Goal: Task Accomplishment & Management: Manage account settings

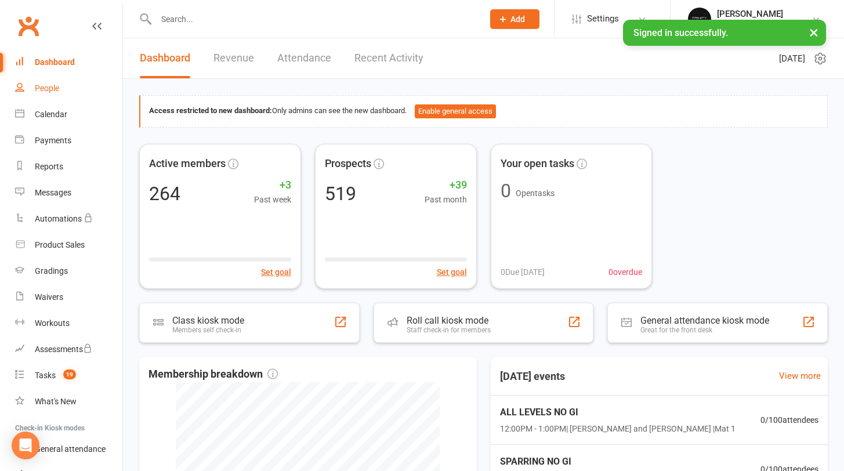
click at [50, 89] on div "People" at bounding box center [47, 88] width 24 height 9
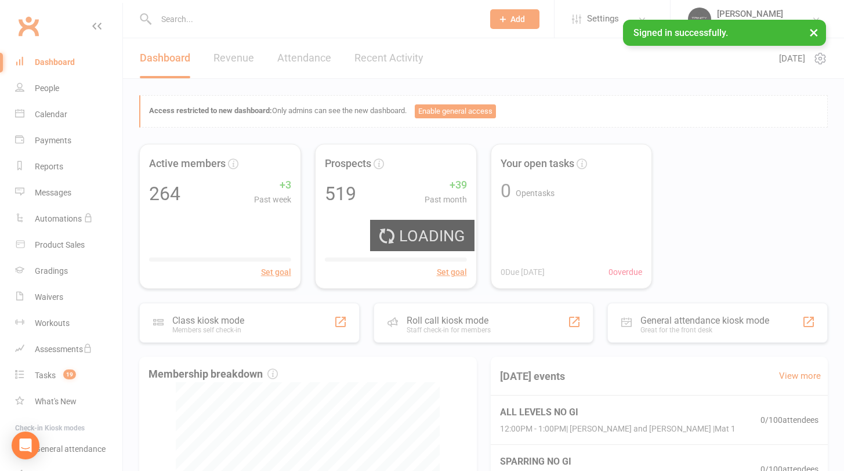
select select "100"
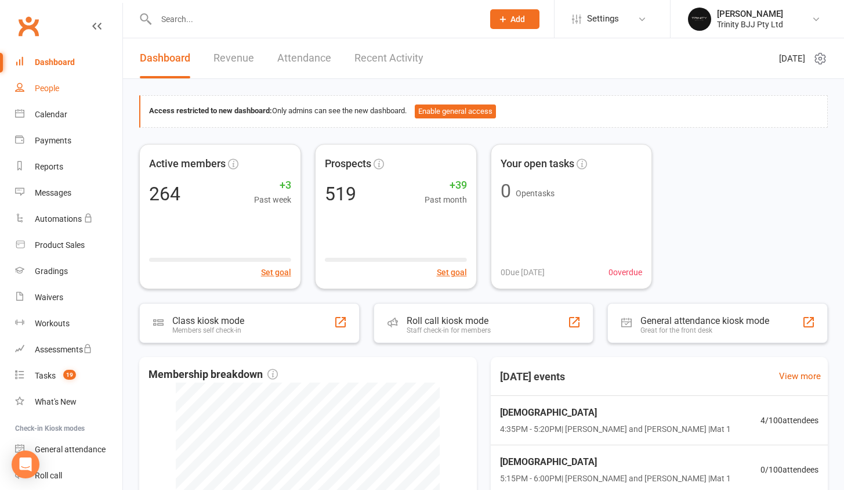
click at [48, 91] on div "People" at bounding box center [47, 88] width 24 height 9
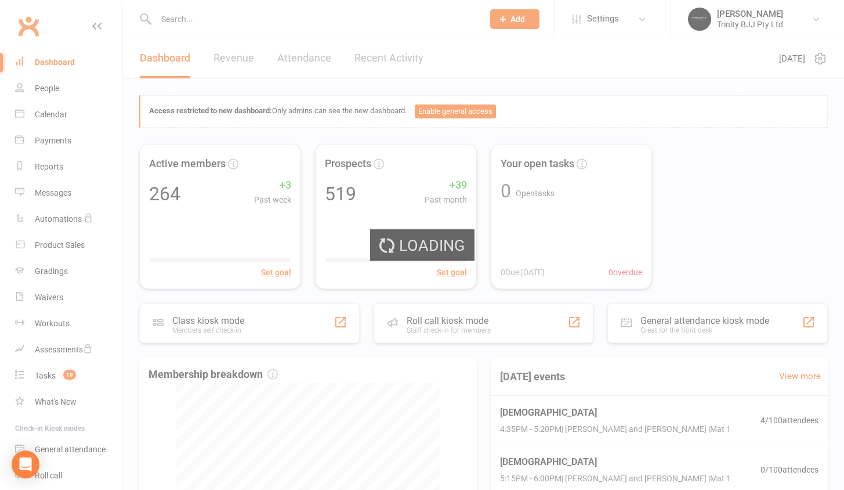
select select "100"
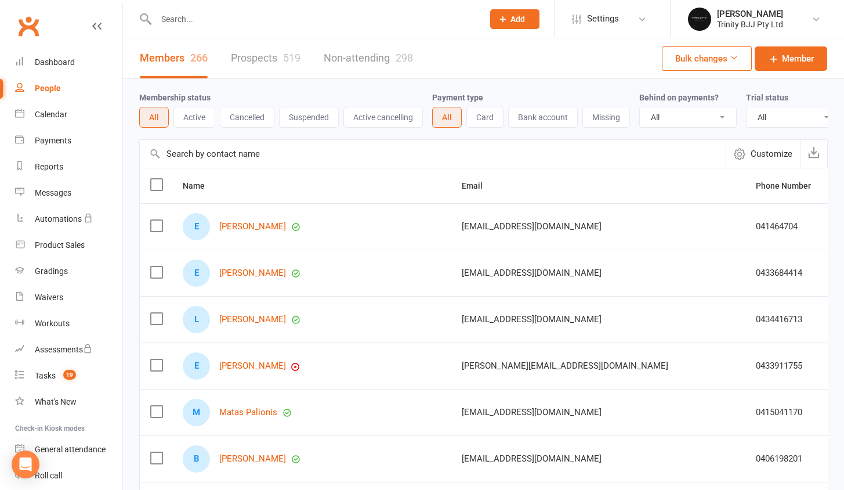
click at [213, 158] on input "text" at bounding box center [433, 154] width 586 height 28
click at [216, 160] on input "text" at bounding box center [433, 154] width 586 height 28
click at [216, 161] on input "text" at bounding box center [433, 154] width 586 height 28
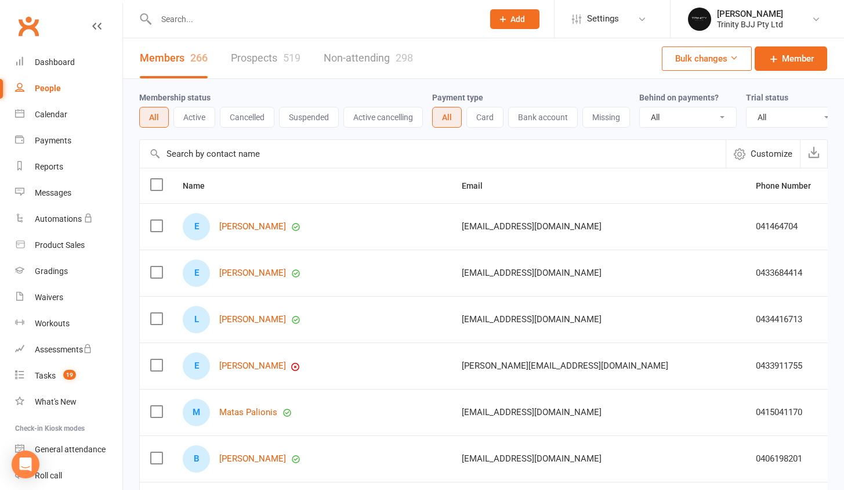
click at [216, 161] on input "text" at bounding box center [433, 154] width 586 height 28
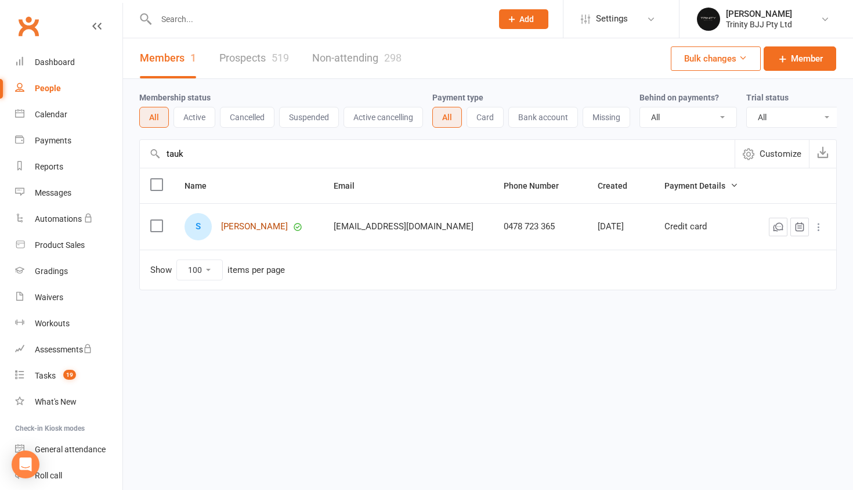
type input "tauk"
click at [255, 231] on link "Siua Taukeiaho" at bounding box center [254, 227] width 67 height 10
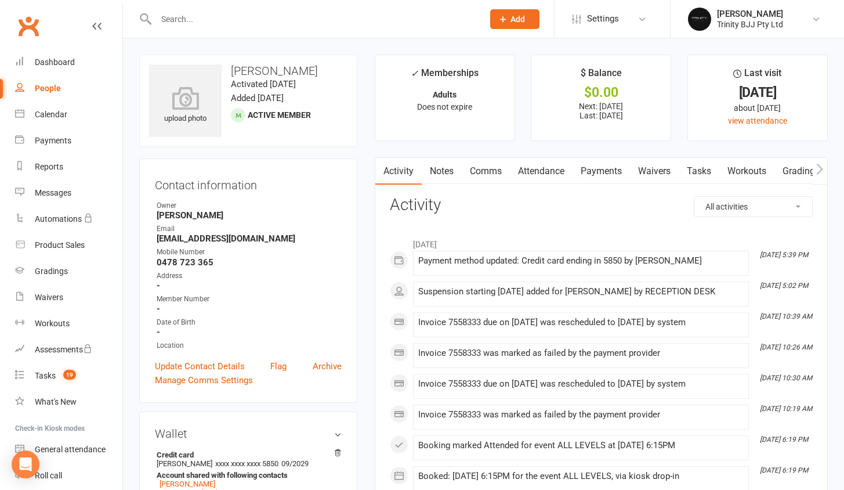
click at [611, 170] on link "Payments" at bounding box center [601, 171] width 57 height 27
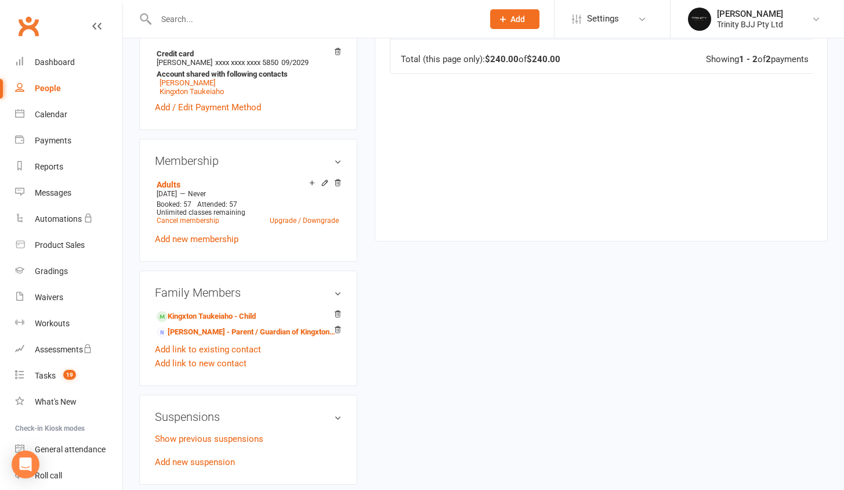
scroll to position [558, 0]
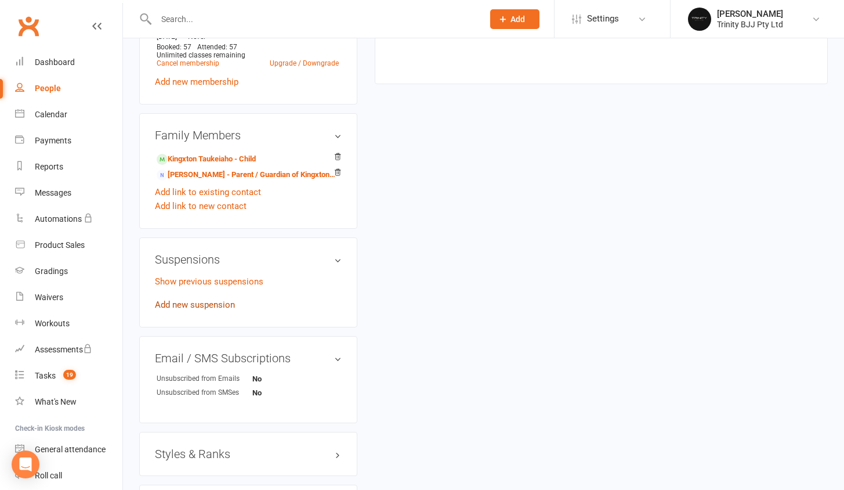
click at [207, 307] on link "Add new suspension" at bounding box center [195, 304] width 80 height 10
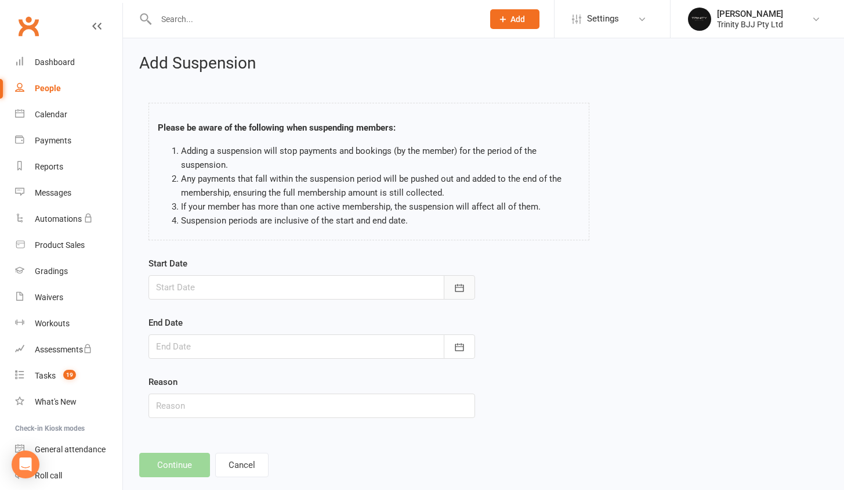
click at [459, 281] on button "button" at bounding box center [459, 287] width 31 height 24
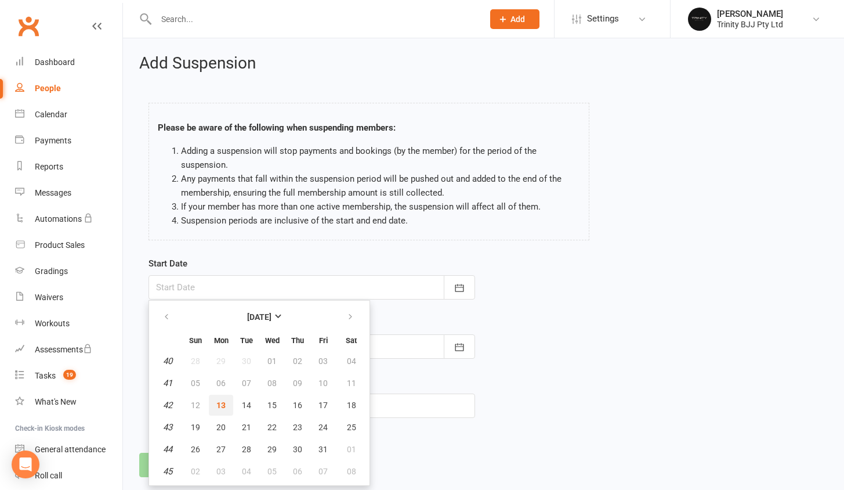
click at [221, 406] on span "13" at bounding box center [220, 404] width 9 height 9
type input "13 Oct 2025"
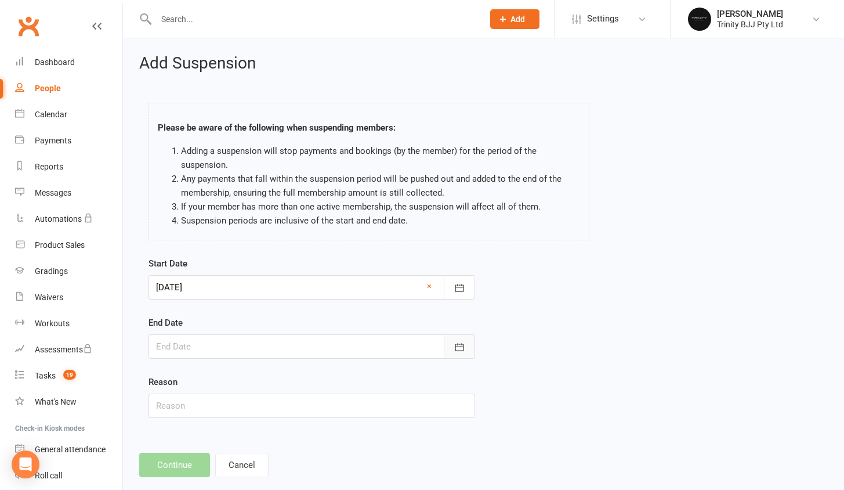
drag, startPoint x: 461, startPoint y: 343, endPoint x: 468, endPoint y: 350, distance: 9.4
click at [461, 343] on icon "button" at bounding box center [459, 347] width 9 height 8
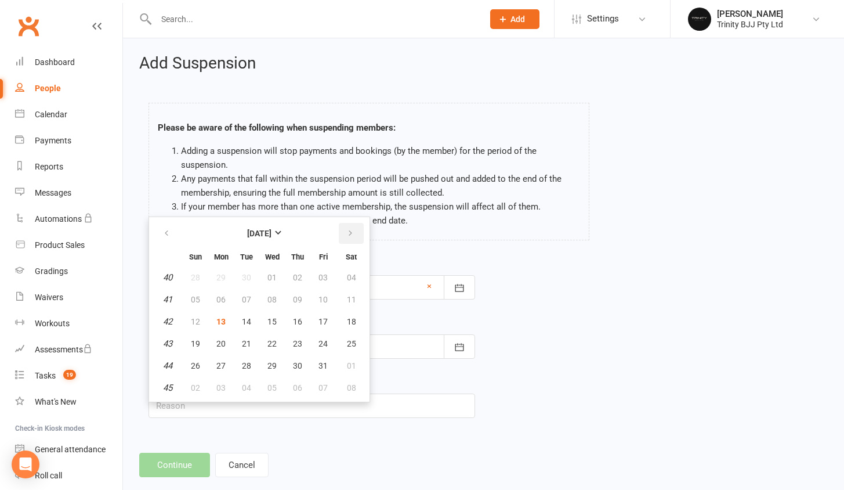
click at [352, 233] on icon "button" at bounding box center [350, 233] width 8 height 9
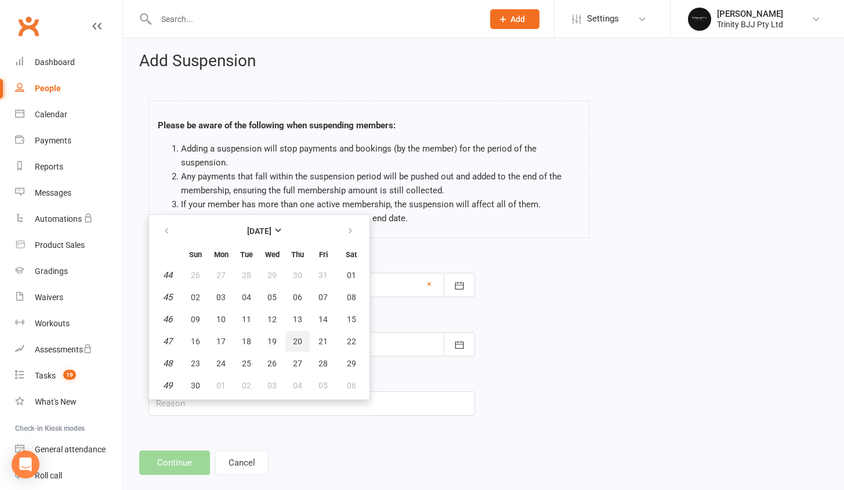
click at [303, 337] on button "20" at bounding box center [297, 341] width 24 height 21
type input "20 Nov 2025"
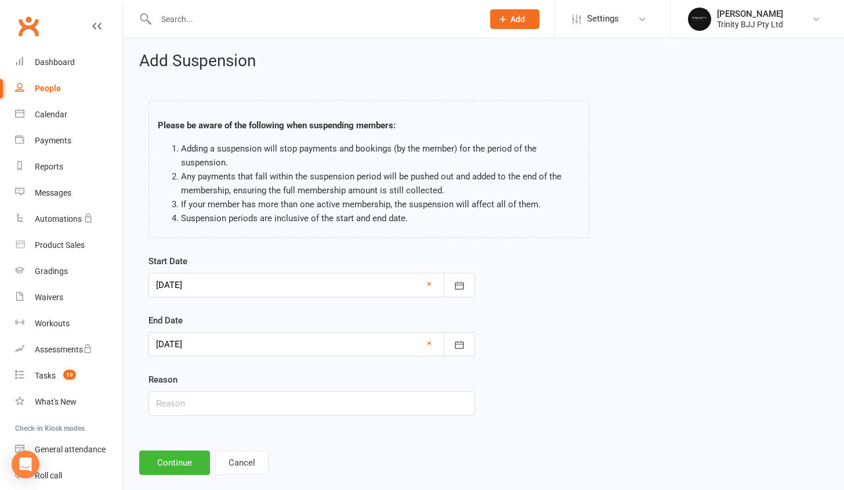
click at [173, 449] on div "Add Suspension Please be aware of the following when suspending members: Adding…" at bounding box center [483, 263] width 721 height 455
click at [175, 455] on button "Continue" at bounding box center [174, 462] width 71 height 24
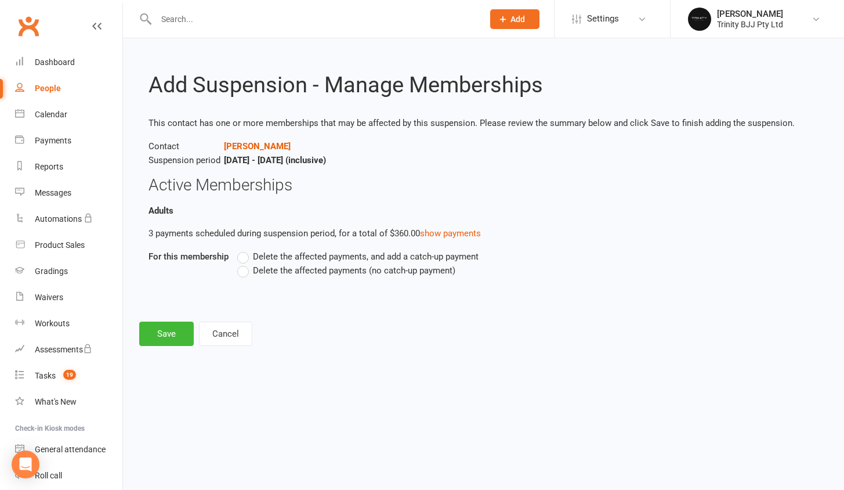
scroll to position [0, 0]
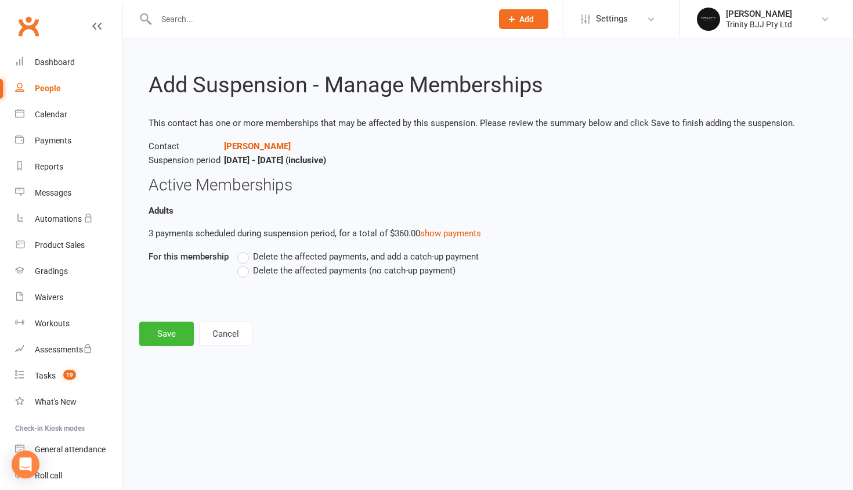
click at [270, 274] on span "Delete the affected payments (no catch-up payment)" at bounding box center [354, 269] width 202 height 12
click at [245, 263] on input "Delete the affected payments (no catch-up payment)" at bounding box center [241, 263] width 8 height 0
click at [153, 343] on button "Save" at bounding box center [166, 333] width 55 height 24
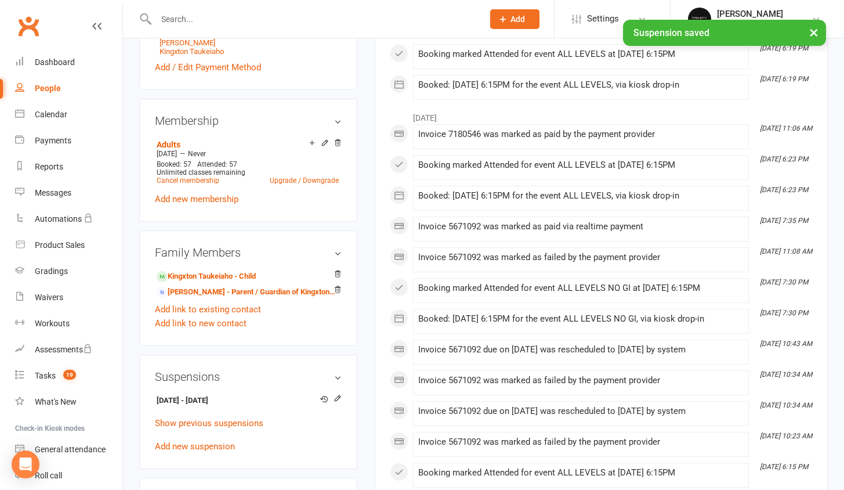
scroll to position [551, 0]
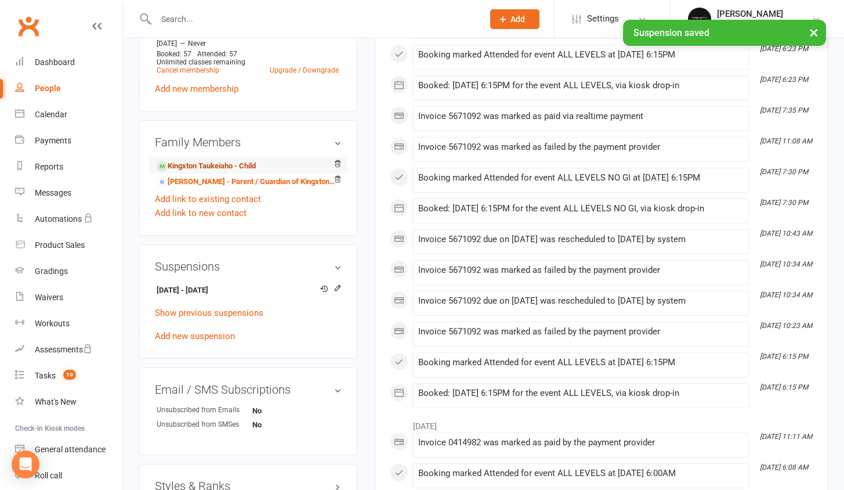
click at [187, 169] on link "Kingxton Taukeiaho - Child" at bounding box center [206, 166] width 99 height 12
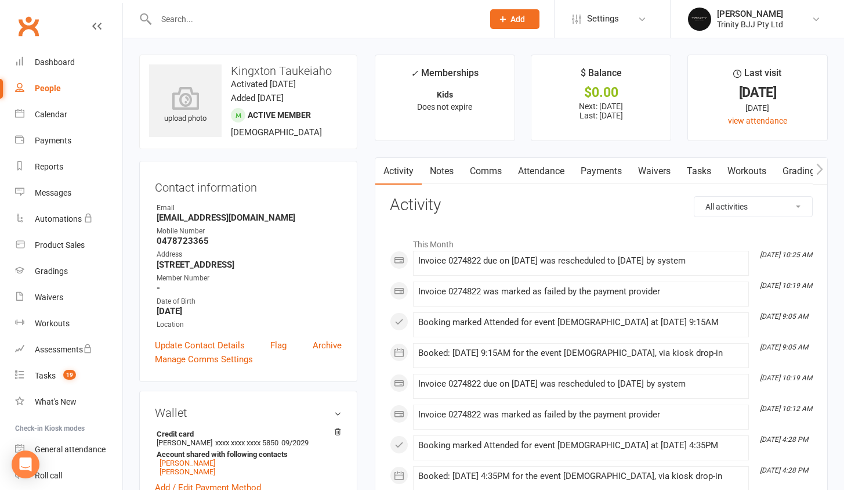
click at [609, 171] on link "Payments" at bounding box center [601, 171] width 57 height 27
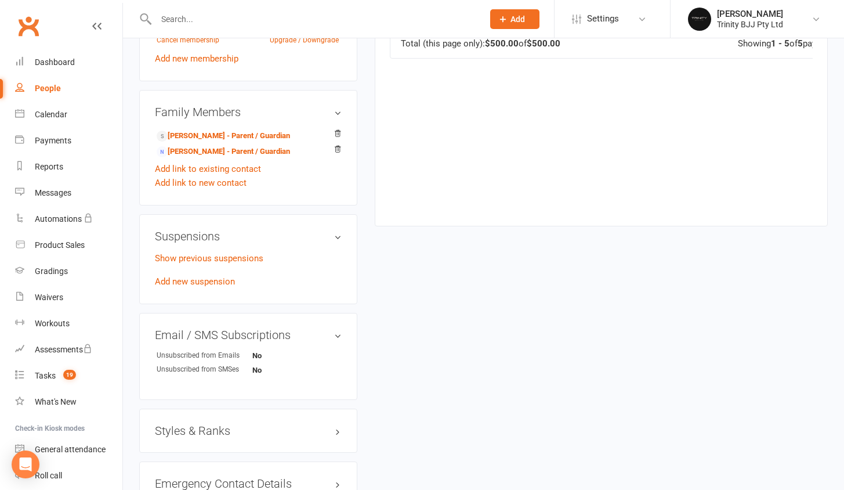
scroll to position [668, 0]
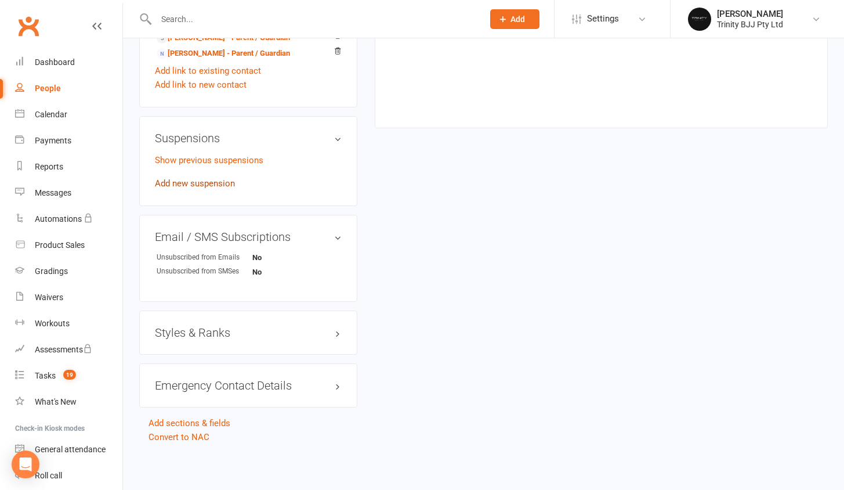
click at [204, 178] on link "Add new suspension" at bounding box center [195, 183] width 80 height 10
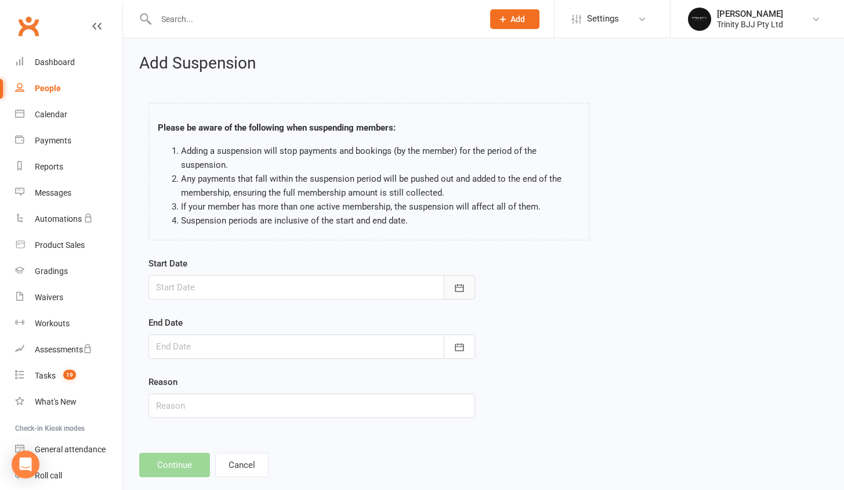
click at [455, 285] on icon "button" at bounding box center [459, 288] width 9 height 8
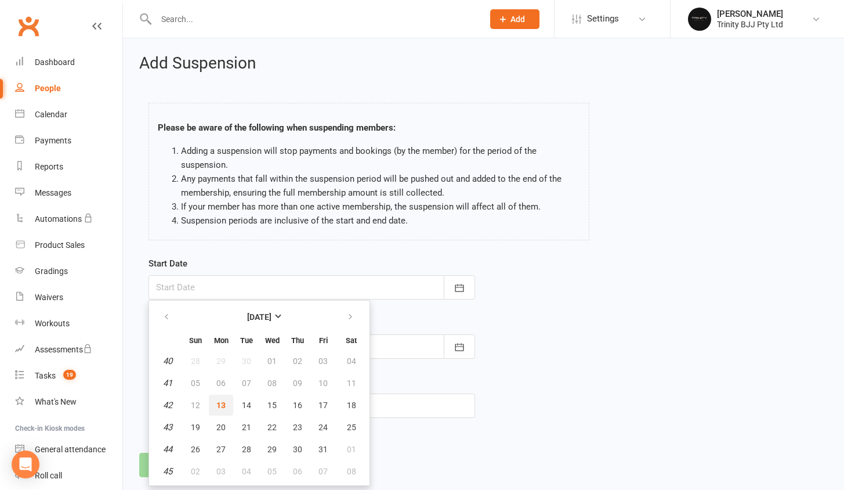
click at [217, 405] on span "13" at bounding box center [220, 404] width 9 height 9
type input "13 Oct 2025"
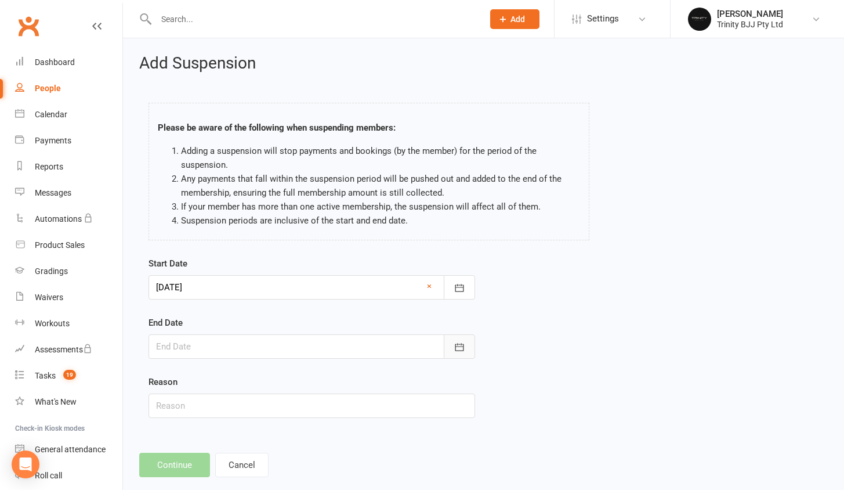
click at [462, 347] on icon "button" at bounding box center [460, 347] width 12 height 12
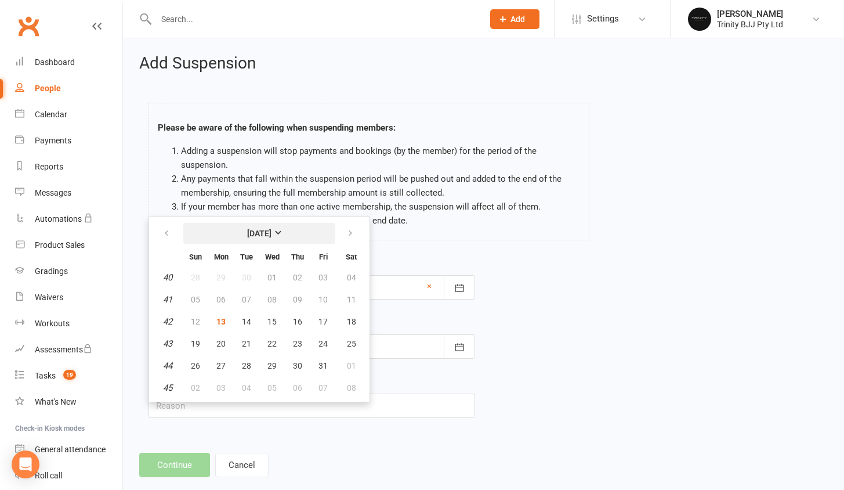
click at [334, 230] on button "October 2025" at bounding box center [259, 233] width 152 height 21
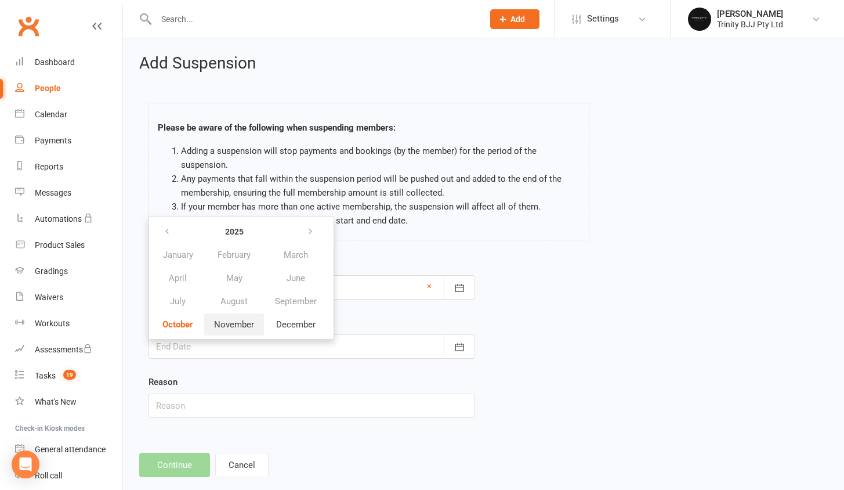
click at [239, 327] on span "November" at bounding box center [234, 324] width 40 height 10
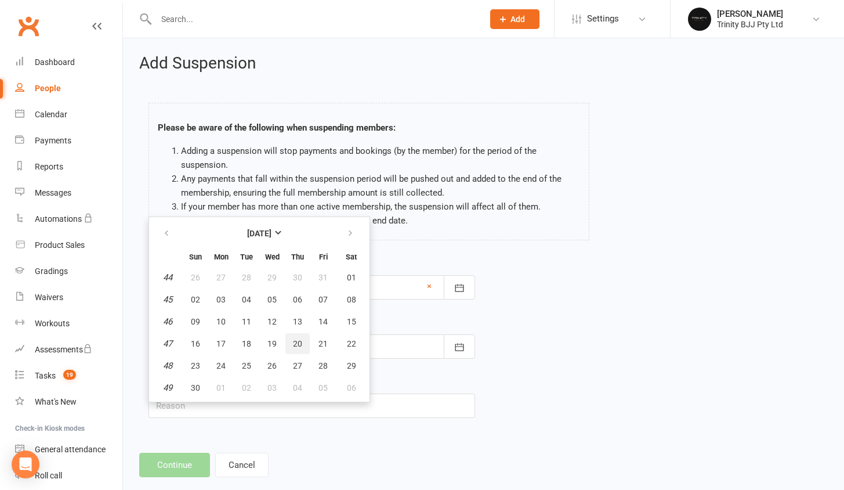
click at [306, 346] on button "20" at bounding box center [297, 343] width 24 height 21
type input "20 Nov 2025"
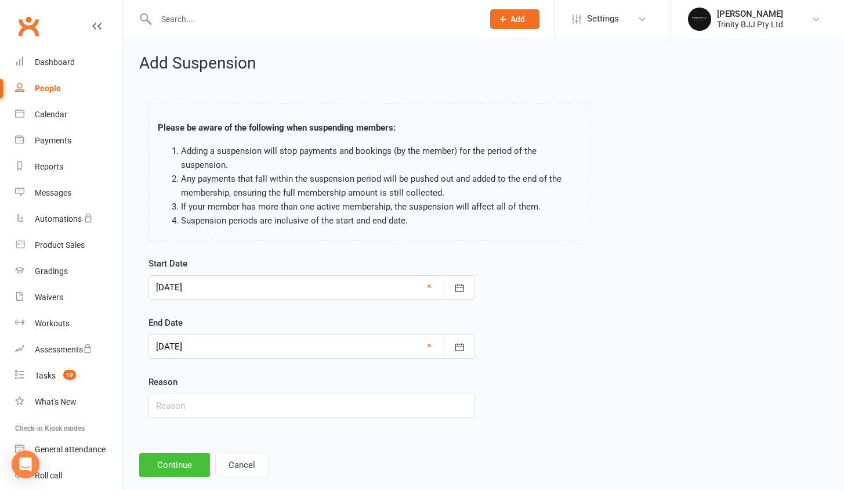
click at [176, 455] on button "Continue" at bounding box center [174, 465] width 71 height 24
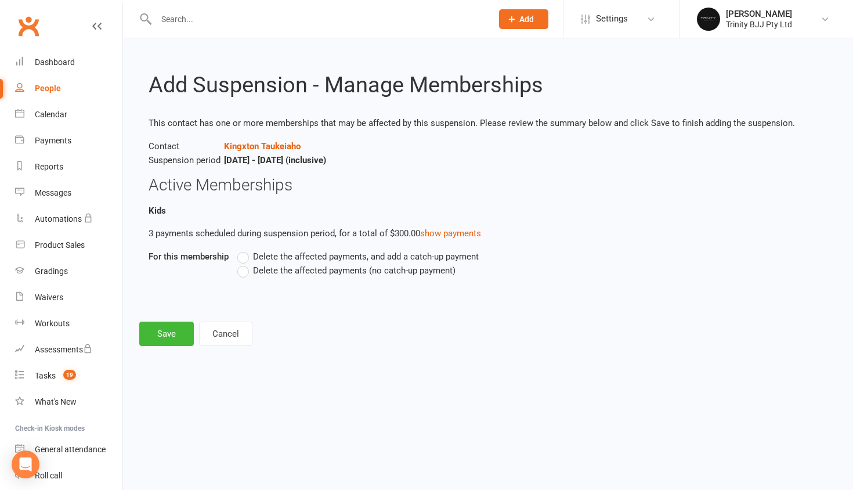
click at [337, 276] on div "Delete the affected payments, and add a catch-up payment Delete the affected pa…" at bounding box center [455, 271] width 453 height 44
click at [332, 273] on span "Delete the affected payments (no catch-up payment)" at bounding box center [354, 269] width 202 height 12
click at [245, 263] on input "Delete the affected payments (no catch-up payment)" at bounding box center [241, 263] width 8 height 0
click at [168, 344] on button "Save" at bounding box center [166, 333] width 55 height 24
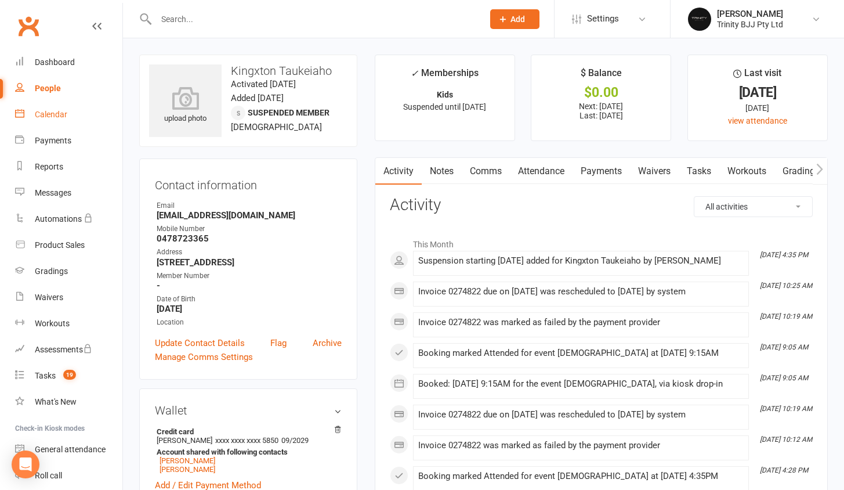
click at [591, 167] on link "Payments" at bounding box center [601, 171] width 57 height 27
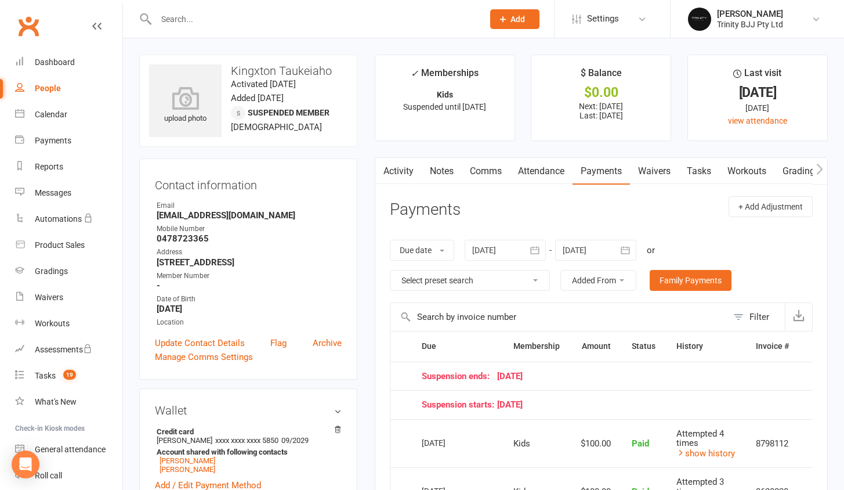
click at [221, 24] on input "text" at bounding box center [314, 19] width 323 height 16
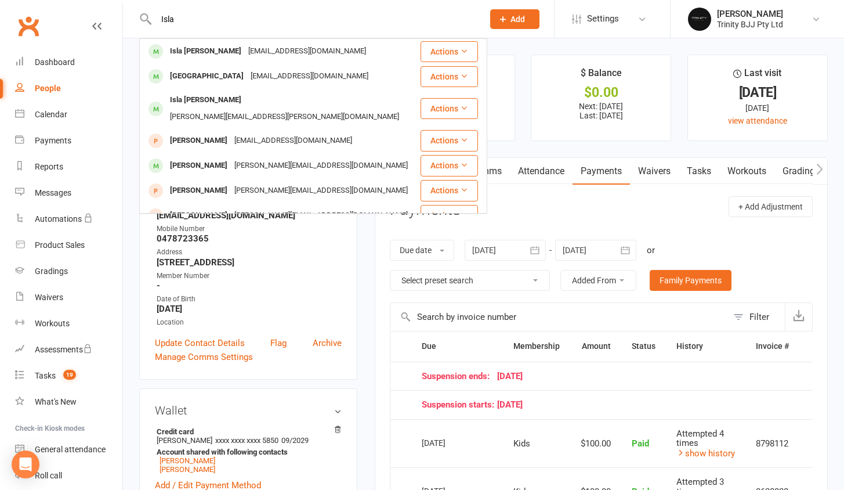
type input "Isla"
drag, startPoint x: 146, startPoint y: 32, endPoint x: 205, endPoint y: 55, distance: 63.9
click at [205, 55] on div "Isla Cawley" at bounding box center [205, 51] width 78 height 17
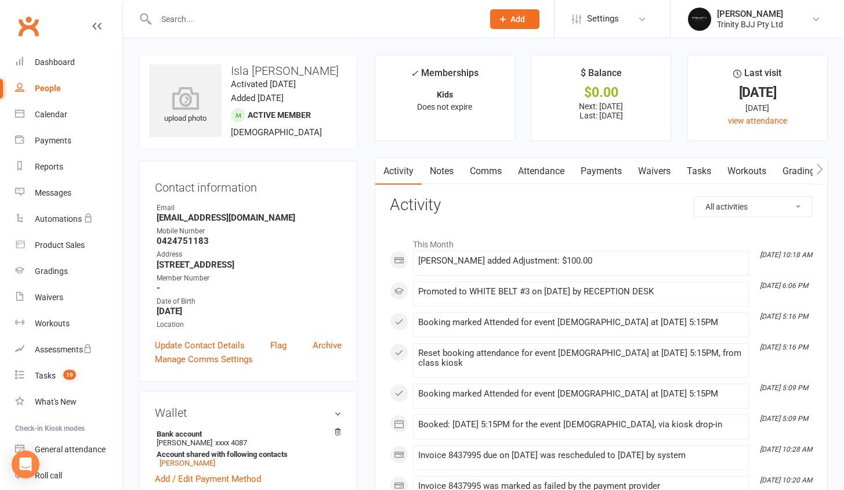
click at [601, 169] on link "Payments" at bounding box center [601, 171] width 57 height 27
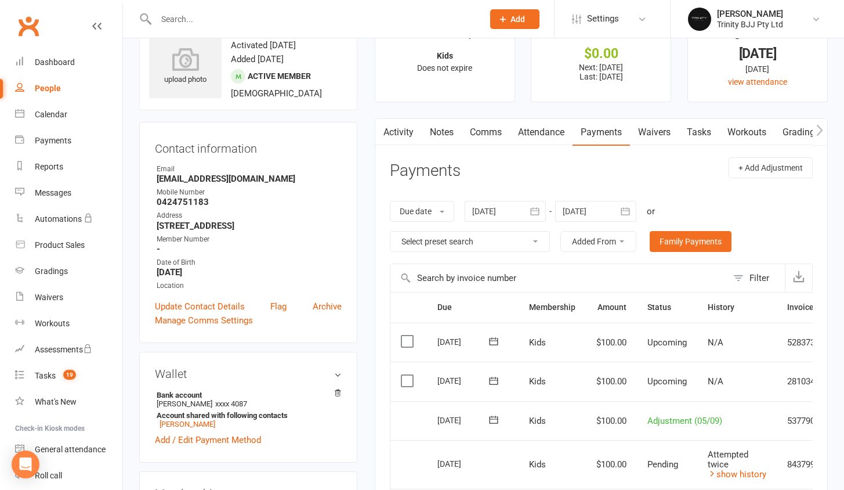
scroll to position [79, 0]
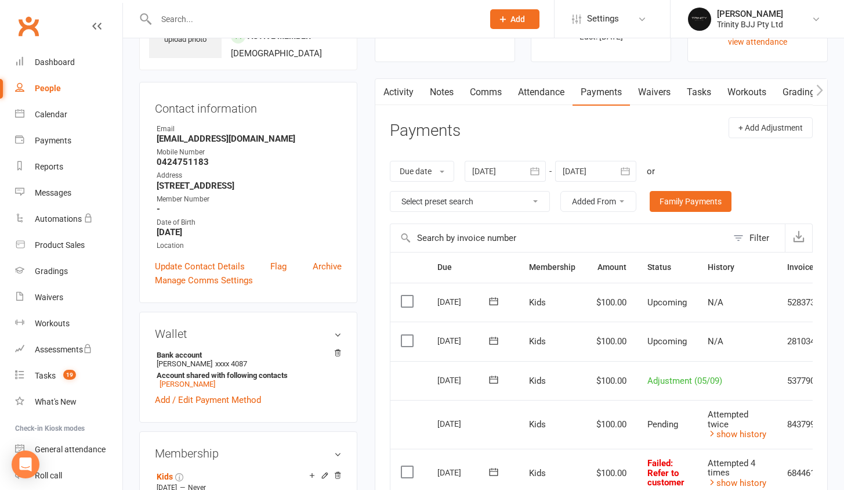
click at [209, 16] on input "text" at bounding box center [314, 19] width 323 height 16
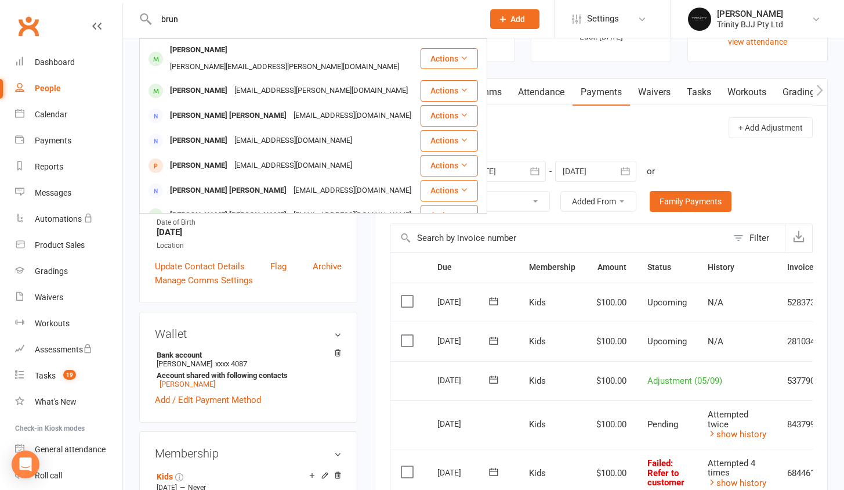
click at [179, 18] on input "brun" at bounding box center [314, 19] width 323 height 16
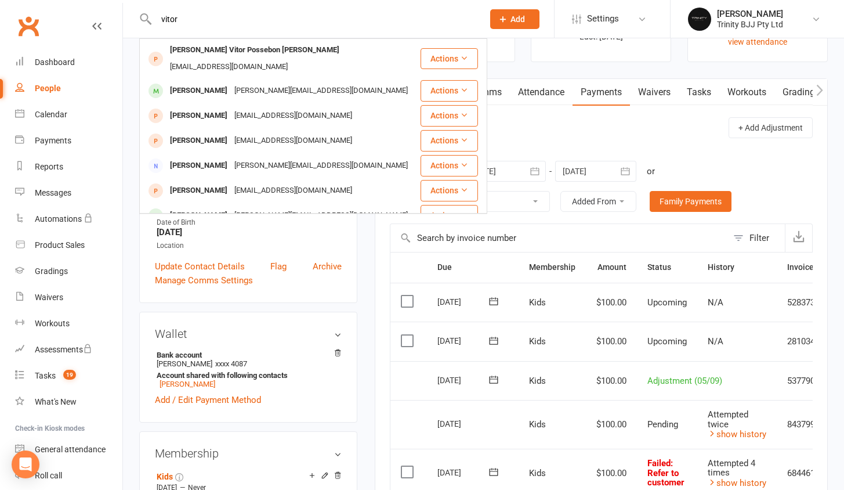
click at [195, 23] on input "vitor" at bounding box center [314, 19] width 323 height 16
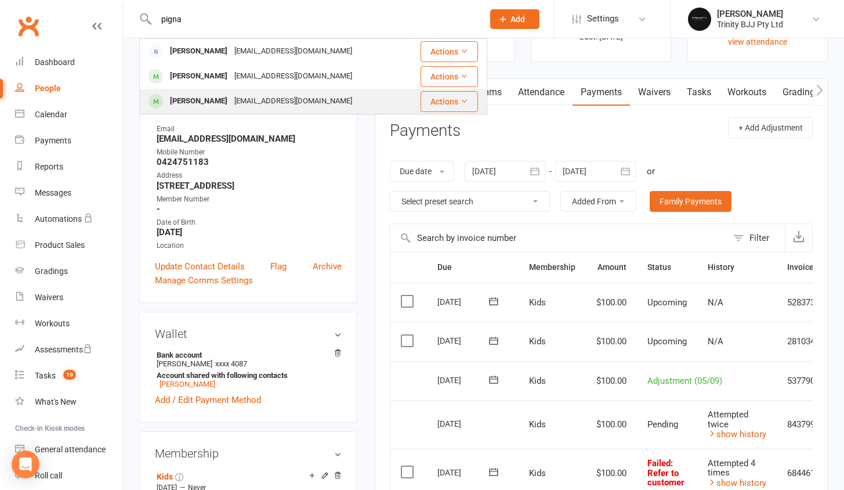
type input "pigna"
click at [198, 102] on div "Victor Pignatari" at bounding box center [198, 101] width 64 height 17
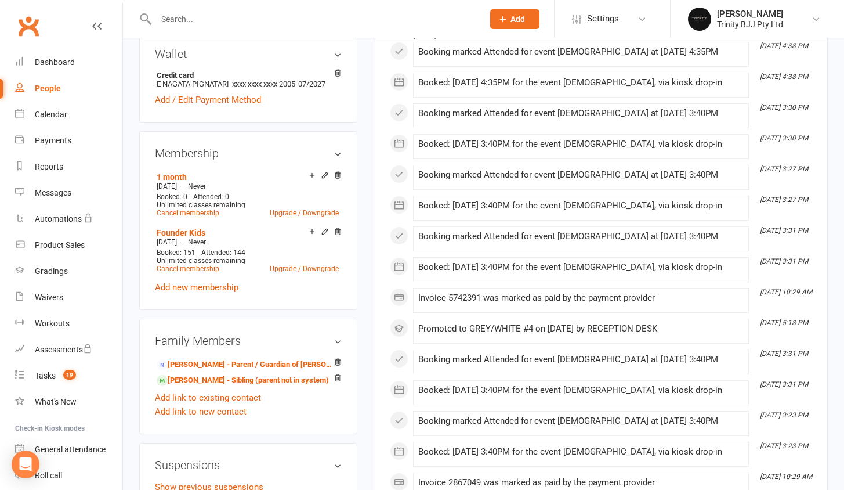
scroll to position [469, 0]
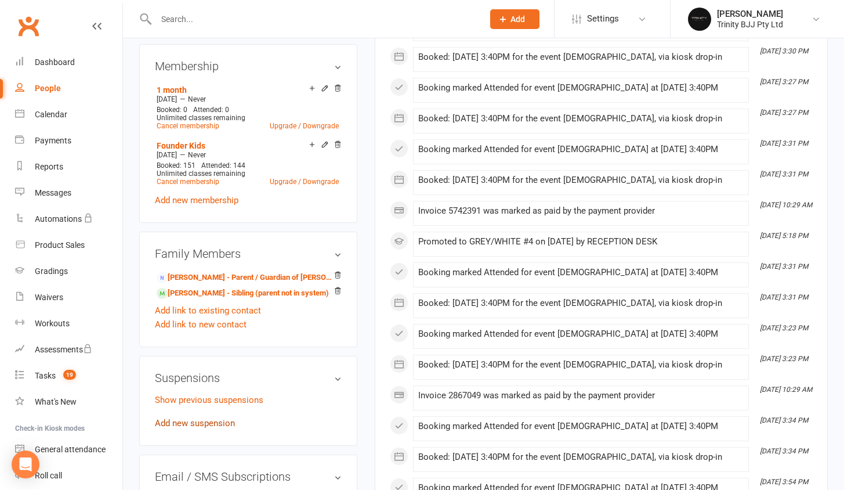
click at [201, 425] on link "Add new suspension" at bounding box center [195, 423] width 80 height 10
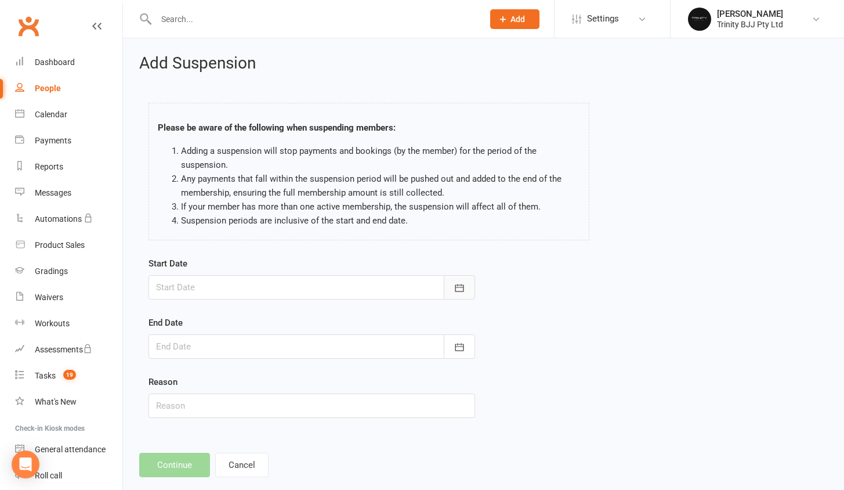
click at [461, 284] on icon "button" at bounding box center [459, 288] width 9 height 8
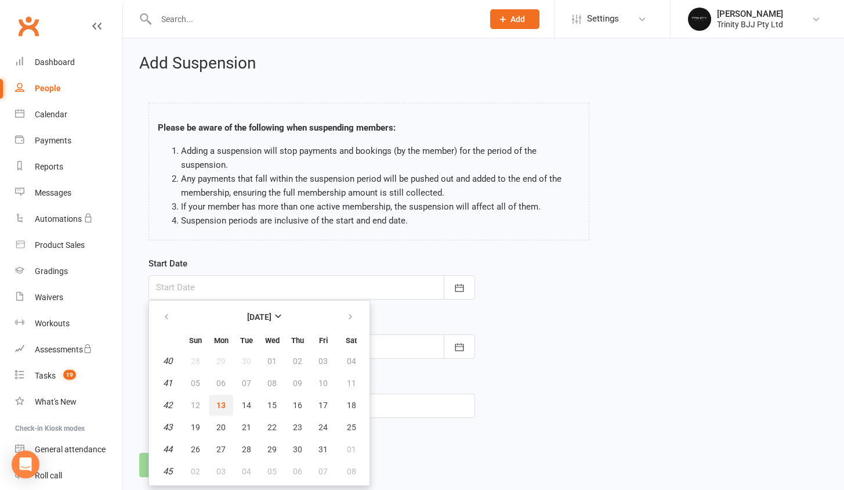
click at [222, 408] on span "13" at bounding box center [220, 404] width 9 height 9
type input "13 Oct 2025"
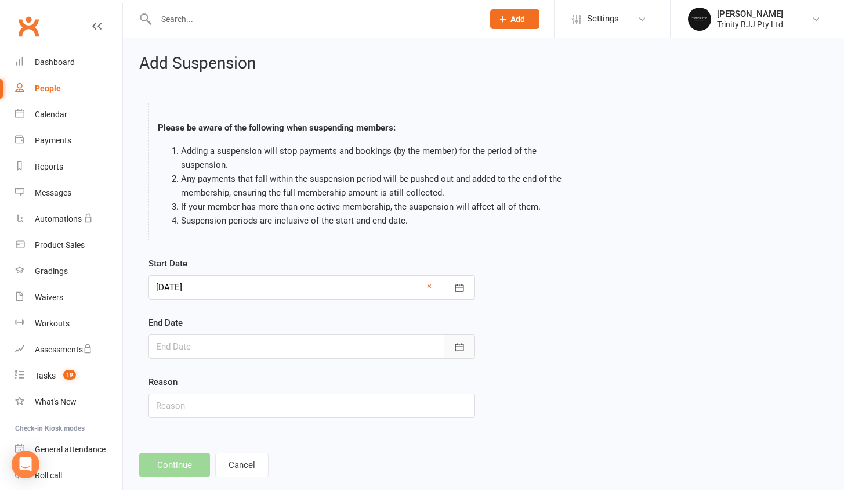
click at [468, 351] on button "button" at bounding box center [459, 346] width 31 height 24
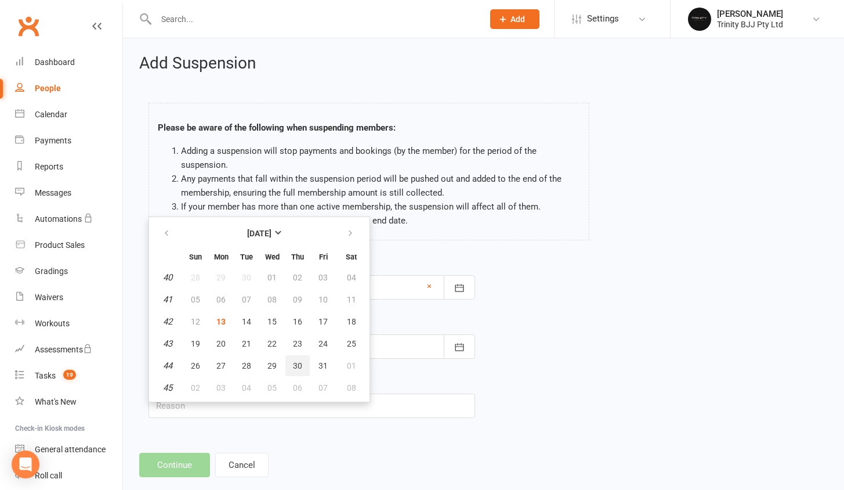
click at [289, 364] on button "30" at bounding box center [297, 365] width 24 height 21
type input "30 Oct 2025"
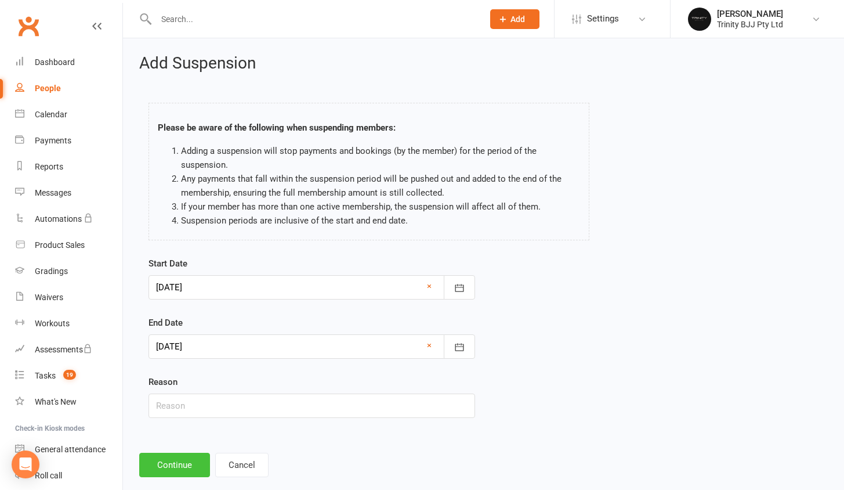
click at [186, 456] on button "Continue" at bounding box center [174, 465] width 71 height 24
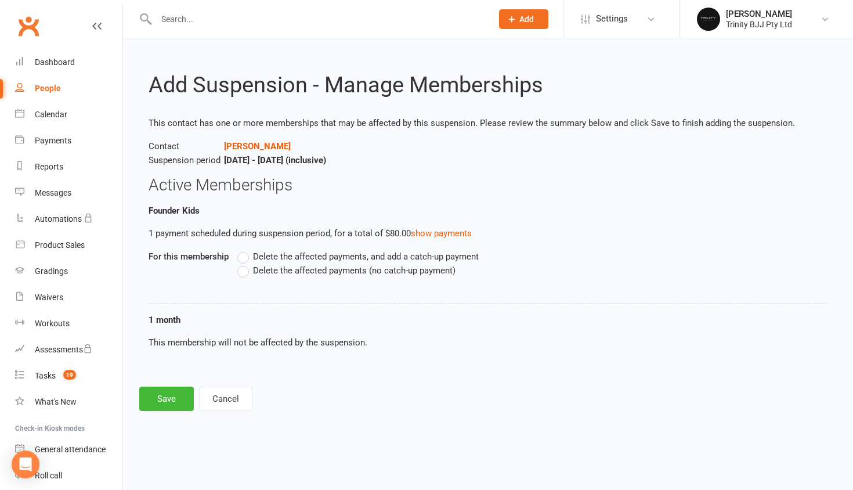
click at [292, 270] on span "Delete the affected payments (no catch-up payment)" at bounding box center [354, 269] width 202 height 12
click at [245, 263] on input "Delete the affected payments (no catch-up payment)" at bounding box center [241, 263] width 8 height 0
drag, startPoint x: 161, startPoint y: 401, endPoint x: 158, endPoint y: 389, distance: 12.5
click at [161, 401] on button "Save" at bounding box center [166, 398] width 55 height 24
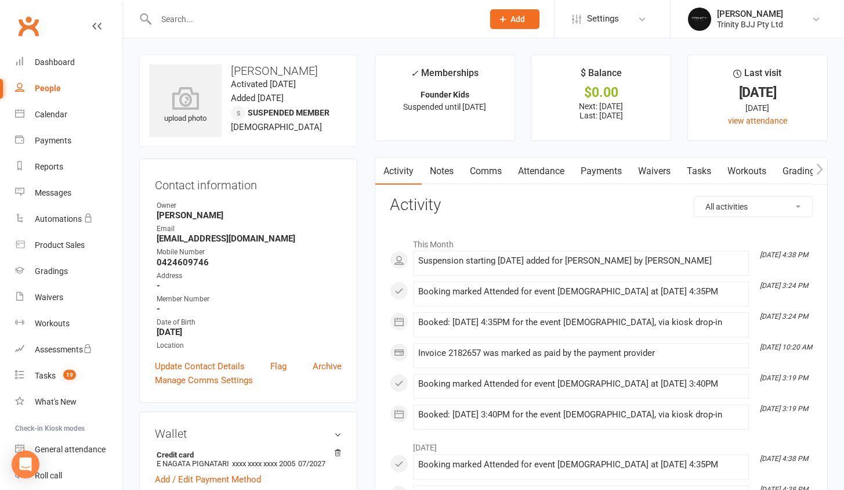
click at [608, 173] on link "Payments" at bounding box center [601, 171] width 57 height 27
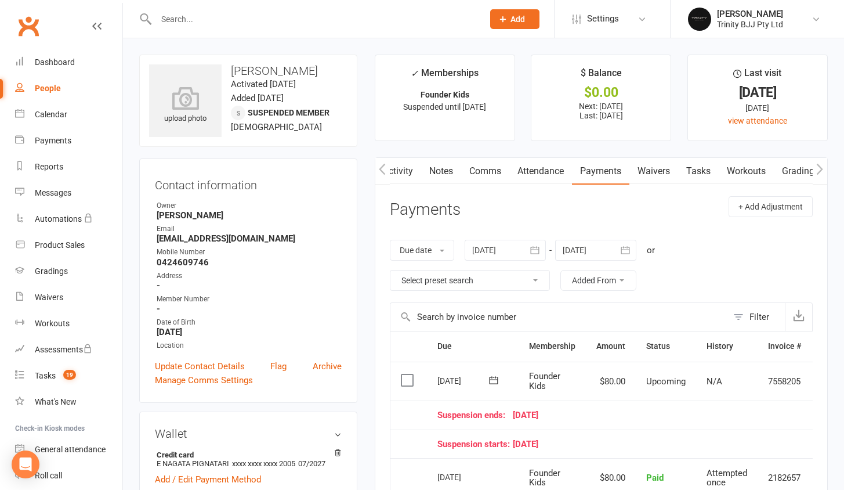
scroll to position [100, 0]
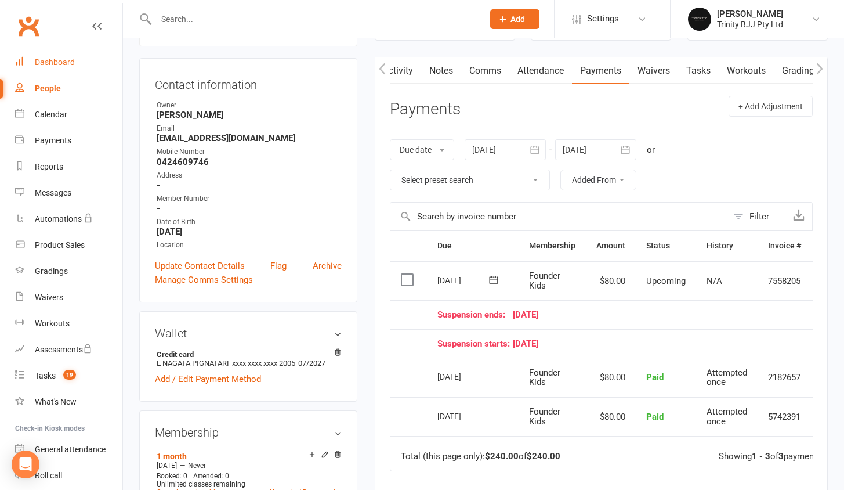
click at [32, 61] on link "Dashboard" at bounding box center [68, 62] width 107 height 26
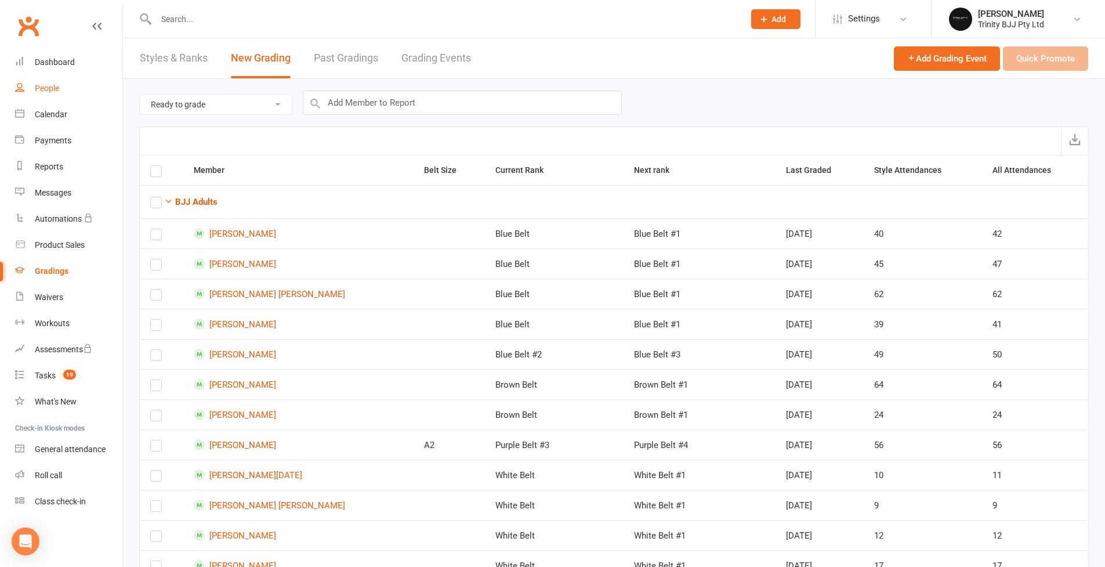
click at [44, 88] on div "People" at bounding box center [47, 88] width 24 height 9
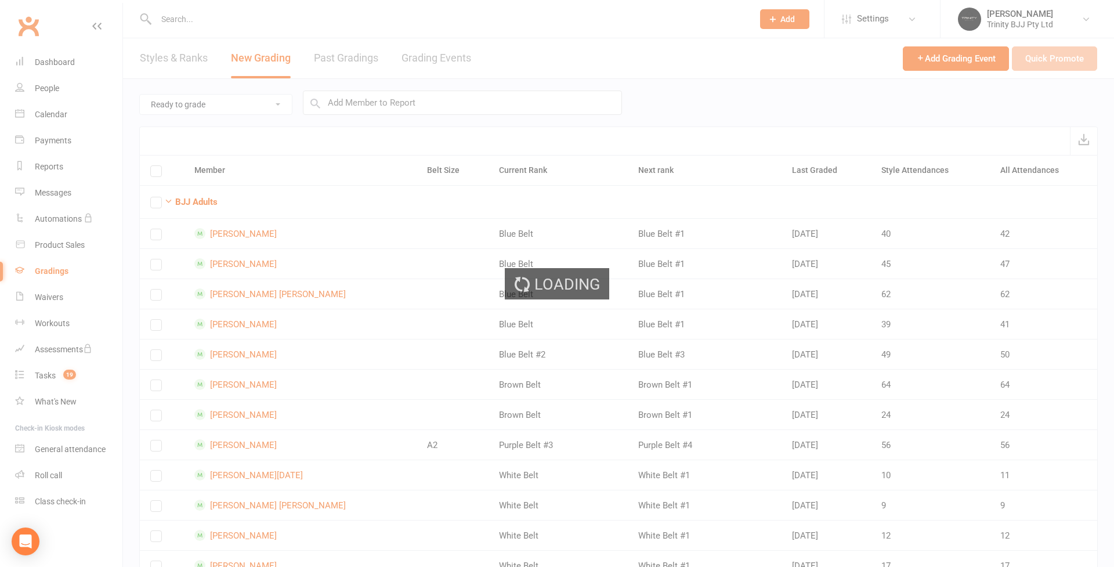
select select "100"
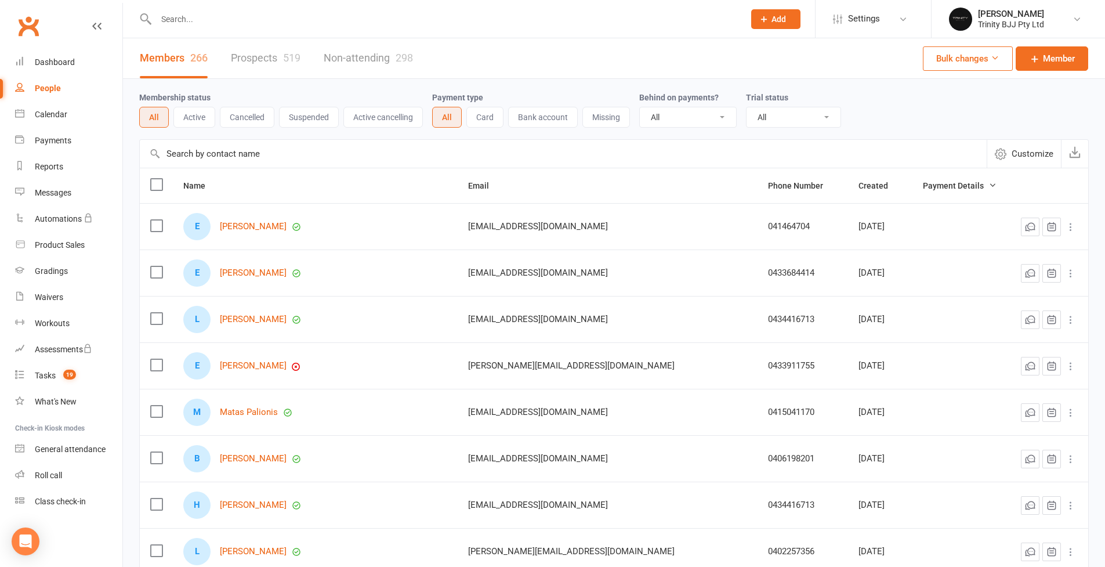
click at [231, 57] on link "Prospects 519" at bounding box center [266, 58] width 70 height 40
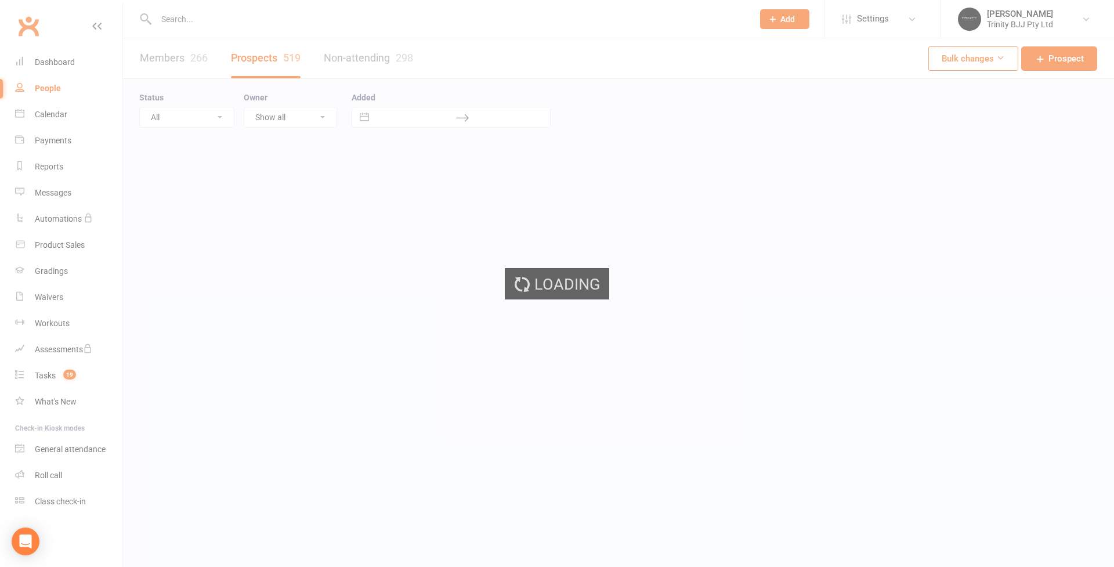
select select "100"
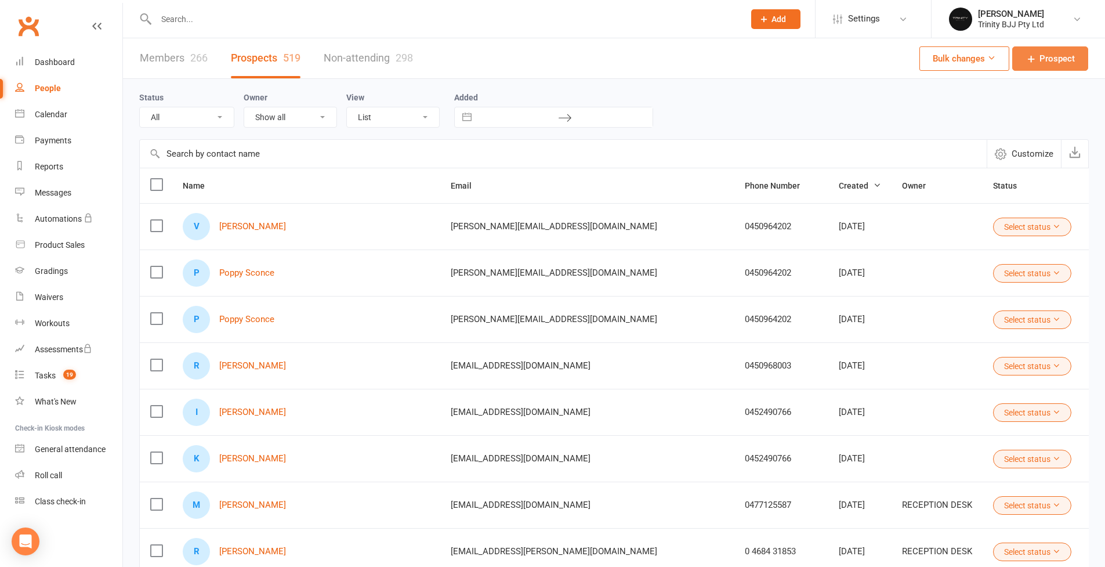
click at [1051, 57] on span "Prospect" at bounding box center [1057, 59] width 35 height 14
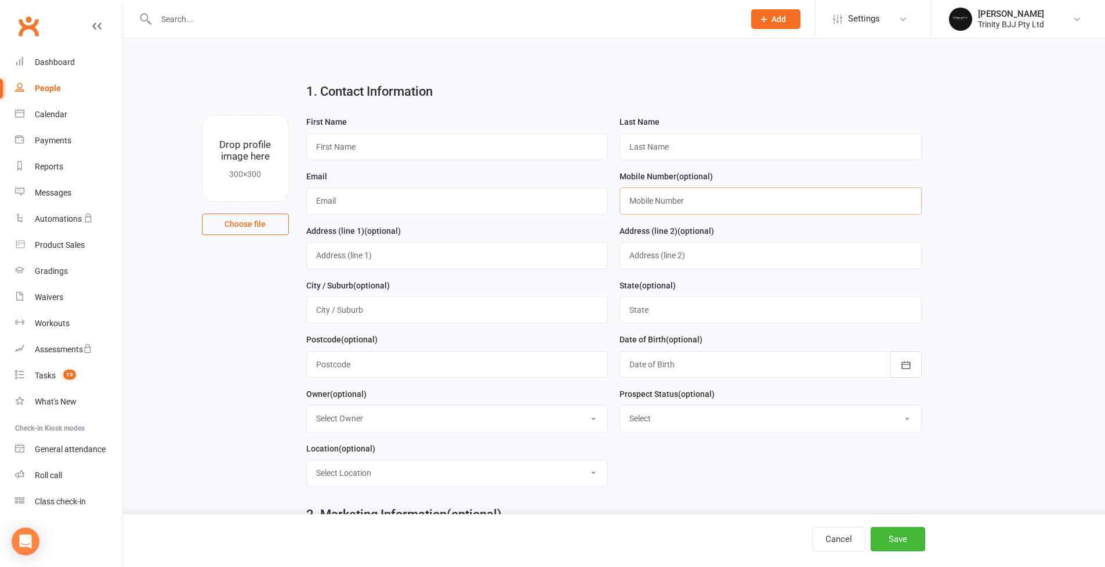
paste input "0 4300 05250"
click at [638, 200] on input "0 4300 05250" at bounding box center [771, 200] width 302 height 27
type input "0430 005 250"
paste input "laura.r.milbank@gmail.com"
type input "laura.r.milbank@gmail.com"
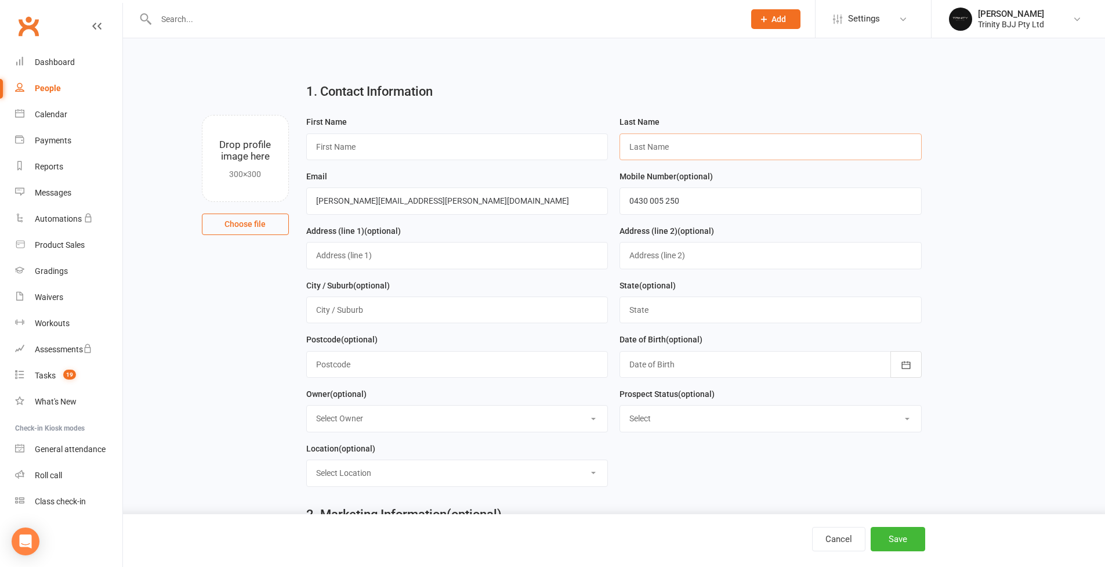
paste input "Milbank"
type input "Milbank"
type input "Laura"
click at [906, 545] on button "Save" at bounding box center [898, 539] width 55 height 24
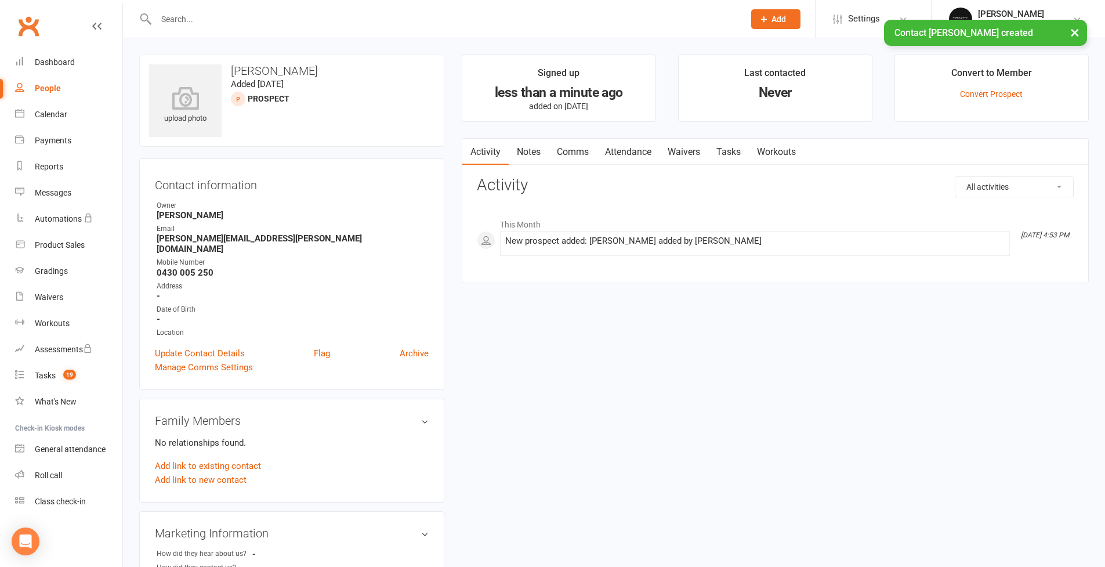
click at [734, 150] on link "Tasks" at bounding box center [728, 152] width 41 height 27
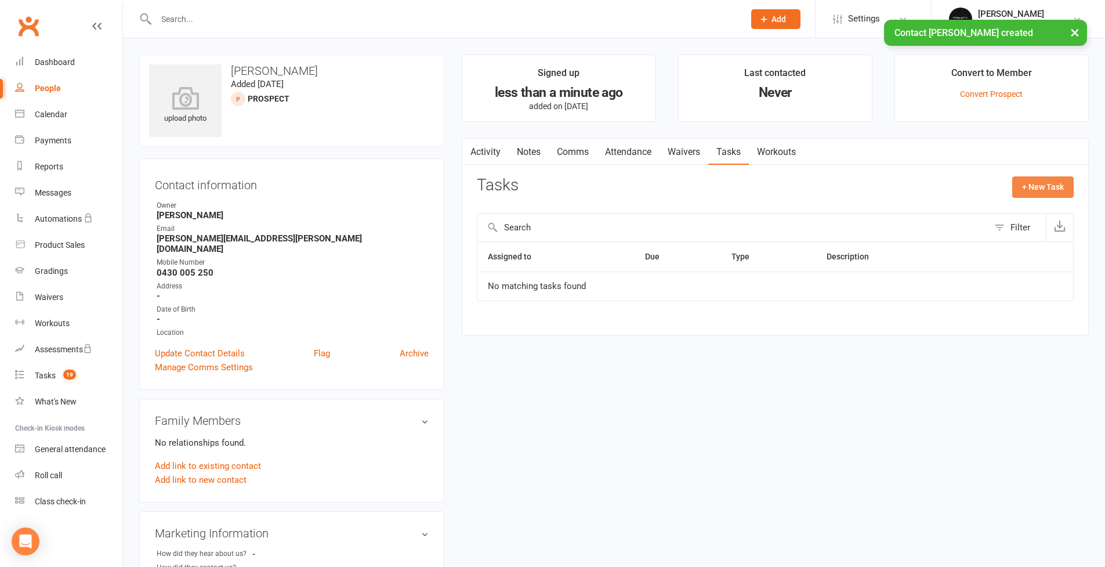
click at [1046, 190] on button "+ New Task" at bounding box center [1042, 186] width 61 height 21
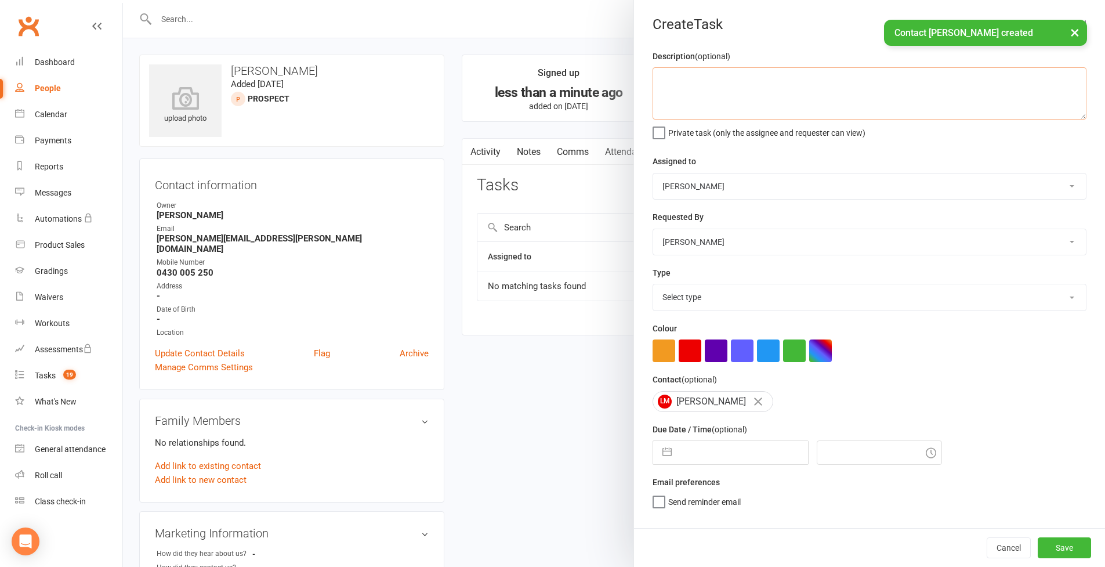
click at [744, 108] on textarea at bounding box center [870, 93] width 434 height 52
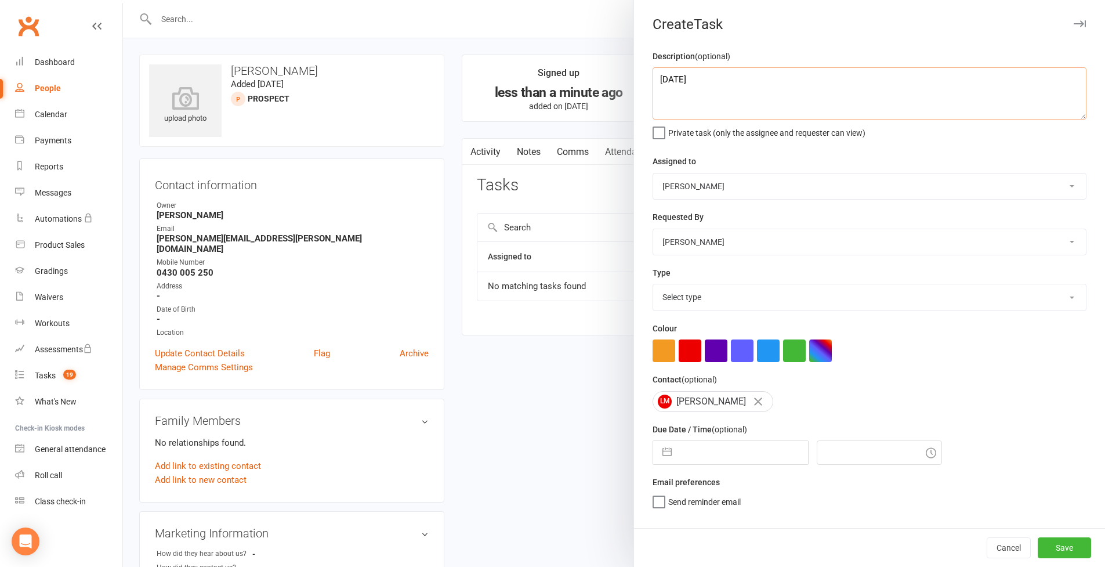
drag, startPoint x: 690, startPoint y: 79, endPoint x: 628, endPoint y: 74, distance: 62.2
click at [123, 0] on react-component "Create Task Description (optional) 13/10/2025 Private task (only the assignee a…" at bounding box center [123, 0] width 0 height 0
type textarea "13/10 = Wants a trial for Tuesday. Frankie and Boston."
click at [664, 450] on button "button" at bounding box center [667, 452] width 21 height 23
select select "8"
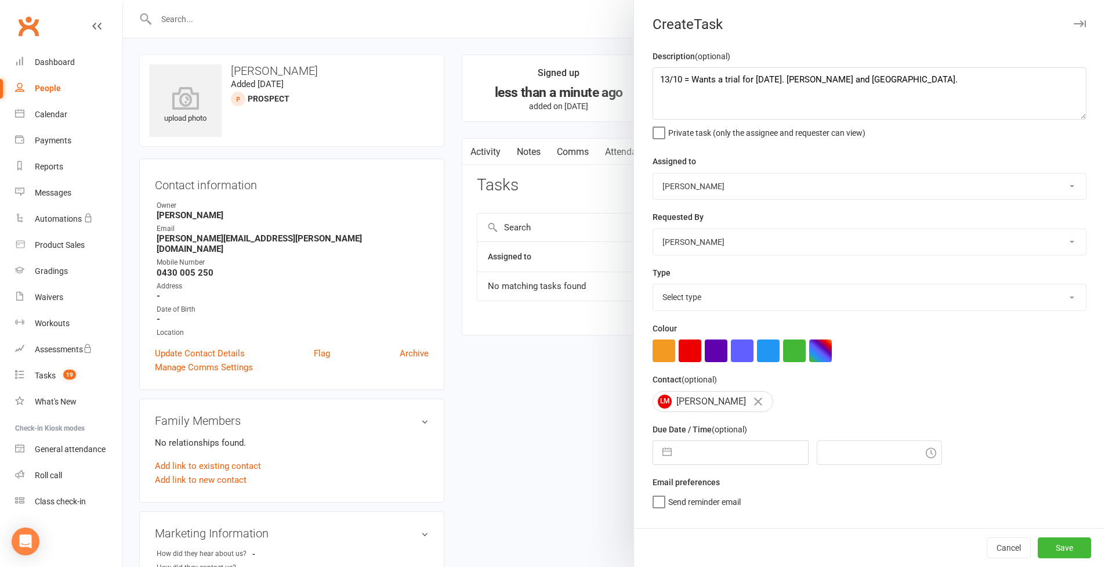
select select "2025"
select select "9"
select select "2025"
select select "10"
select select "2025"
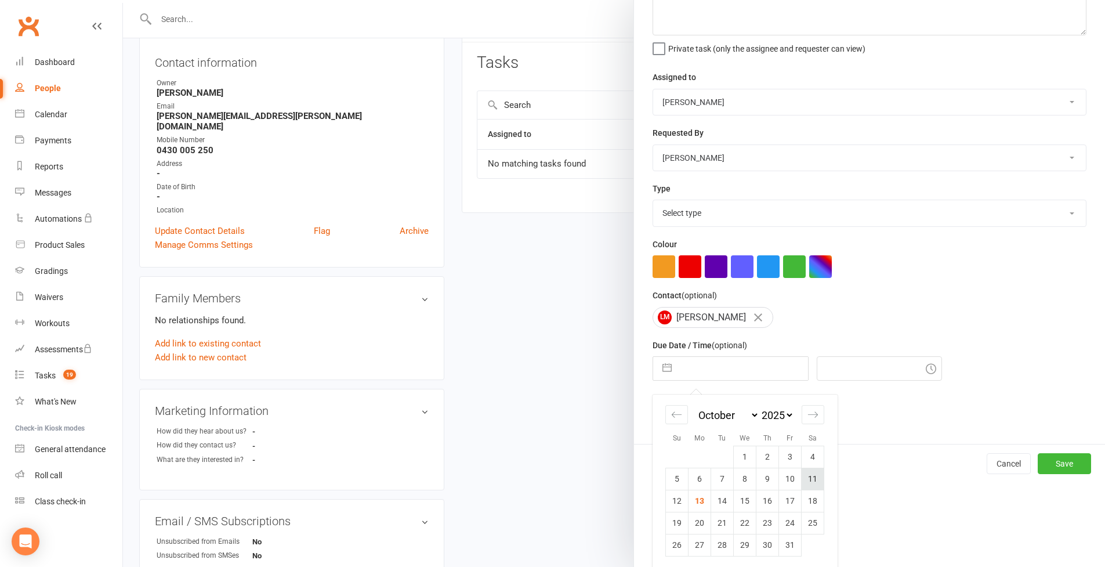
scroll to position [125, 0]
click at [699, 498] on td "13" at bounding box center [700, 501] width 23 height 22
type input "13 Oct 2025"
type input "5:00pm"
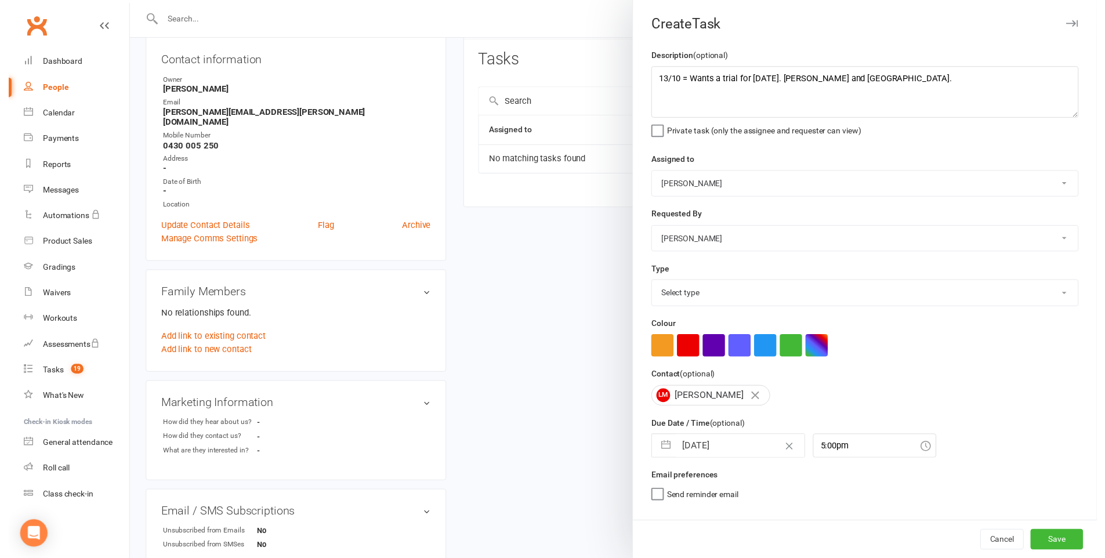
scroll to position [0, 0]
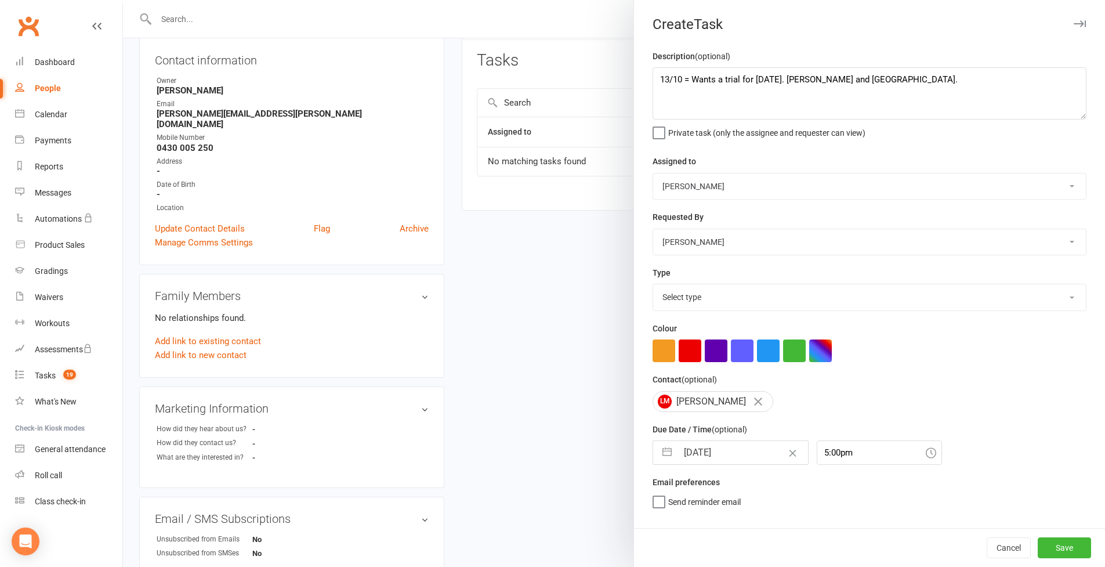
select select "28721"
click at [1056, 546] on button "Save" at bounding box center [1064, 547] width 53 height 21
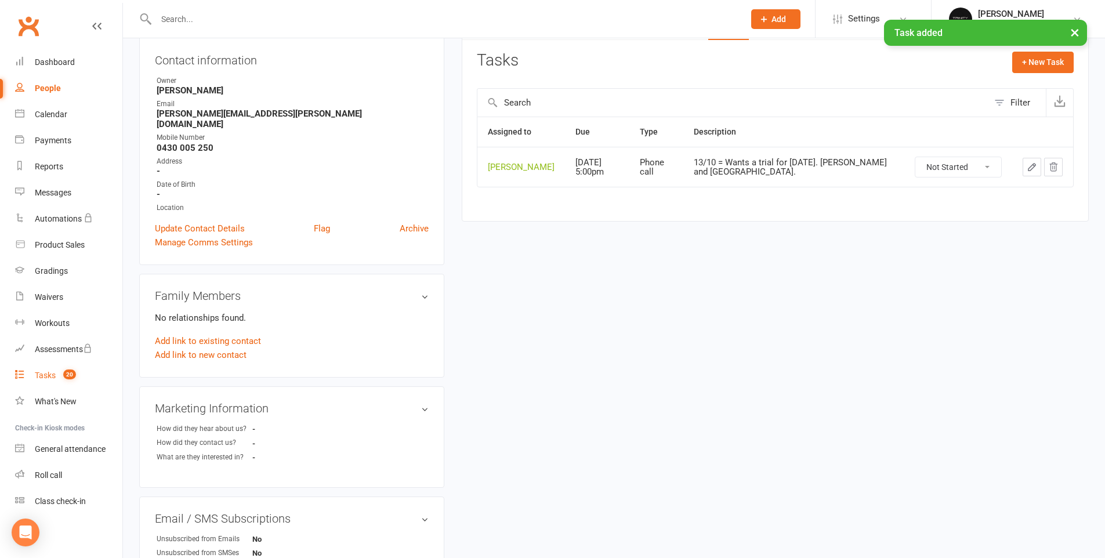
click at [46, 376] on div "Tasks" at bounding box center [45, 375] width 21 height 9
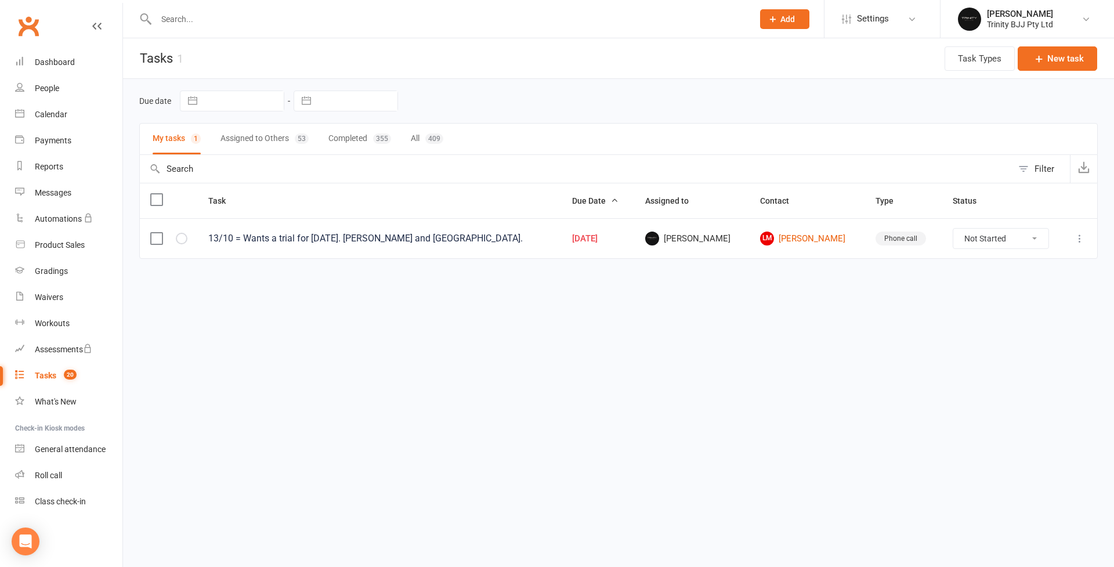
click at [277, 140] on button "Assigned to Others 53" at bounding box center [264, 139] width 88 height 31
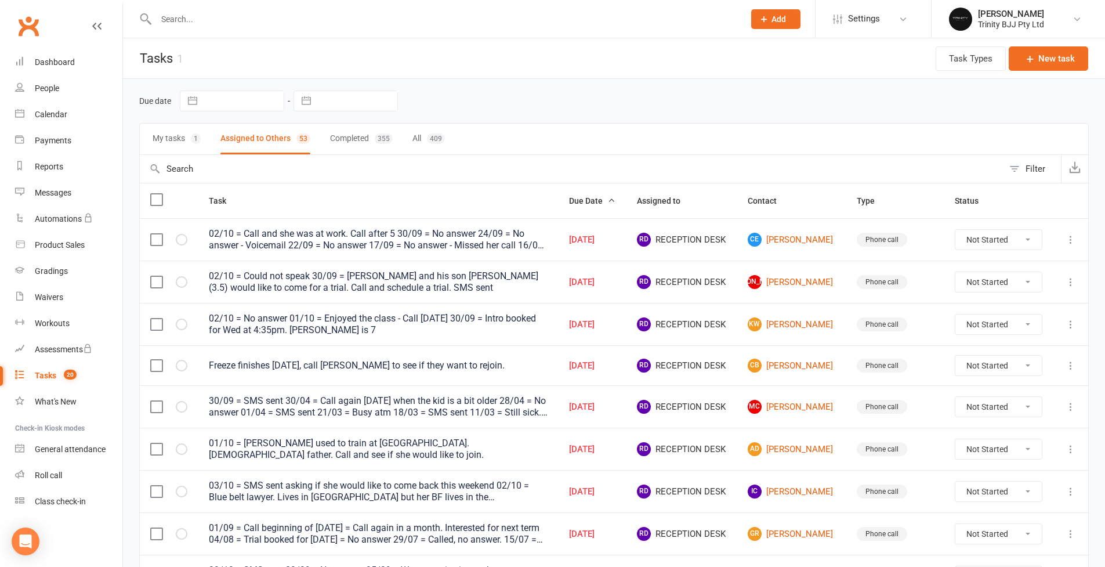
click at [304, 104] on button "button" at bounding box center [306, 101] width 21 height 20
select select "8"
select select "2025"
select select "9"
select select "2025"
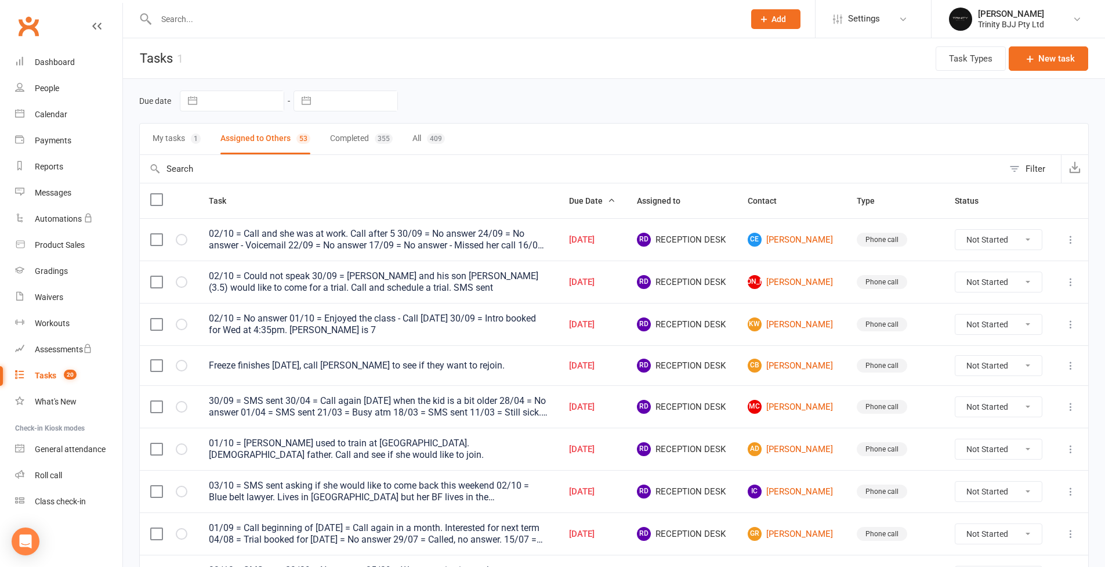
select select "10"
select select "2025"
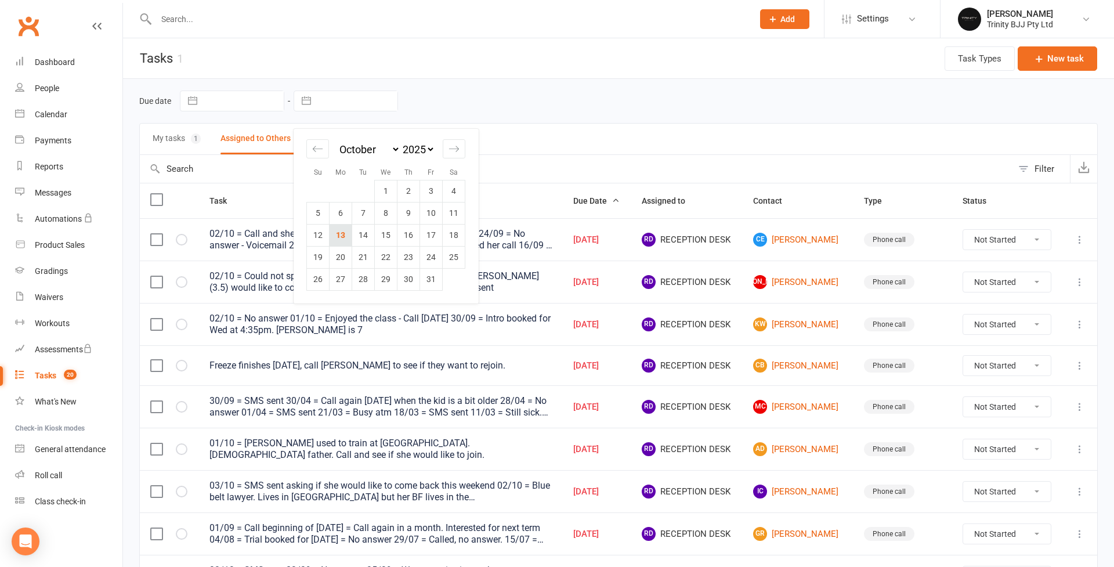
click at [345, 231] on td "13" at bounding box center [341, 235] width 23 height 22
type input "13 Oct 2025"
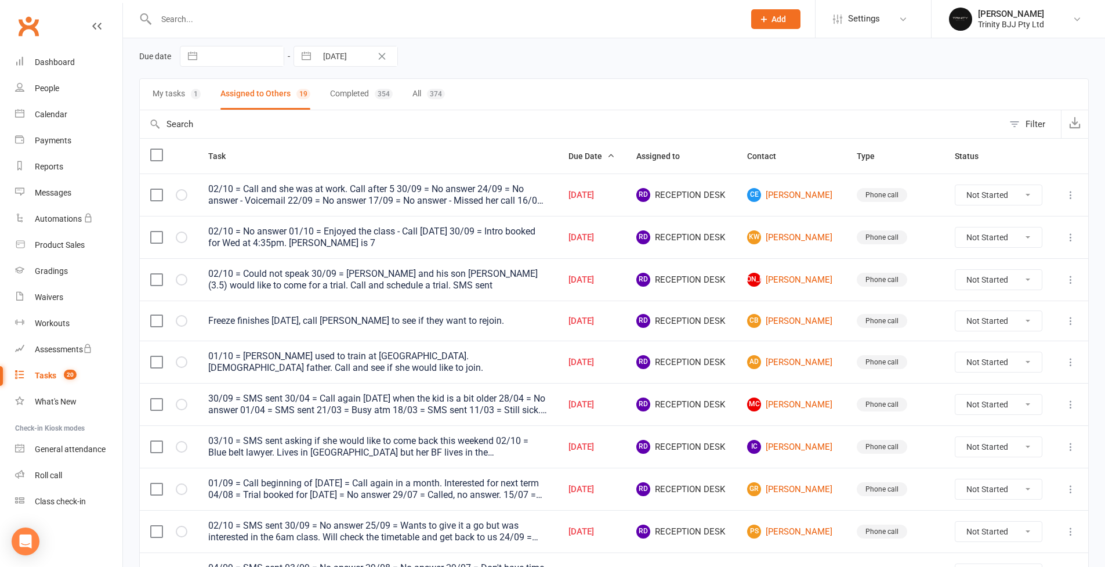
scroll to position [77, 0]
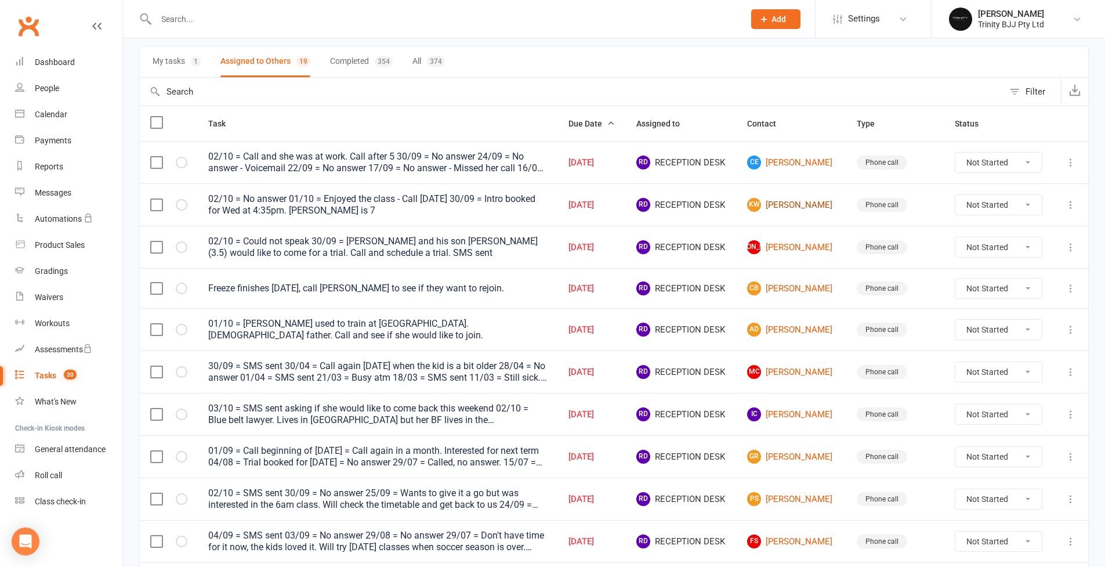
click at [779, 202] on link "KW Krystle Webb" at bounding box center [791, 205] width 89 height 14
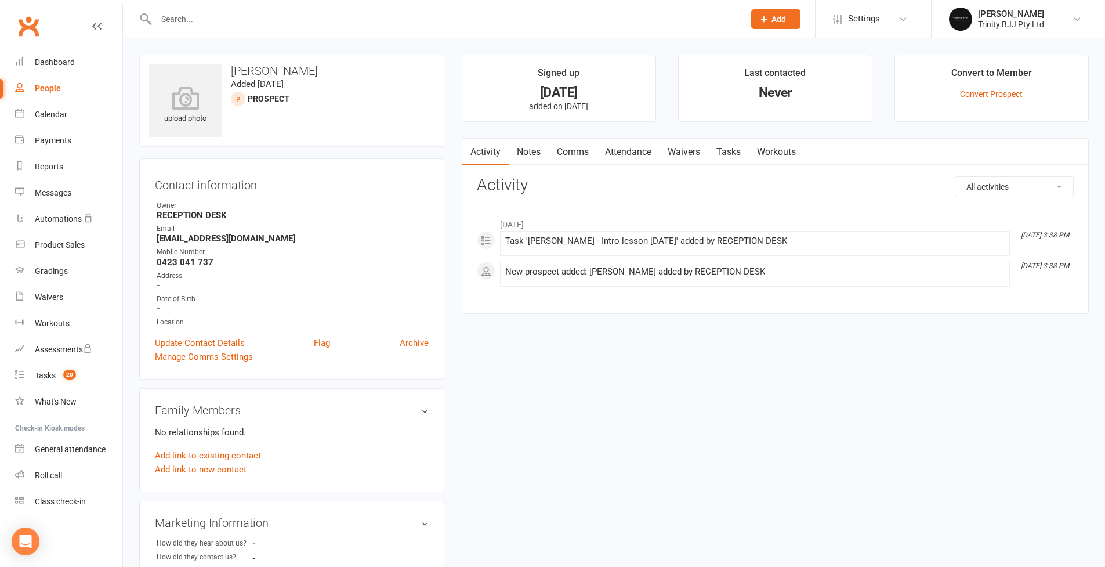
click at [741, 147] on link "Tasks" at bounding box center [728, 152] width 41 height 27
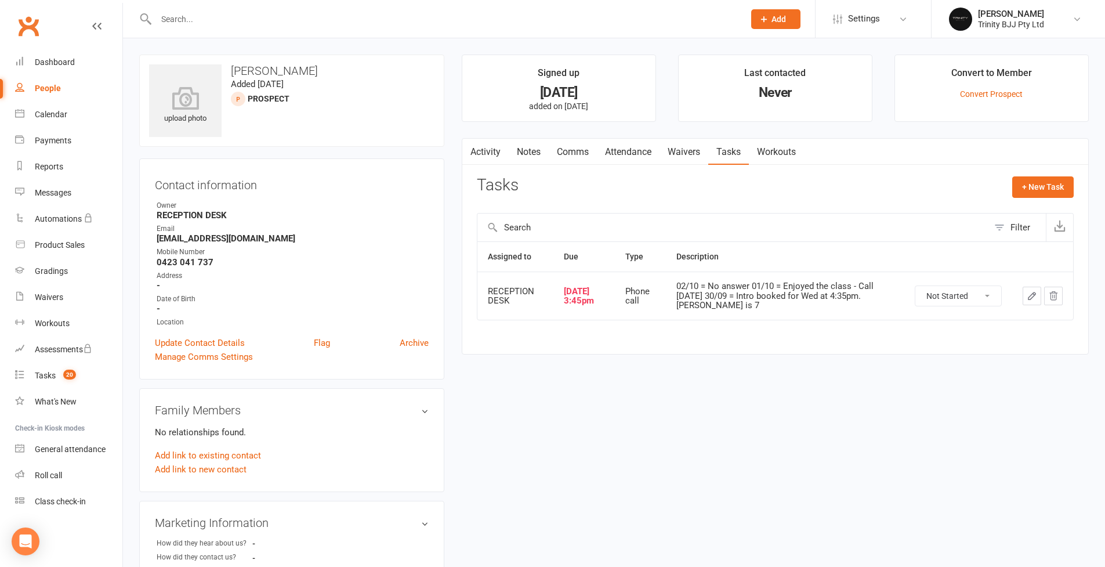
click at [1030, 295] on icon "button" at bounding box center [1032, 296] width 10 height 10
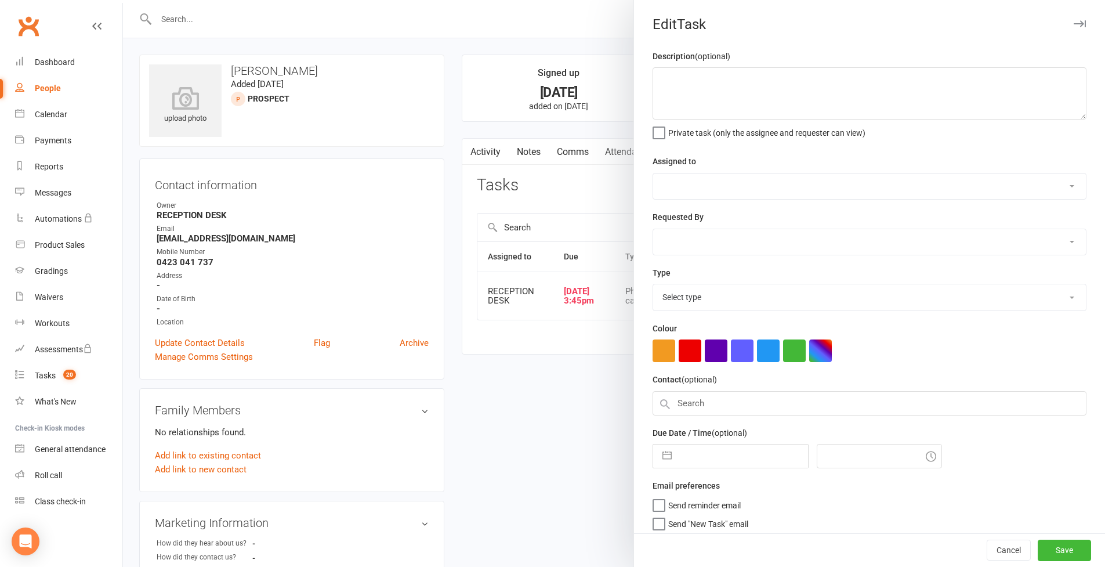
type textarea "02/10 = No answer 01/10 = Enjoyed the class - Call tomorrow 30/09 = Intro booke…"
select select "53742"
type input "03 Oct 2025"
type input "3:45pm"
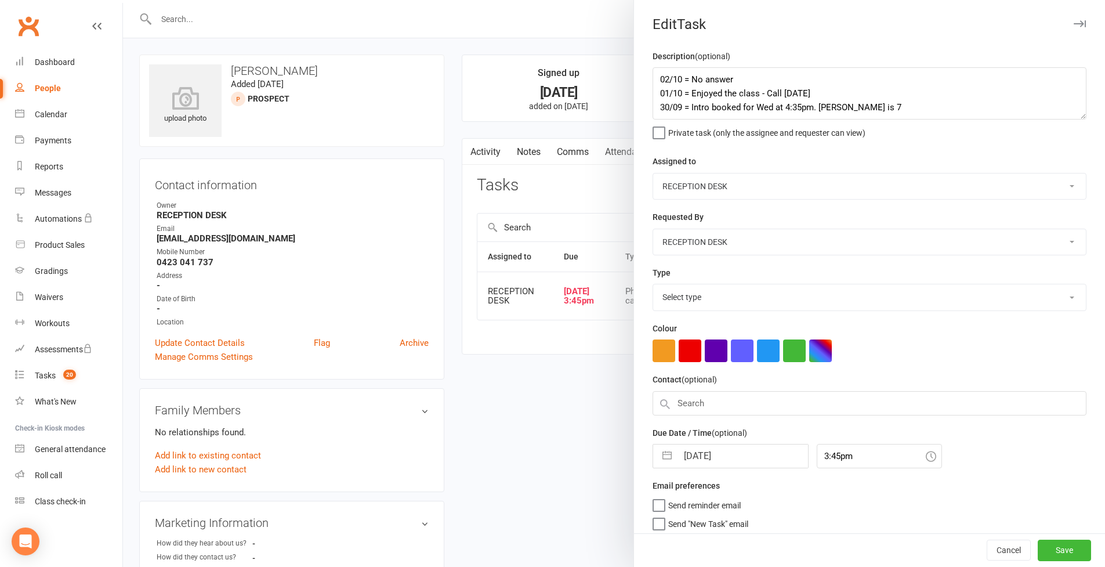
select select "28721"
drag, startPoint x: 657, startPoint y: 79, endPoint x: 707, endPoint y: 137, distance: 76.1
click at [657, 79] on textarea "02/10 = No answer 01/10 = Enjoyed the class - Call tomorrow 30/09 = Intro booke…" at bounding box center [870, 93] width 434 height 52
type textarea "13/10 = No answer 02/10 = No answer 01/10 = Enjoyed the class - Call tomorrow 3…"
click at [661, 451] on button "button" at bounding box center [667, 452] width 21 height 23
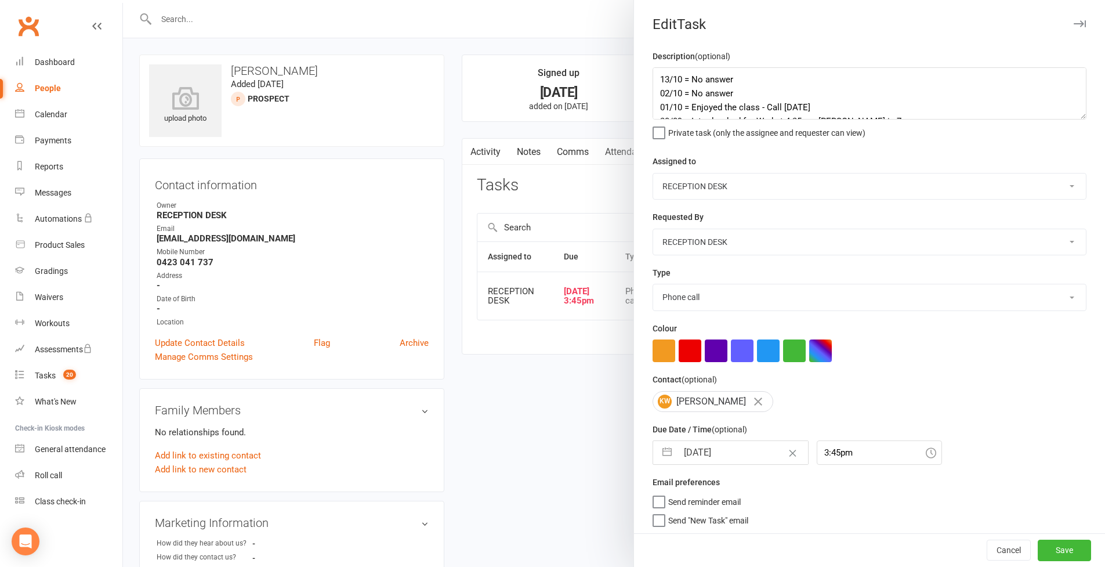
select select "8"
select select "2025"
select select "9"
select select "2025"
select select "10"
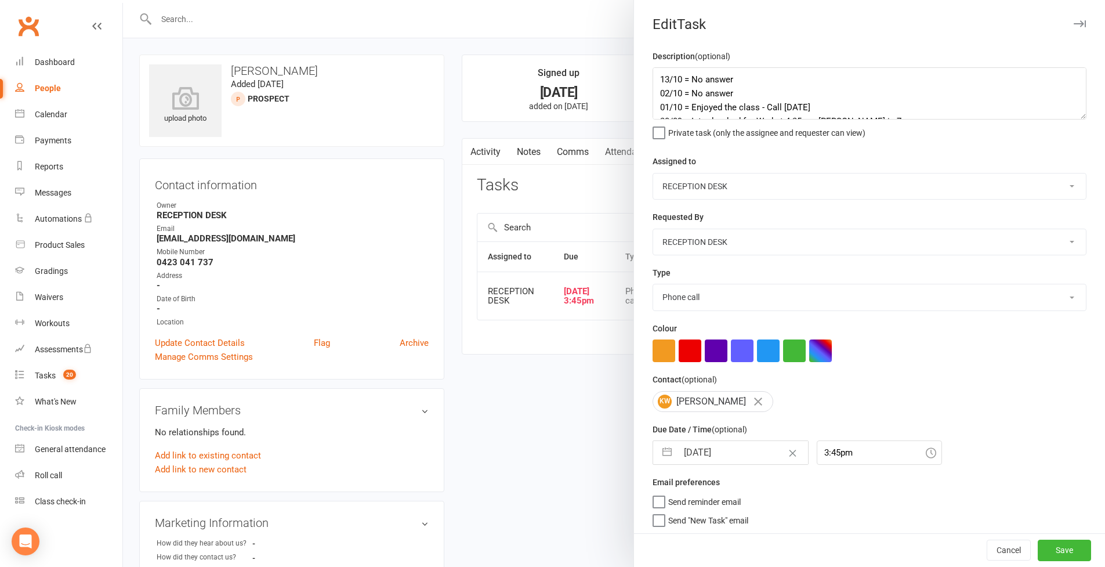
select select "2025"
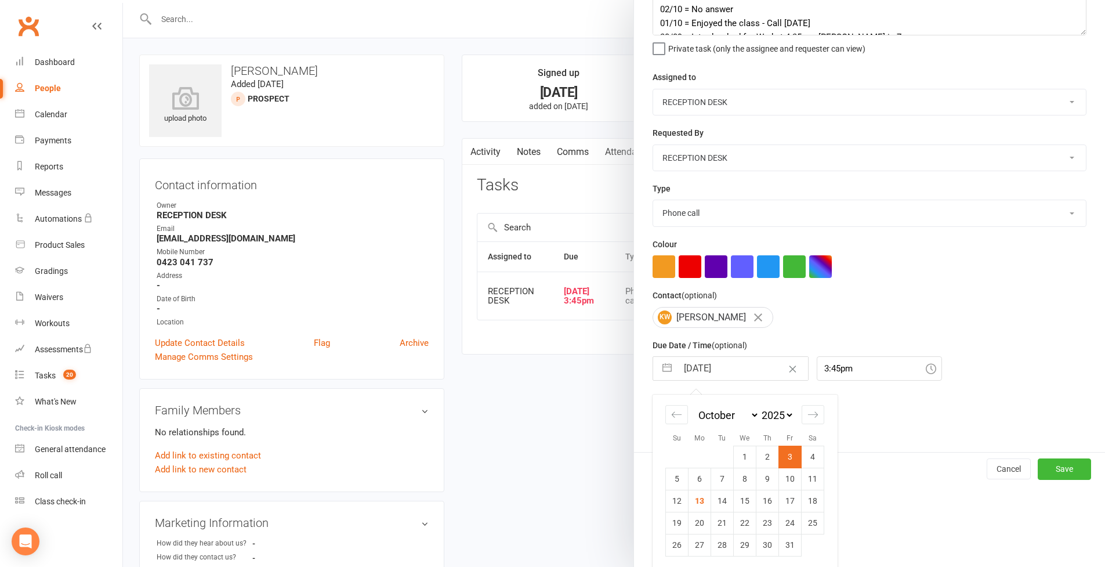
scroll to position [110, 0]
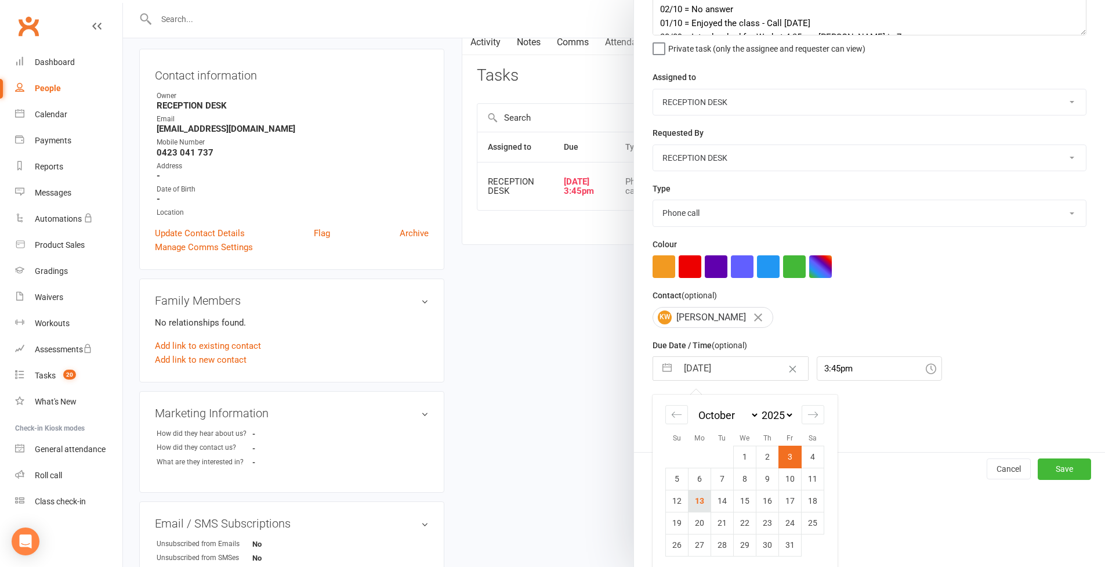
click at [700, 499] on td "13" at bounding box center [700, 501] width 23 height 22
type input "13 Oct 2025"
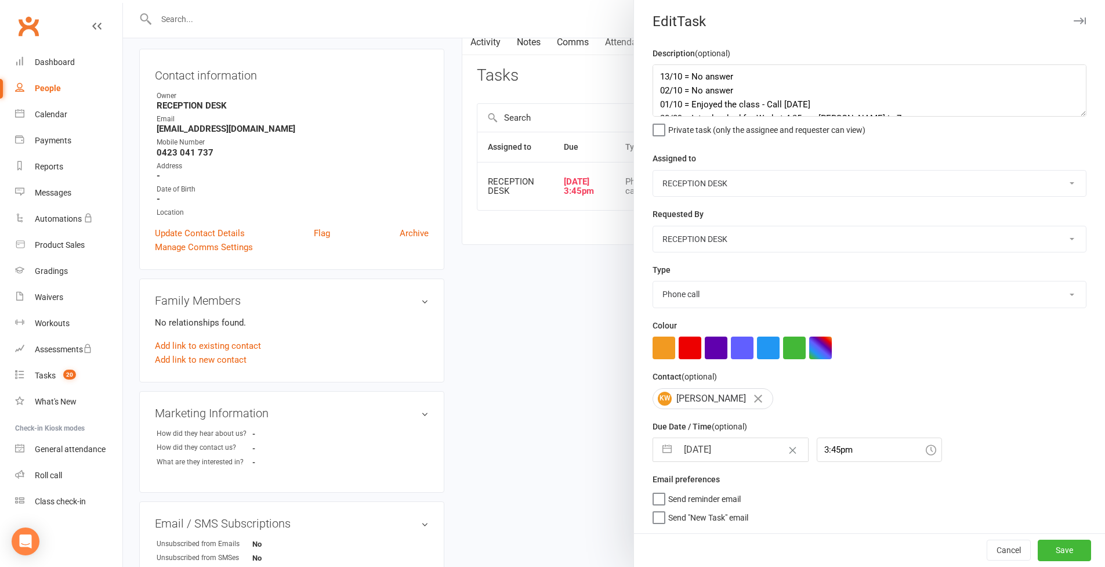
scroll to position [0, 0]
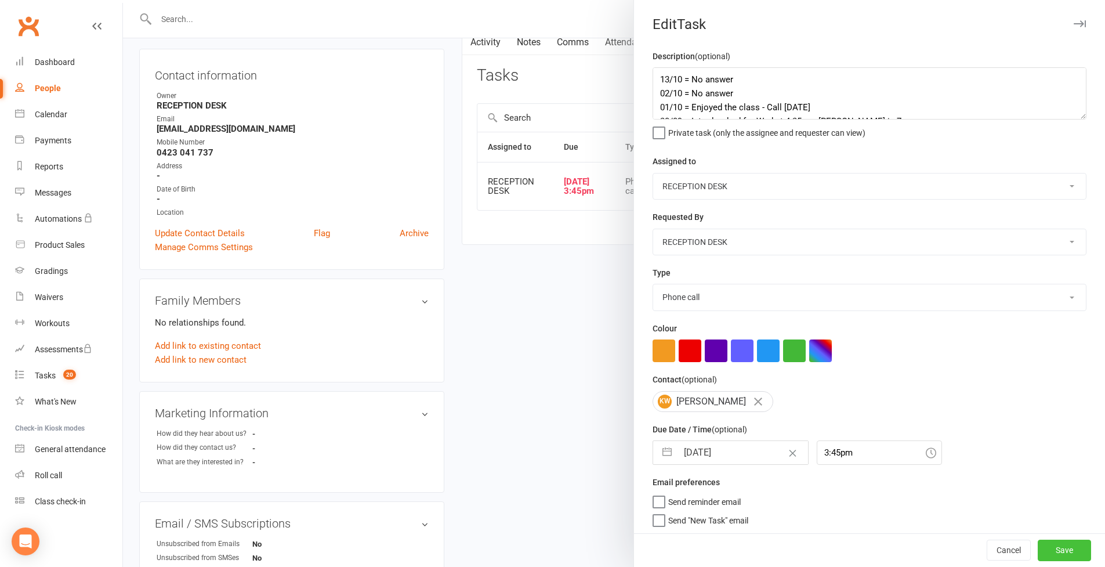
click at [1066, 553] on button "Save" at bounding box center [1064, 550] width 53 height 21
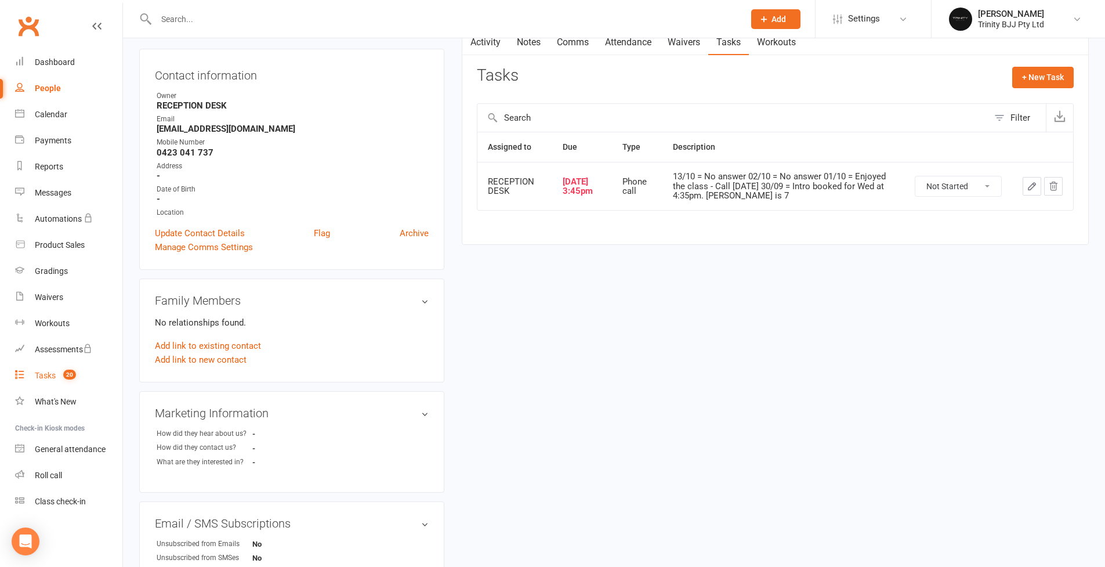
click at [51, 372] on div "Tasks" at bounding box center [45, 375] width 21 height 9
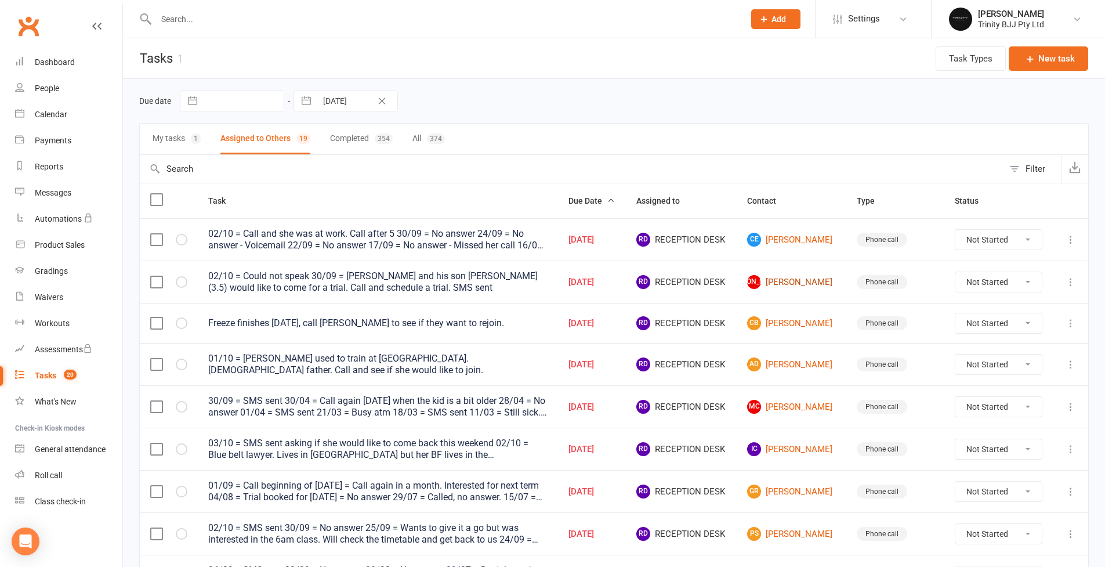
click at [783, 283] on link "JA Jake Anderson" at bounding box center [791, 282] width 89 height 14
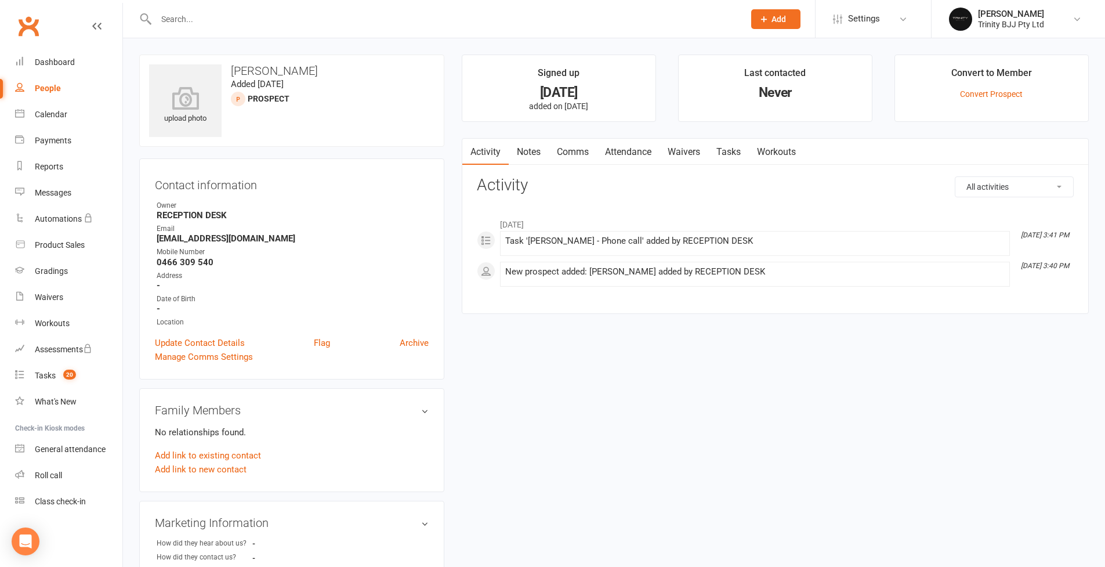
click at [741, 154] on link "Tasks" at bounding box center [728, 152] width 41 height 27
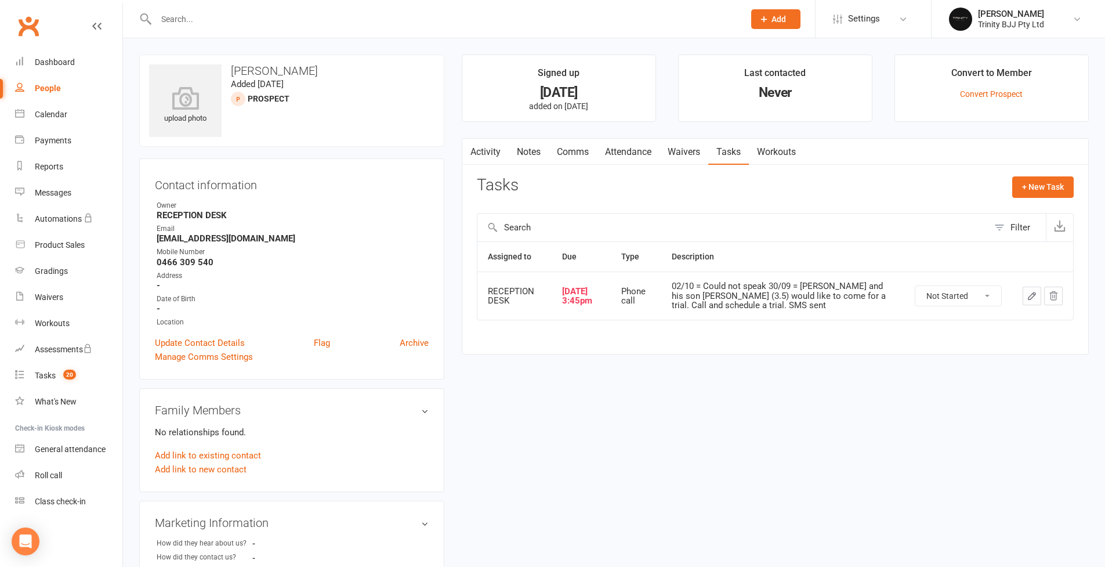
click at [1031, 294] on icon "button" at bounding box center [1032, 295] width 7 height 7
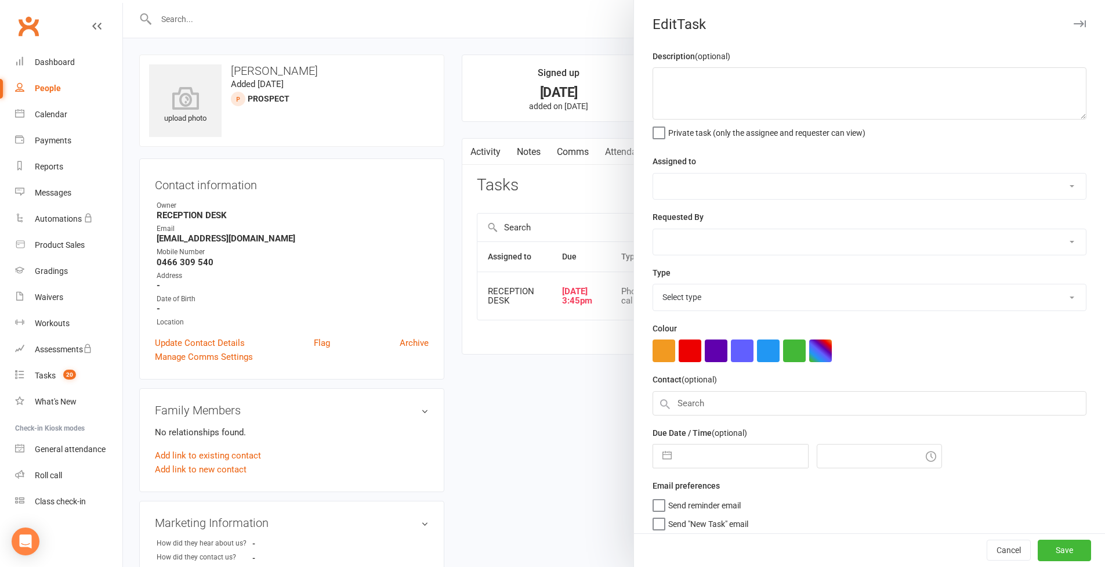
type textarea "02/10 = Could not speak 30/09 = Jake and his son Oliver (3.5) would like to com…"
select select "53742"
type input "03 Oct 2025"
type input "3:45pm"
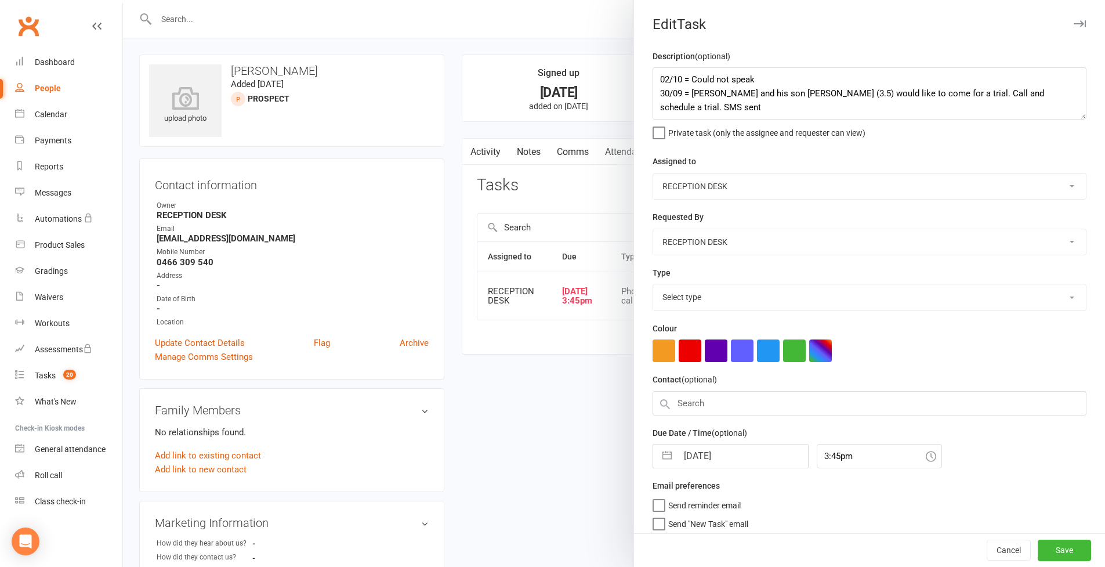
select select "28721"
click at [654, 78] on textarea "02/10 = Could not speak 30/09 = Jake and his son Oliver (3.5) would like to com…" at bounding box center [870, 93] width 434 height 52
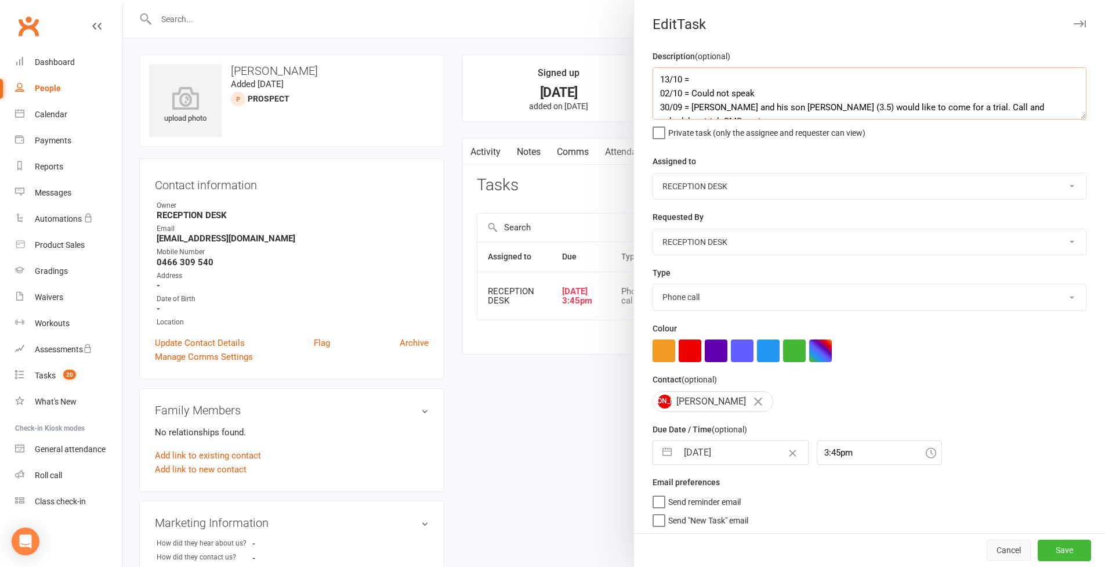
type textarea "13/10 = 02/10 = Could not speak 30/09 = Jake and his son Oliver (3.5) would lik…"
click at [993, 550] on button "Cancel" at bounding box center [1009, 550] width 44 height 21
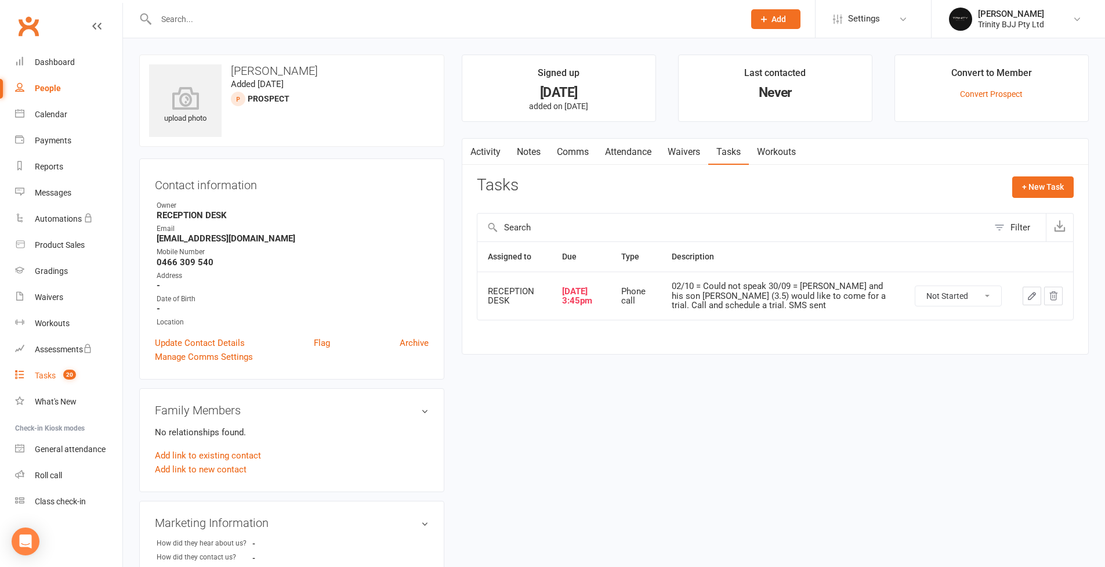
click at [44, 378] on div "Tasks" at bounding box center [45, 375] width 21 height 9
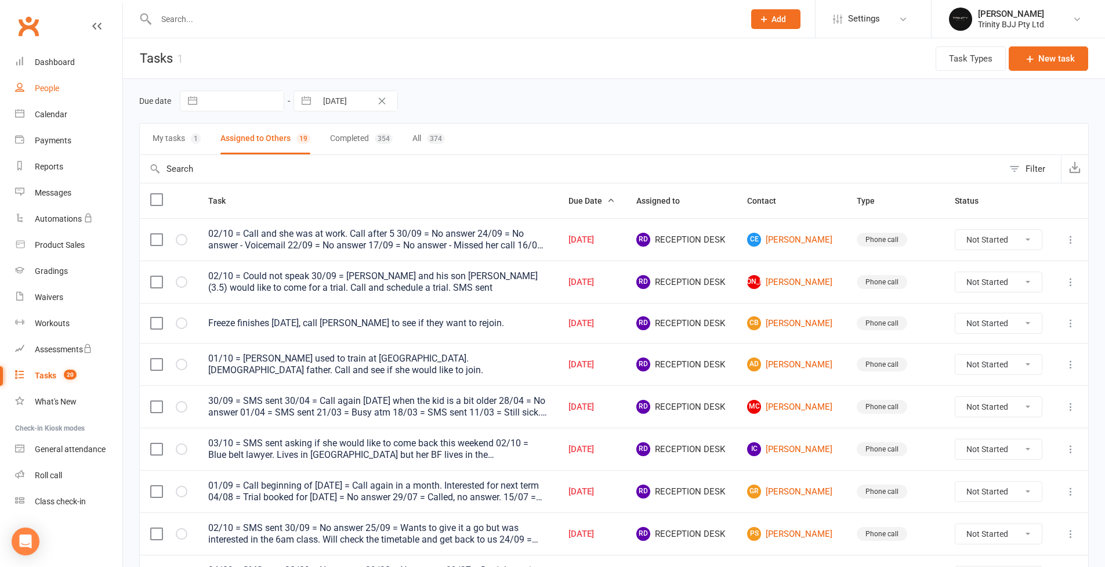
click at [54, 88] on div "People" at bounding box center [47, 88] width 24 height 9
select select "100"
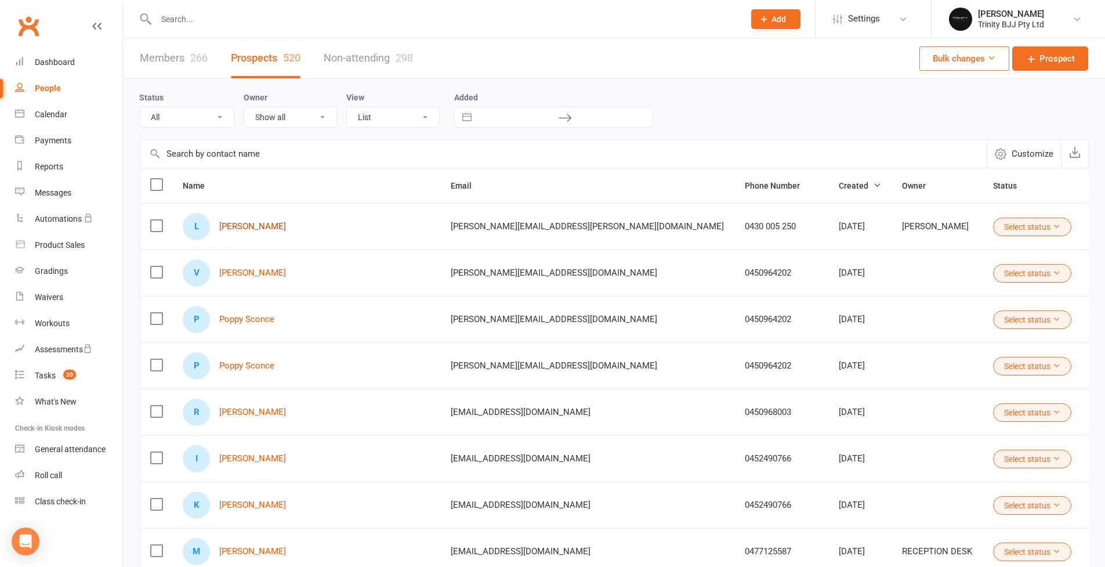
click at [266, 227] on link "Laura Milbank" at bounding box center [252, 227] width 67 height 10
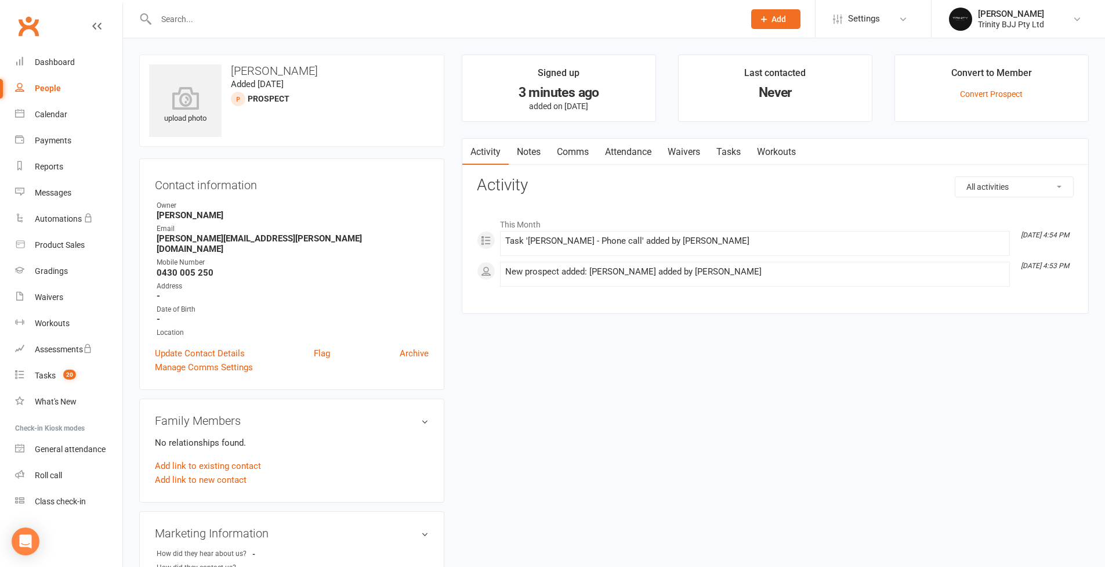
click at [733, 151] on link "Tasks" at bounding box center [728, 152] width 41 height 27
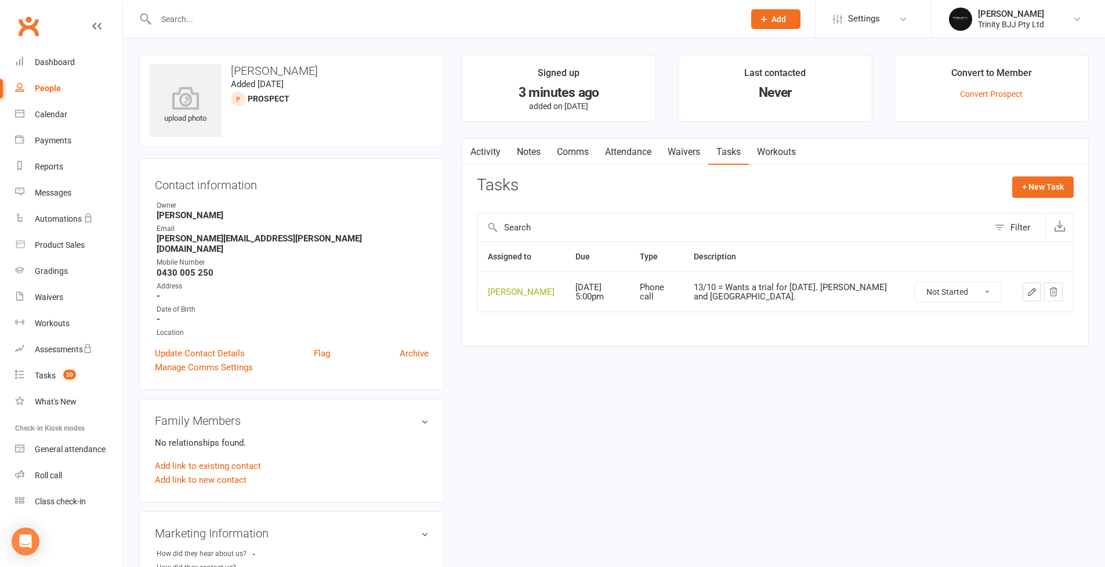
click at [1034, 295] on icon "button" at bounding box center [1032, 292] width 10 height 10
select select "28721"
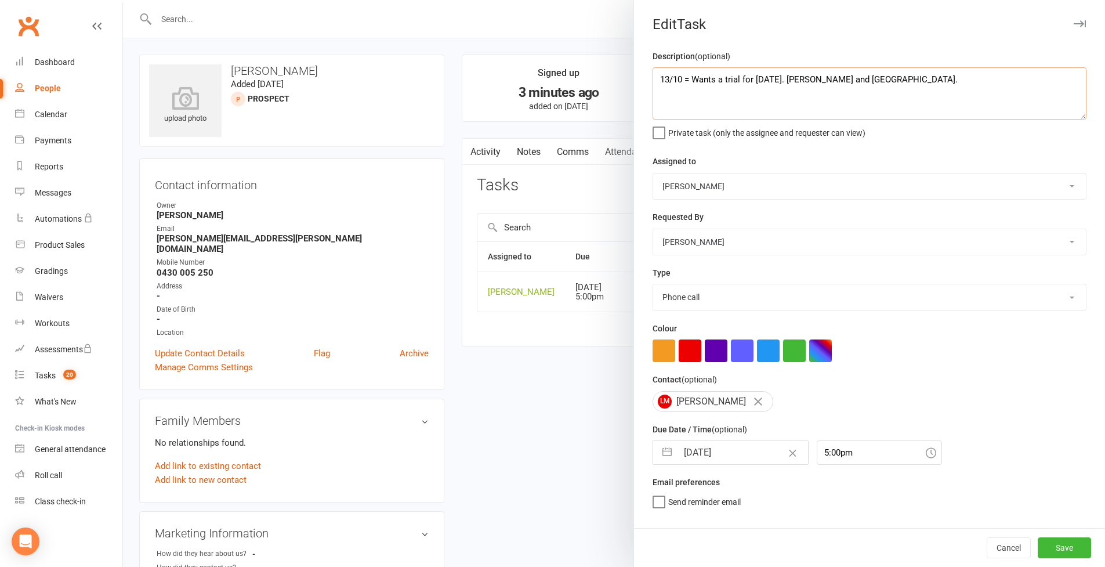
click at [653, 74] on textarea "13/10 = Wants a trial for Tuesday. Frankie and Boston." at bounding box center [870, 93] width 434 height 52
type textarea "2 13/10 = Wants a trial for Tuesday. Frankie and Boston."
click at [671, 449] on button "button" at bounding box center [667, 452] width 21 height 23
select select "8"
select select "2025"
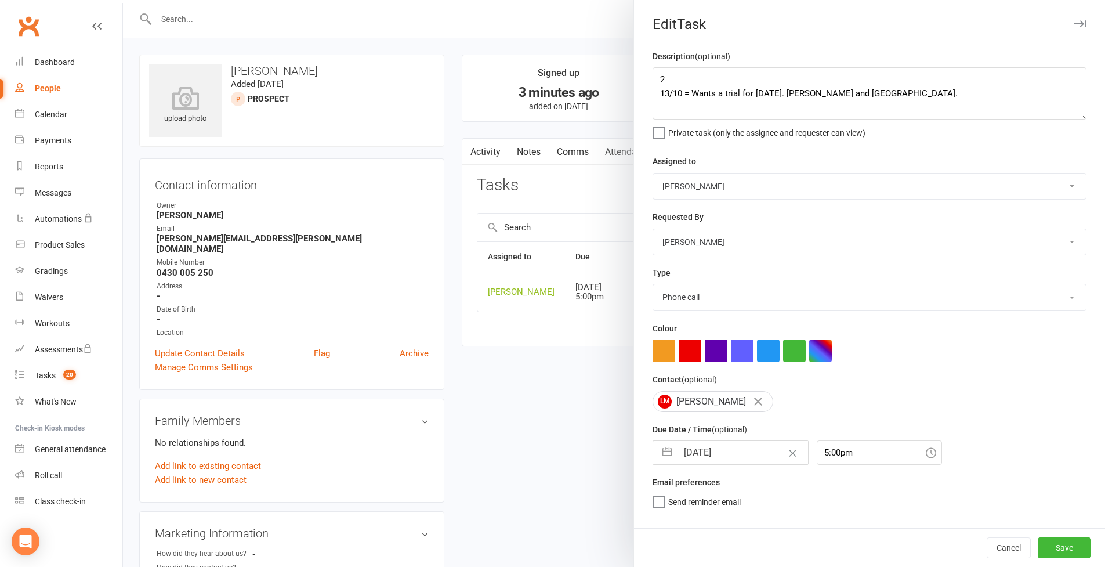
select select "9"
select select "2025"
select select "10"
select select "2025"
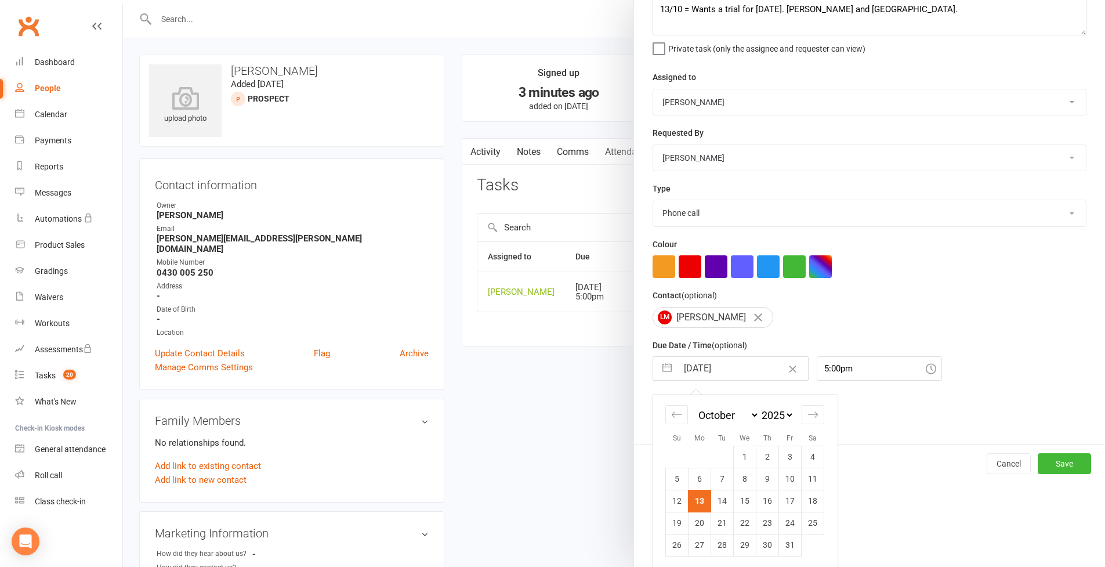
scroll to position [56, 0]
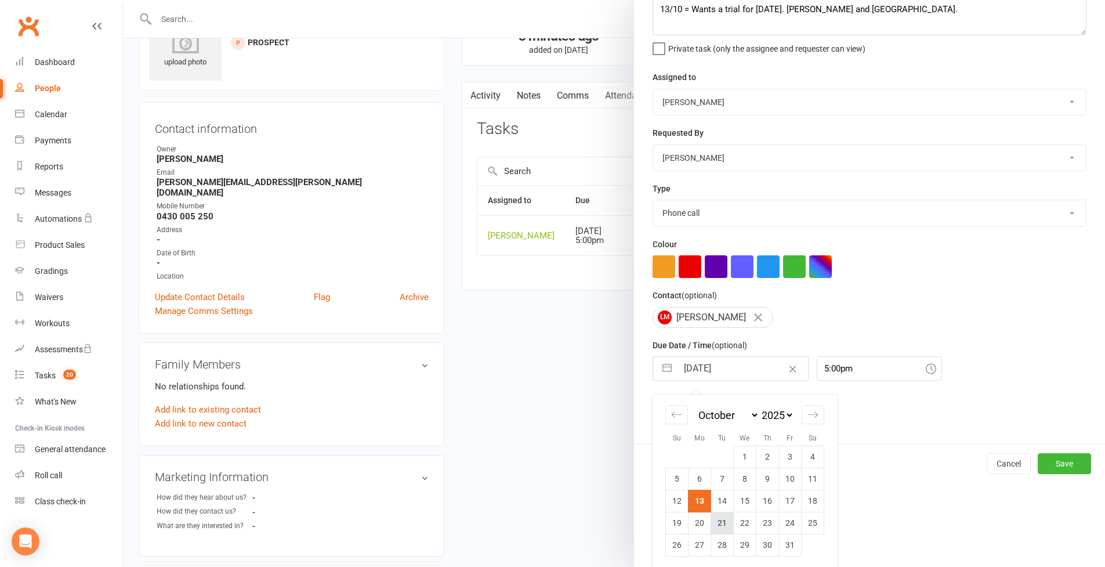
click at [717, 522] on td "21" at bounding box center [722, 523] width 23 height 22
type input "21 Oct 2025"
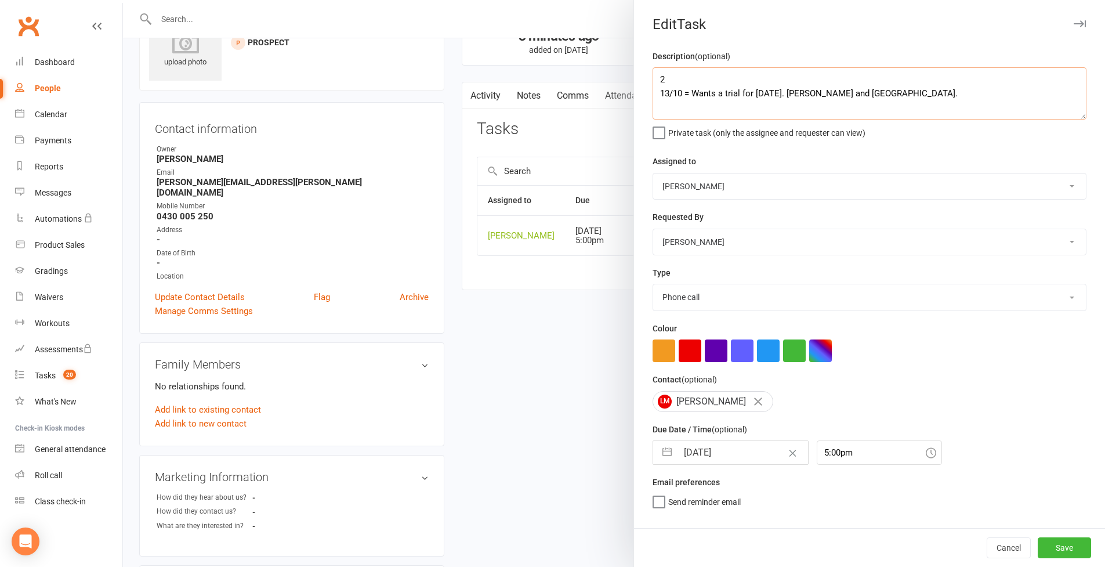
click at [673, 79] on textarea "2 13/10 = Wants a trial for Tuesday. Frankie and Boston." at bounding box center [870, 93] width 434 height 52
type textarea "21/10 = Trial booked for Tuesday 7:30am - Kids are 6 and 9 13/10 = Wants a tria…"
click at [1063, 548] on button "Save" at bounding box center [1064, 547] width 53 height 21
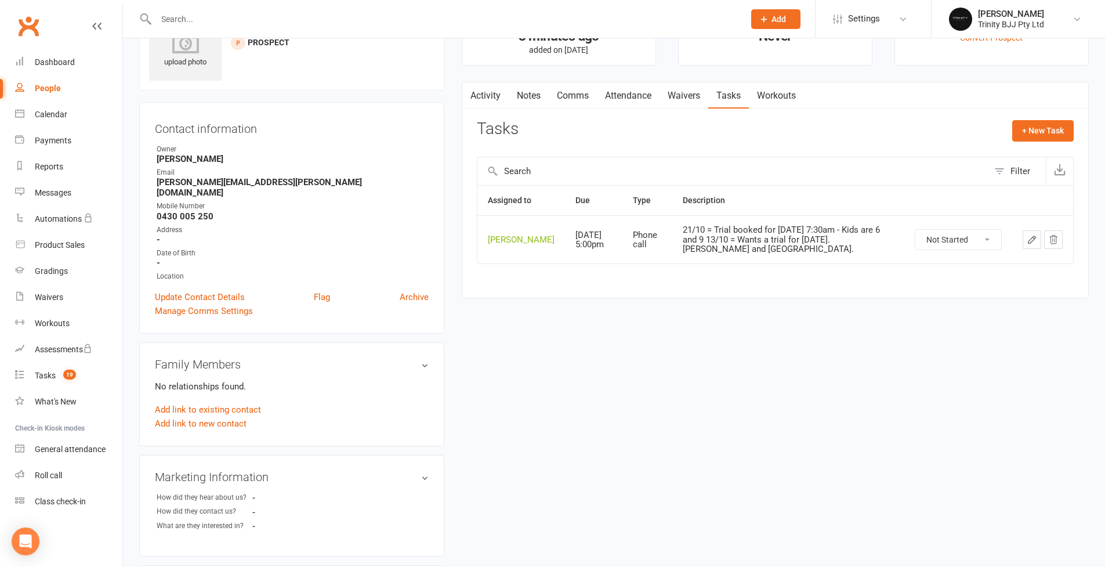
click at [51, 91] on div "People" at bounding box center [48, 88] width 26 height 9
select select "100"
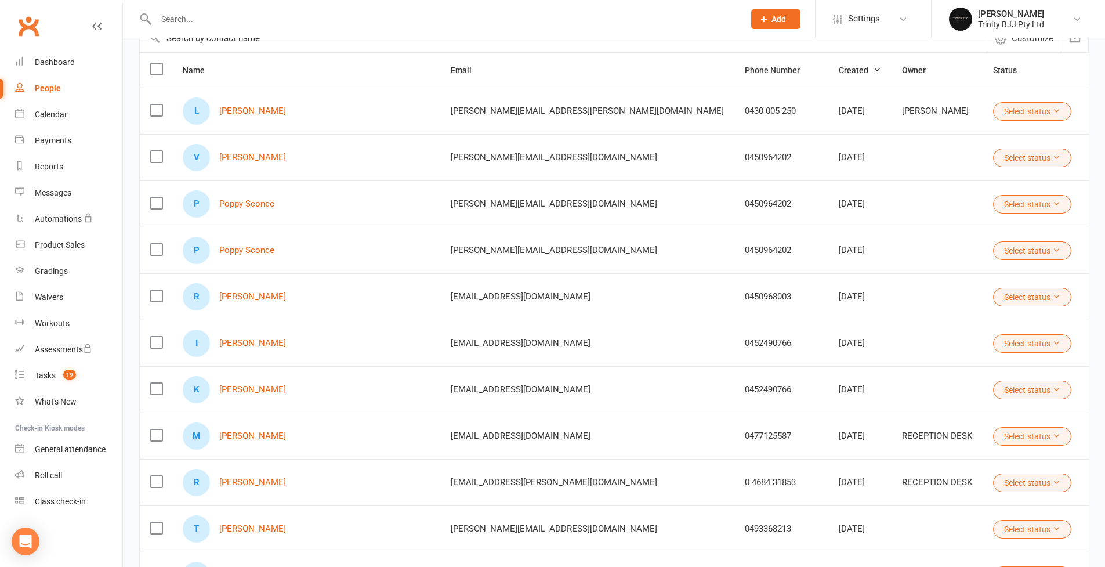
scroll to position [123, 0]
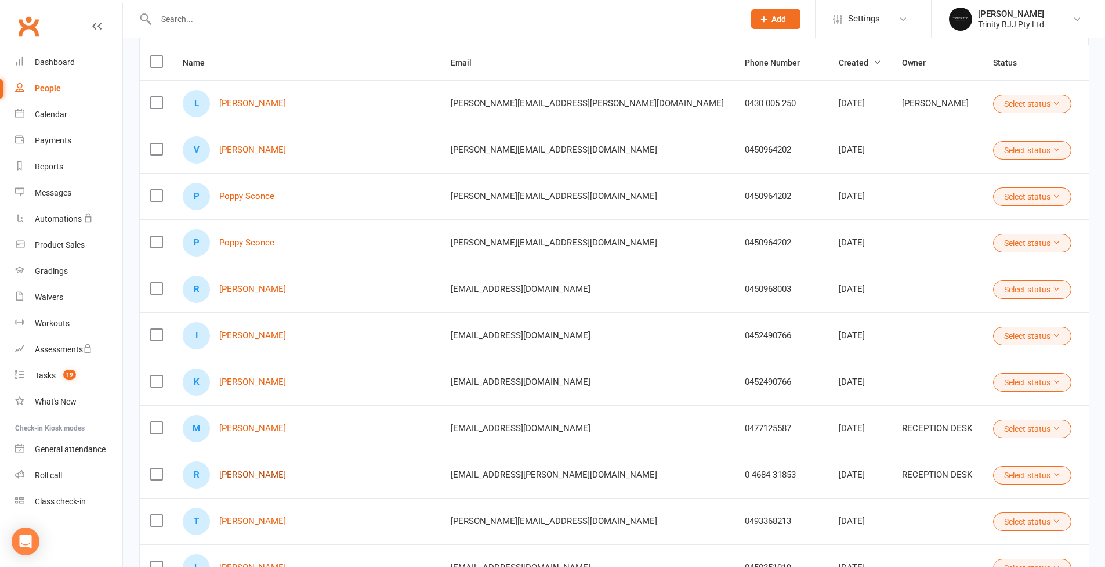
click at [267, 478] on link "Ross Whitfeld" at bounding box center [252, 475] width 67 height 10
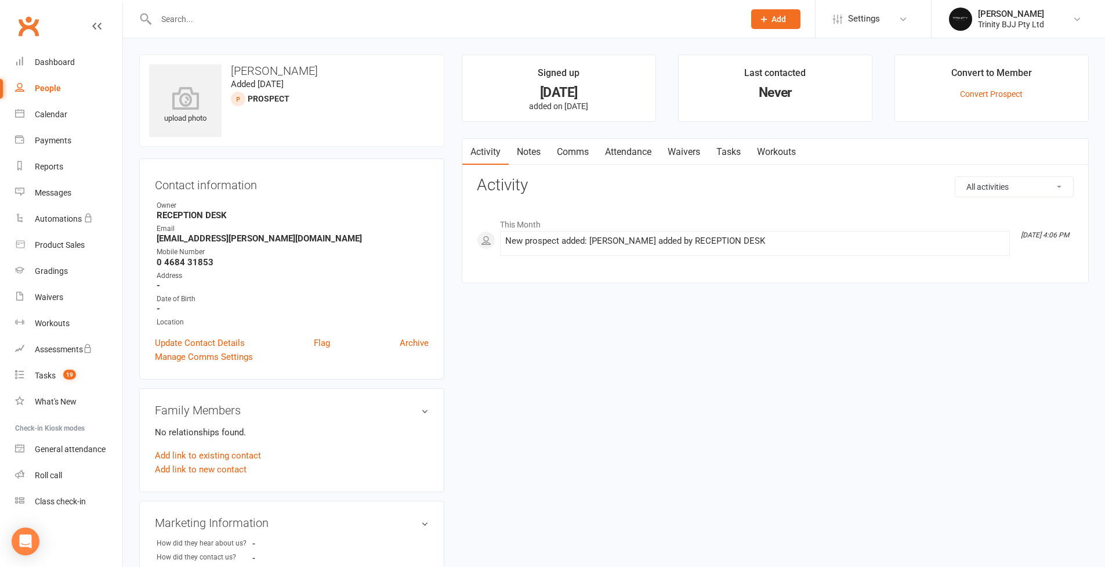
click at [737, 153] on link "Tasks" at bounding box center [728, 152] width 41 height 27
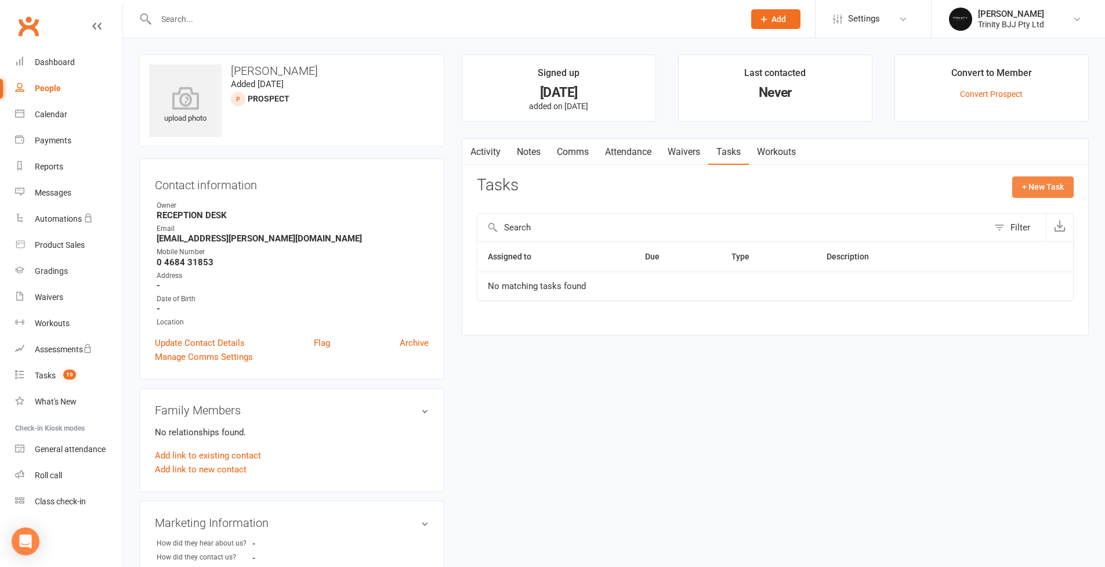
click at [1049, 188] on button "+ New Task" at bounding box center [1042, 186] width 61 height 21
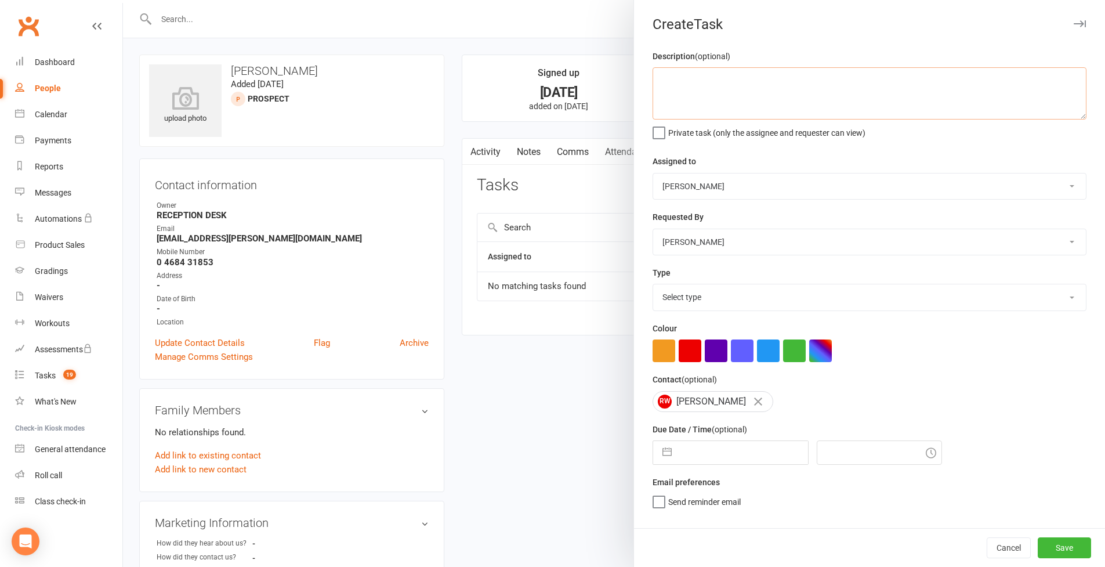
click at [719, 95] on textarea at bounding box center [870, 93] width 434 height 52
paste textarea "Josh Fergus and Eliki"
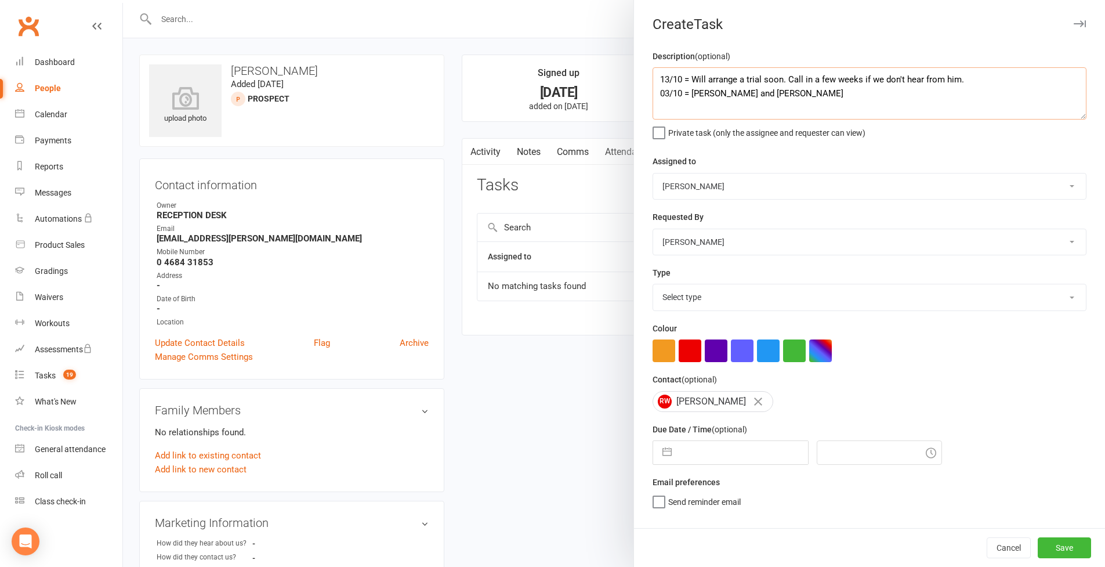
click at [690, 95] on textarea "13/10 = Will arrange a trial soon. Call in a few weeks if we don't hear from hi…" at bounding box center [870, 93] width 434 height 52
click at [844, 97] on textarea "13/10 = Will arrange a trial soon. Call in a few weeks if we don't hear from hi…" at bounding box center [870, 93] width 434 height 52
type textarea "13/10 = Will arrange a trial soon. Call in a few weeks if we don't hear from hi…"
click at [1058, 544] on button "Save" at bounding box center [1064, 547] width 53 height 21
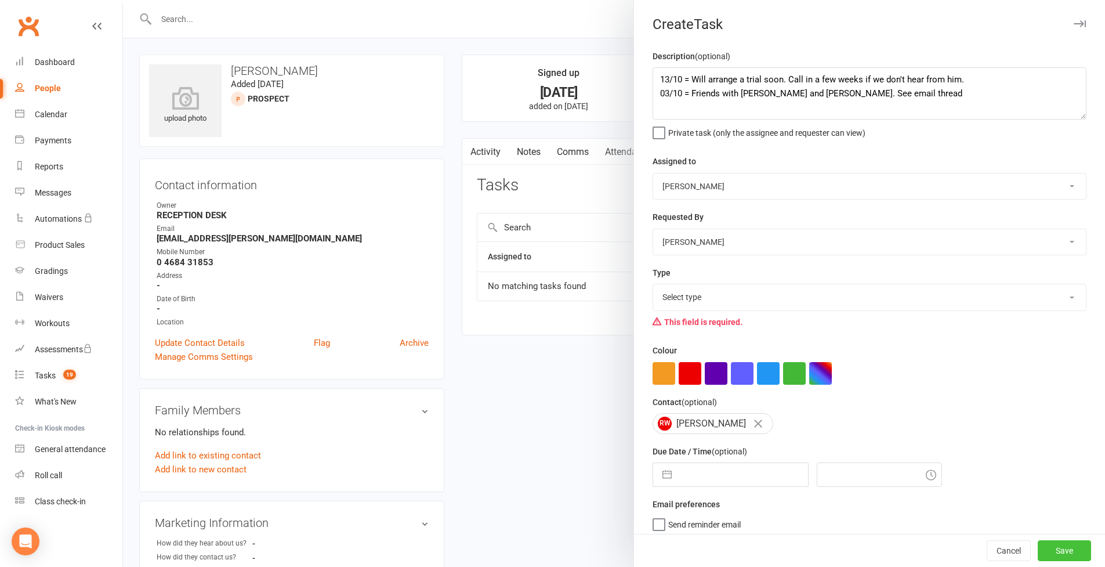
click at [1058, 553] on button "Save" at bounding box center [1064, 550] width 53 height 21
select select "28721"
click at [670, 473] on button "button" at bounding box center [667, 474] width 21 height 23
select select "8"
select select "2025"
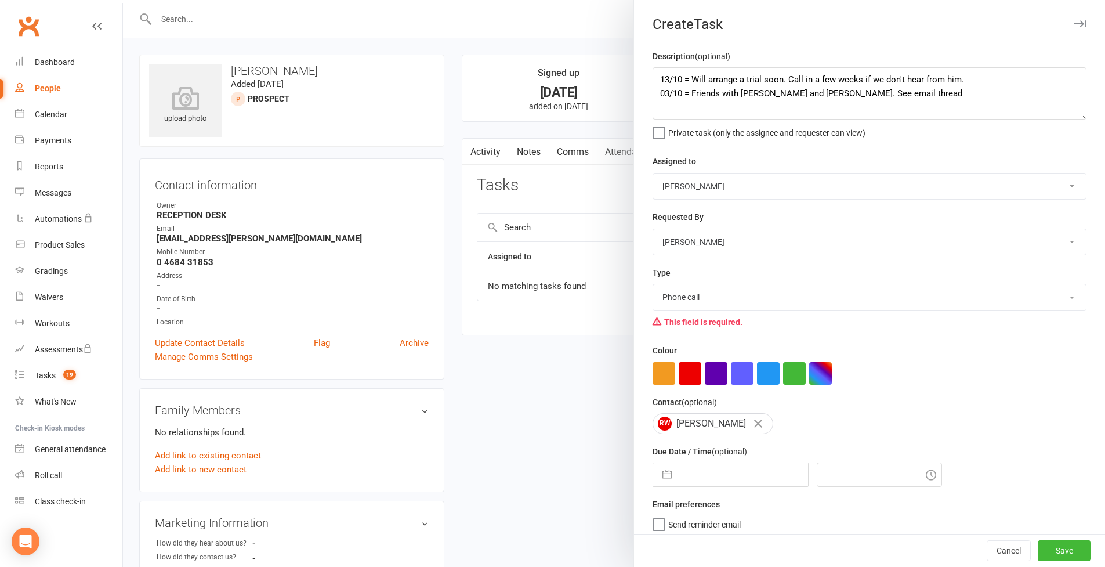
select select "9"
select select "2025"
select select "10"
select select "2025"
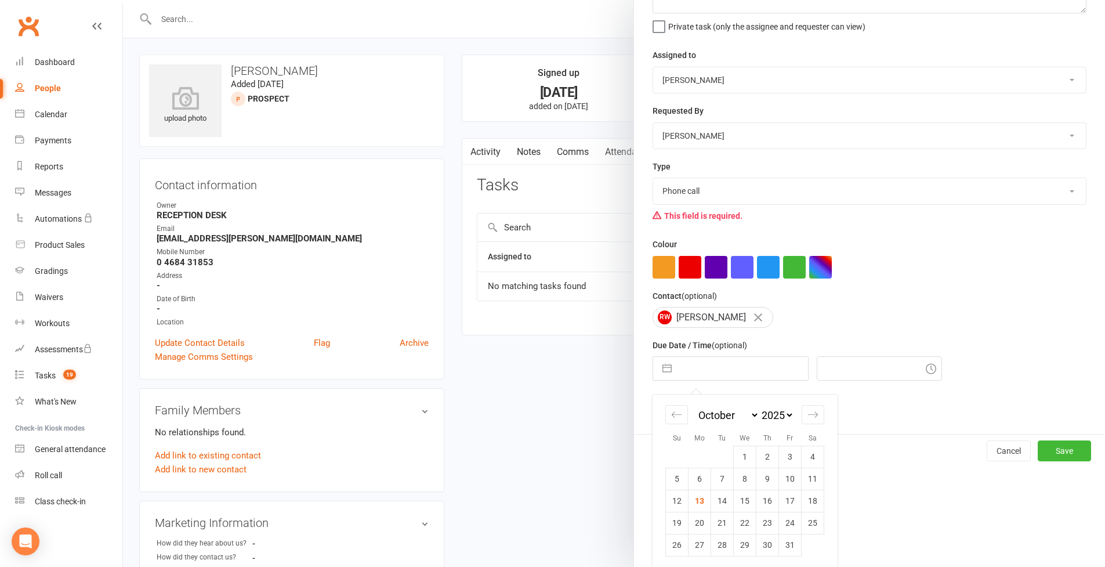
scroll to position [89, 0]
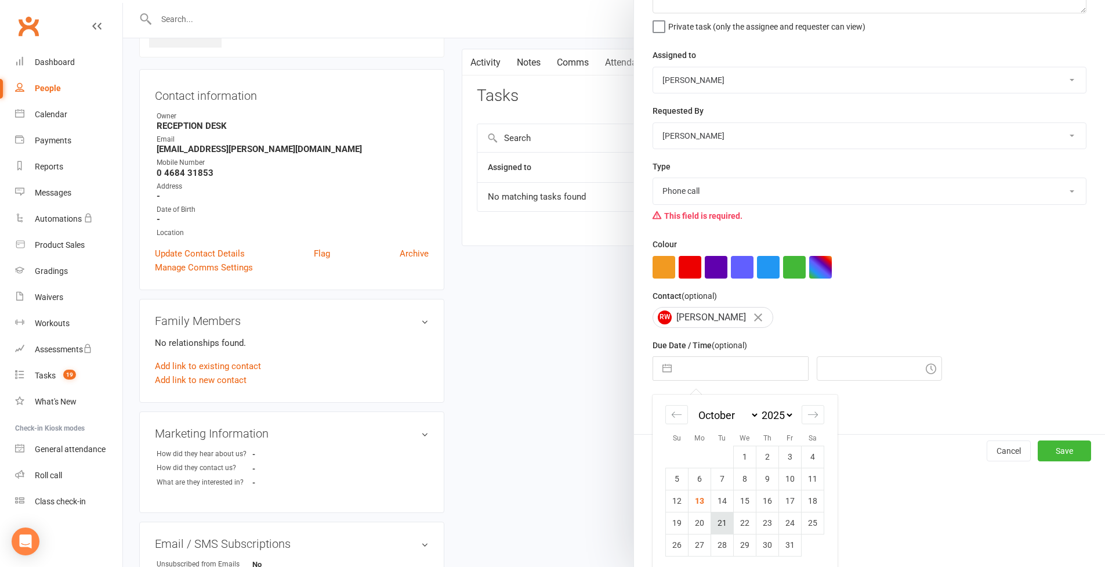
click at [712, 519] on td "21" at bounding box center [722, 523] width 23 height 22
type input "21 Oct 2025"
type input "5:15pm"
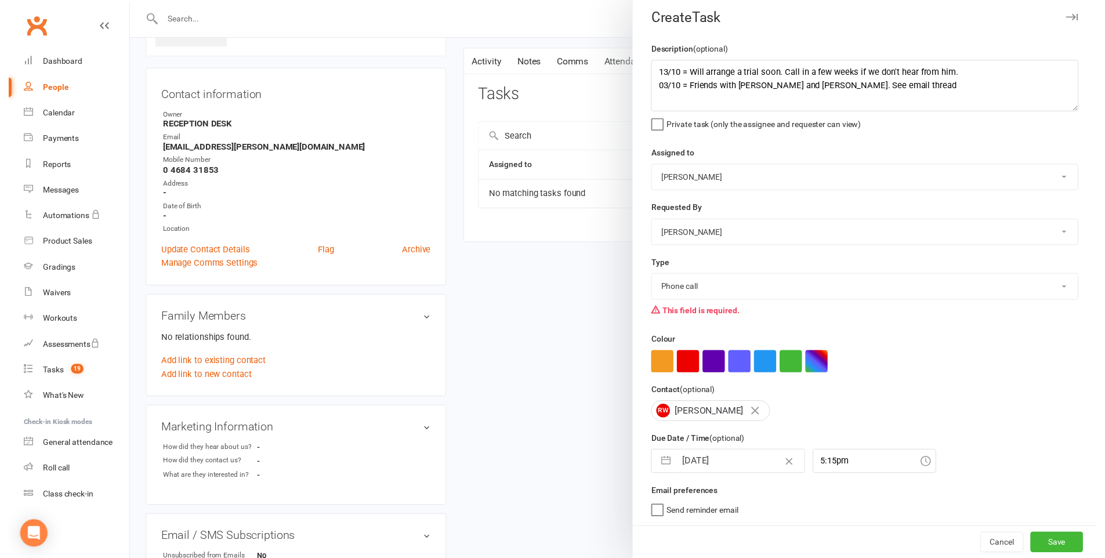
scroll to position [3, 0]
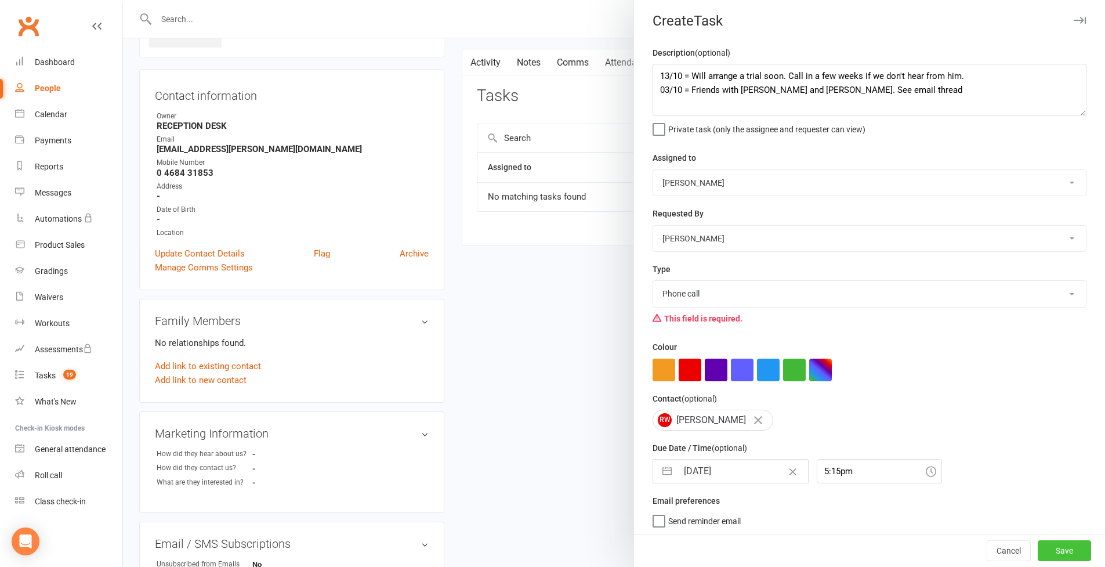
click at [1038, 548] on button "Save" at bounding box center [1064, 550] width 53 height 21
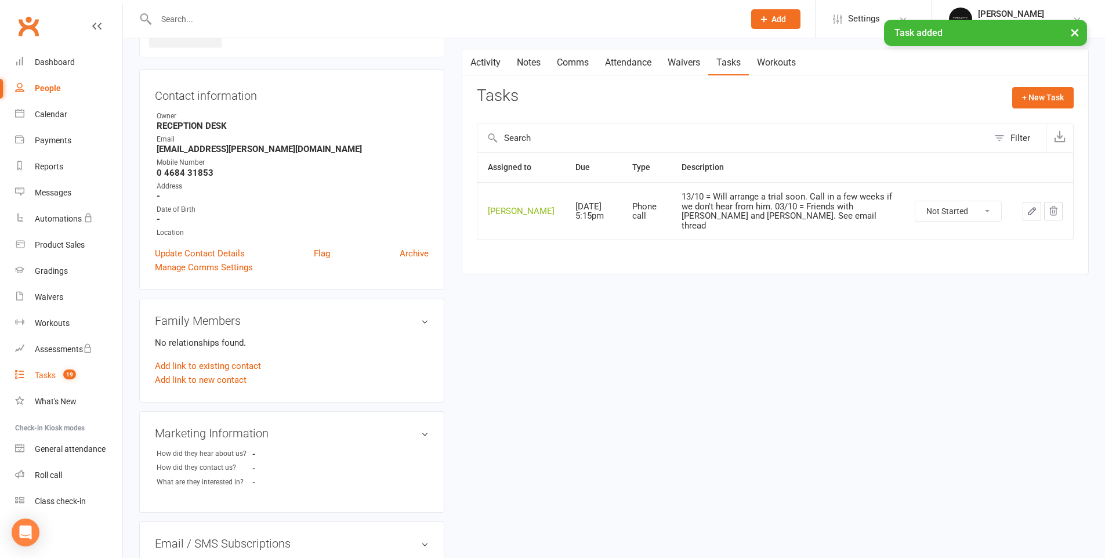
click at [52, 375] on div "Tasks" at bounding box center [45, 375] width 21 height 9
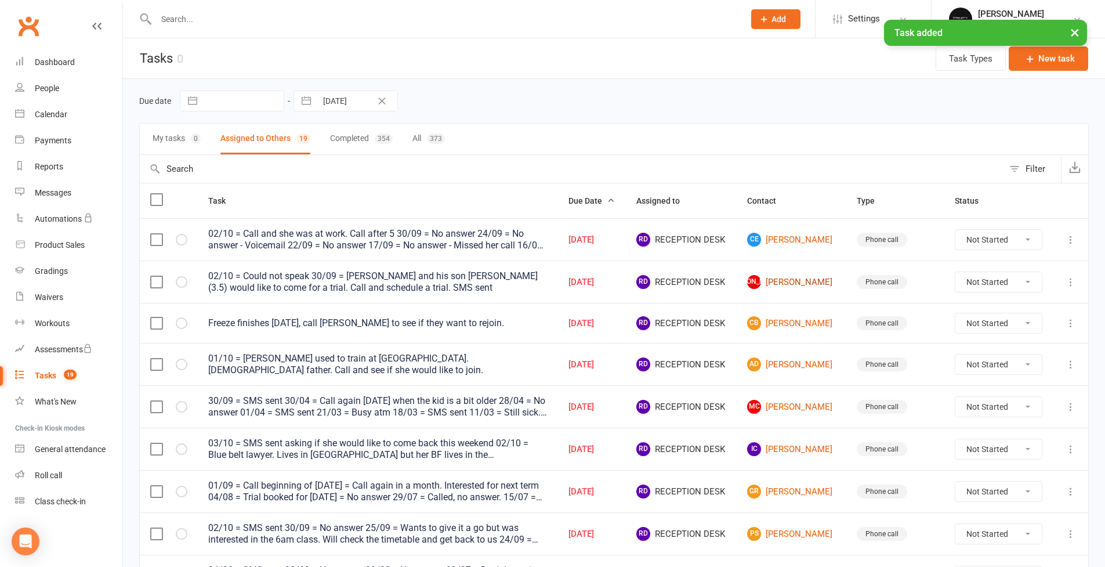
click at [791, 283] on link "JA Jake Anderson" at bounding box center [791, 282] width 89 height 14
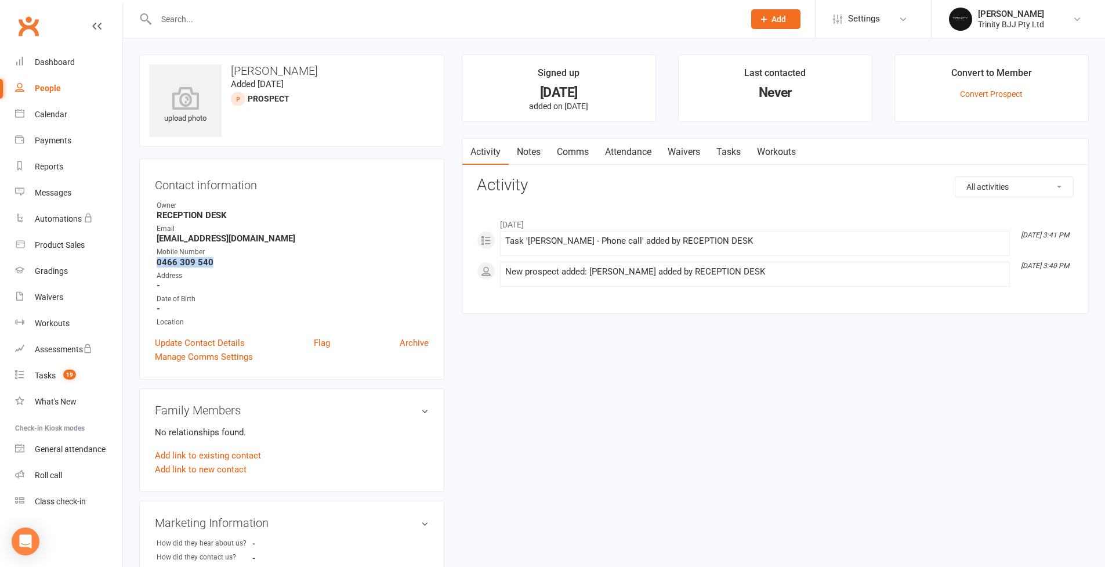
drag, startPoint x: 157, startPoint y: 260, endPoint x: 238, endPoint y: 264, distance: 80.7
click at [238, 264] on strong "0466 309 540" at bounding box center [293, 262] width 272 height 10
copy strong "0466 309 540"
click at [733, 153] on link "Tasks" at bounding box center [728, 152] width 41 height 27
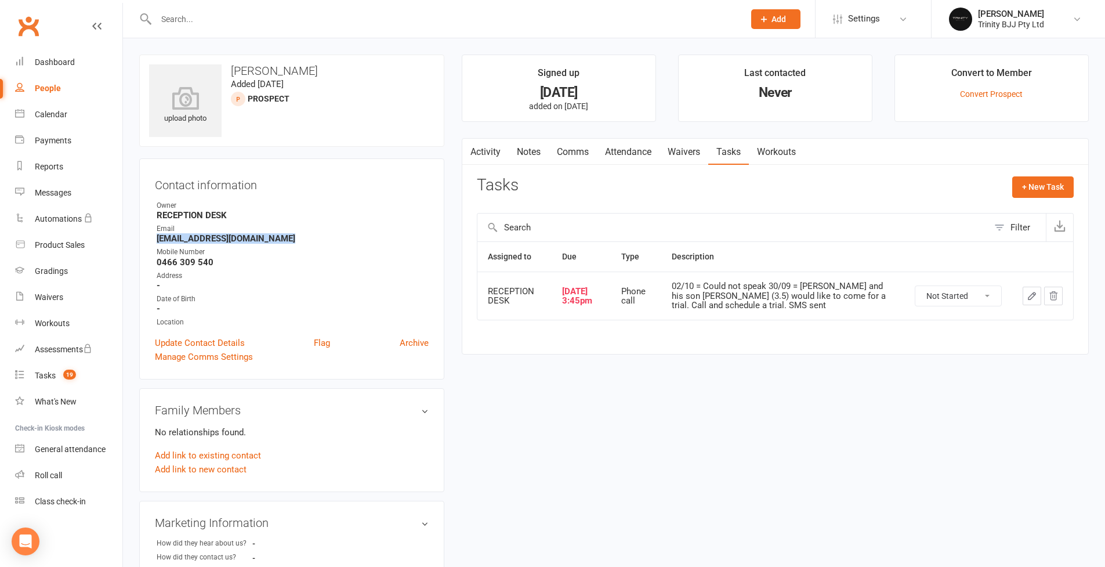
drag, startPoint x: 286, startPoint y: 239, endPoint x: 131, endPoint y: 241, distance: 155.5
click at [131, 241] on div "upload photo Jake Anderson Added 30 September, 2025 prospect Contact informatio…" at bounding box center [292, 490] width 323 height 870
copy strong "jake.d.anderson555@gmail.com"
click at [55, 81] on link "People" at bounding box center [68, 88] width 107 height 26
select select "100"
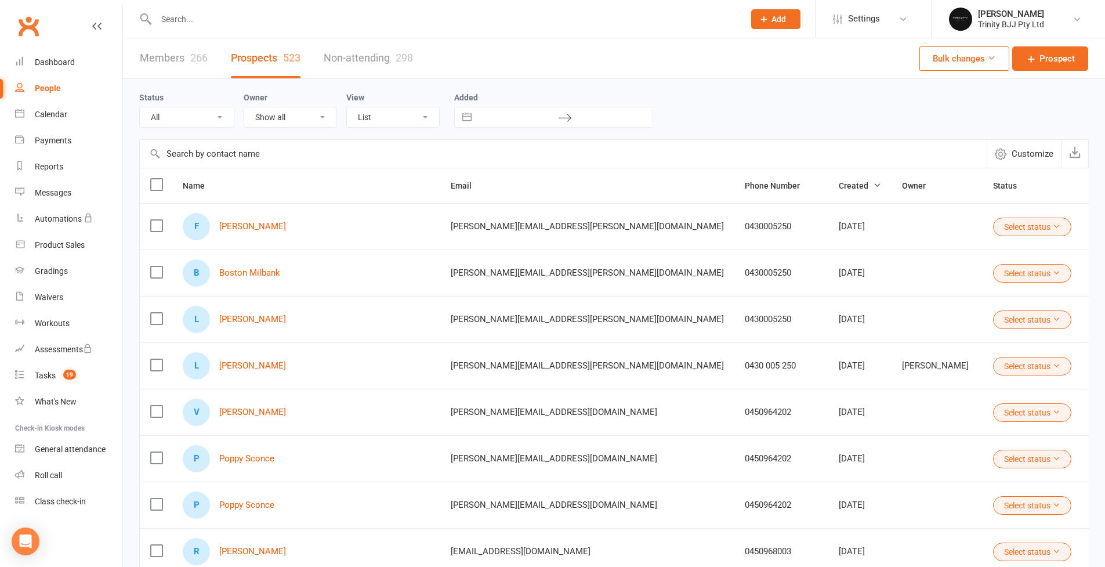
click at [238, 156] on input "text" at bounding box center [563, 154] width 847 height 28
paste input "jake.d.anderson555@gmail.com"
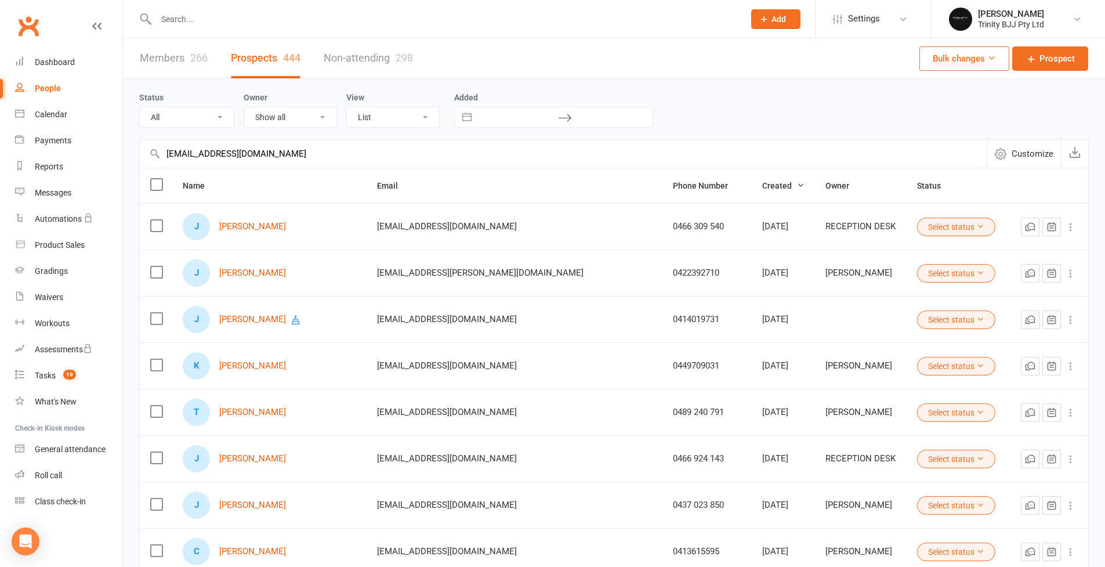
type input "jake.d.anderson555@gmail.com"
click at [182, 54] on link "Members 266" at bounding box center [174, 58] width 68 height 40
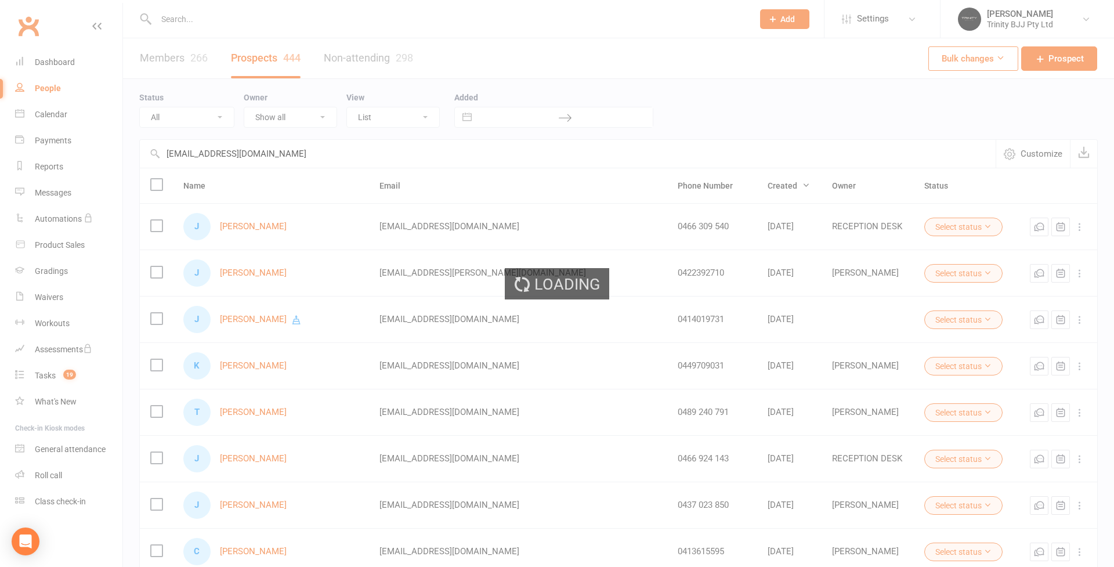
select select "100"
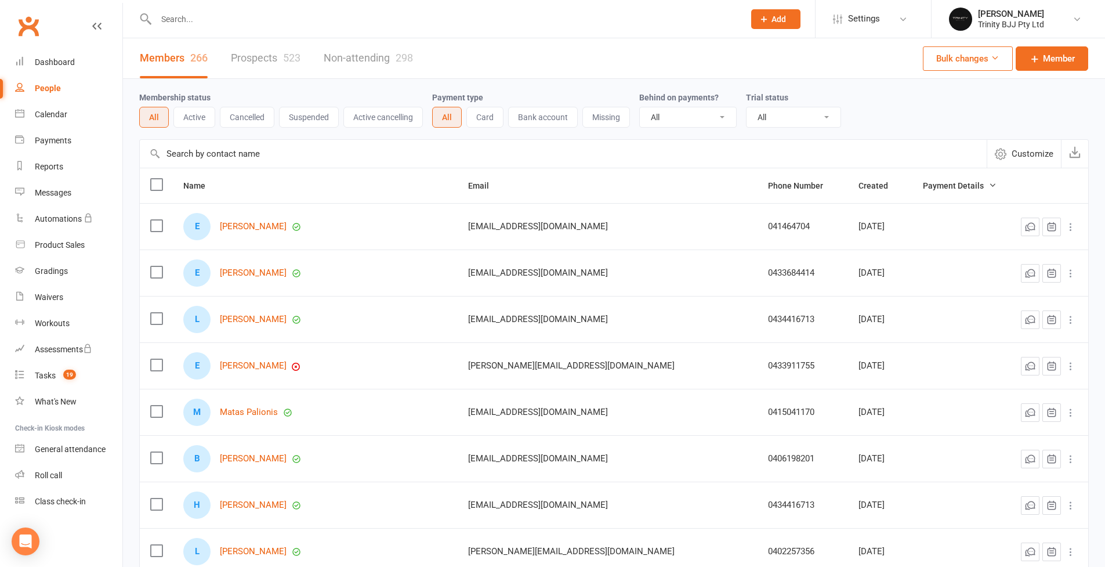
click at [273, 155] on input "text" at bounding box center [563, 154] width 847 height 28
paste input "jake.d.anderson555@gmail.com"
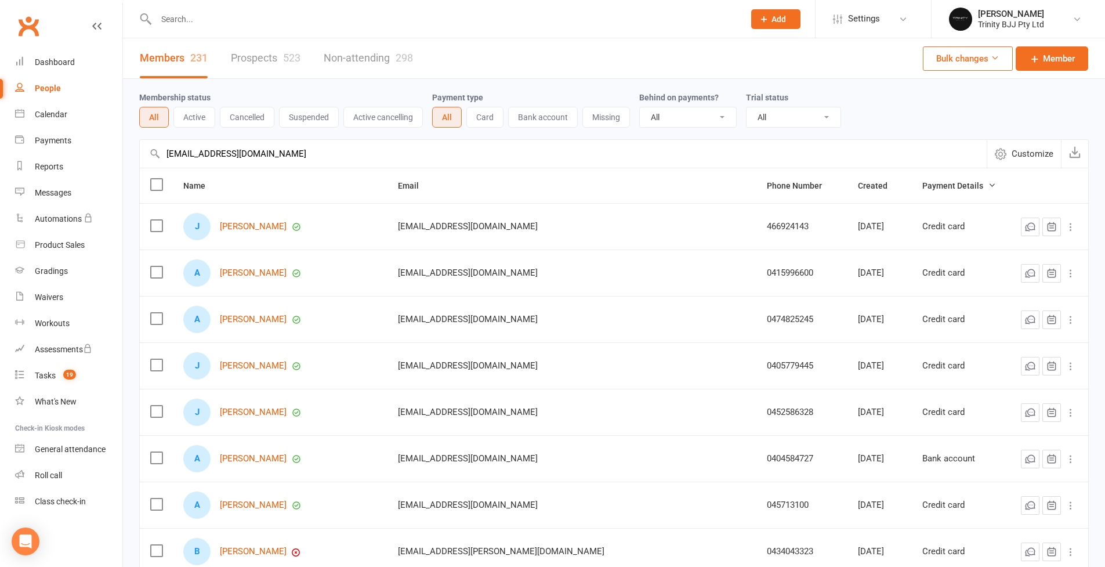
drag, startPoint x: 265, startPoint y: 164, endPoint x: 131, endPoint y: 161, distance: 134.0
type input "j"
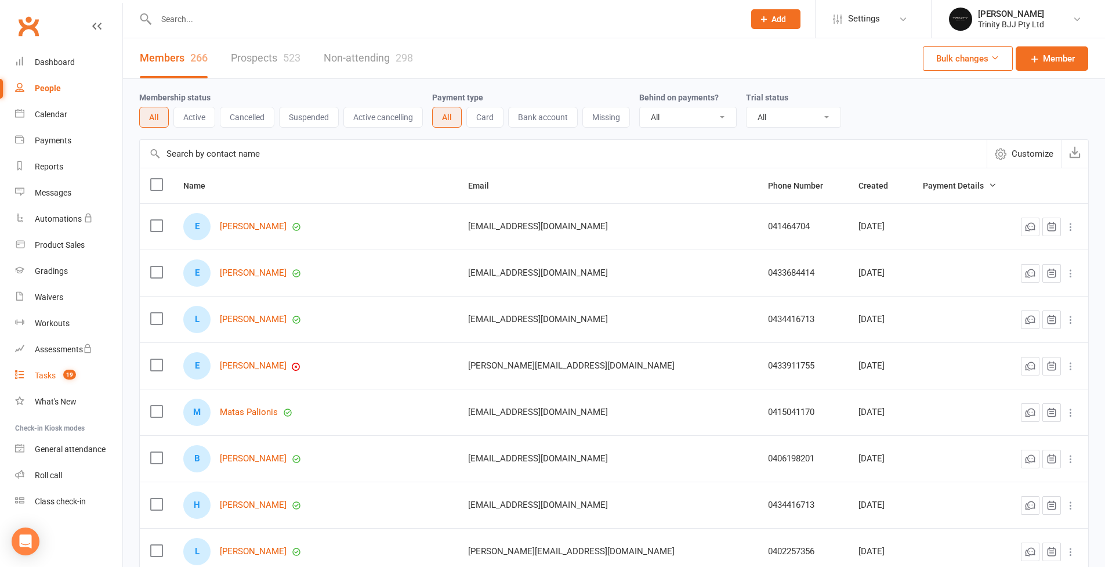
click at [41, 375] on div "Tasks" at bounding box center [45, 375] width 21 height 9
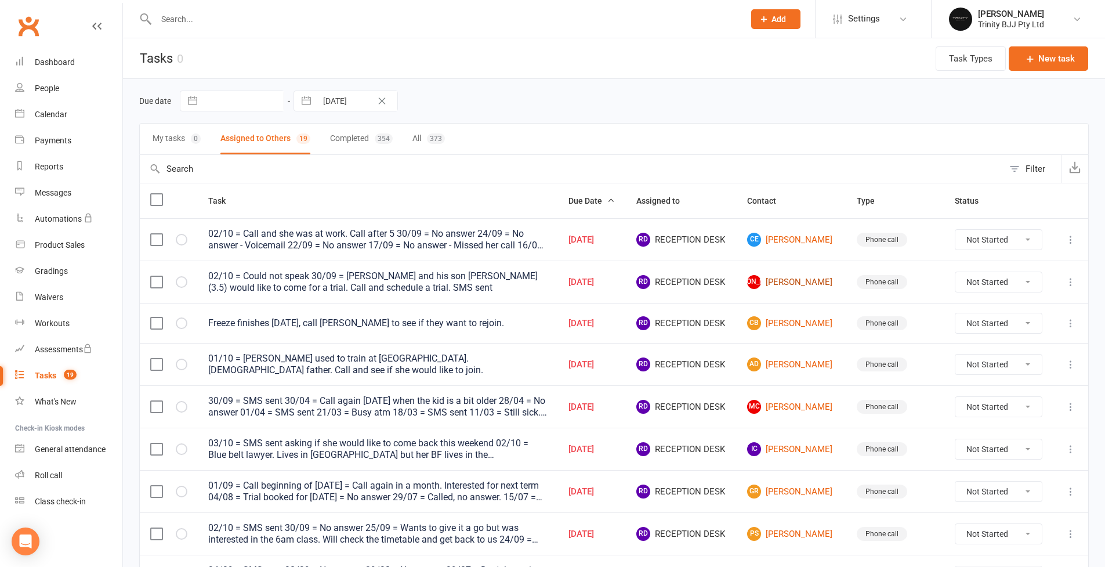
click at [797, 280] on link "JA Jake Anderson" at bounding box center [791, 282] width 89 height 14
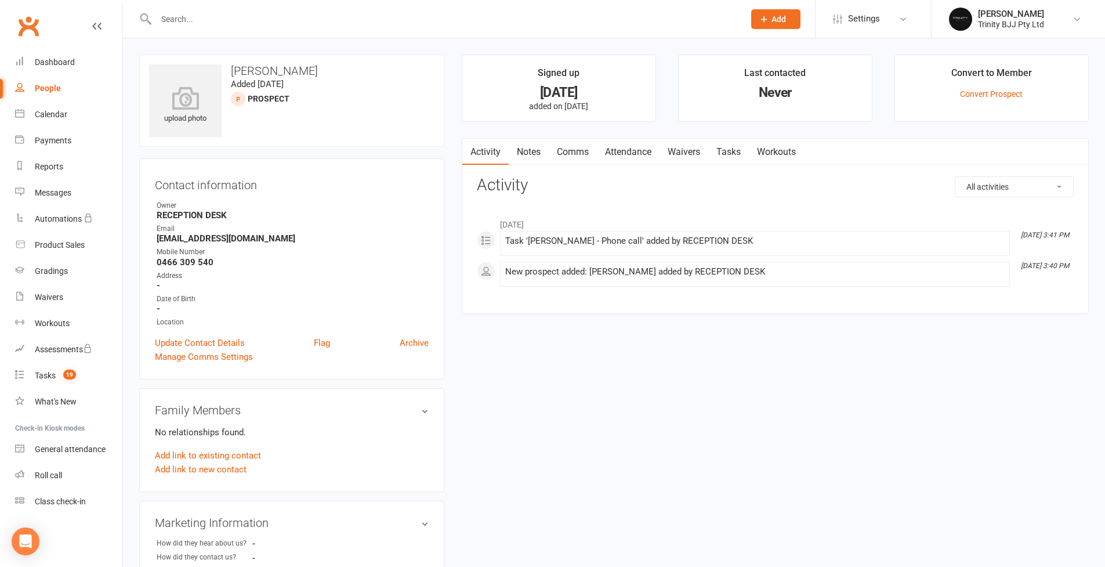
click at [727, 154] on link "Tasks" at bounding box center [728, 152] width 41 height 27
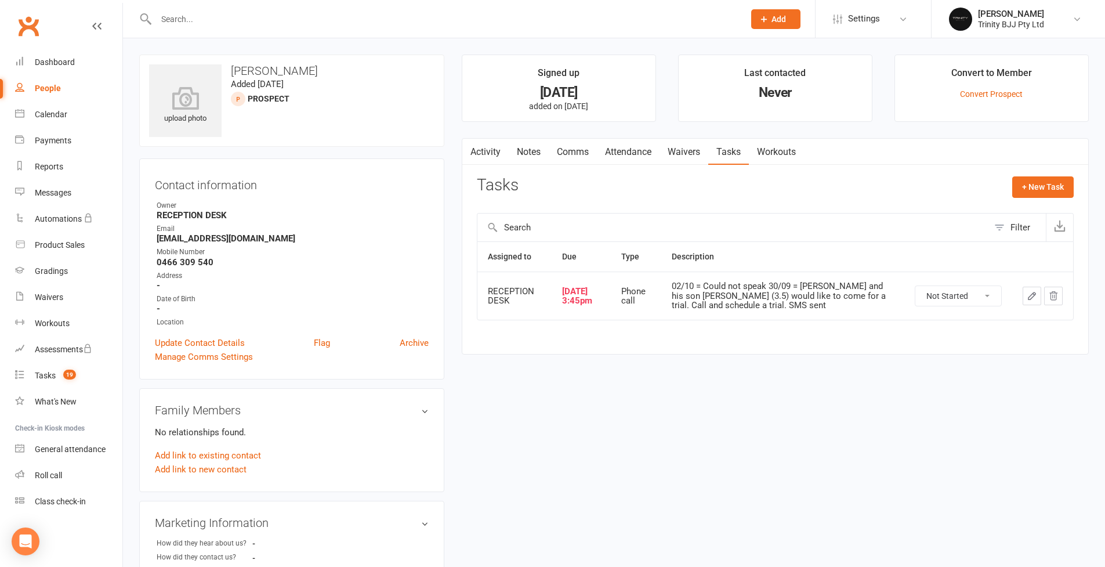
click at [1025, 297] on button "button" at bounding box center [1032, 296] width 19 height 19
select select "53742"
select select "28721"
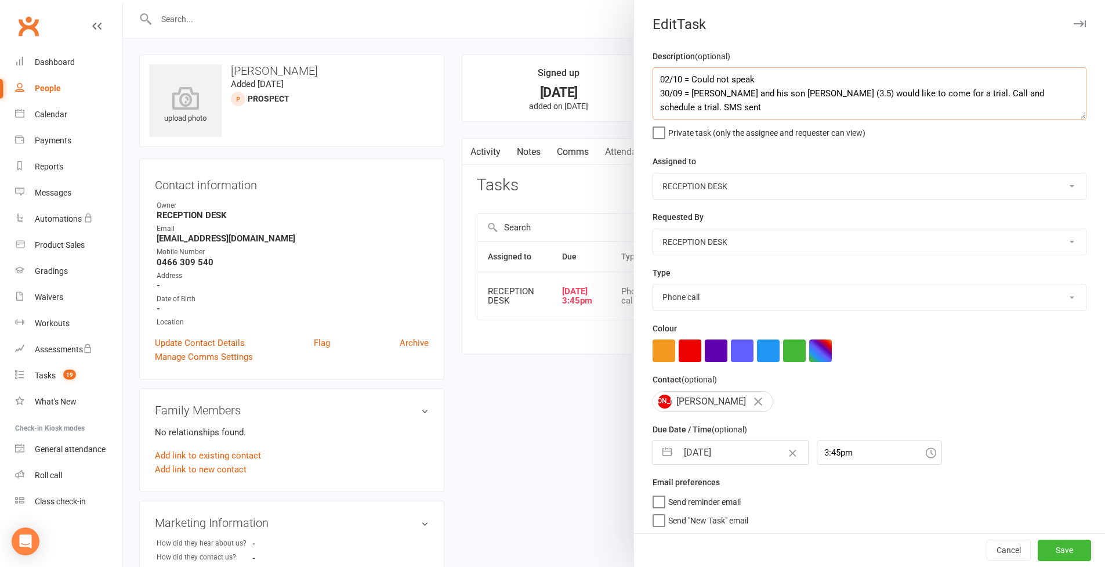
drag, startPoint x: 653, startPoint y: 77, endPoint x: 719, endPoint y: 134, distance: 87.6
click at [653, 78] on textarea "02/10 = Could not speak 30/09 = Jake and his son Oliver (3.5) would like to com…" at bounding box center [870, 93] width 434 height 52
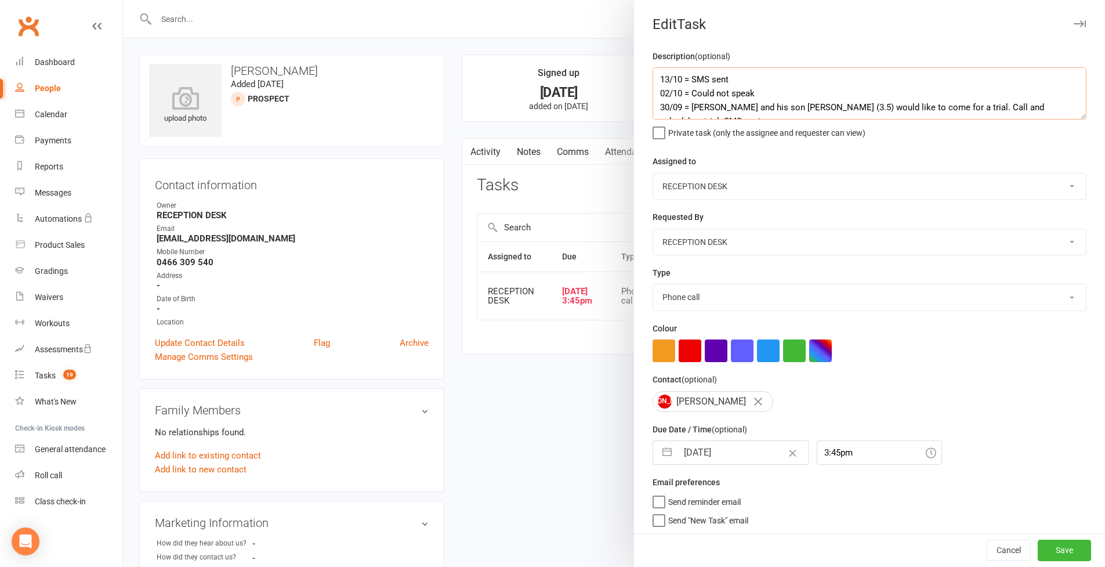
type textarea "13/10 = SMS sent 02/10 = Could not speak 30/09 = Jake and his son Oliver (3.5) …"
click at [658, 451] on button "button" at bounding box center [667, 452] width 21 height 23
select select "8"
select select "2025"
select select "9"
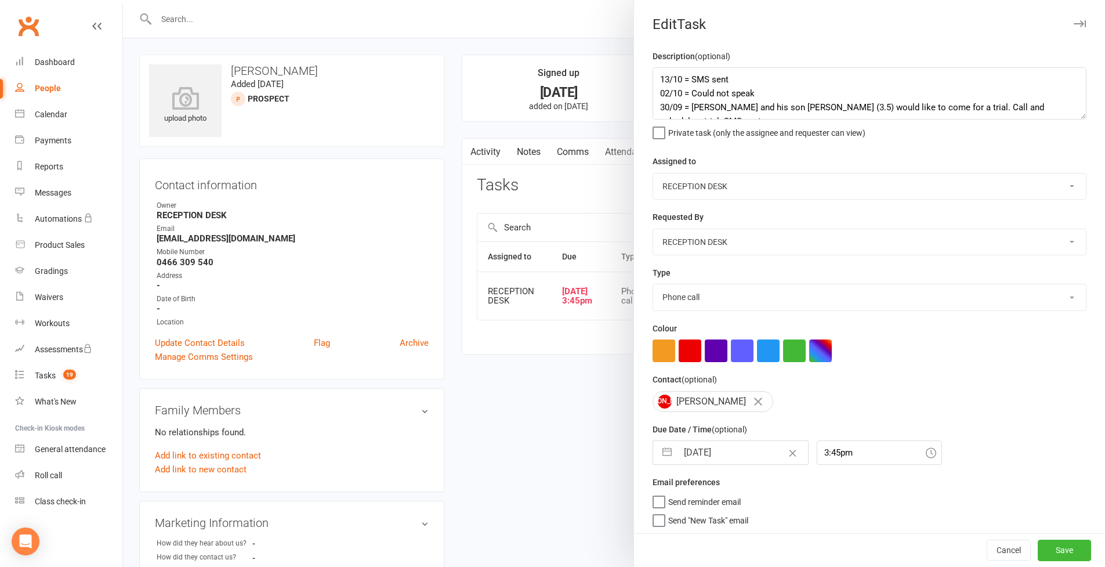
select select "2025"
select select "10"
select select "2025"
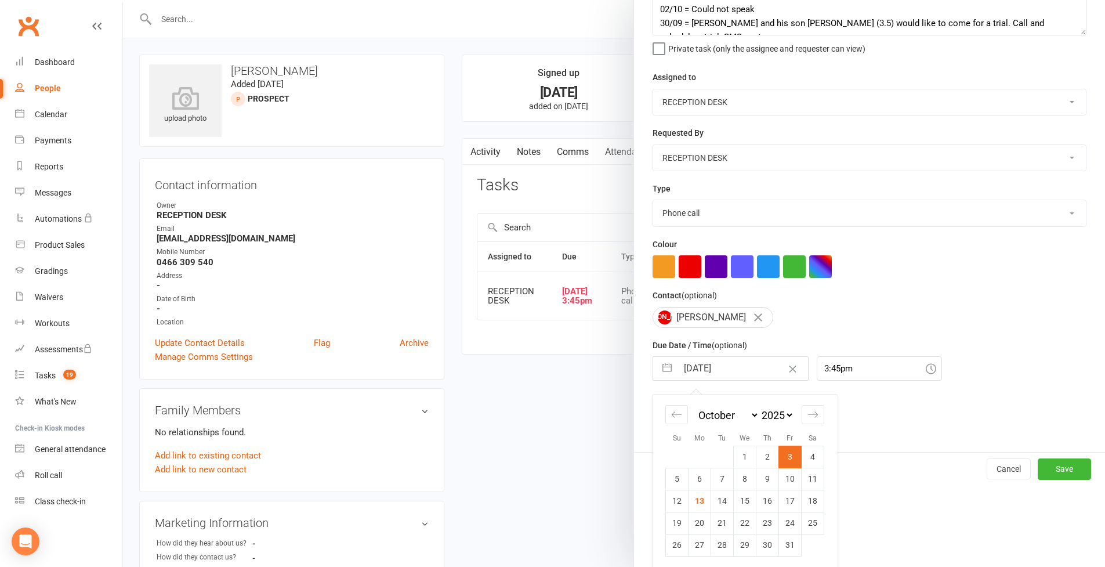
scroll to position [263, 0]
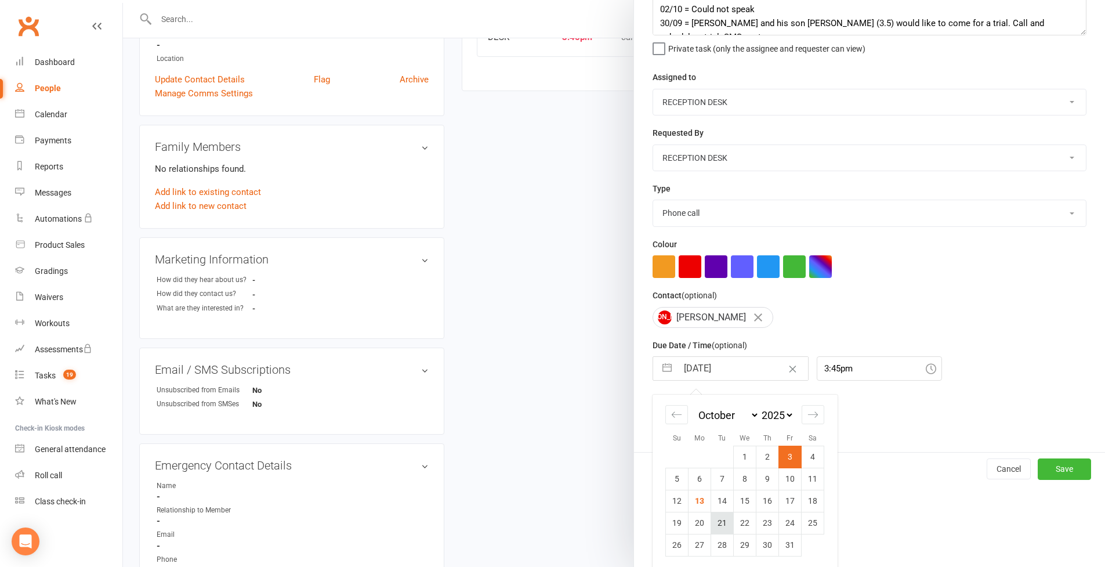
click at [715, 521] on td "21" at bounding box center [722, 523] width 23 height 22
type input "21 Oct 2025"
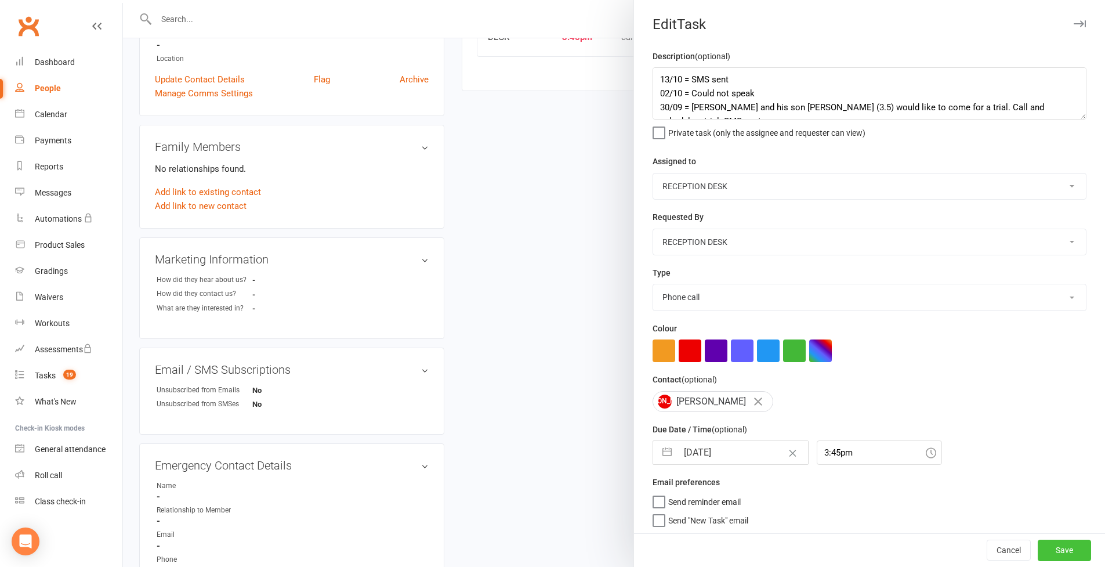
click at [1071, 555] on button "Save" at bounding box center [1064, 550] width 53 height 21
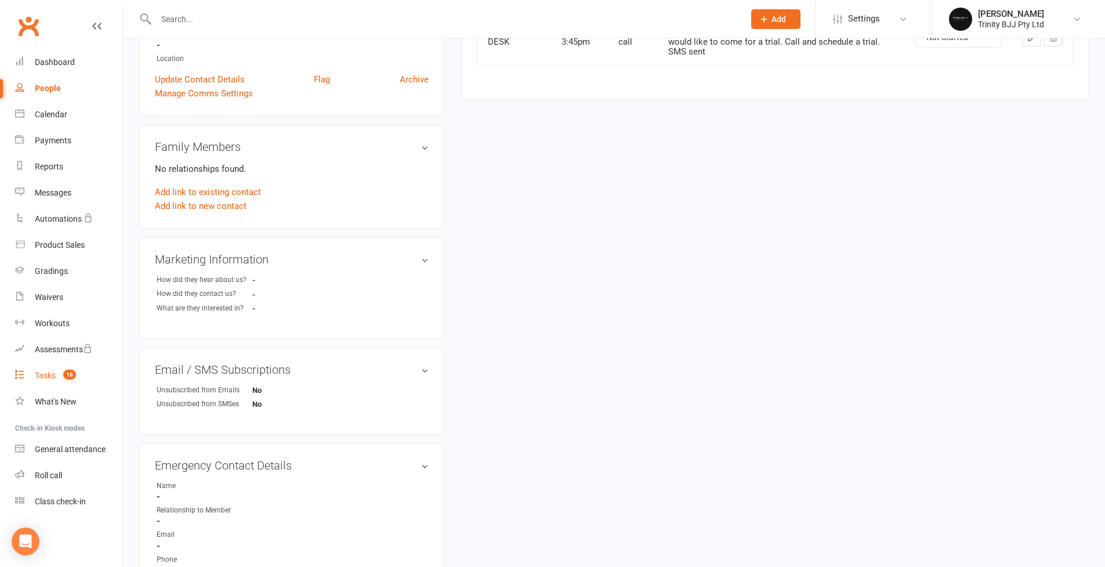
click at [50, 377] on div "Tasks" at bounding box center [45, 375] width 21 height 9
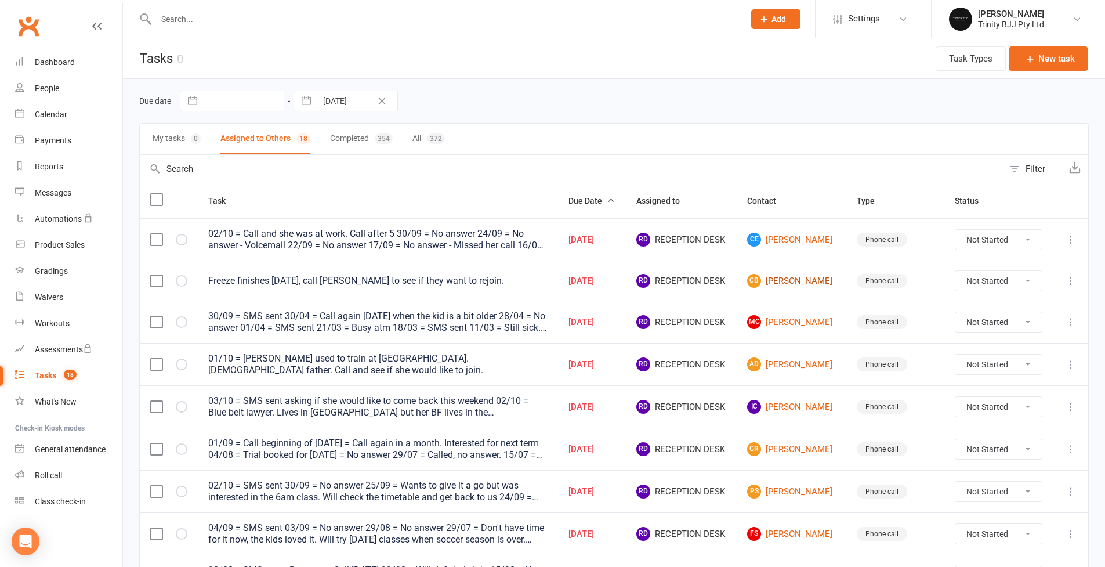
click at [805, 285] on link "Cb Chloe bonfim" at bounding box center [791, 281] width 89 height 14
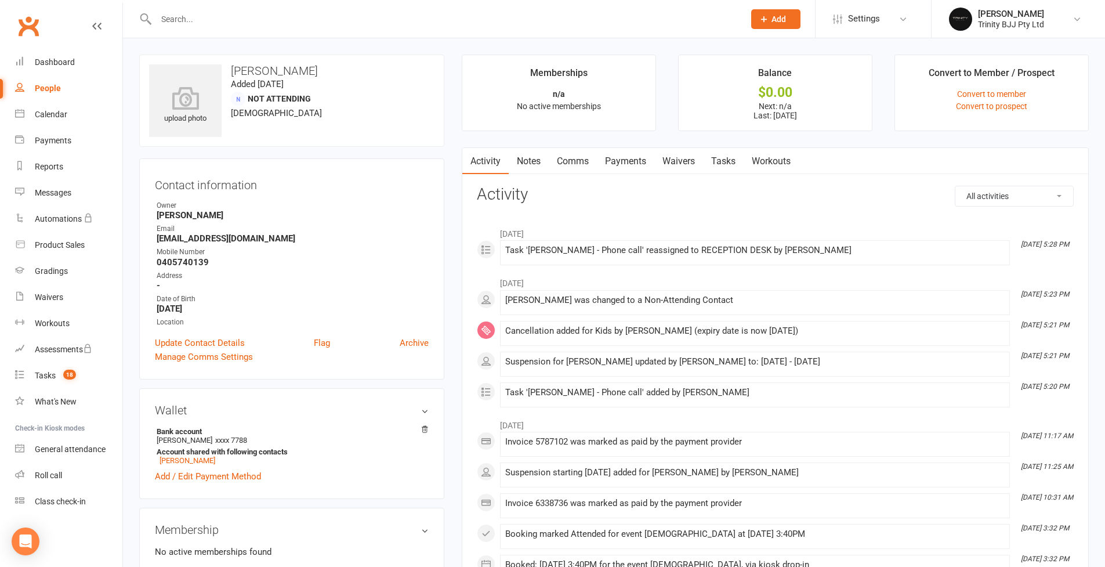
click at [39, 89] on div "People" at bounding box center [48, 88] width 26 height 9
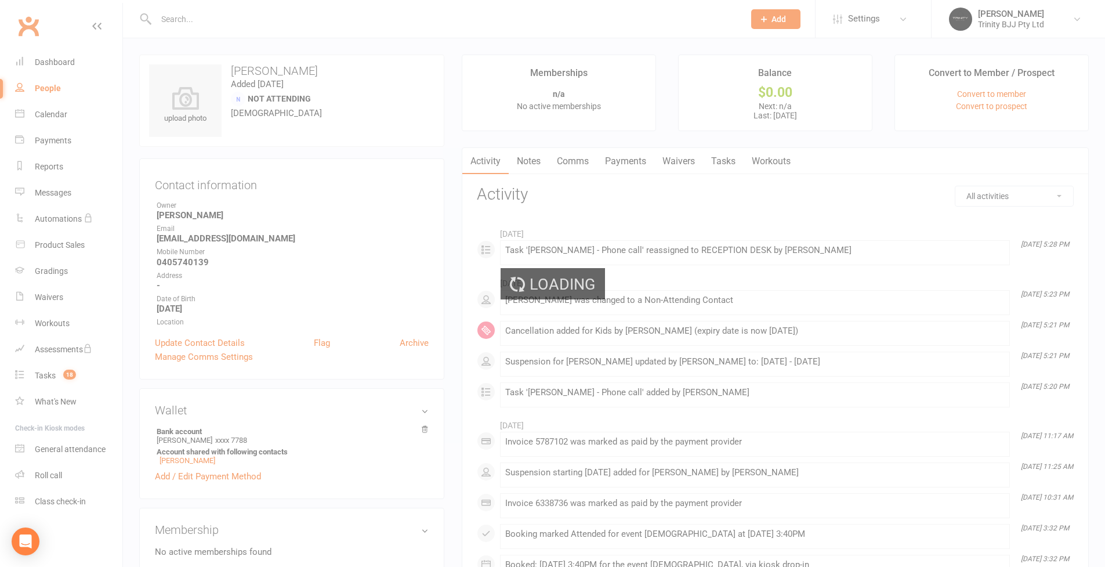
select select "100"
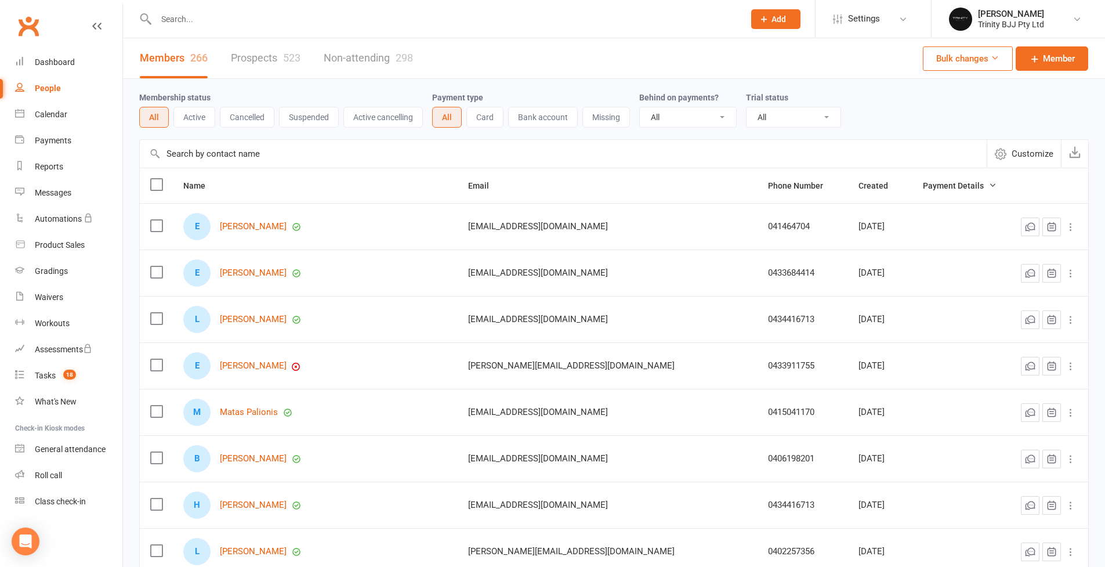
click at [230, 157] on input "text" at bounding box center [563, 154] width 847 height 28
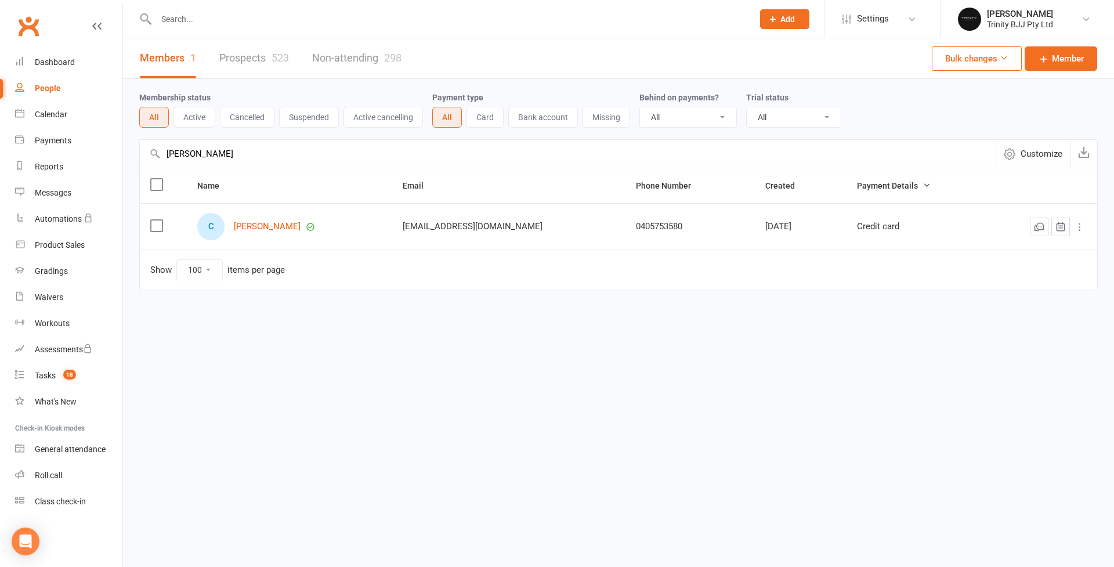
drag, startPoint x: 205, startPoint y: 157, endPoint x: 139, endPoint y: 157, distance: 66.1
click at [139, 157] on div "Membership status All Active Cancelled Suspended Active cancelling Payment type…" at bounding box center [618, 192] width 991 height 227
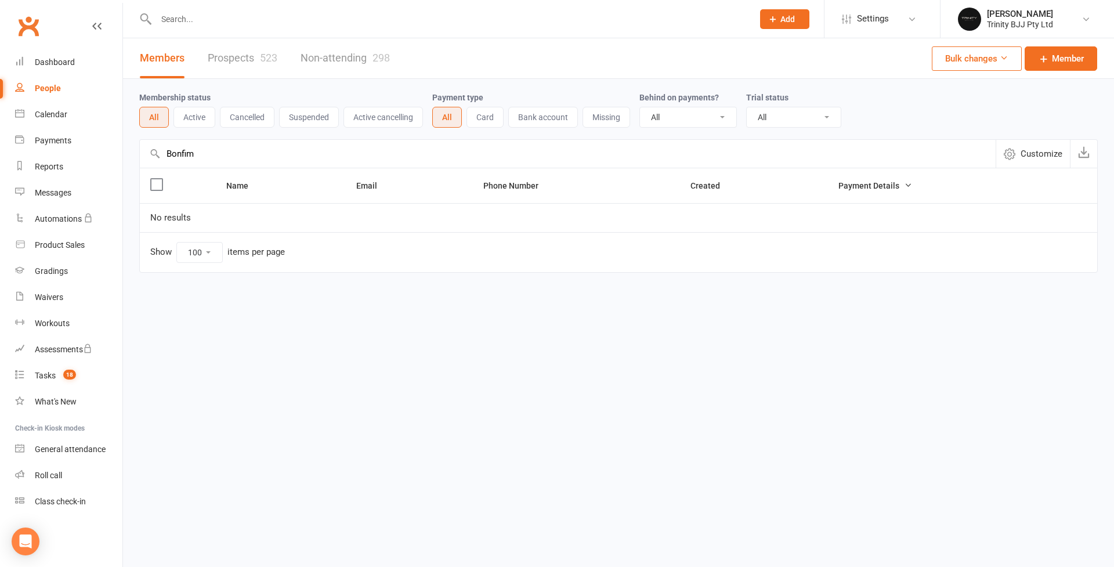
click at [321, 115] on button "Suspended" at bounding box center [309, 117] width 60 height 21
click at [285, 157] on input "Bonfim" at bounding box center [568, 154] width 856 height 28
drag, startPoint x: 267, startPoint y: 161, endPoint x: 156, endPoint y: 154, distance: 111.6
click at [158, 155] on div "Bonfim Customize" at bounding box center [618, 153] width 958 height 28
drag, startPoint x: 217, startPoint y: 155, endPoint x: 125, endPoint y: 155, distance: 92.2
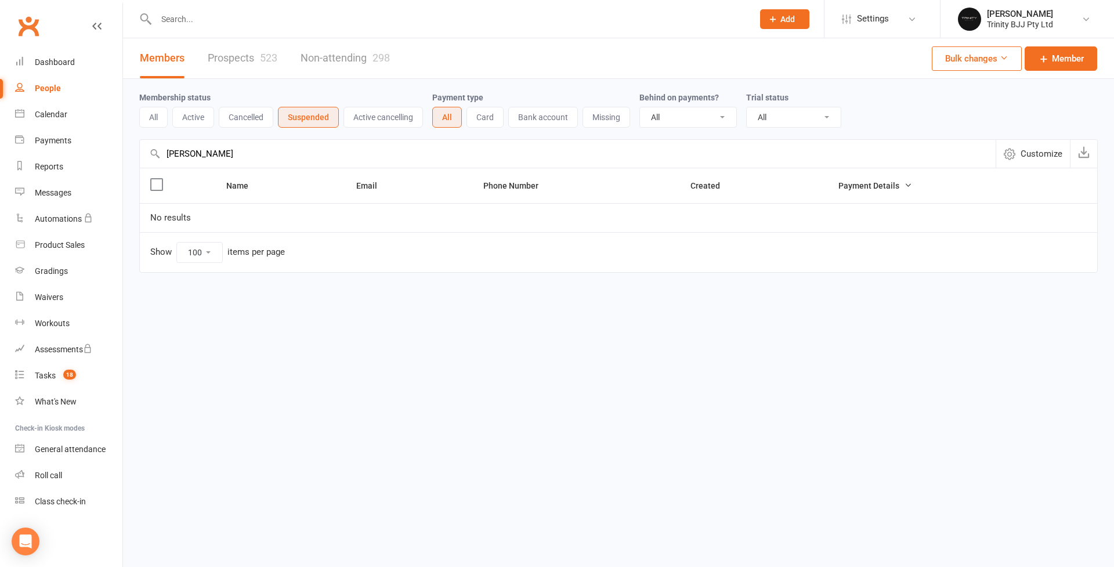
click at [125, 155] on div "Membership status All Active Cancelled Suspended Active cancelling Payment type…" at bounding box center [618, 184] width 991 height 210
type input "C"
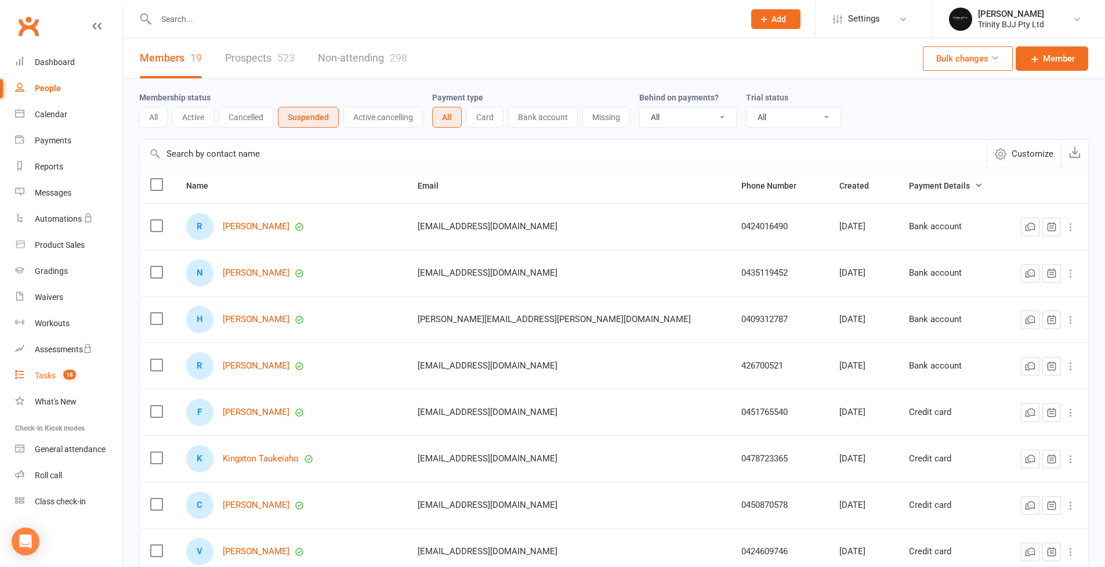
click at [48, 374] on div "Tasks" at bounding box center [45, 375] width 21 height 9
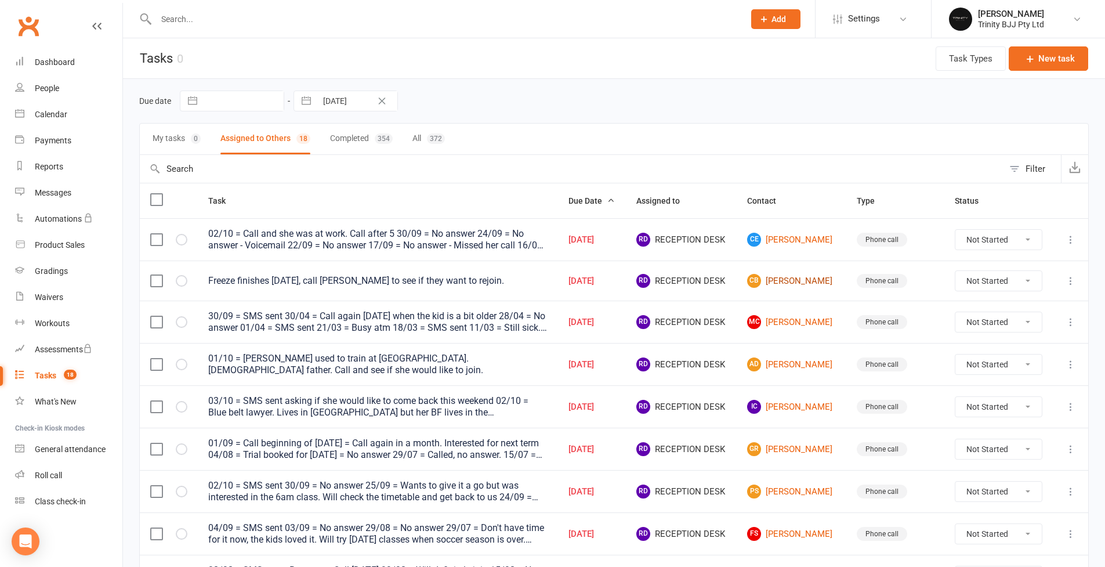
click at [790, 280] on link "Cb Chloe bonfim" at bounding box center [791, 281] width 89 height 14
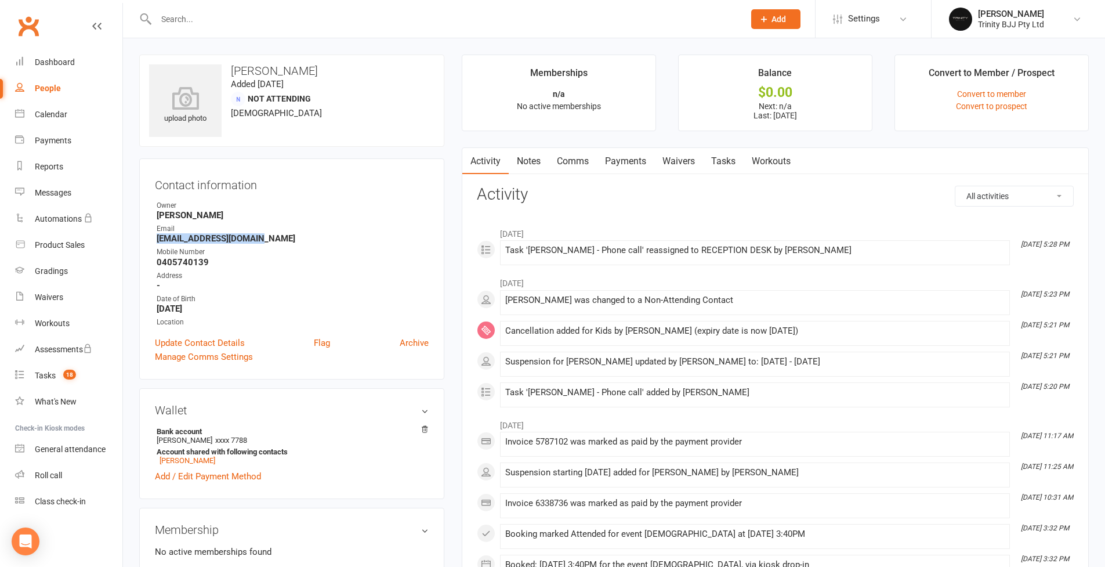
drag, startPoint x: 270, startPoint y: 242, endPoint x: 146, endPoint y: 242, distance: 123.6
click at [146, 242] on div "Contact information Owner Otamar Barreto Email Boonfimjaque@gmail.com Mobile Nu…" at bounding box center [291, 268] width 305 height 221
click at [45, 89] on div "People" at bounding box center [48, 88] width 26 height 9
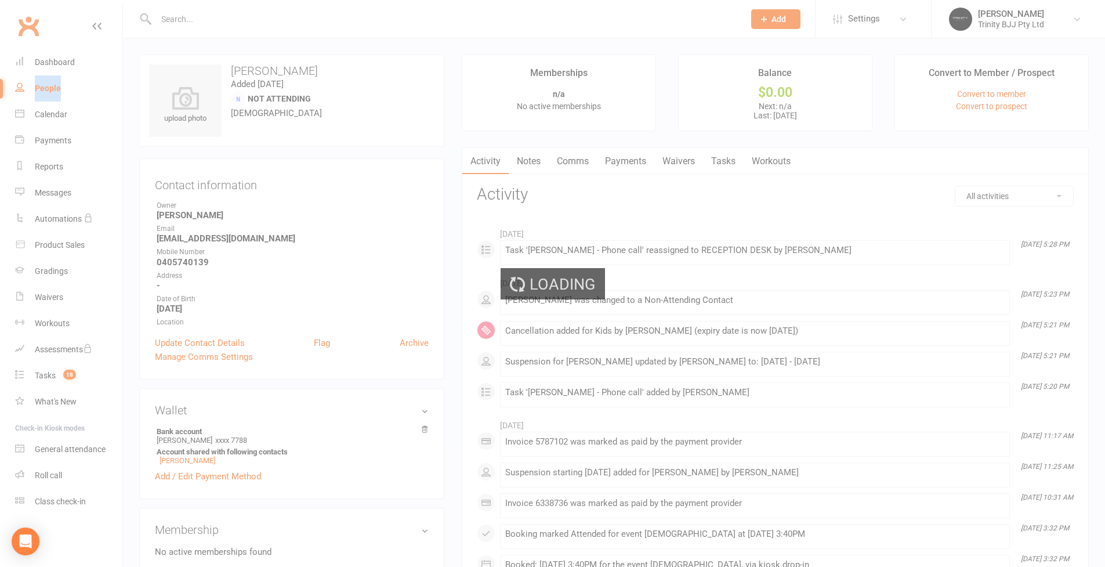
select select "100"
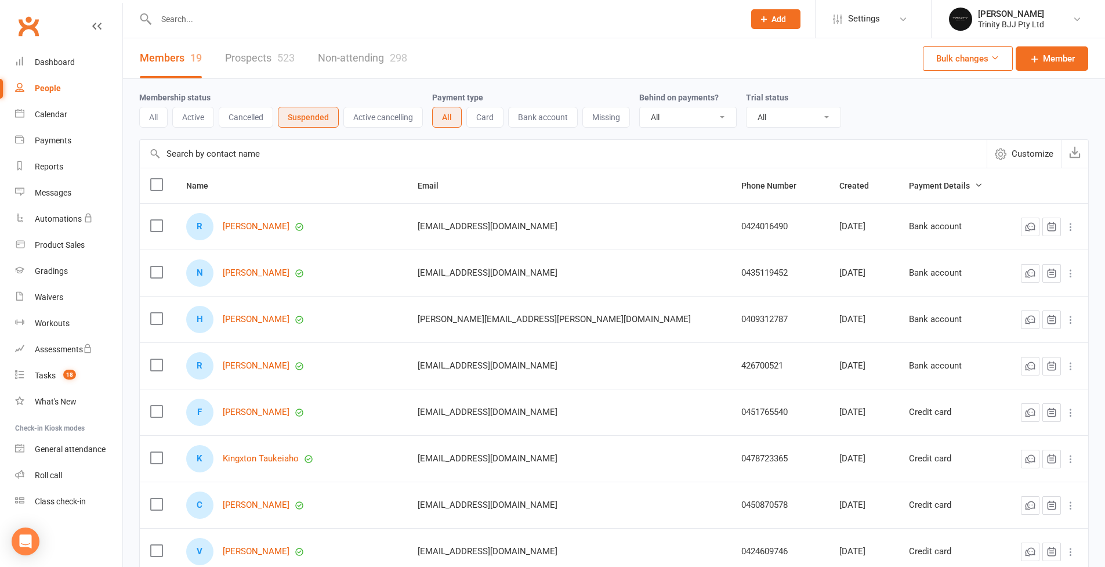
click at [224, 160] on input "text" at bounding box center [563, 154] width 847 height 28
paste input "jake.d.anderson555@gmail.com"
drag, startPoint x: 285, startPoint y: 155, endPoint x: 158, endPoint y: 156, distance: 127.1
click at [164, 155] on input "jake.d.anderson555@gmail.com" at bounding box center [563, 154] width 847 height 28
paste input "Boonfimjaque"
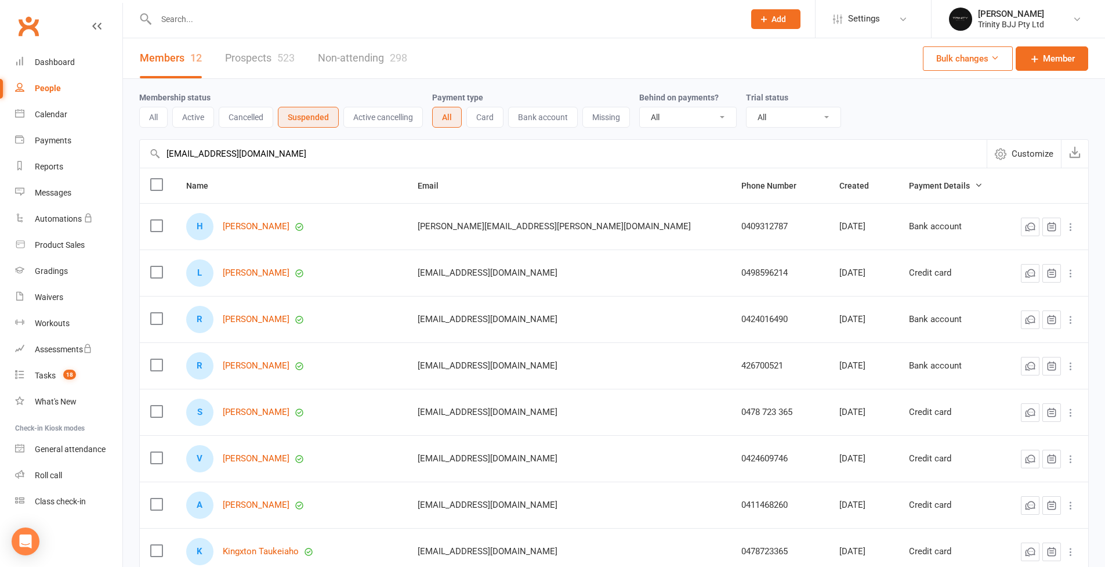
type input "Boonfimjaque@gmail.com"
click at [318, 121] on button "Suspended" at bounding box center [308, 117] width 61 height 21
click at [207, 124] on button "Active" at bounding box center [193, 117] width 42 height 21
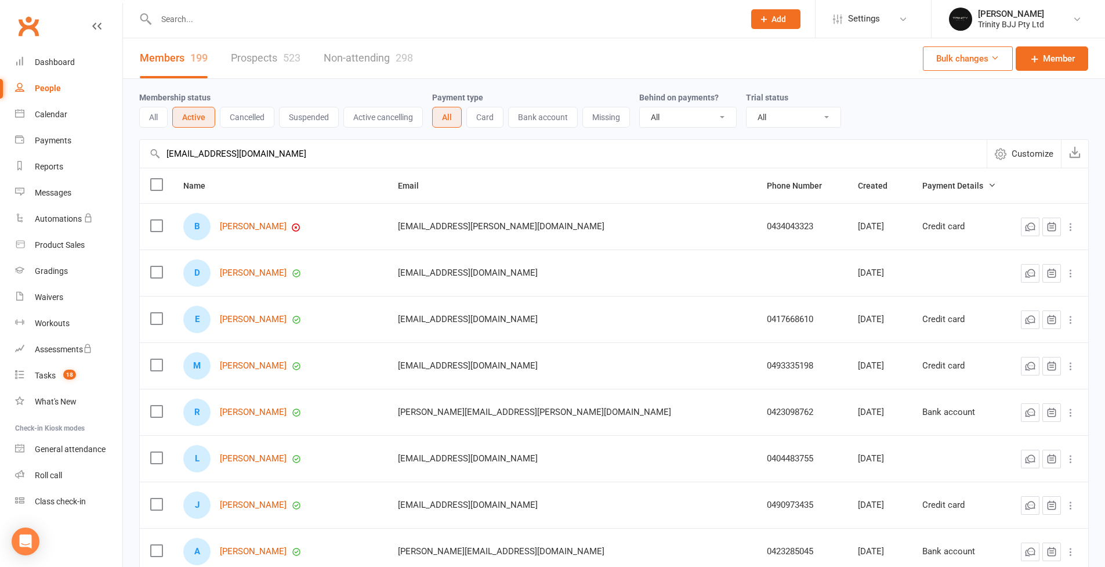
click at [295, 156] on input "Boonfimjaque@gmail.com" at bounding box center [563, 154] width 847 height 28
drag, startPoint x: 294, startPoint y: 157, endPoint x: 276, endPoint y: 155, distance: 17.4
click at [293, 157] on input "Boonfimjaque@gmail.com" at bounding box center [563, 154] width 847 height 28
click at [288, 157] on input "Boonfimjaque@gmail.com" at bounding box center [563, 154] width 847 height 28
drag, startPoint x: 280, startPoint y: 156, endPoint x: 160, endPoint y: 150, distance: 119.7
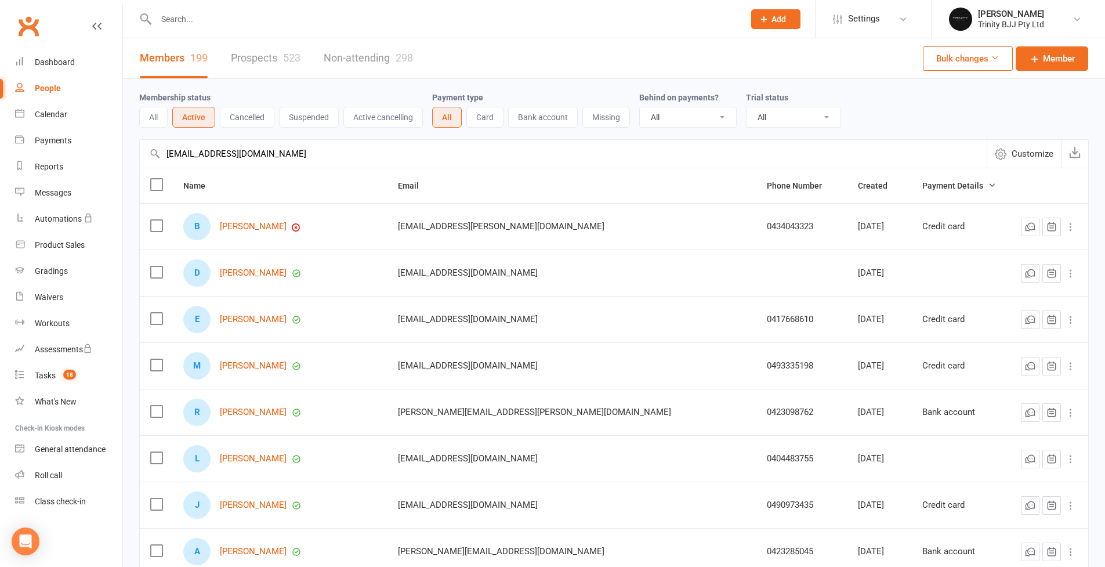
click at [160, 150] on div "Boonfimjaque@gmail.com Customize" at bounding box center [614, 153] width 950 height 28
click at [312, 158] on input "Boonfimjaque@gmail.com" at bounding box center [563, 154] width 847 height 28
drag, startPoint x: 300, startPoint y: 152, endPoint x: 97, endPoint y: 150, distance: 203.1
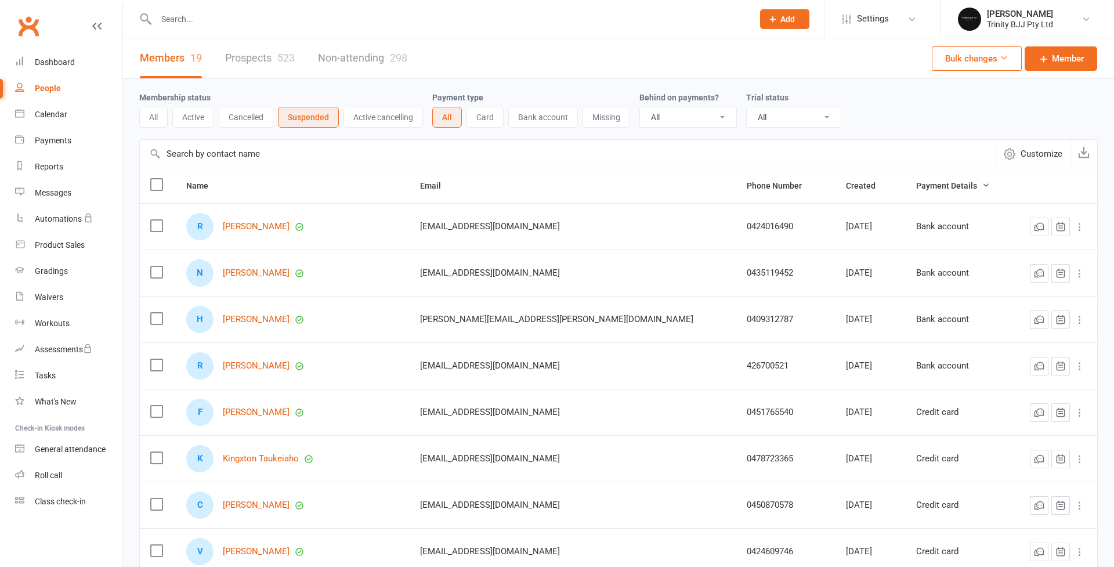
select select "100"
click at [57, 375] on link "Tasks 18" at bounding box center [68, 376] width 107 height 26
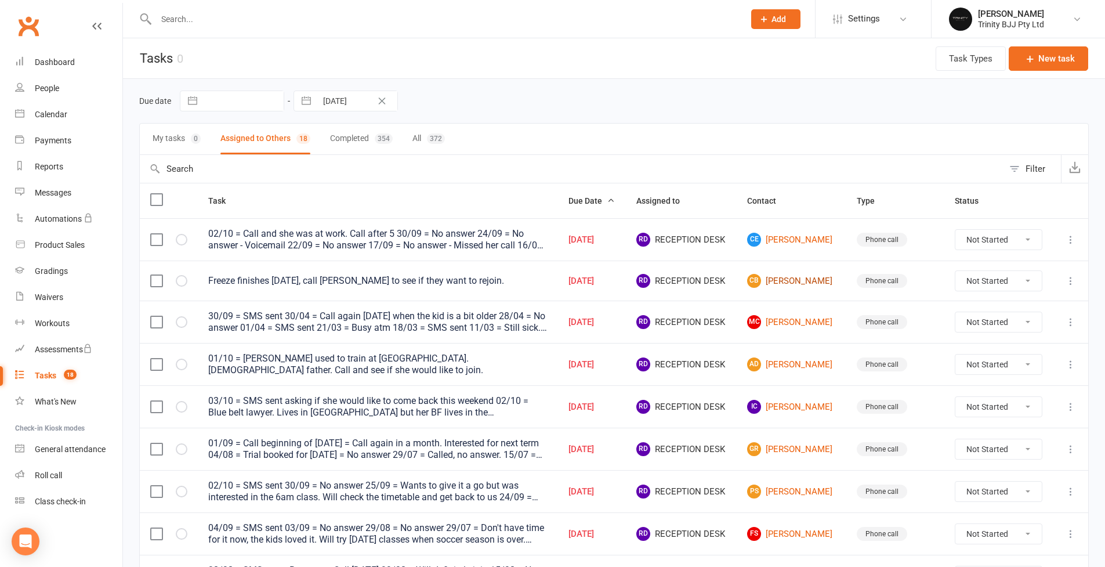
click at [787, 281] on link "Cb Chloe bonfim" at bounding box center [791, 281] width 89 height 14
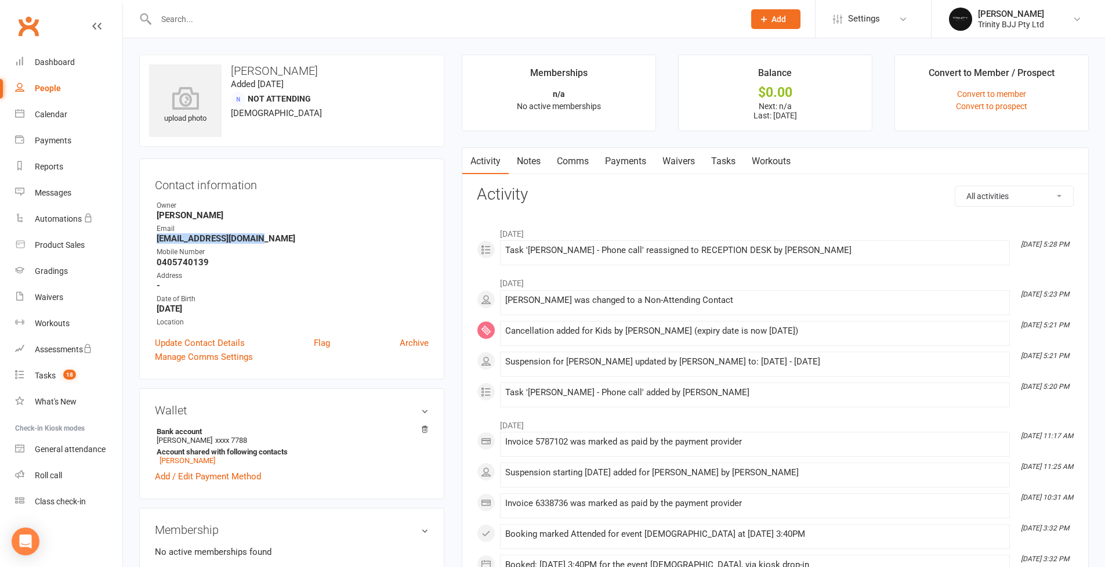
drag, startPoint x: 158, startPoint y: 237, endPoint x: 264, endPoint y: 234, distance: 105.6
click at [264, 234] on strong "Boonfimjaque@gmail.com" at bounding box center [293, 238] width 272 height 10
copy strong "Boonfimjaque@gmail.com"
click at [726, 161] on link "Tasks" at bounding box center [723, 161] width 41 height 27
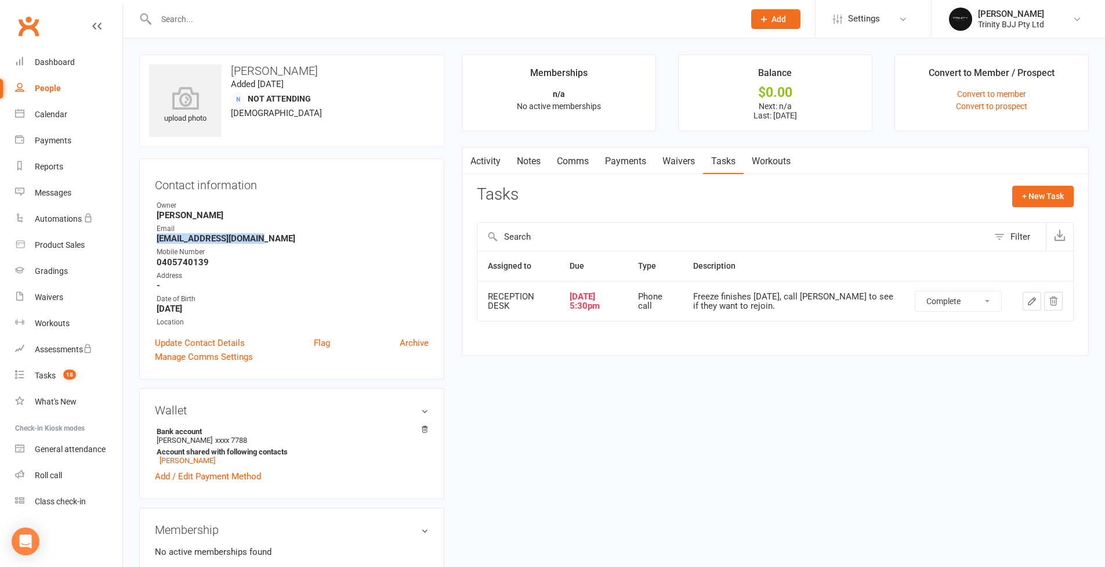
select select "unstarted"
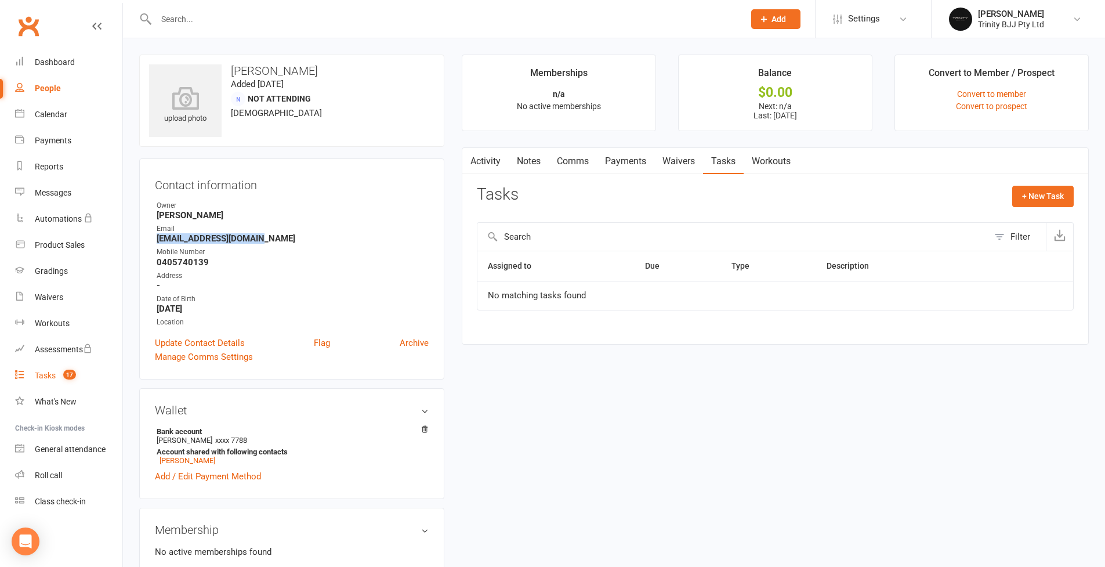
click at [53, 374] on div "Tasks" at bounding box center [45, 375] width 21 height 9
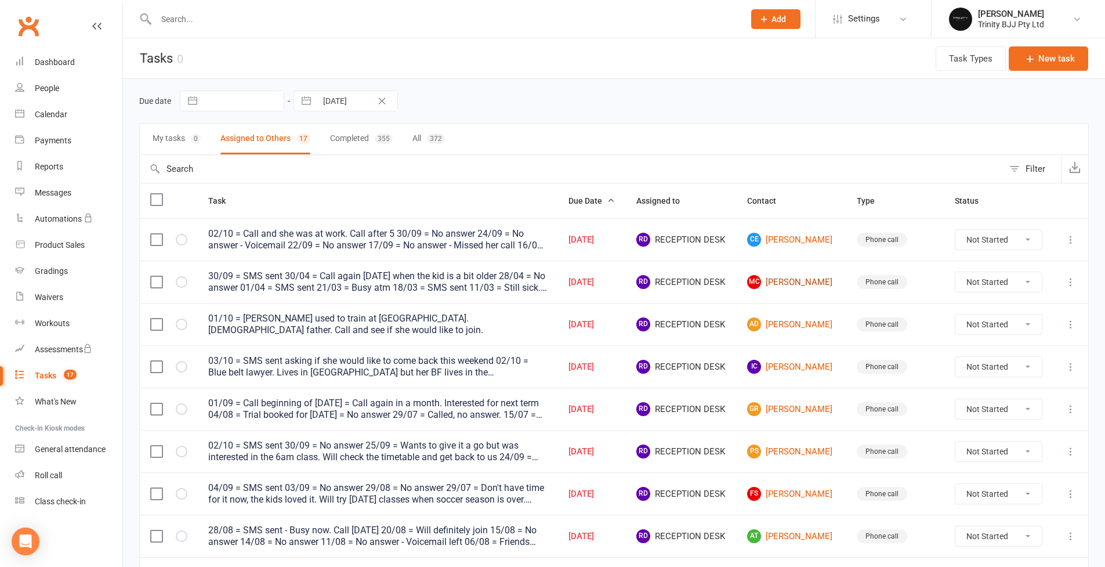
click at [807, 284] on link "MC Michelle Cruz" at bounding box center [791, 282] width 89 height 14
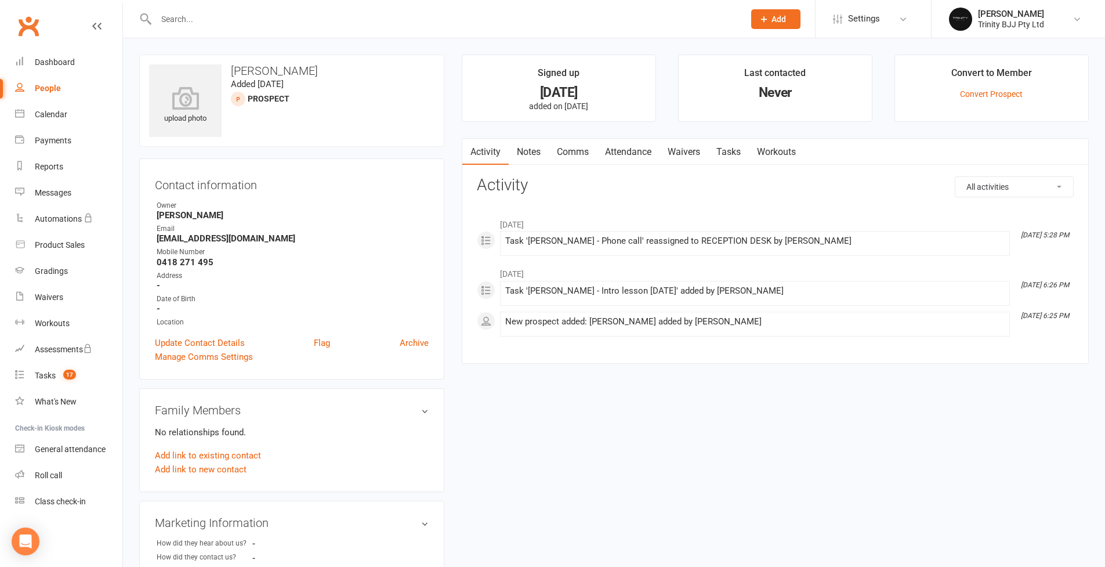
click at [729, 149] on link "Tasks" at bounding box center [728, 152] width 41 height 27
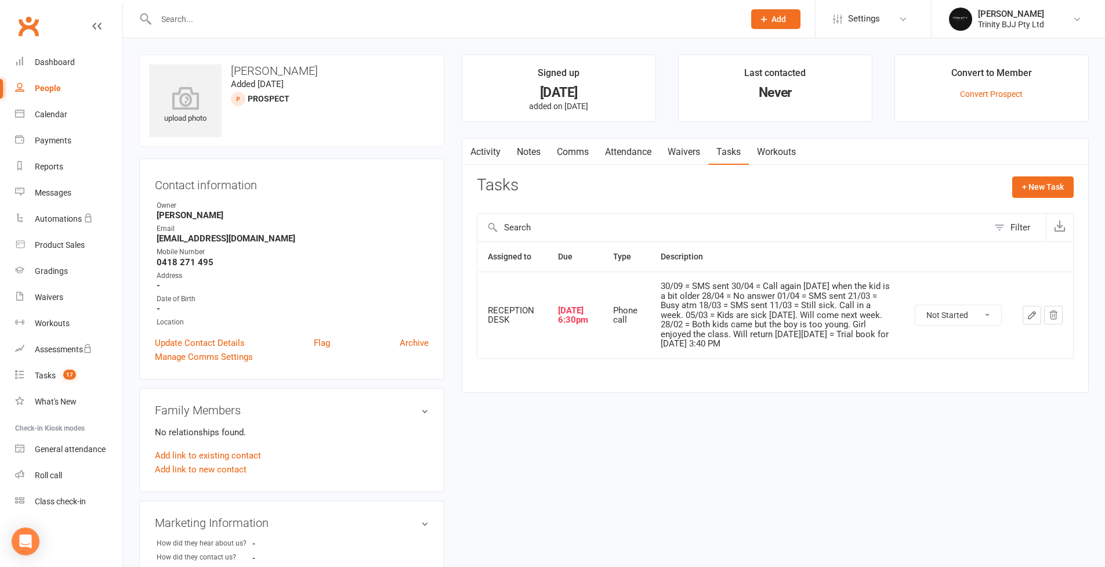
click at [1036, 311] on icon "button" at bounding box center [1032, 315] width 10 height 10
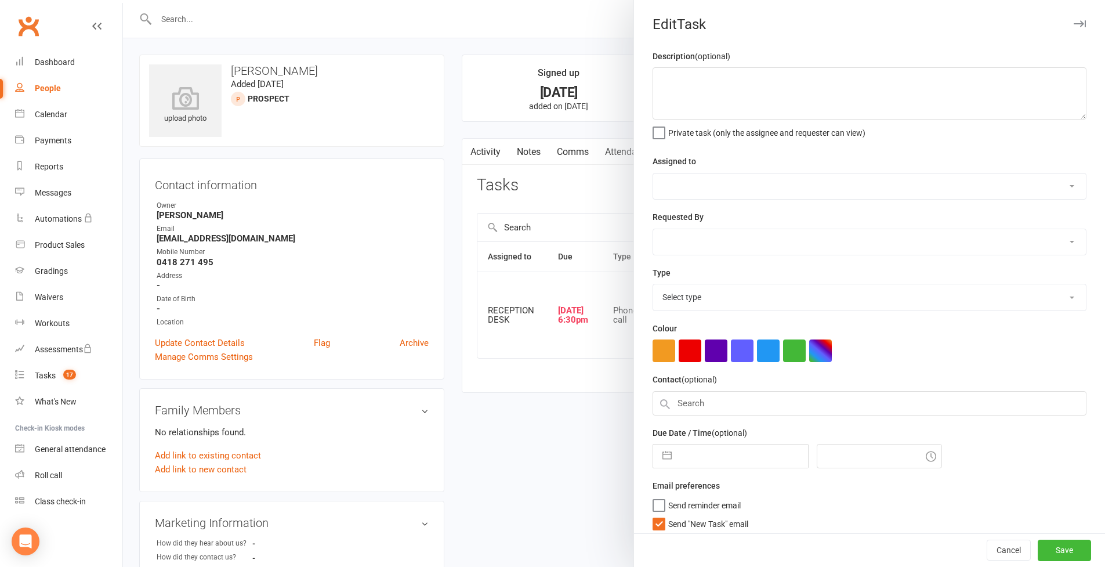
type textarea "30/09 = SMS sent 30/04 = Call again in 5 months when the kid is a bit older 28/…"
select select "53742"
select select "49772"
type input "03 Oct 2025"
type input "6:30pm"
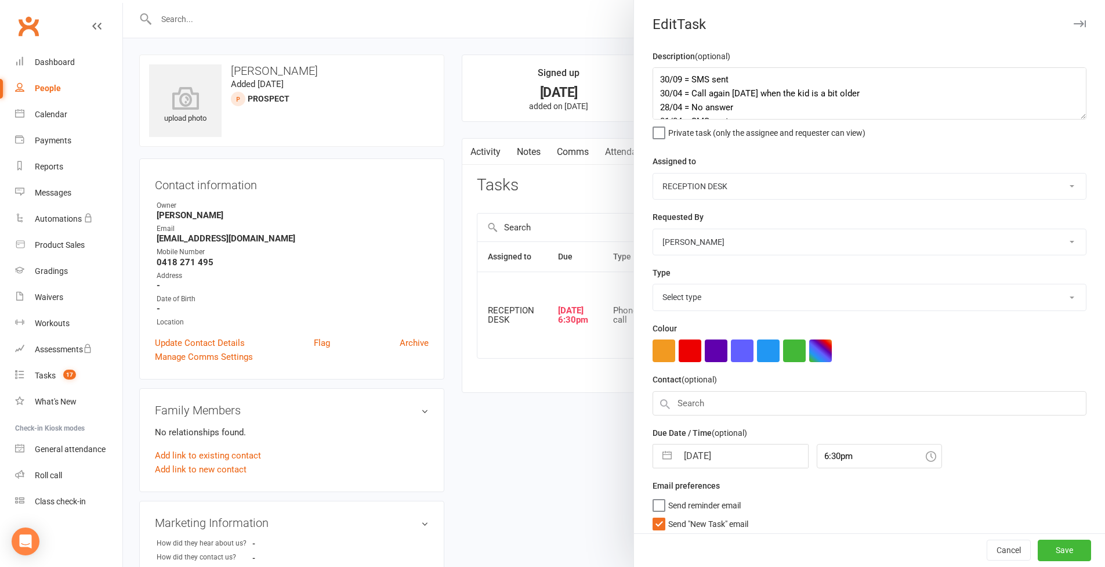
select select "28721"
click at [1068, 120] on textarea "30/09 = SMS sent 30/04 = Call again in 5 months when the kid is a bit older 28/…" at bounding box center [870, 93] width 434 height 52
click at [990, 552] on button "Cancel" at bounding box center [1009, 550] width 44 height 21
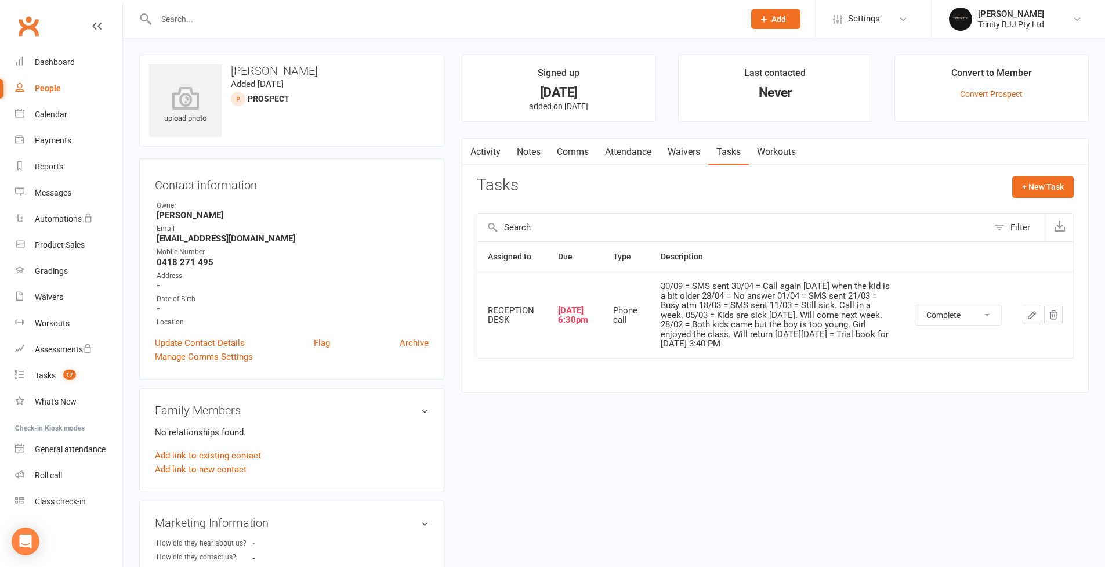
select select "unstarted"
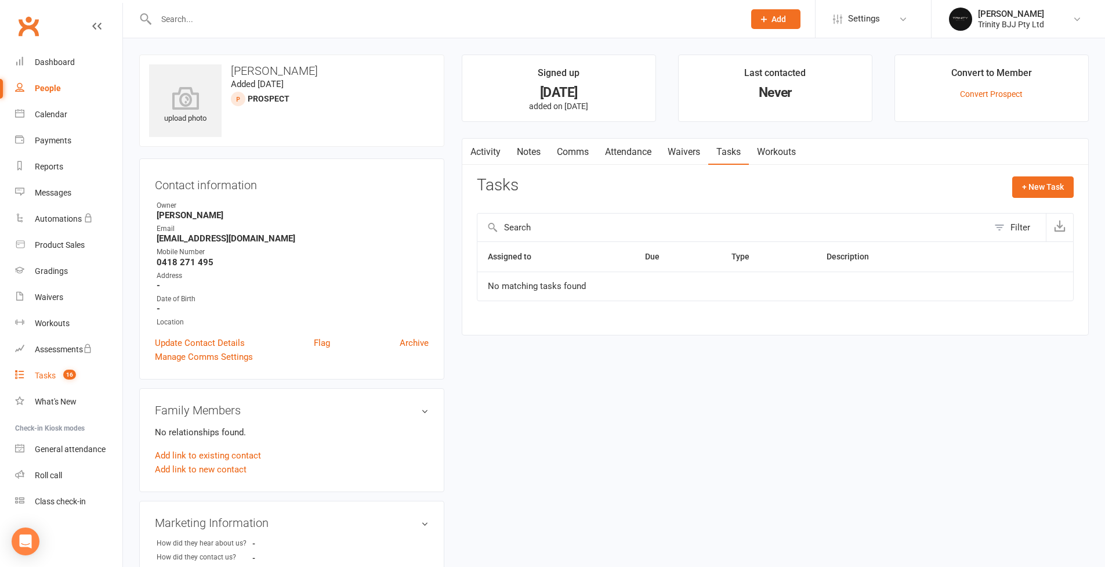
click at [47, 377] on div "Tasks" at bounding box center [45, 375] width 21 height 9
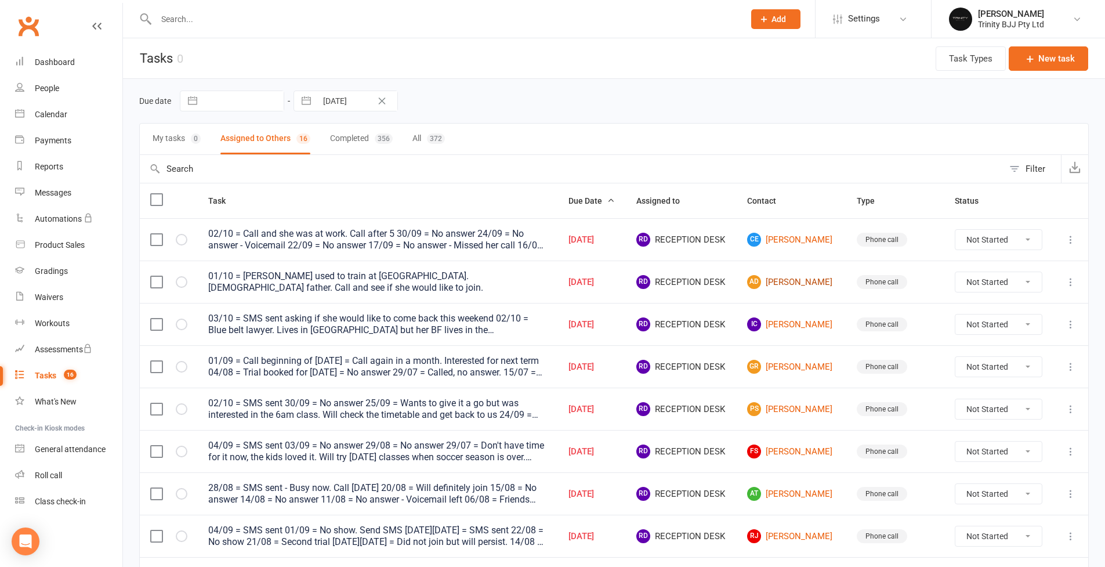
click at [784, 283] on link "AD Alexandre Da Silva" at bounding box center [791, 282] width 89 height 14
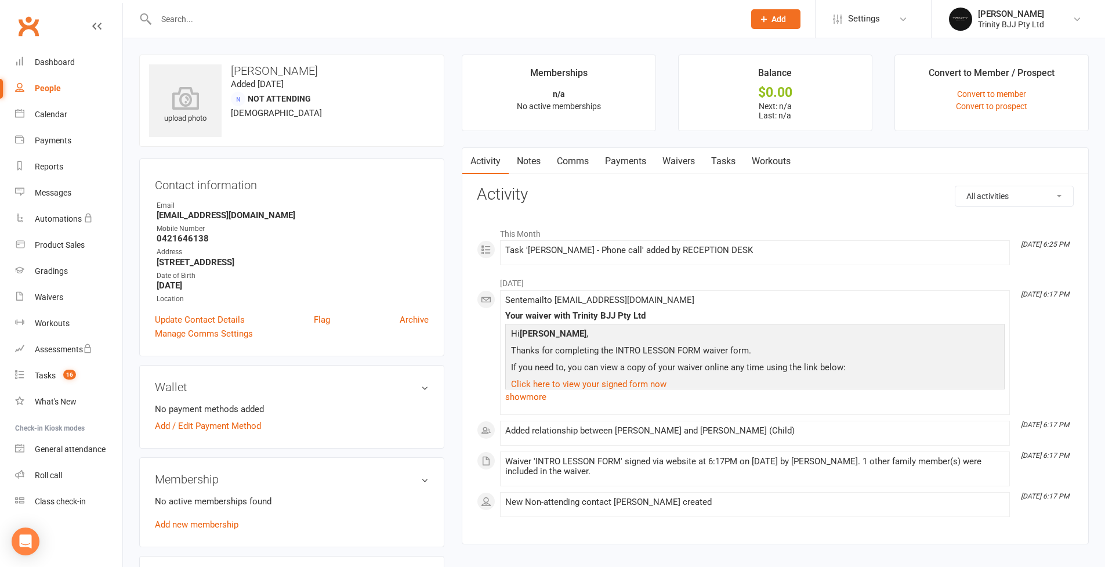
click at [730, 165] on link "Tasks" at bounding box center [723, 161] width 41 height 27
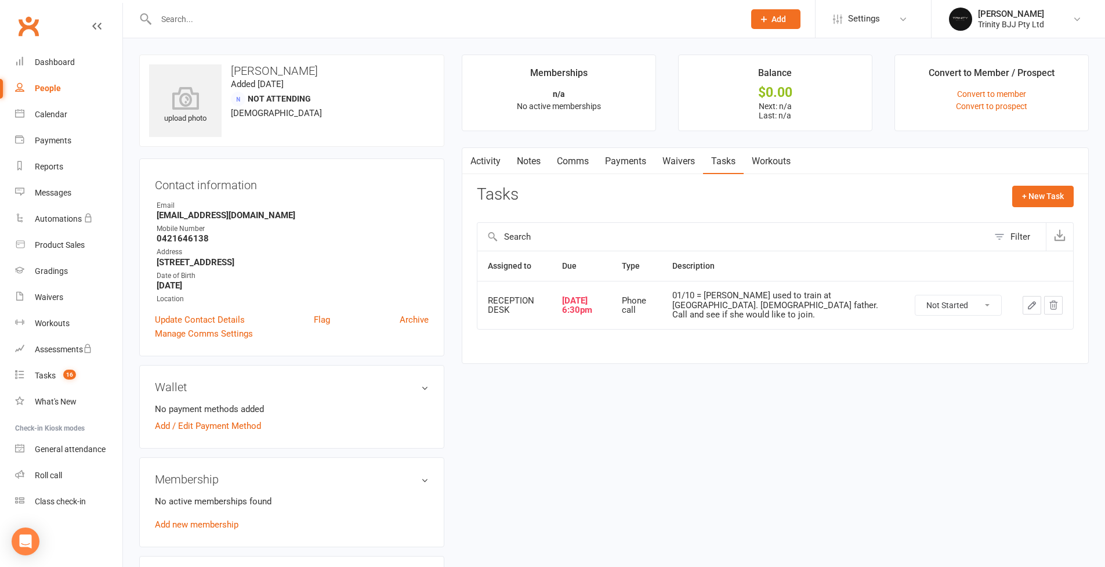
click at [1029, 303] on icon "button" at bounding box center [1032, 305] width 10 height 10
select select "53742"
select select "28721"
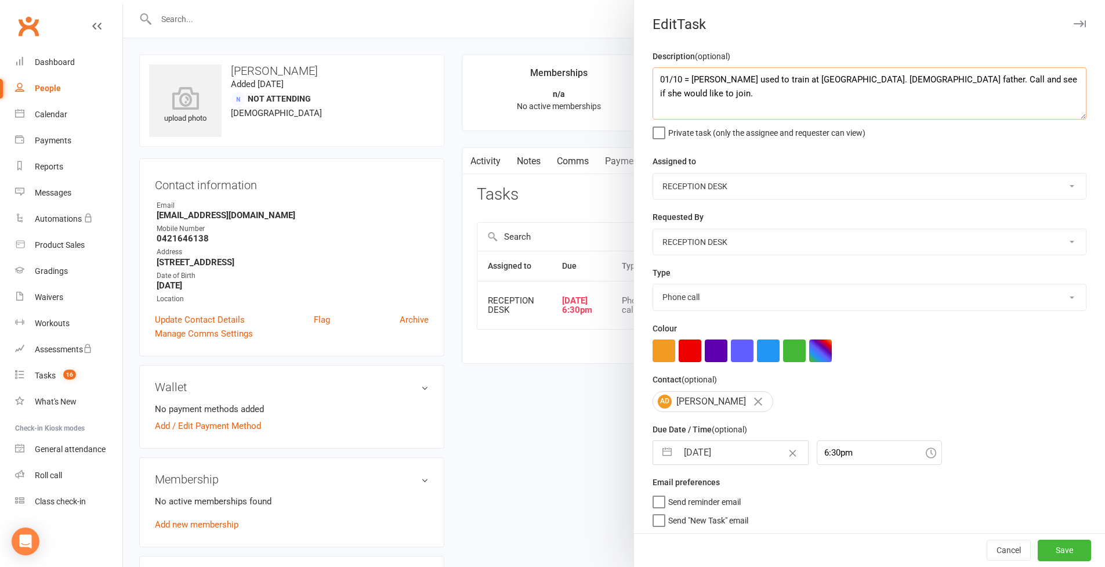
click at [656, 77] on textarea "01/10 = Olivia used to train at Legacy. Brazilian father. Call and see if she w…" at bounding box center [870, 93] width 434 height 52
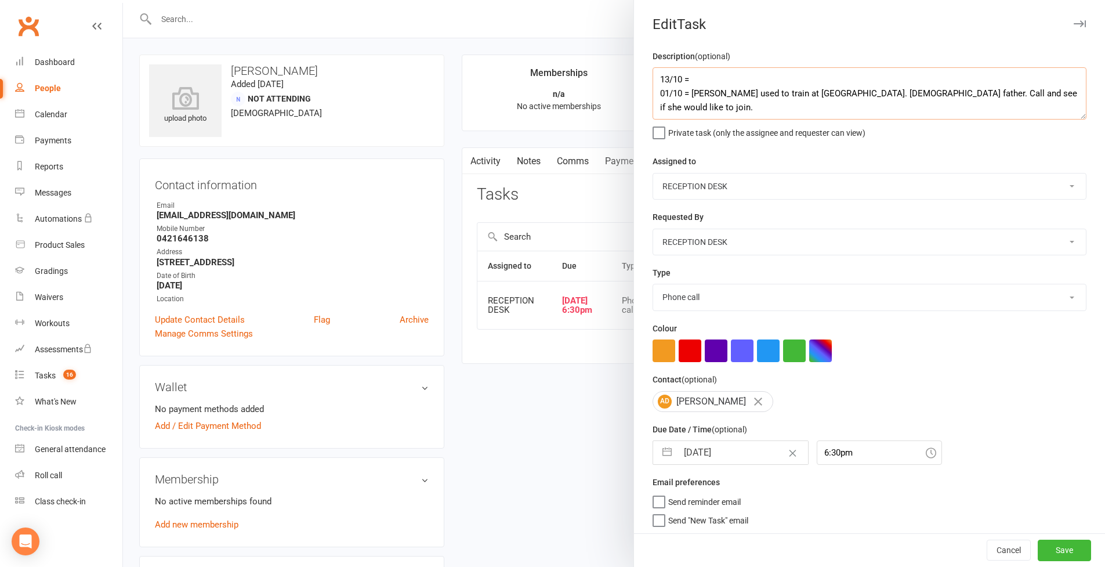
click at [733, 78] on textarea "13/10 = 01/10 = Olivia used to train at Legacy. Brazilian father. Call and see …" at bounding box center [870, 93] width 434 height 52
click at [764, 76] on textarea "13/10 = 01/10 = Olivia used to train at Legacy. Brazilian father. Call and see …" at bounding box center [870, 93] width 434 height 52
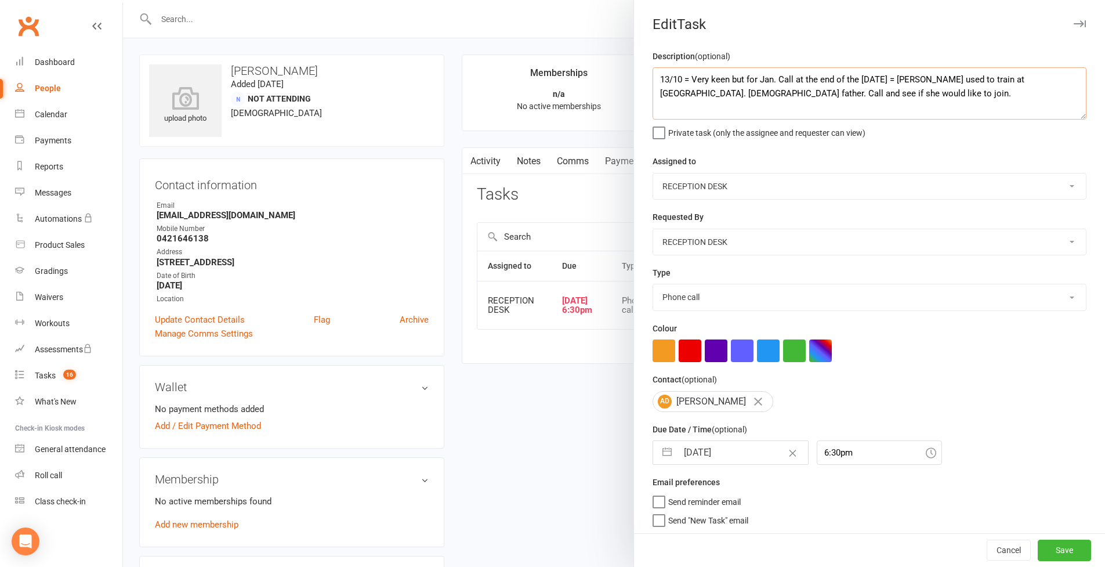
type textarea "13/10 = Very keen but for Jan. Call at the end of the Dec 01/10 = Olivia used t…"
click at [662, 452] on button "button" at bounding box center [667, 452] width 21 height 23
select select "8"
select select "2025"
select select "9"
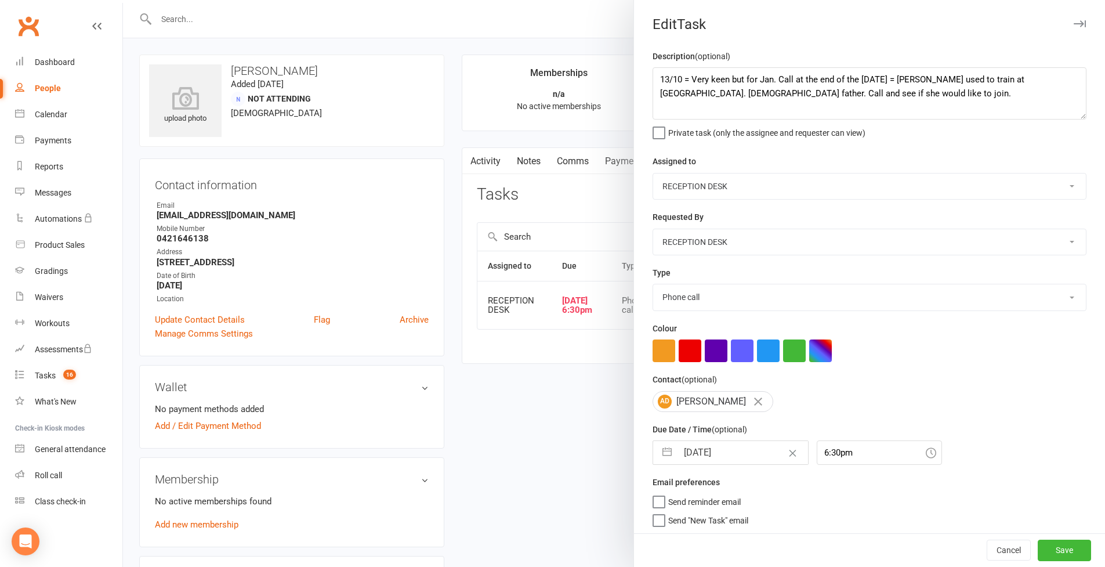
select select "2025"
select select "10"
select select "2025"
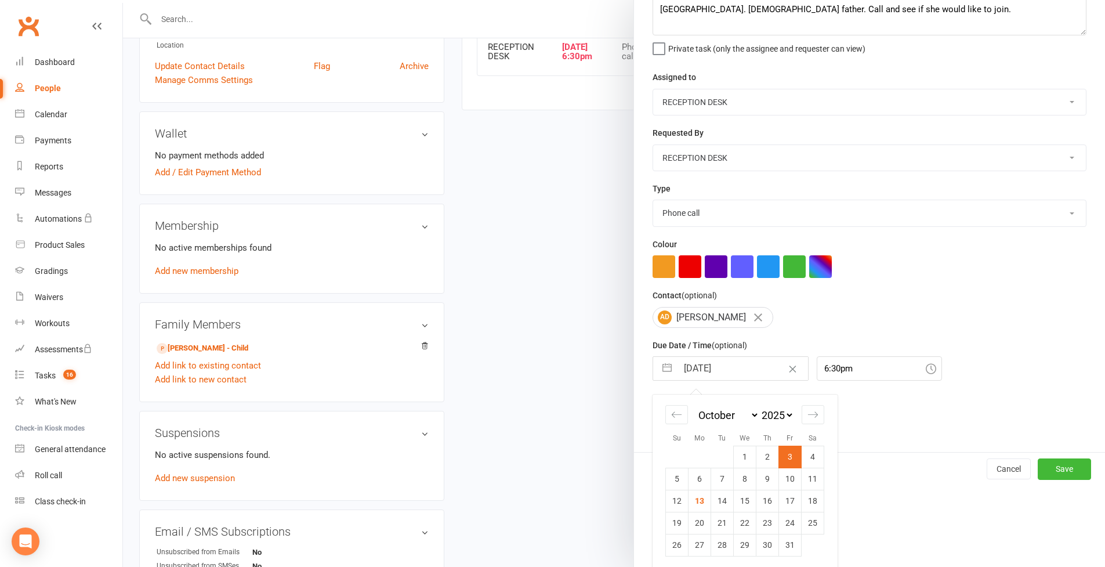
scroll to position [361, 0]
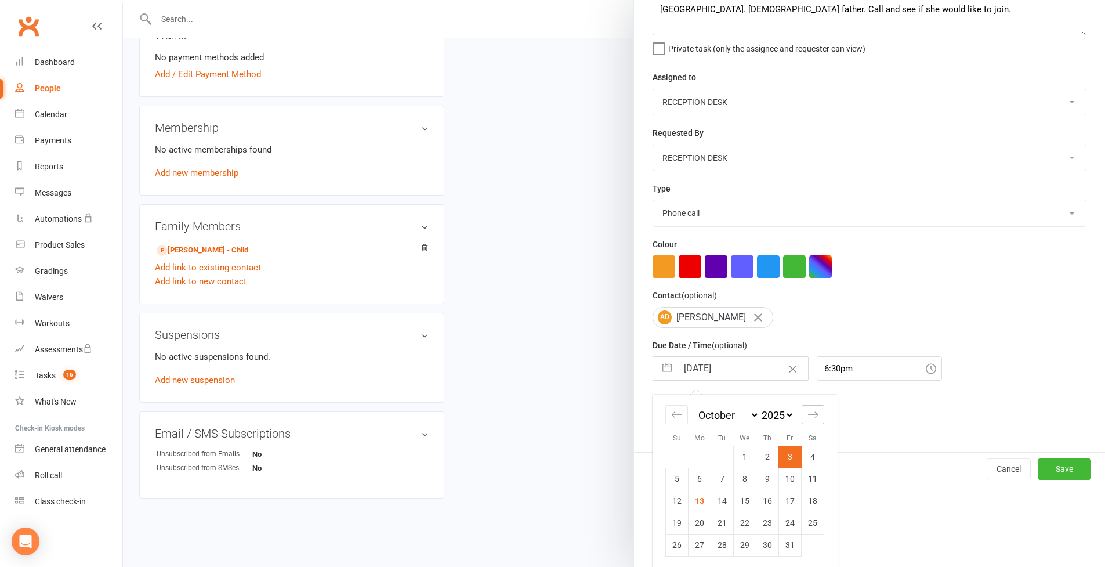
click at [813, 411] on icon "Move forward to switch to the next month." at bounding box center [813, 414] width 11 height 11
select select "11"
select select "2025"
click at [813, 411] on icon "Move forward to switch to the next month." at bounding box center [813, 414] width 11 height 11
select select "2026"
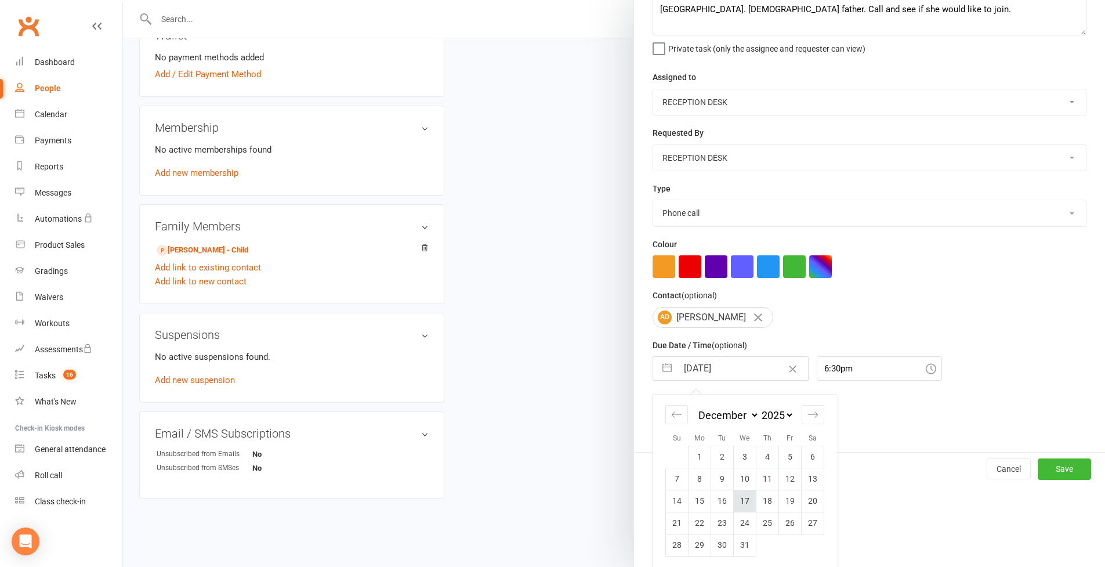
click at [748, 503] on td "17" at bounding box center [745, 501] width 23 height 22
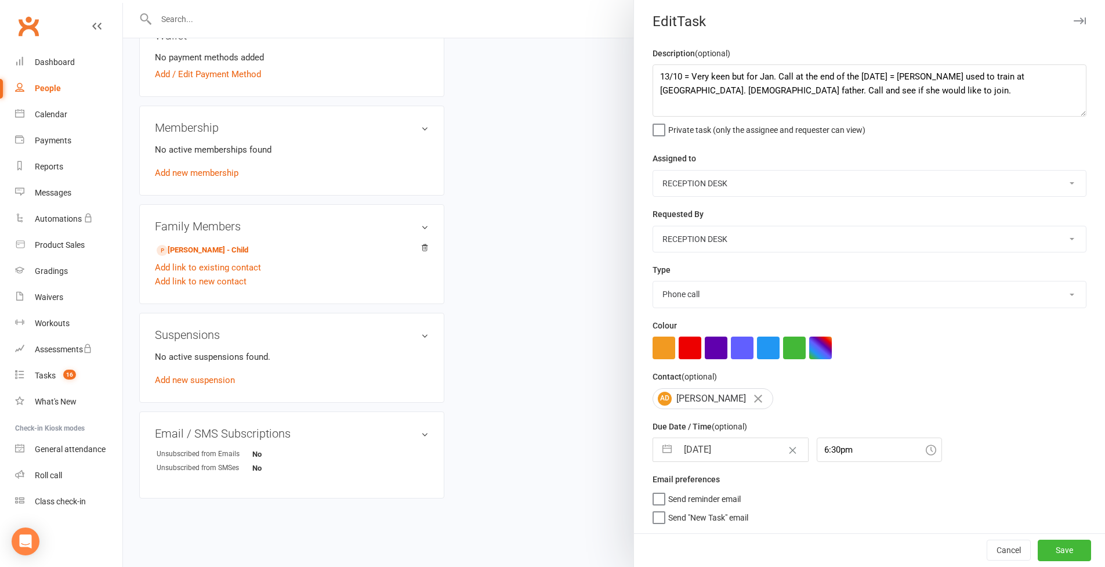
type input "17 Dec 2025"
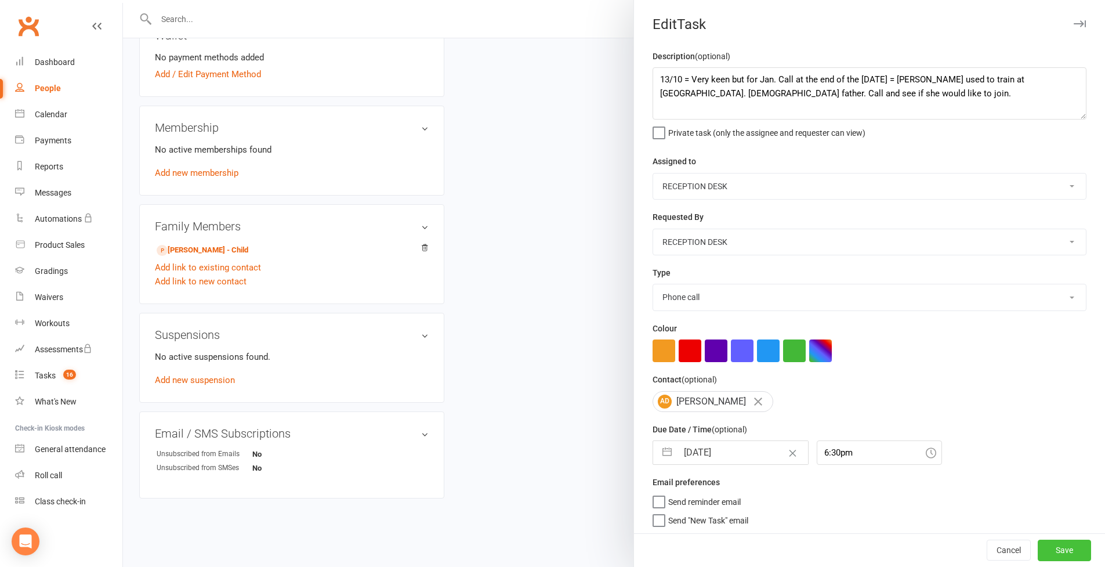
click at [1058, 548] on button "Save" at bounding box center [1064, 550] width 53 height 21
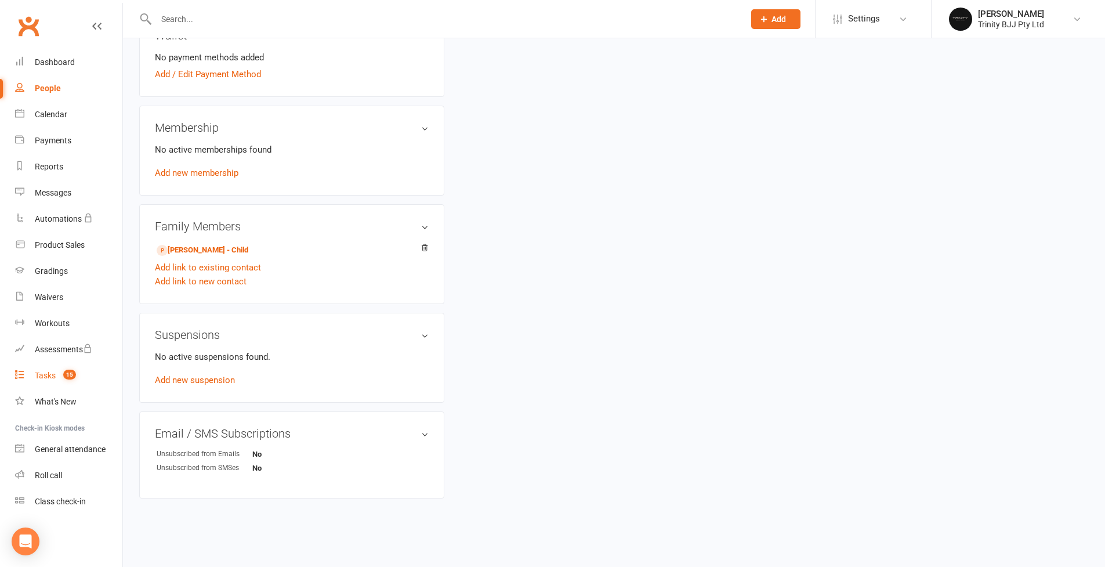
click at [48, 379] on div "Tasks" at bounding box center [45, 375] width 21 height 9
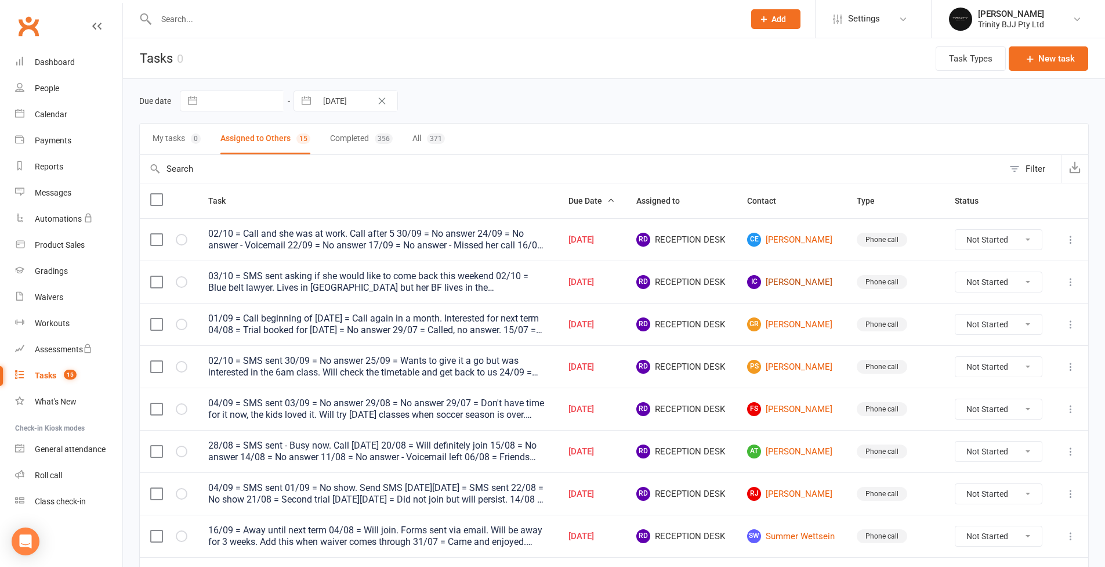
click at [800, 281] on link "IC Isabela Campos" at bounding box center [791, 282] width 89 height 14
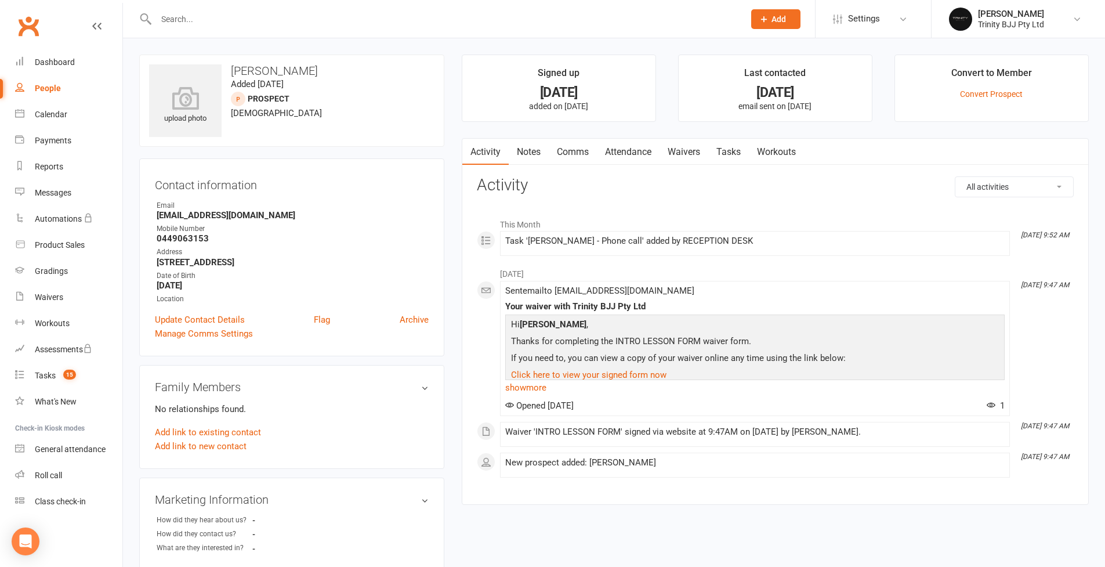
click at [198, 236] on strong "0449063153" at bounding box center [293, 238] width 272 height 10
copy strong "0449063153"
click at [747, 148] on link "Tasks" at bounding box center [728, 152] width 41 height 27
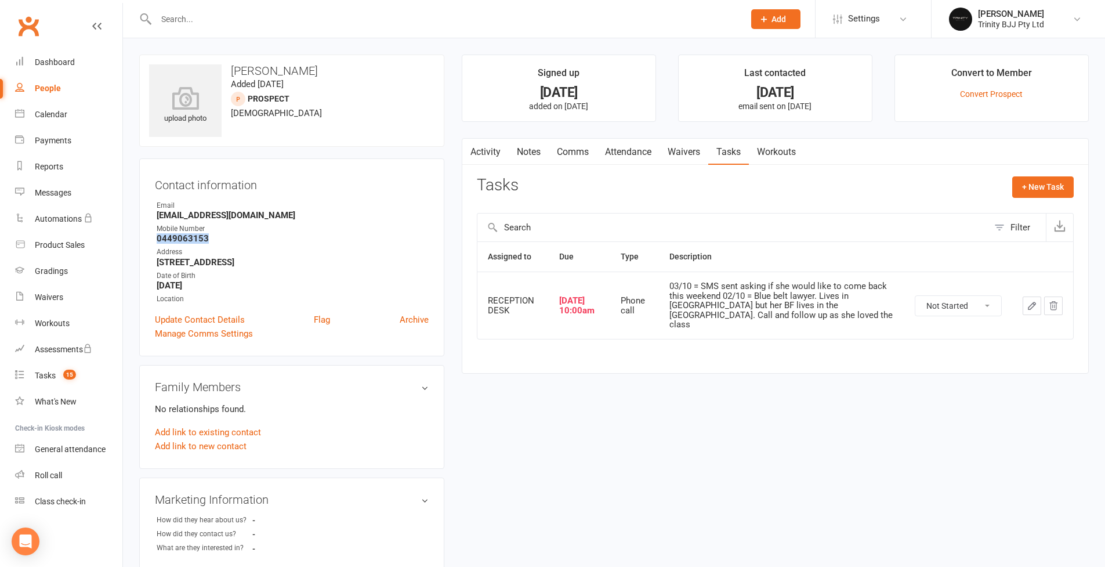
click at [1029, 301] on icon "button" at bounding box center [1032, 306] width 10 height 10
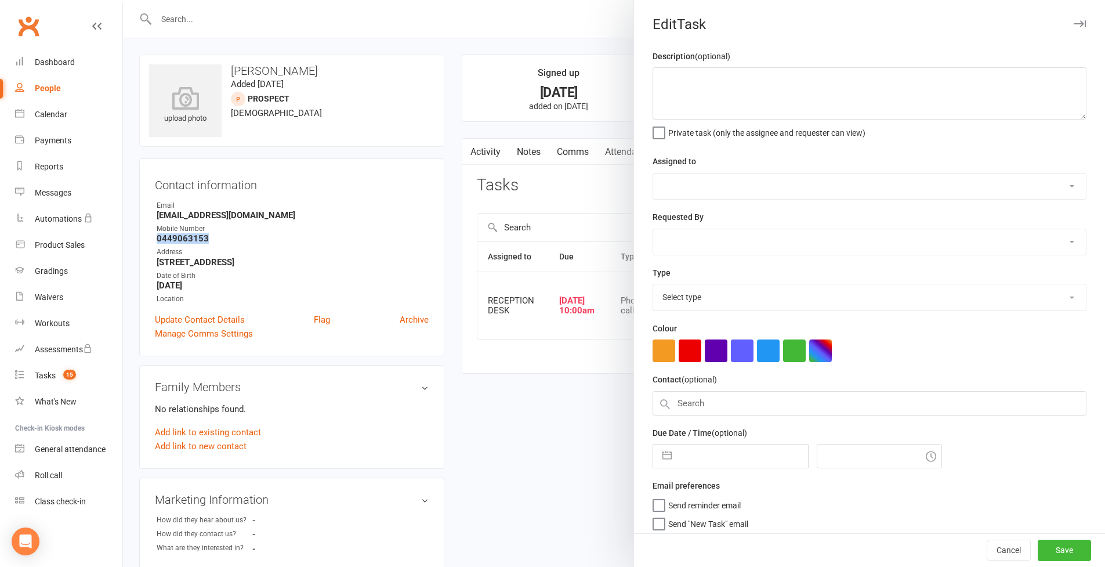
type textarea "03/10 = SMS sent asking if she would like to come back this weekend 02/10 = Blu…"
select select "53742"
type input "06 Oct 2025"
type input "10:00am"
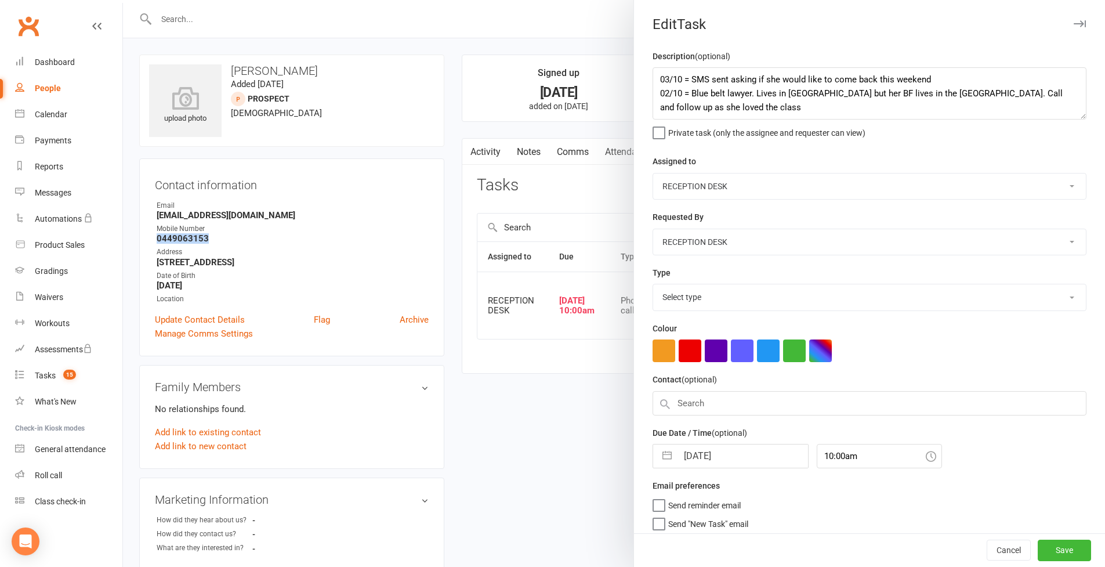
select select "28721"
click at [656, 84] on textarea "03/10 = SMS sent asking if she would like to come back this weekend 02/10 = Blu…" at bounding box center [870, 93] width 434 height 52
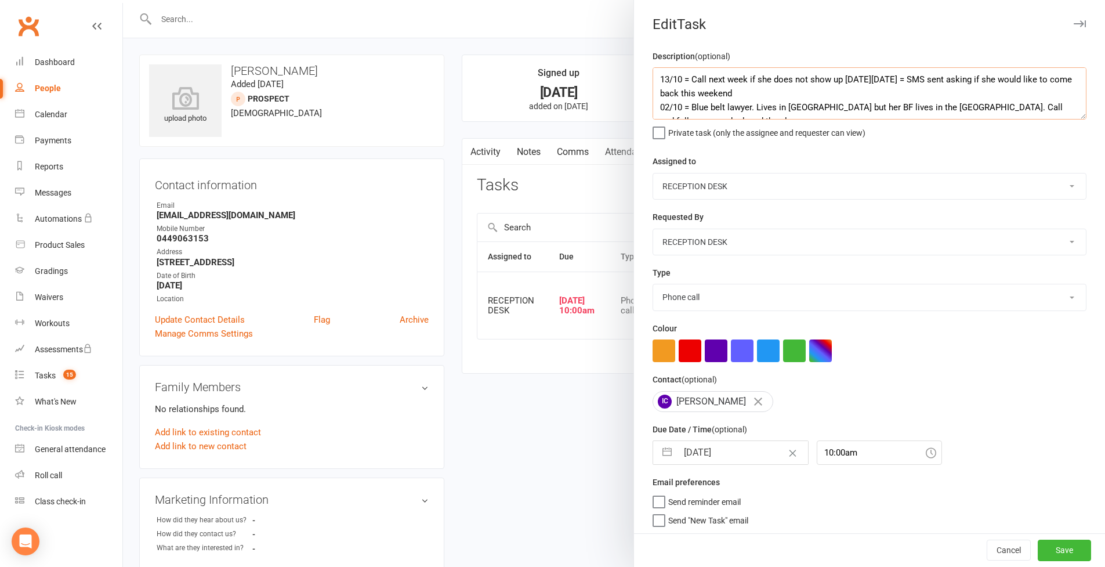
type textarea "13/10 = Call next week if she does not show up this Saturday 03/10 = SMS sent a…"
click at [668, 454] on button "button" at bounding box center [667, 452] width 21 height 23
select select "8"
select select "2025"
select select "9"
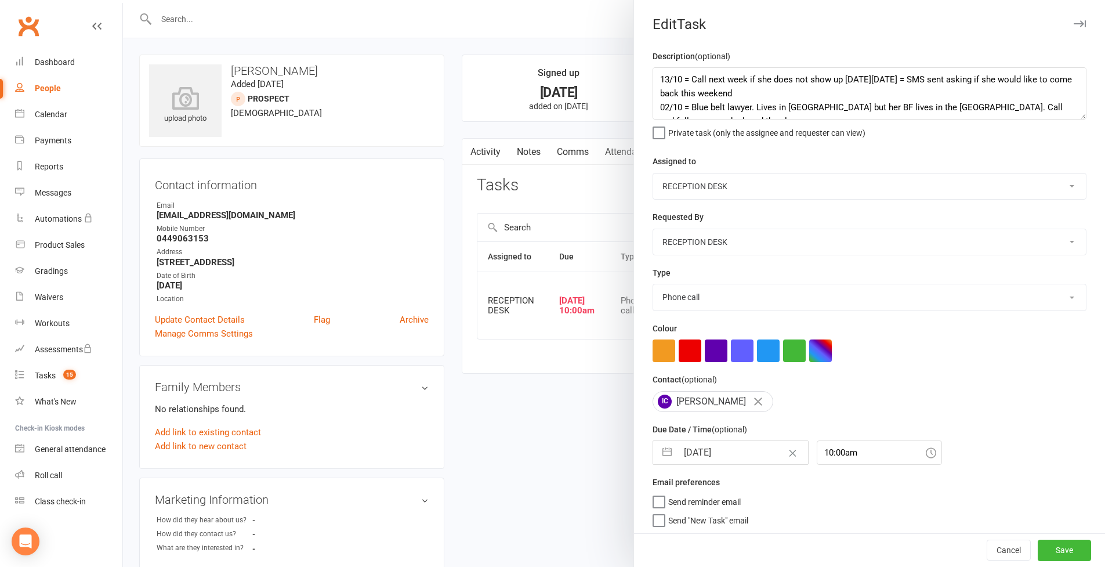
select select "2025"
select select "10"
select select "2025"
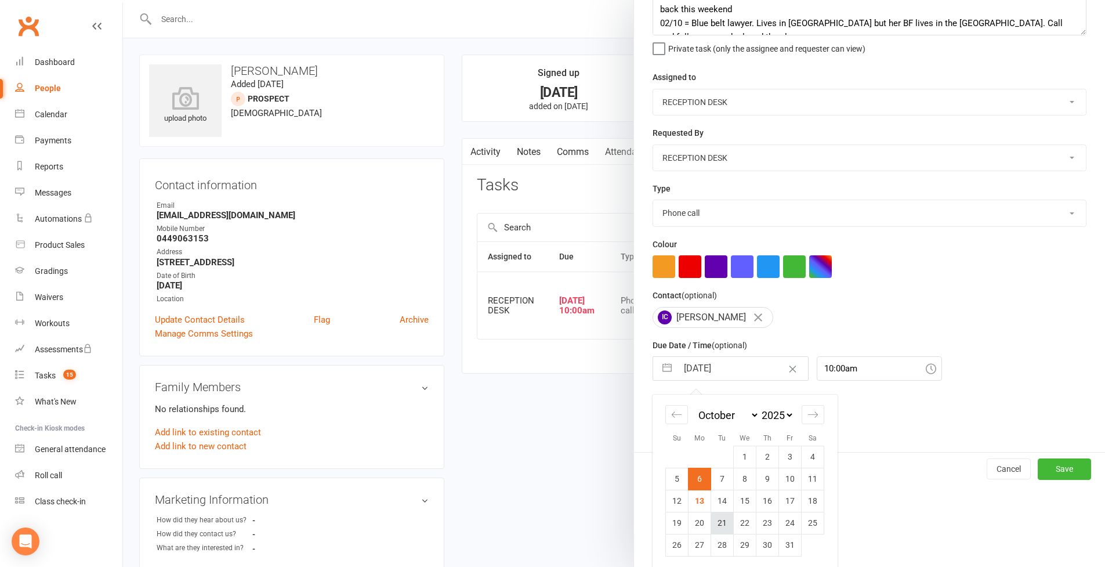
click at [716, 527] on td "21" at bounding box center [722, 523] width 23 height 22
type input "21 Oct 2025"
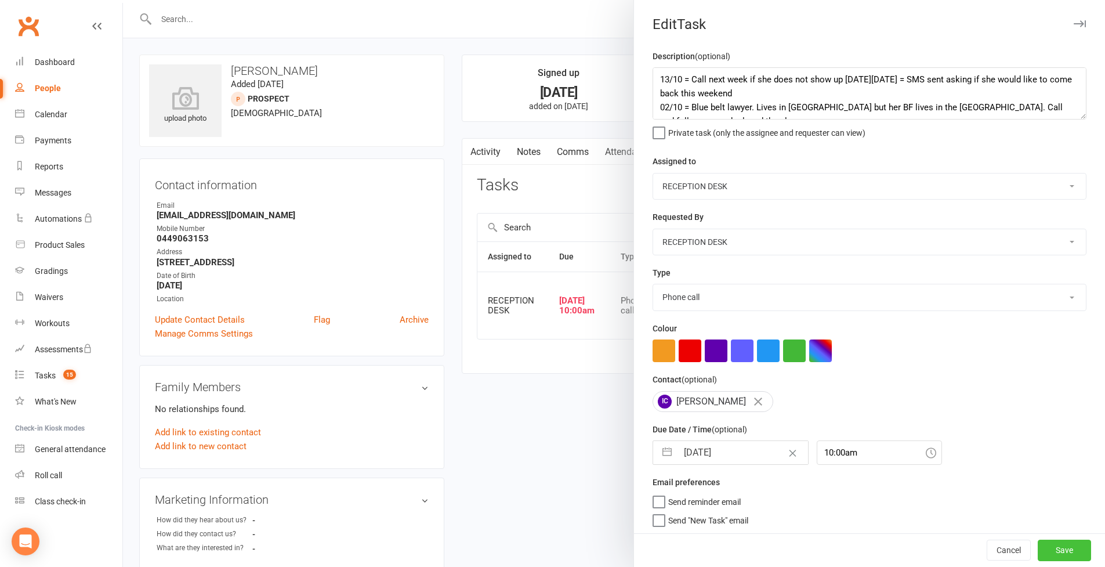
click at [1053, 552] on button "Save" at bounding box center [1064, 550] width 53 height 21
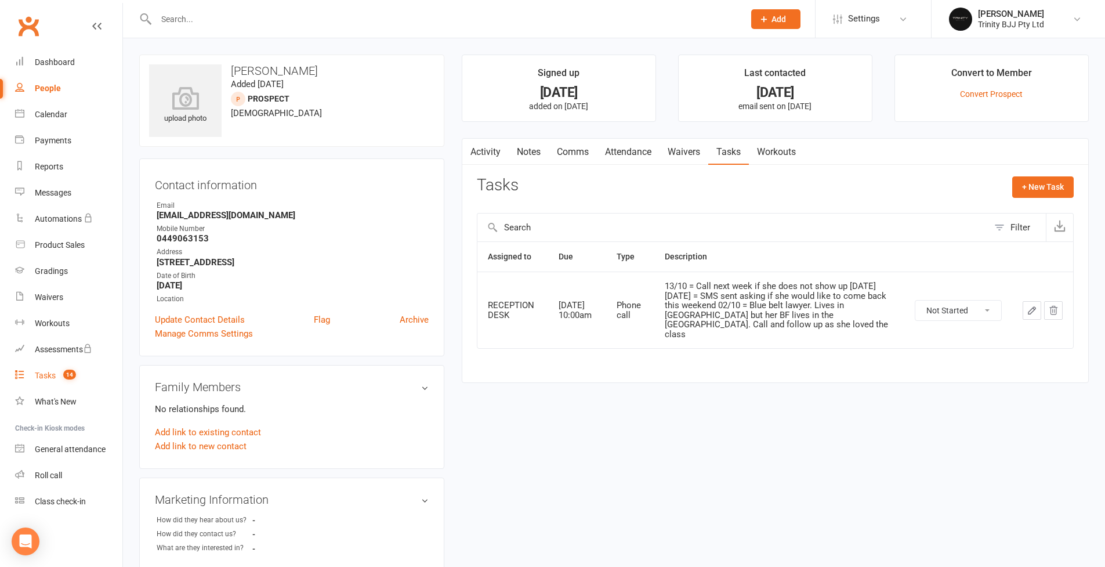
click at [56, 377] on link "Tasks 14" at bounding box center [68, 376] width 107 height 26
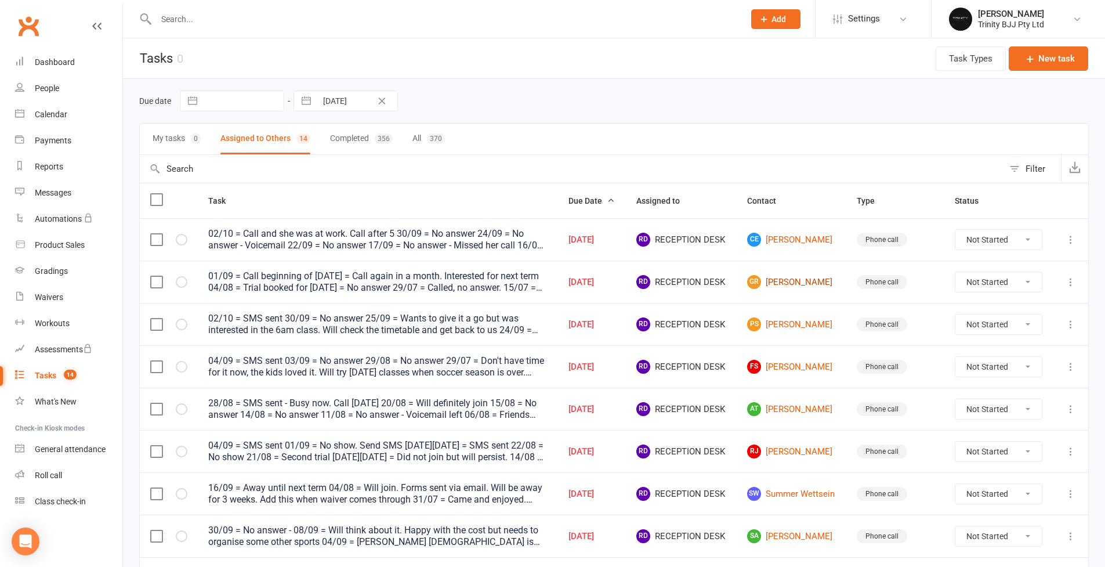
click at [807, 287] on link "GR Gemma Rooney" at bounding box center [791, 282] width 89 height 14
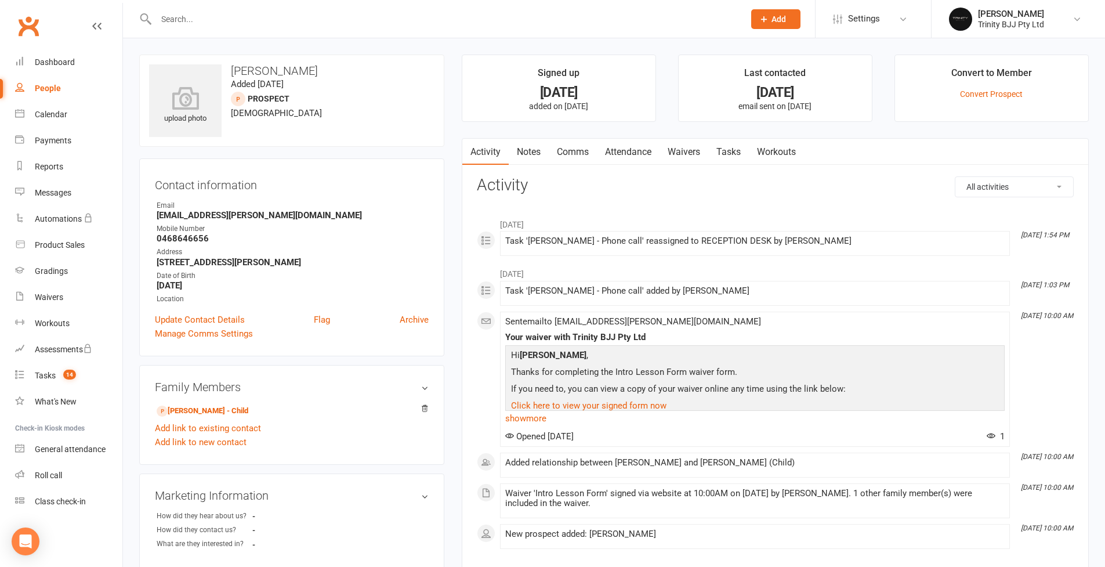
click at [742, 152] on link "Tasks" at bounding box center [728, 152] width 41 height 27
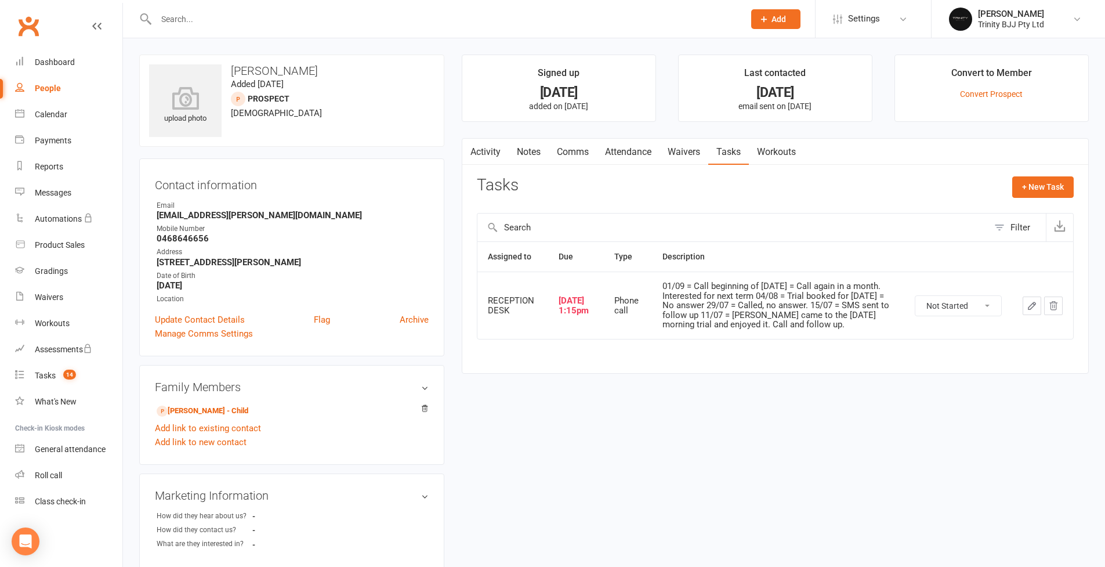
click at [1032, 306] on icon "button" at bounding box center [1032, 305] width 7 height 7
select select "53742"
select select "28721"
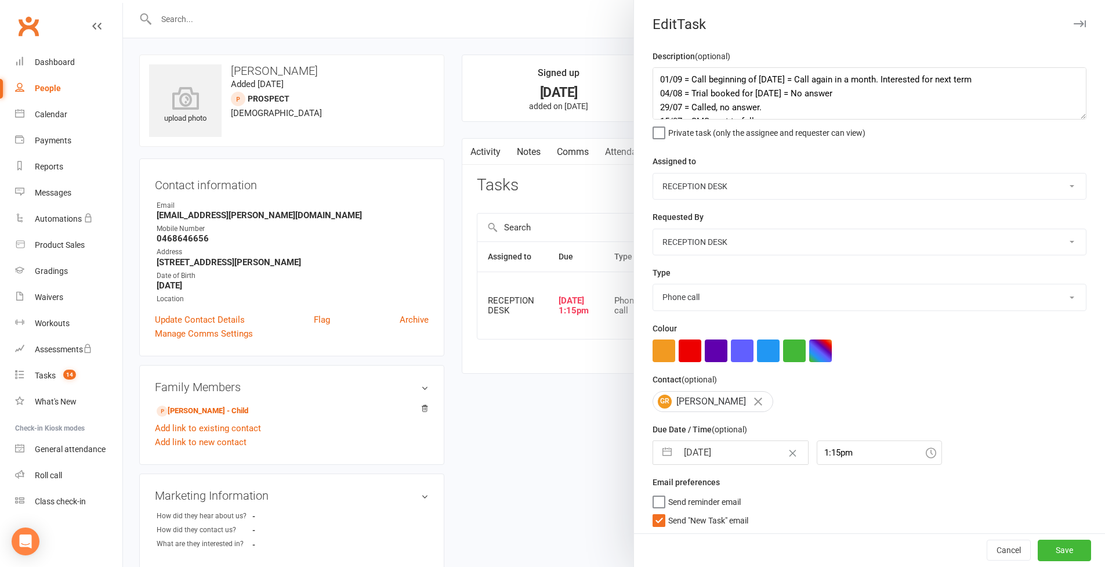
click at [1073, 120] on textarea "01/09 = Call beginning of Oct 11/08 = Call again in a month. Interested for nex…" at bounding box center [870, 93] width 434 height 52
click at [189, 231] on div at bounding box center [614, 283] width 982 height 567
click at [189, 232] on div at bounding box center [614, 283] width 982 height 567
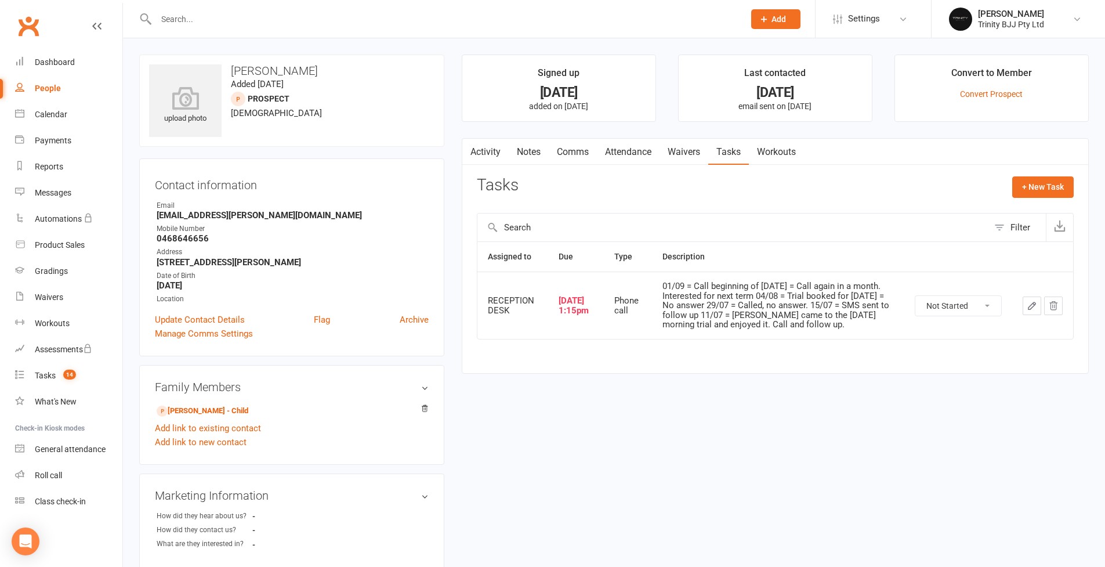
click at [187, 236] on strong "0468646656" at bounding box center [293, 238] width 272 height 10
click at [188, 236] on strong "0468646656" at bounding box center [293, 238] width 272 height 10
copy strong "0468646656"
click at [1033, 306] on icon "button" at bounding box center [1032, 306] width 10 height 10
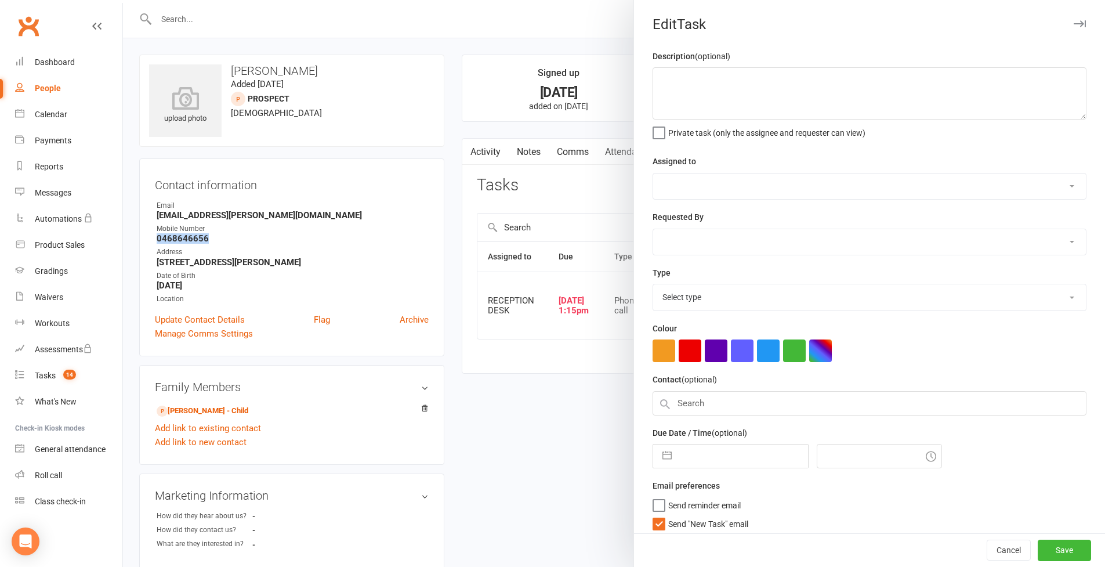
type textarea "01/09 = Call beginning of Oct 11/08 = Call again in a month. Interested for nex…"
select select "53742"
type input "06 Oct 2025"
type input "1:15pm"
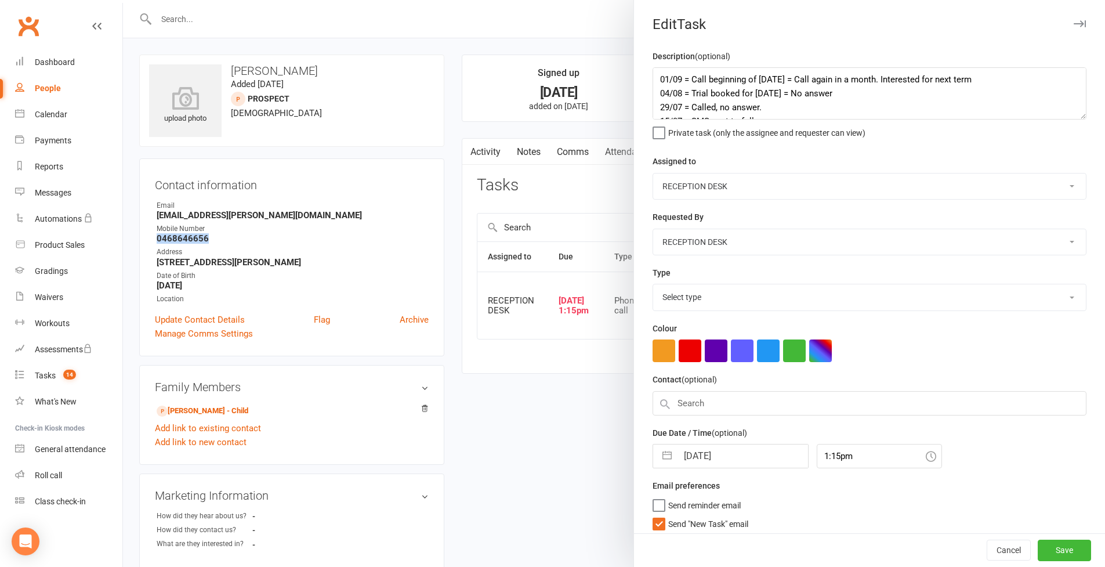
select select "28721"
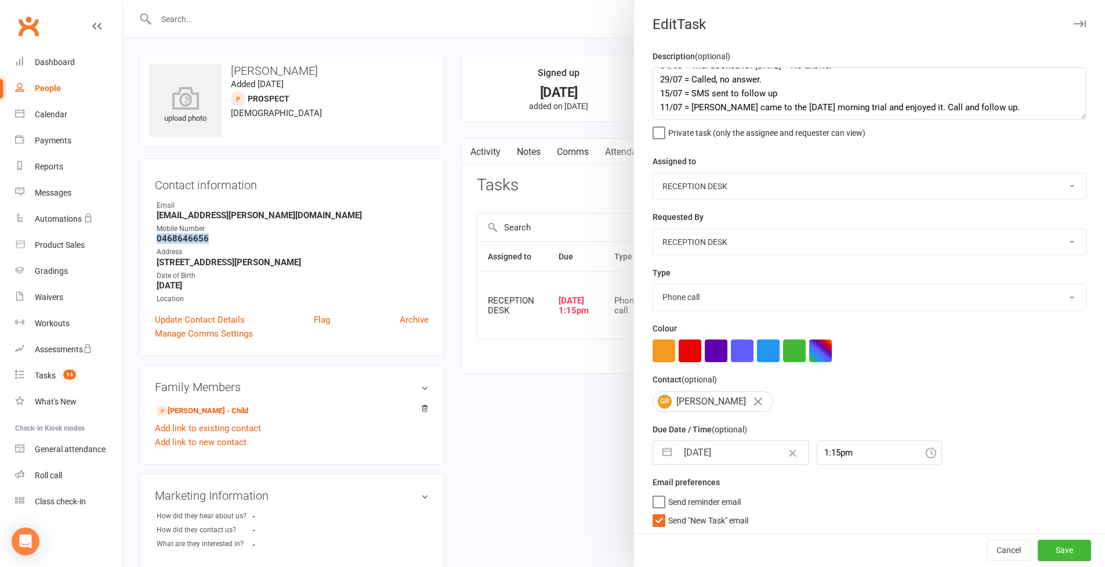
scroll to position [262, 0]
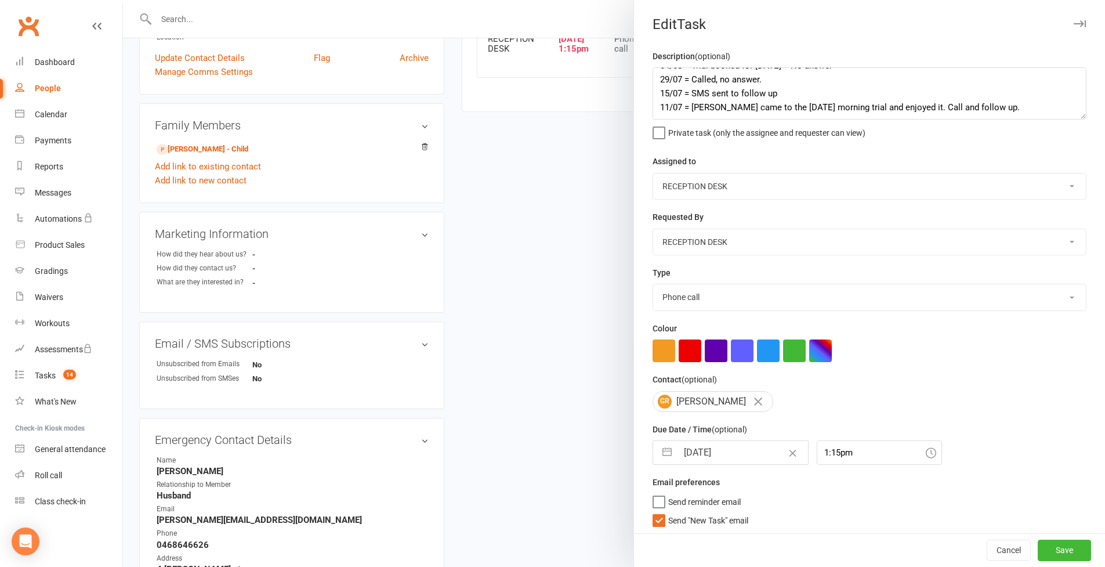
click at [50, 88] on div "People" at bounding box center [48, 88] width 26 height 9
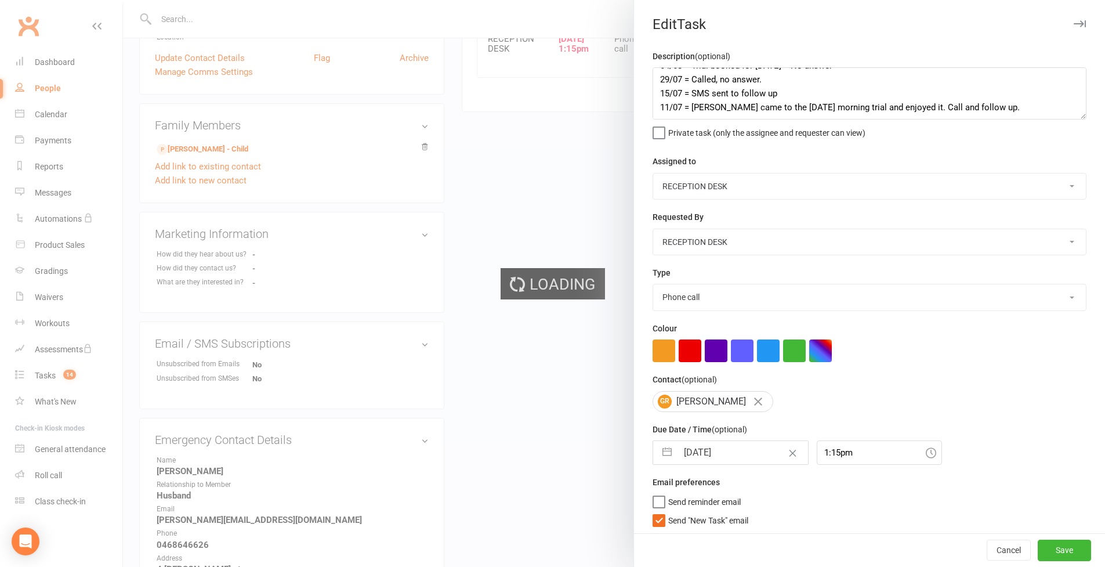
select select "100"
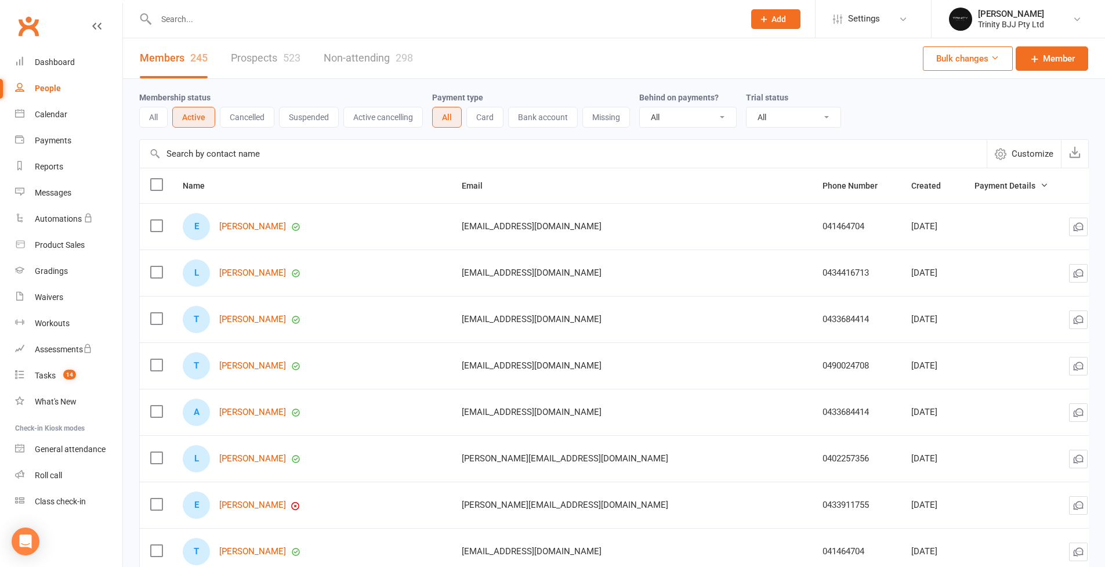
click at [245, 116] on button "Cancelled" at bounding box center [247, 117] width 55 height 21
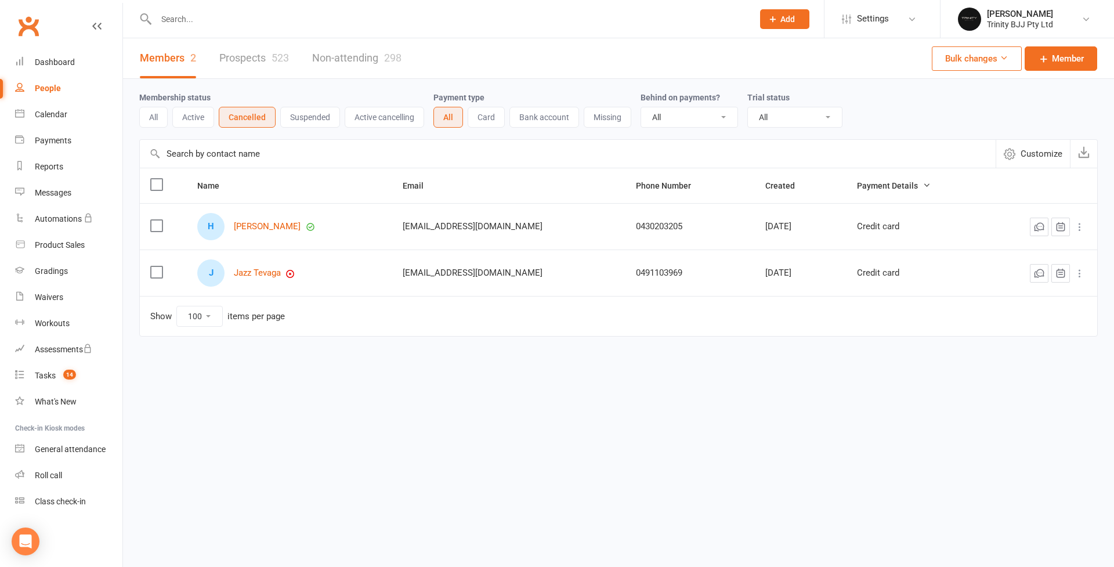
click at [195, 118] on button "Active" at bounding box center [193, 117] width 42 height 21
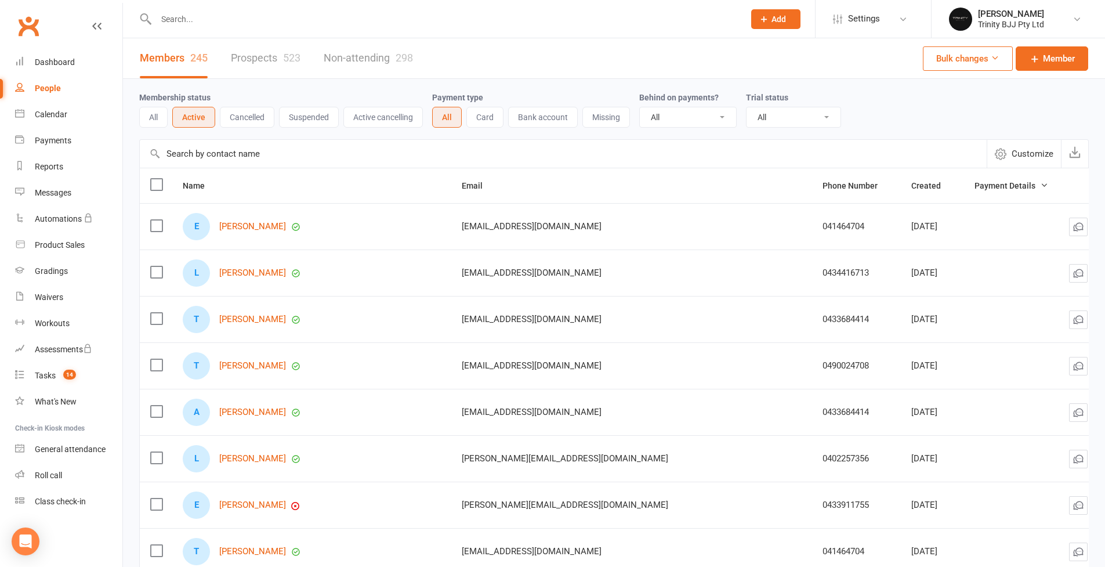
click at [247, 60] on link "Prospects 523" at bounding box center [266, 58] width 70 height 40
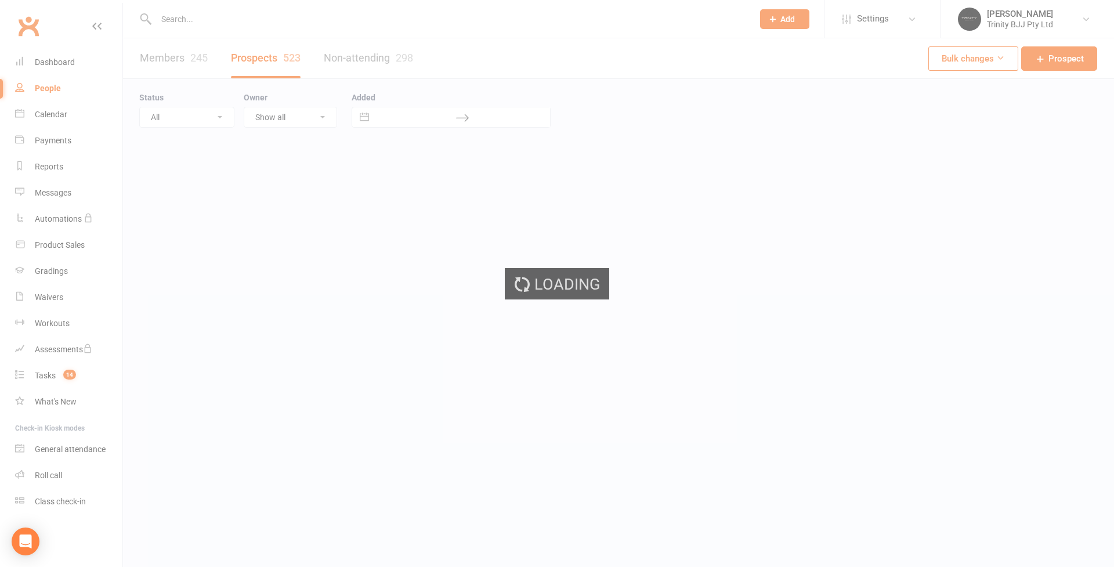
select select "100"
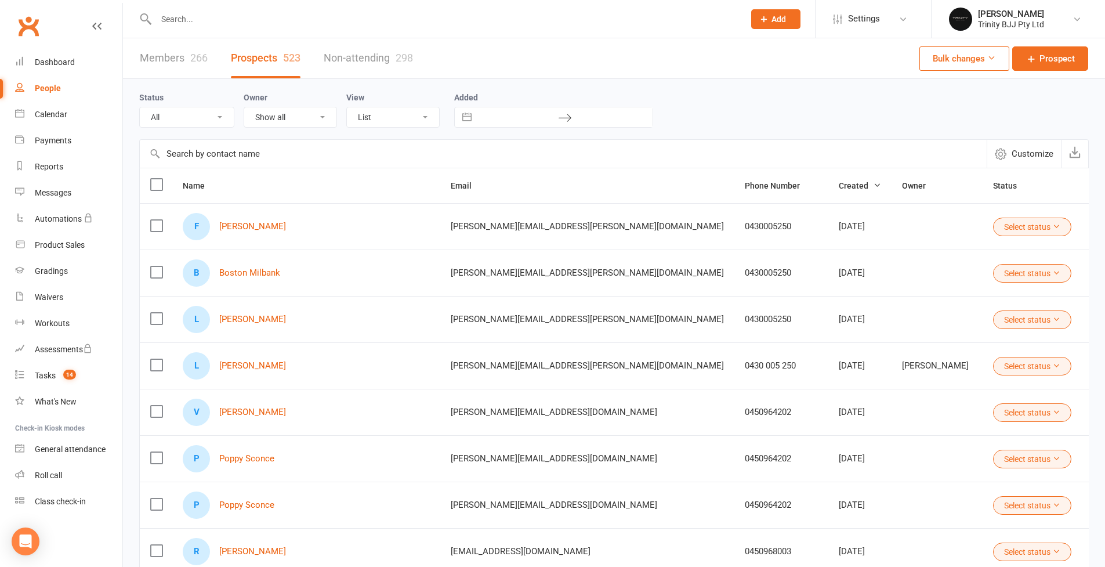
click at [260, 157] on input "text" at bounding box center [563, 154] width 847 height 28
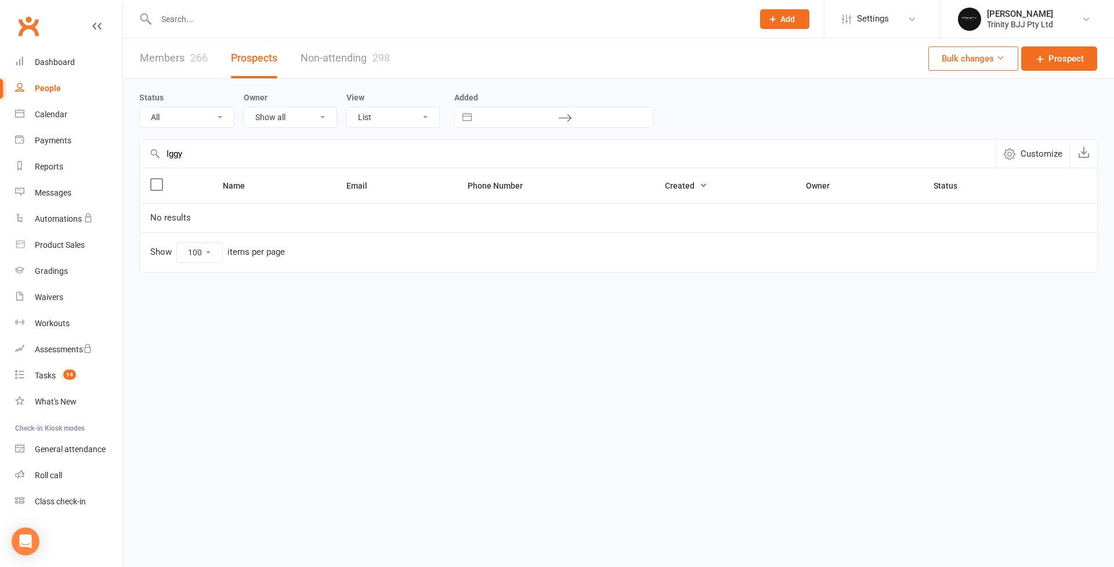
drag, startPoint x: 181, startPoint y: 160, endPoint x: 151, endPoint y: 158, distance: 30.2
click at [151, 158] on div "Iggy Customize" at bounding box center [618, 153] width 958 height 28
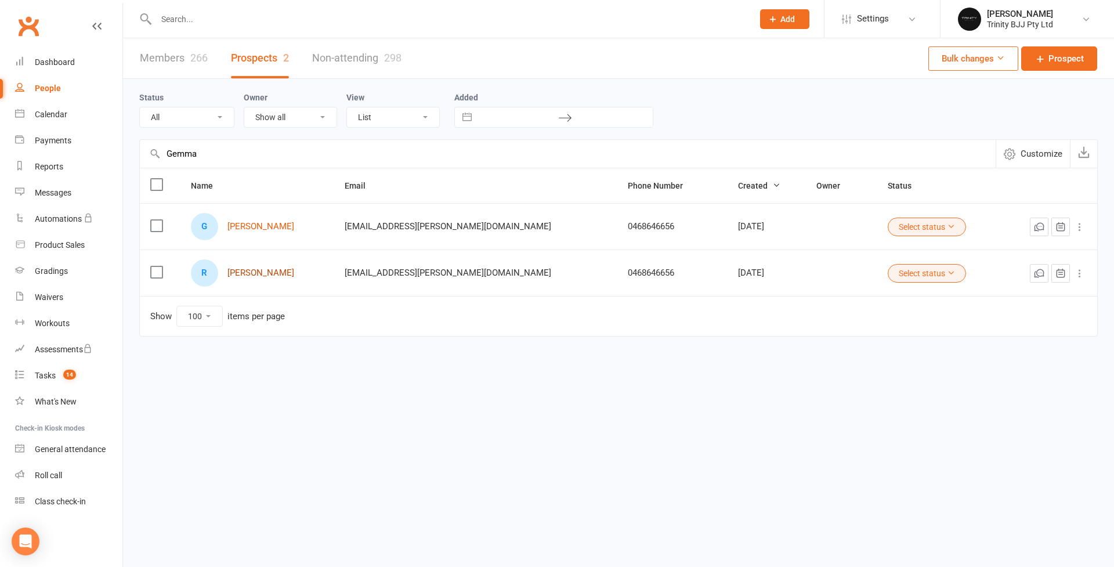
type input "Gemma"
click at [287, 276] on link "Raffaella Rooney" at bounding box center [260, 273] width 67 height 10
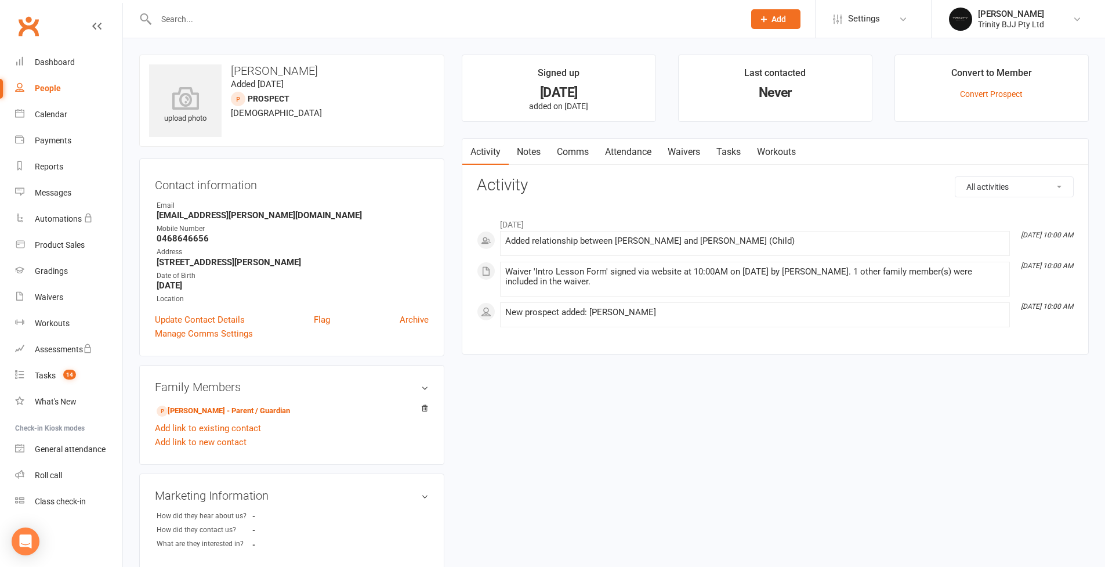
click at [734, 153] on link "Tasks" at bounding box center [728, 152] width 41 height 27
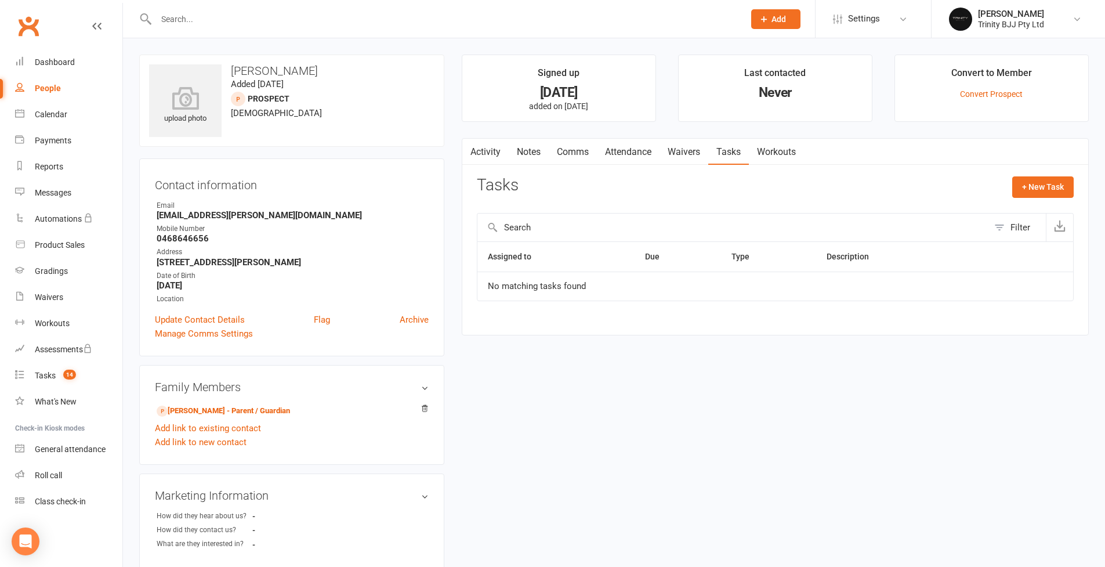
click at [54, 91] on div "People" at bounding box center [48, 88] width 26 height 9
select select "100"
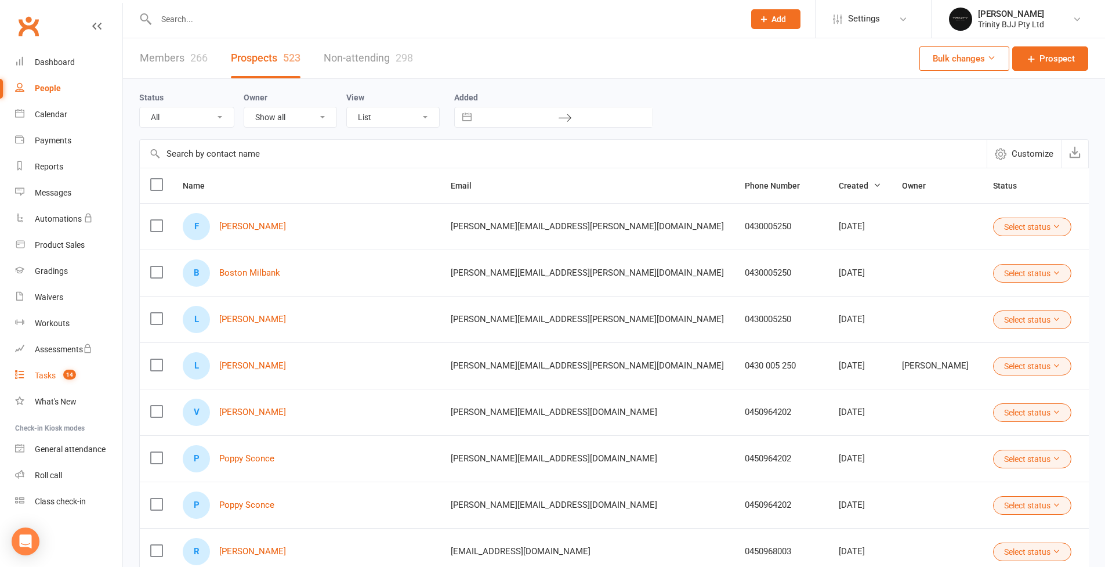
click at [46, 378] on div "Tasks" at bounding box center [45, 375] width 21 height 9
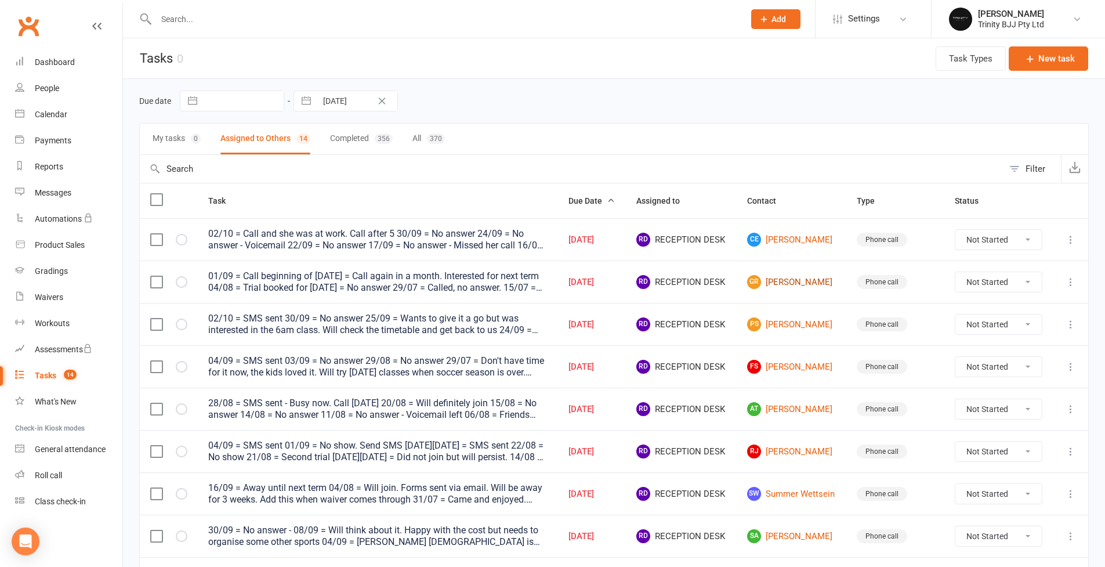
click at [812, 287] on link "GR Gemma Rooney" at bounding box center [791, 282] width 89 height 14
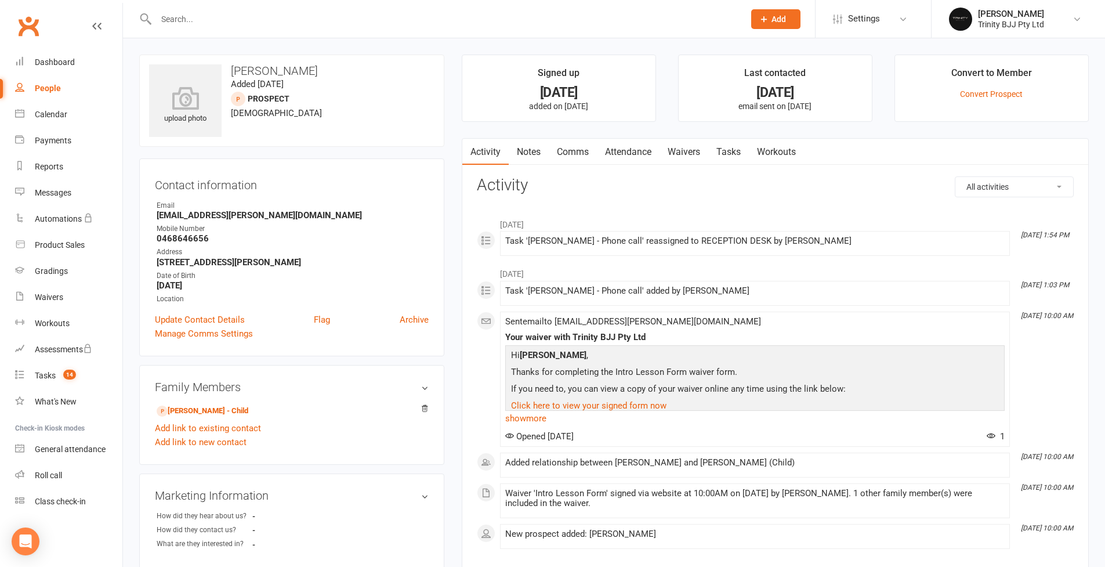
click at [719, 147] on link "Tasks" at bounding box center [728, 152] width 41 height 27
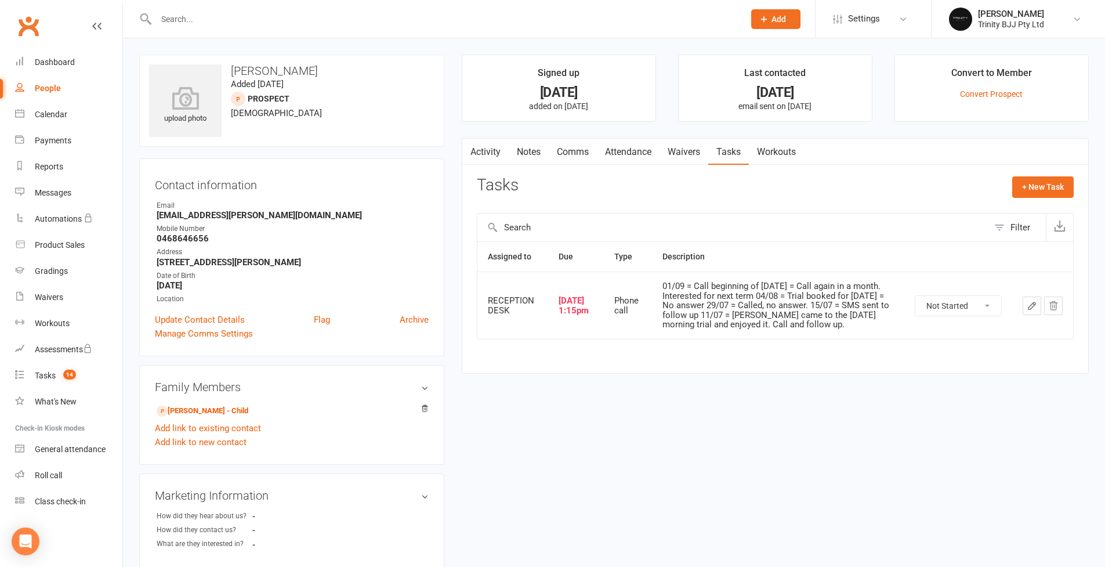
click at [1035, 307] on icon "button" at bounding box center [1032, 306] width 10 height 10
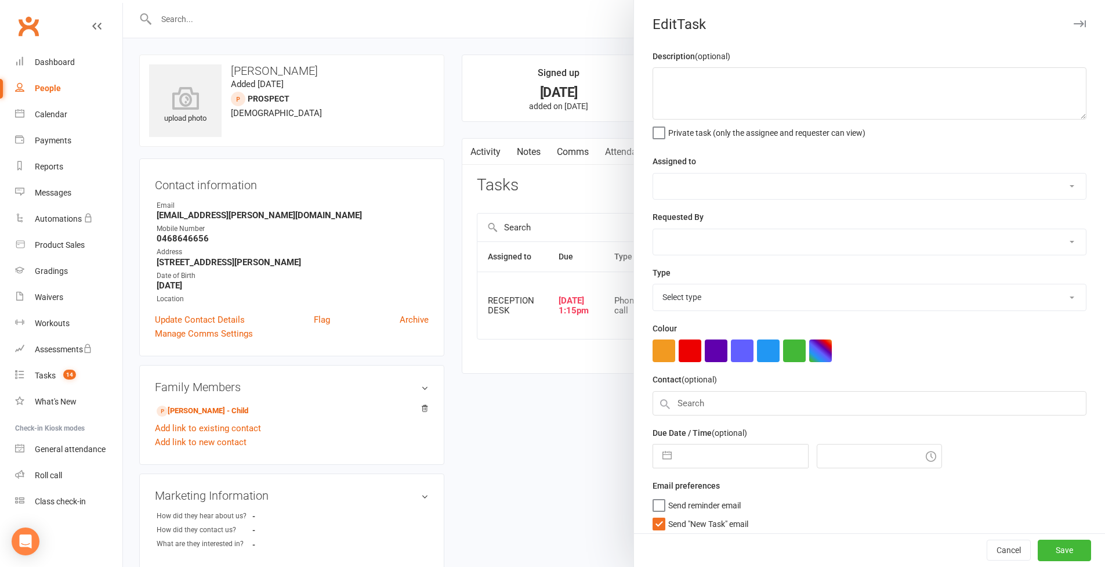
type textarea "01/09 = Call beginning of Oct 11/08 = Call again in a month. Interested for nex…"
select select "53742"
type input "06 Oct 2025"
type input "1:15pm"
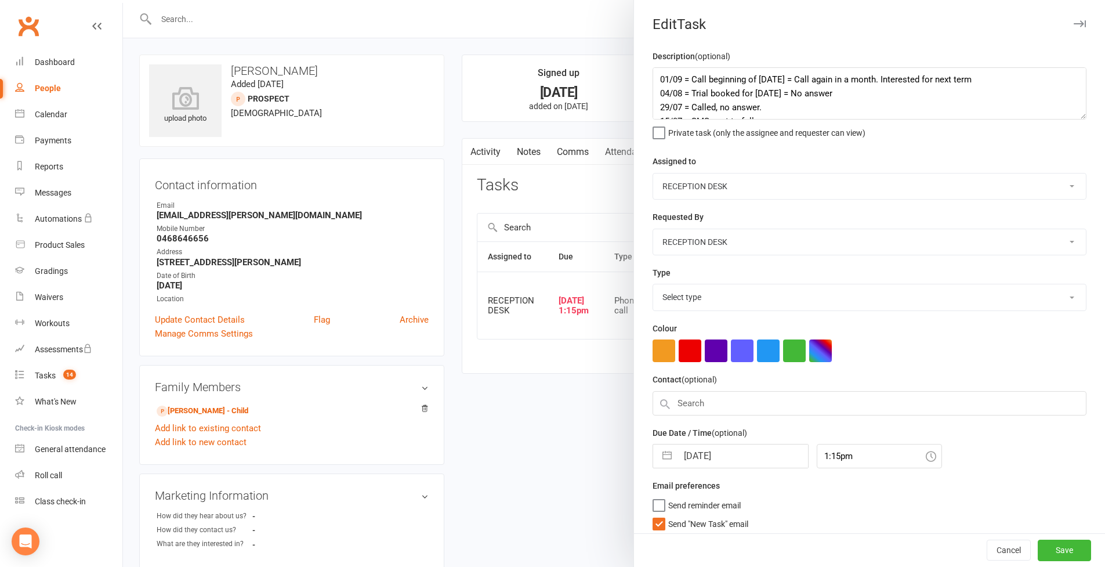
select select "28721"
drag, startPoint x: 655, startPoint y: 77, endPoint x: 721, endPoint y: 136, distance: 88.7
click at [655, 77] on textarea "01/09 = Call beginning of Oct 11/08 = Call again in a month. Interested for nex…" at bounding box center [870, 93] width 434 height 52
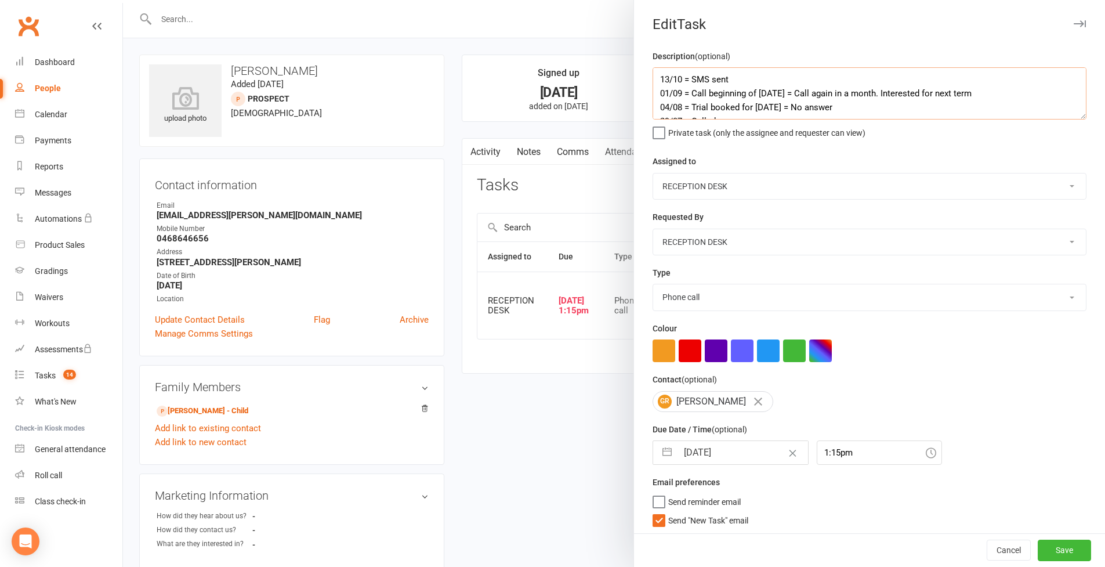
type textarea "13/10 = SMS sent 01/09 = Call beginning of Oct 11/08 = Call again in a month. I…"
click at [669, 449] on button "button" at bounding box center [667, 452] width 21 height 23
select select "8"
select select "2025"
select select "9"
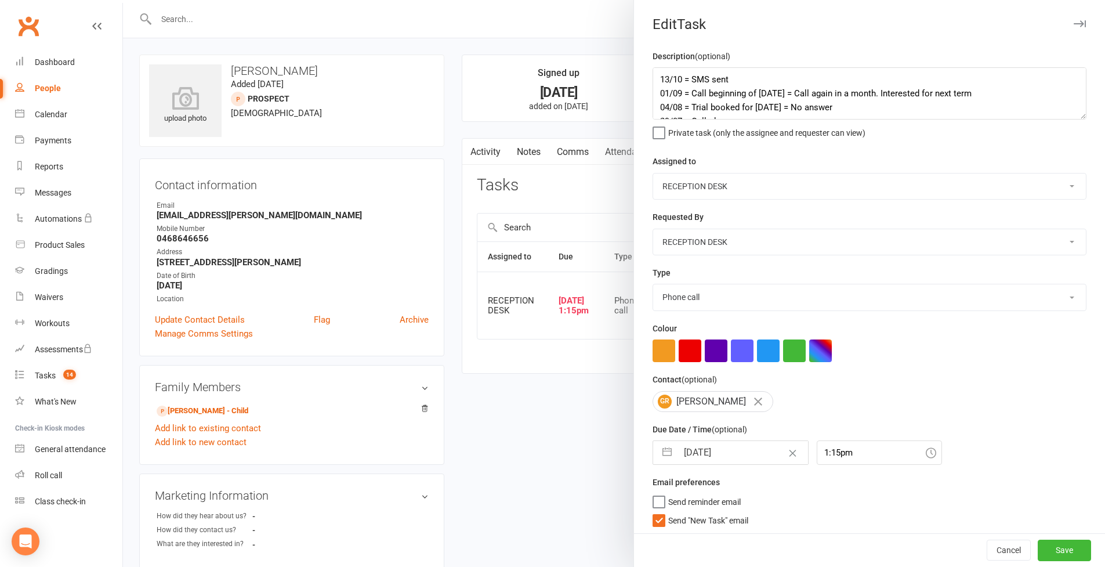
select select "2025"
select select "10"
select select "2025"
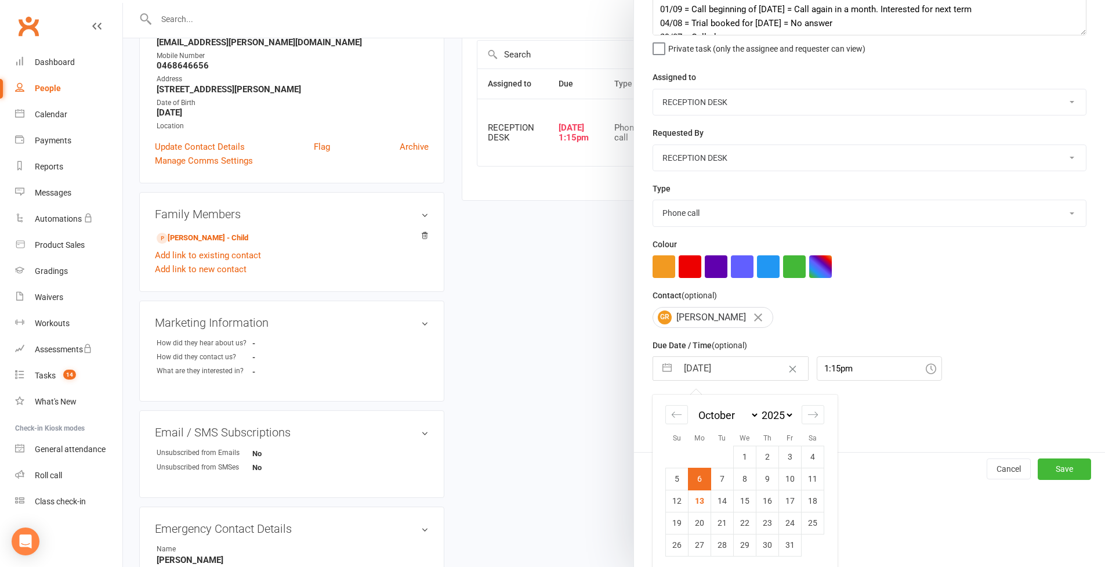
scroll to position [272, 0]
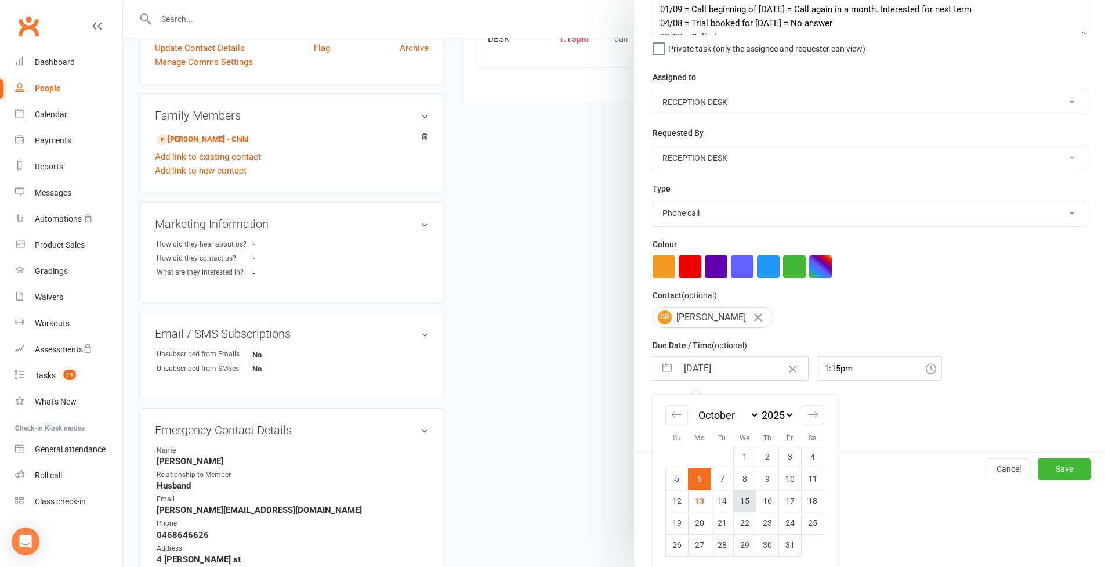
click at [743, 497] on td "15" at bounding box center [745, 501] width 23 height 22
type input "15 Oct 2025"
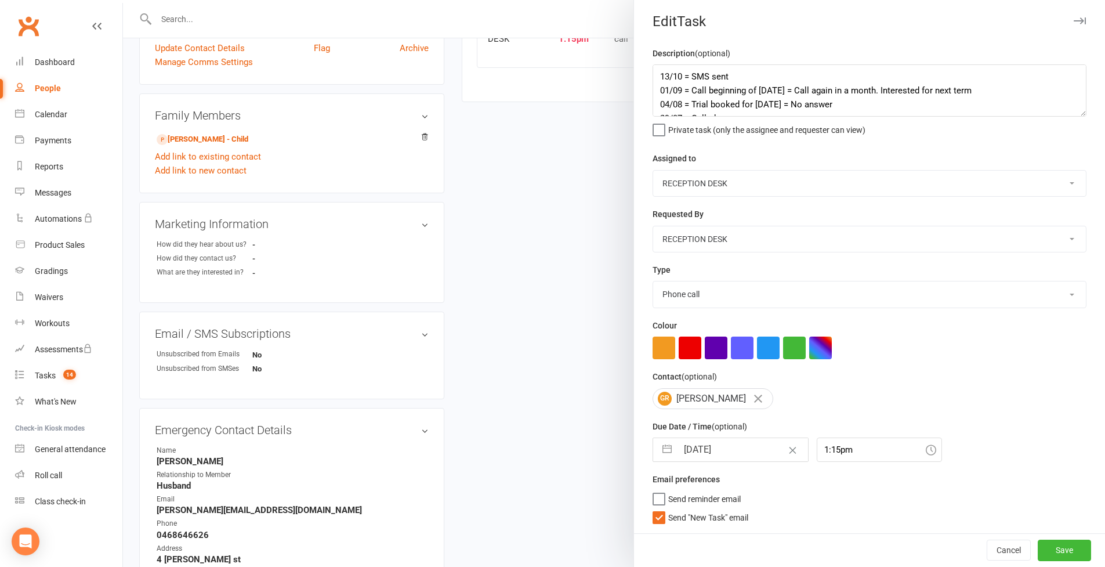
scroll to position [0, 0]
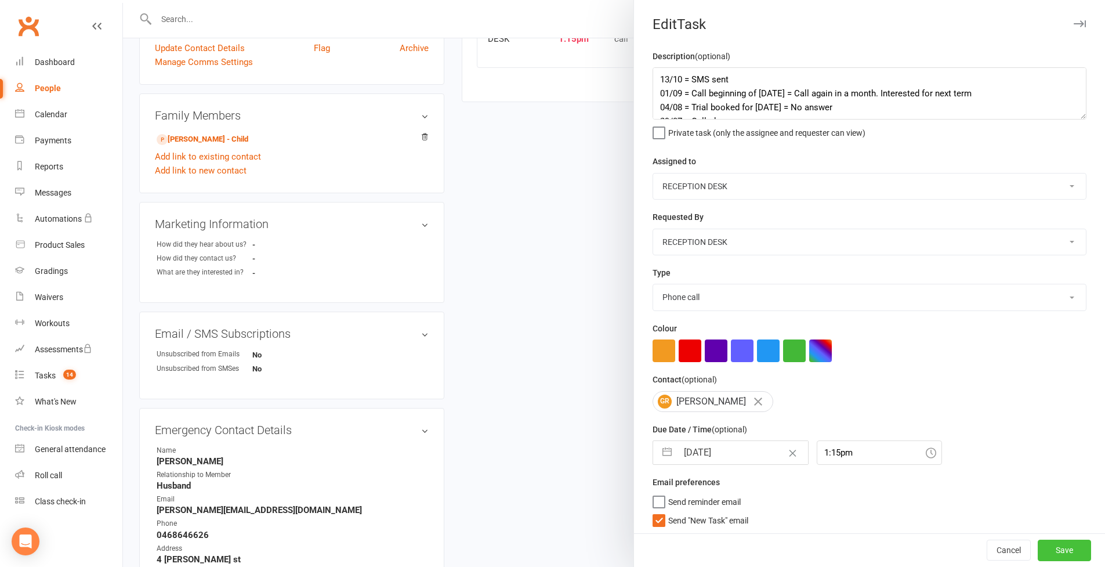
click at [1073, 545] on button "Save" at bounding box center [1064, 550] width 53 height 21
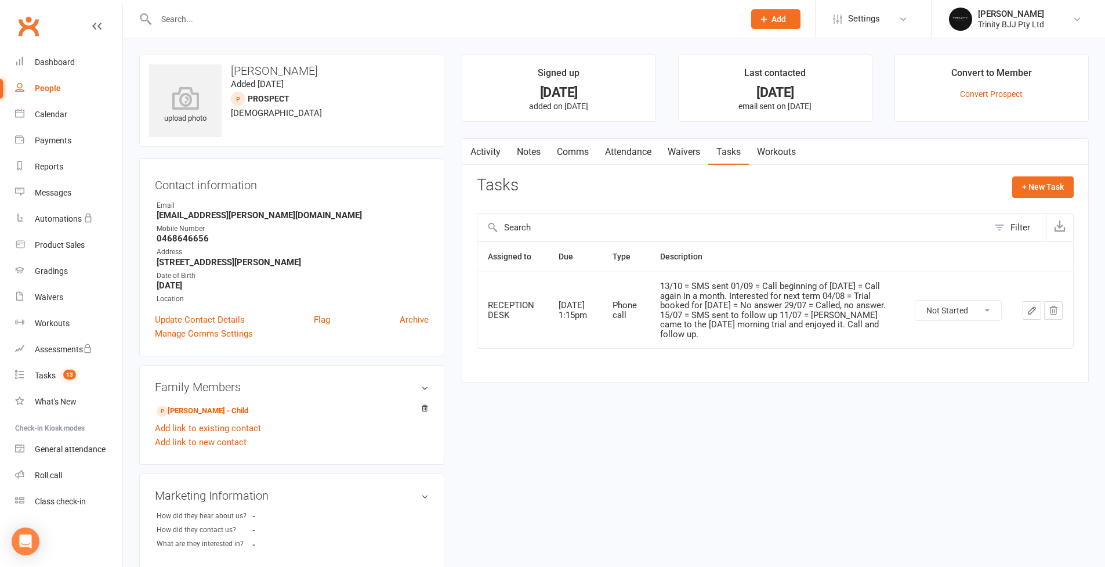
click at [752, 151] on link "Workouts" at bounding box center [776, 152] width 55 height 27
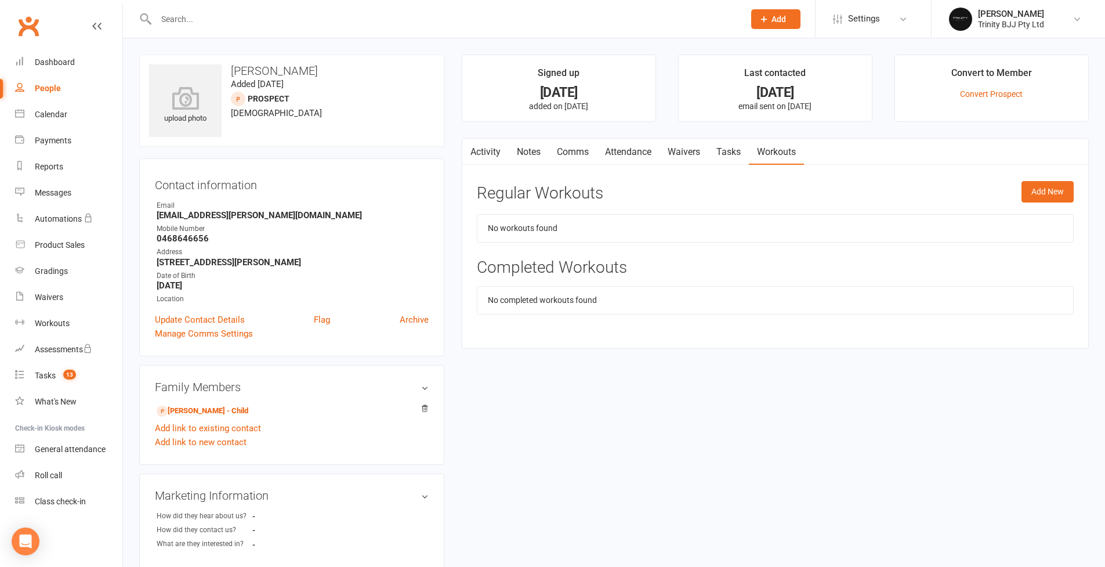
click at [741, 153] on link "Tasks" at bounding box center [728, 152] width 41 height 27
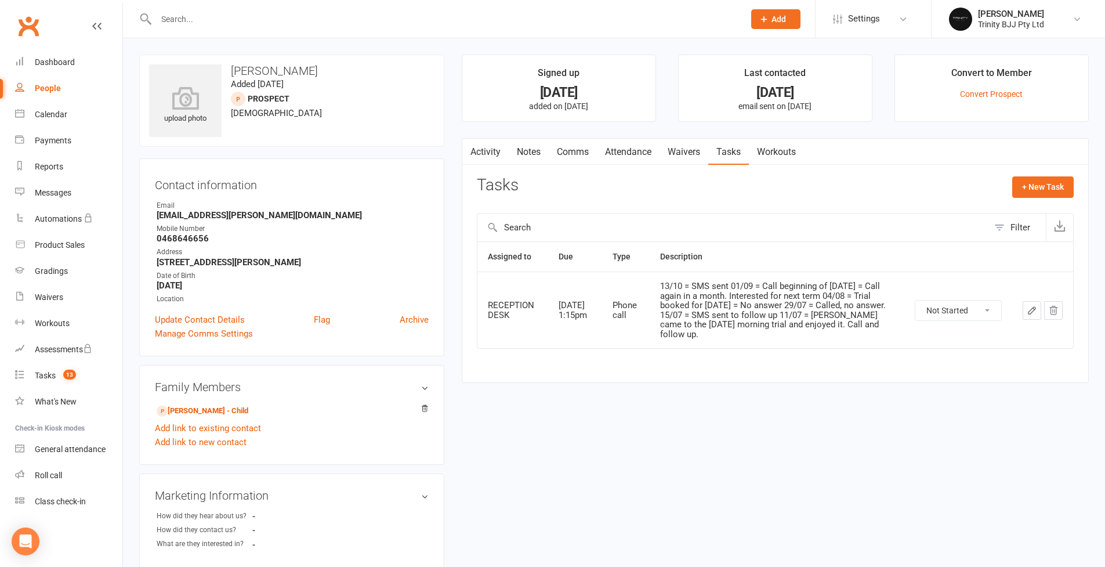
click at [1036, 305] on icon "button" at bounding box center [1032, 310] width 10 height 10
select select "53742"
select select "28721"
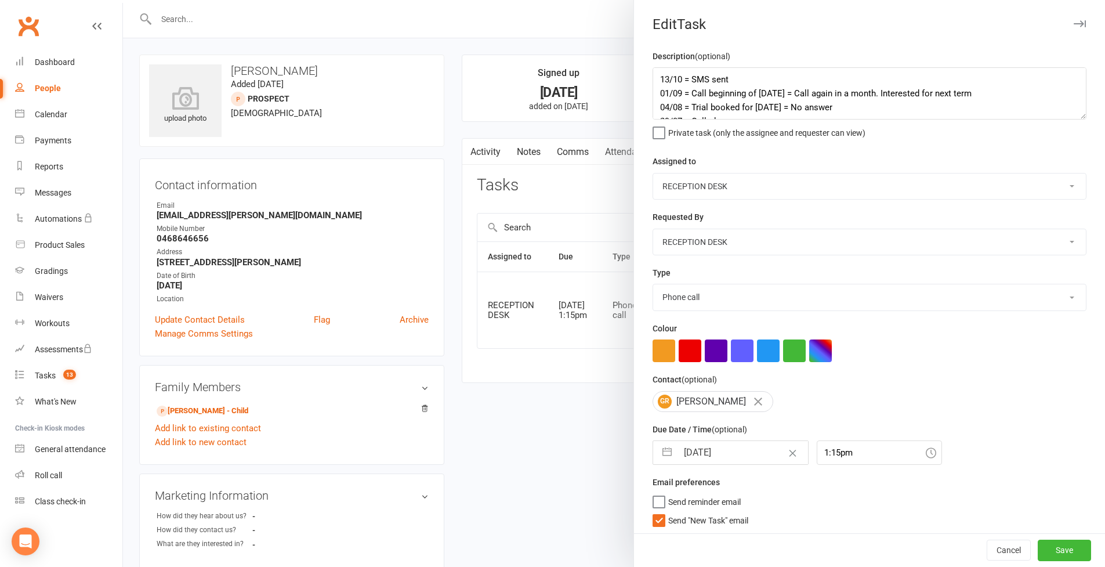
scroll to position [2, 0]
click at [658, 519] on label "Send "New Task" email" at bounding box center [701, 518] width 96 height 12
click at [658, 512] on input "Send "New Task" email" at bounding box center [701, 512] width 96 height 0
click at [1072, 545] on button "Save" at bounding box center [1064, 550] width 53 height 21
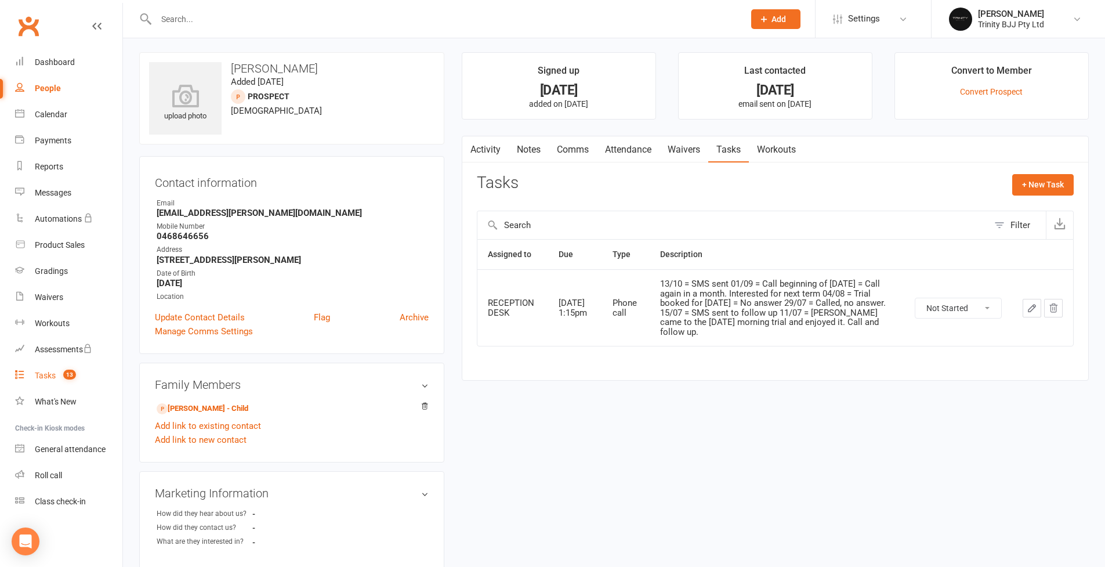
click at [46, 379] on div "Tasks" at bounding box center [45, 375] width 21 height 9
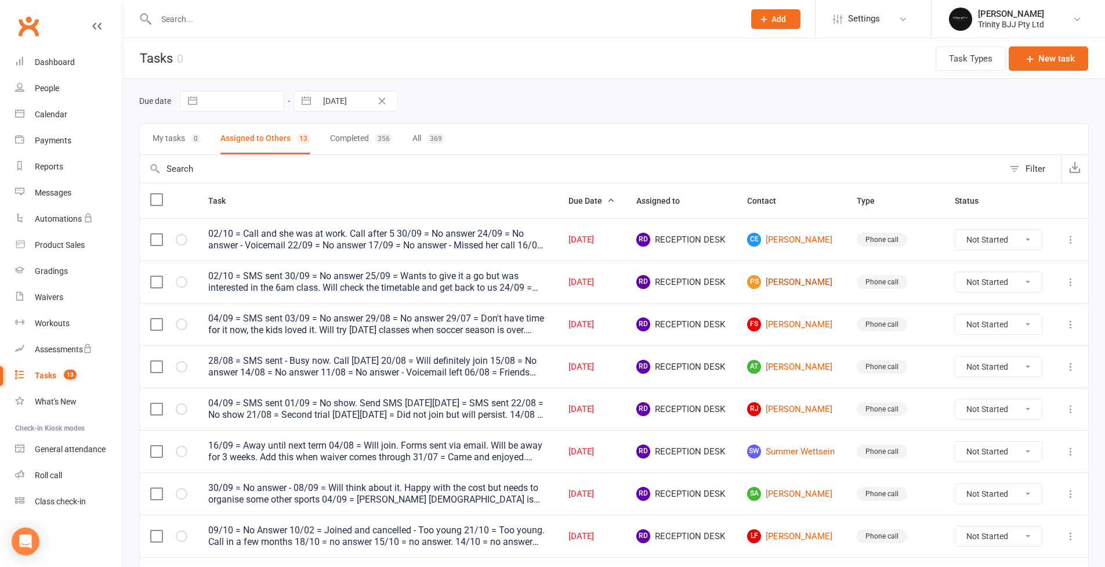
click at [791, 283] on link "PS Paul Stelfox" at bounding box center [791, 282] width 89 height 14
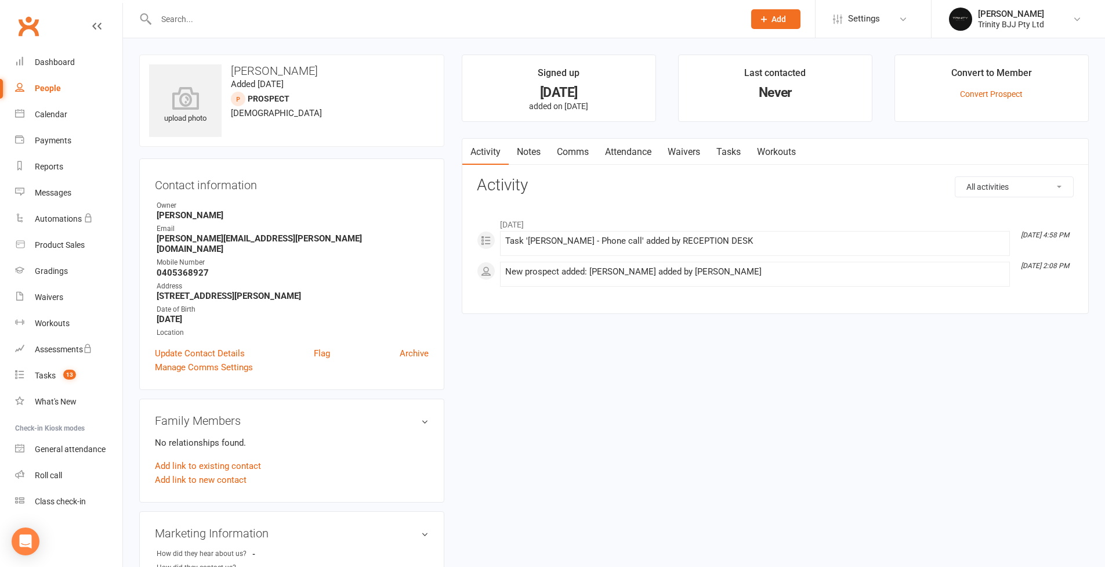
click at [188, 267] on strong "0405368927" at bounding box center [293, 272] width 272 height 10
copy strong "0405368927"
click at [739, 155] on link "Tasks" at bounding box center [728, 152] width 41 height 27
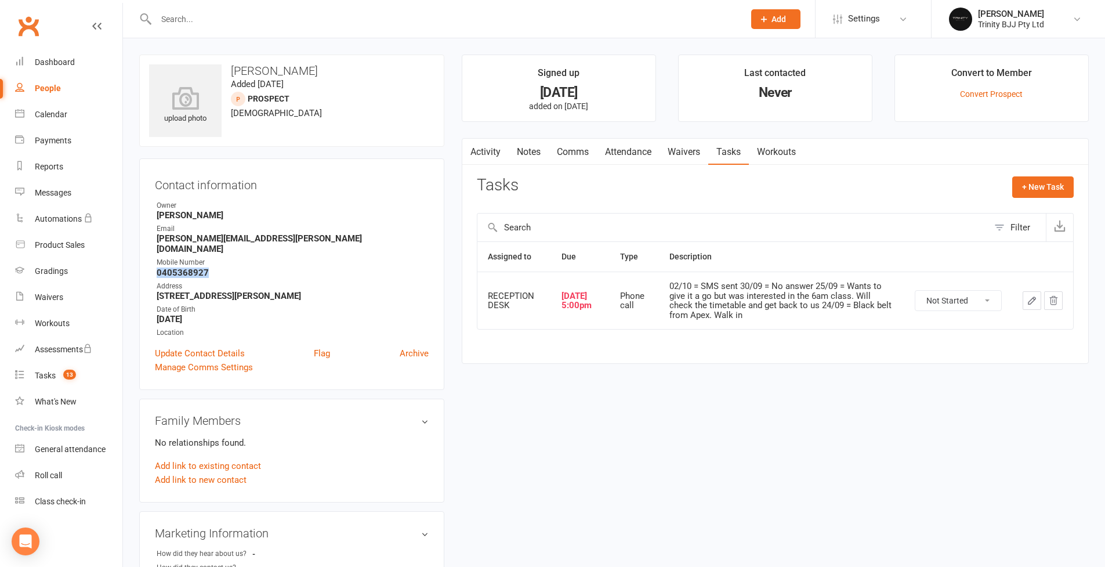
click at [1033, 297] on icon "button" at bounding box center [1032, 300] width 7 height 7
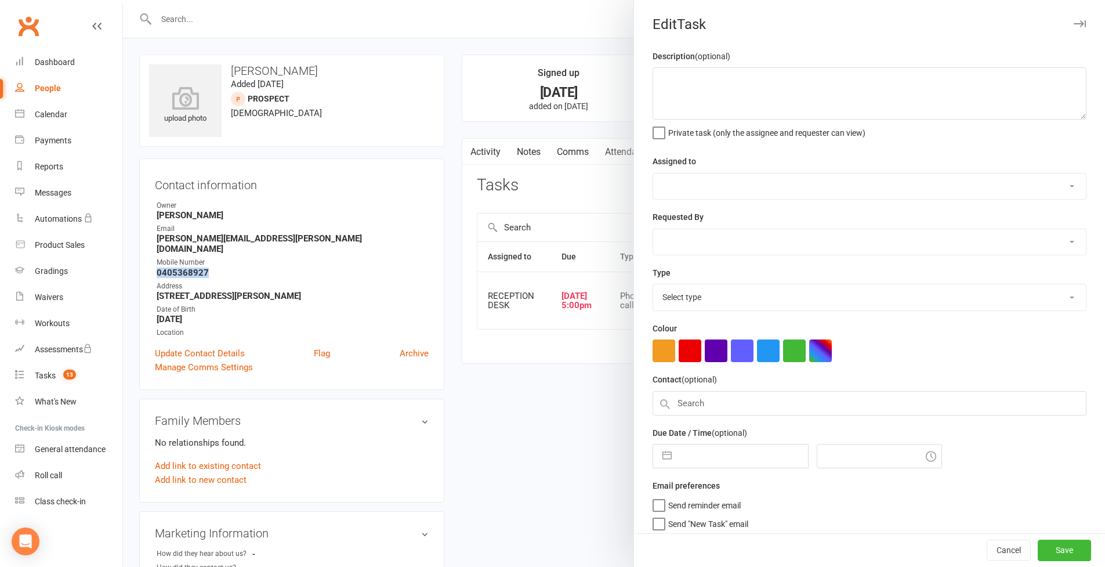
type textarea "02/10 = SMS sent 30/09 = No answer 25/09 = Wants to give it a go but was intere…"
select select "53742"
type input "06 Oct 2025"
type input "5:00pm"
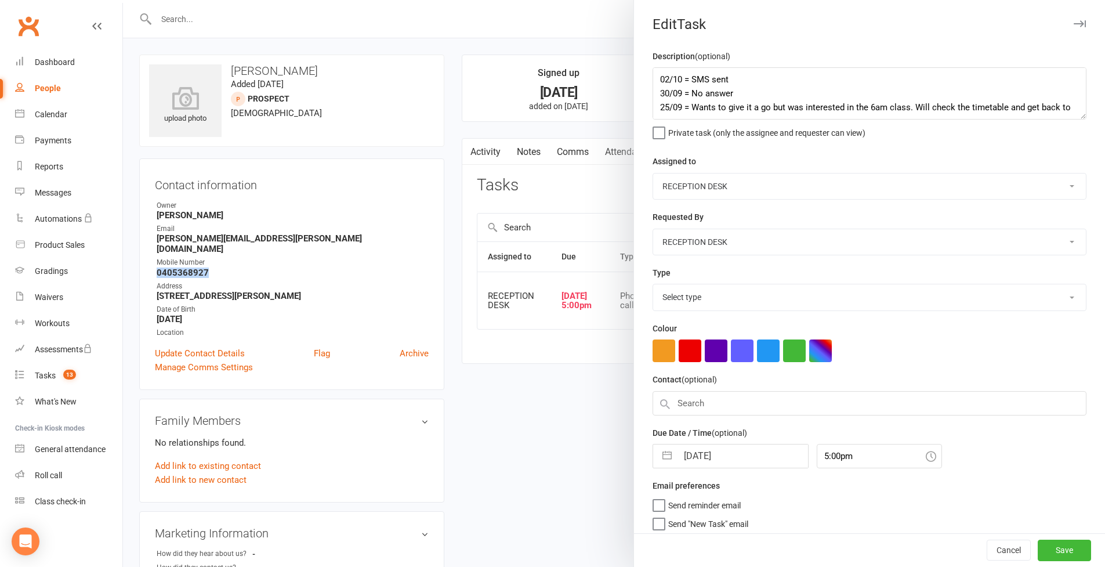
select select "28721"
click at [656, 77] on textarea "02/10 = SMS sent 30/09 = No answer 25/09 = Wants to give it a go but was intere…" at bounding box center [870, 93] width 434 height 52
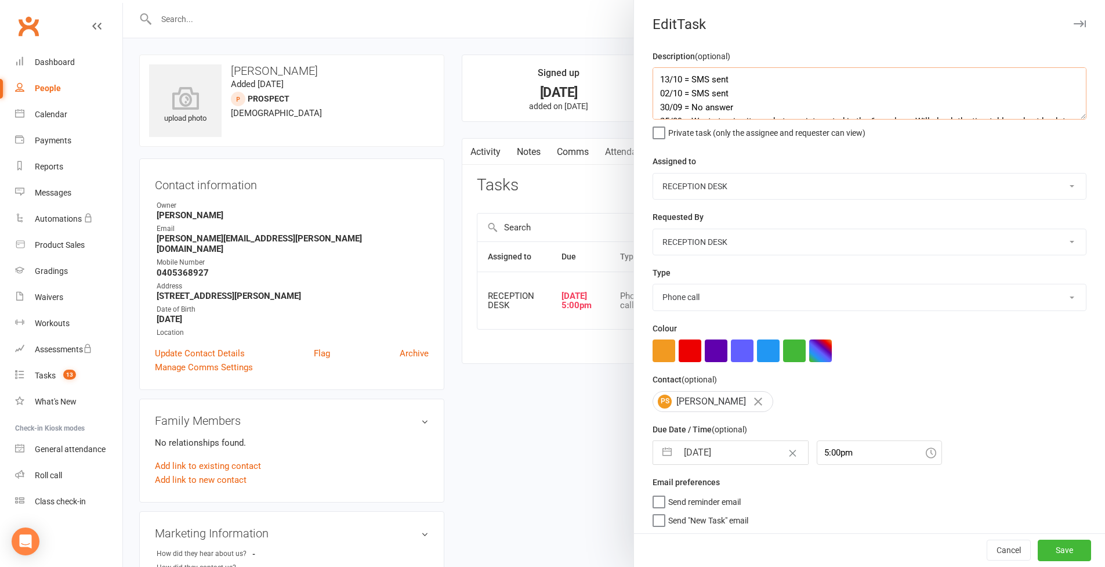
type textarea "13/10 = SMS sent 02/10 = SMS sent 30/09 = No answer 25/09 = Wants to give it a …"
click at [657, 454] on button "button" at bounding box center [667, 452] width 21 height 23
select select "8"
select select "2025"
select select "9"
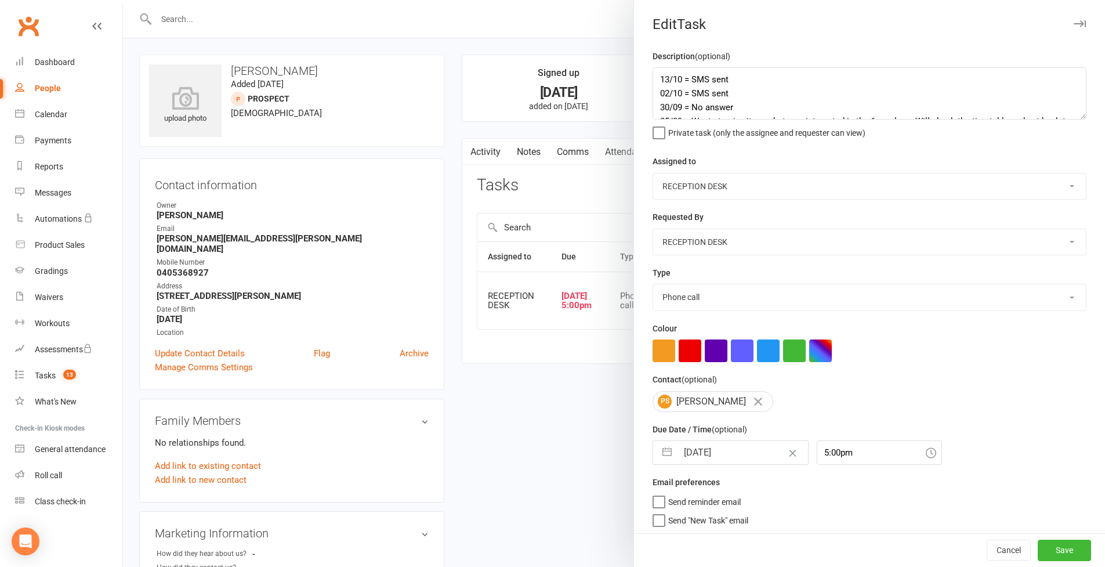
select select "2025"
select select "10"
select select "2025"
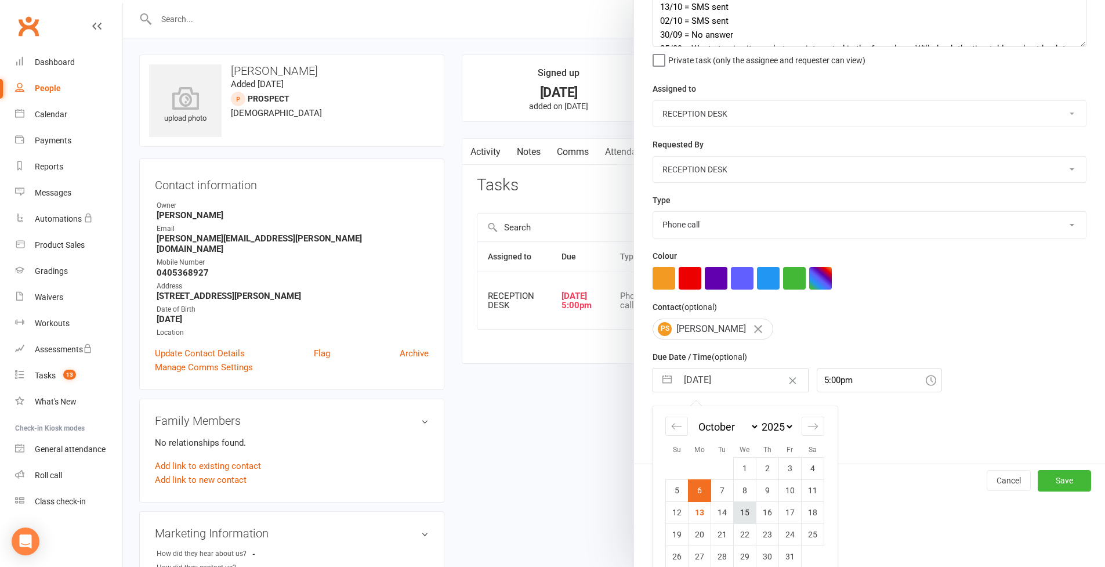
click at [740, 511] on td "15" at bounding box center [745, 512] width 23 height 22
type input "15 Oct 2025"
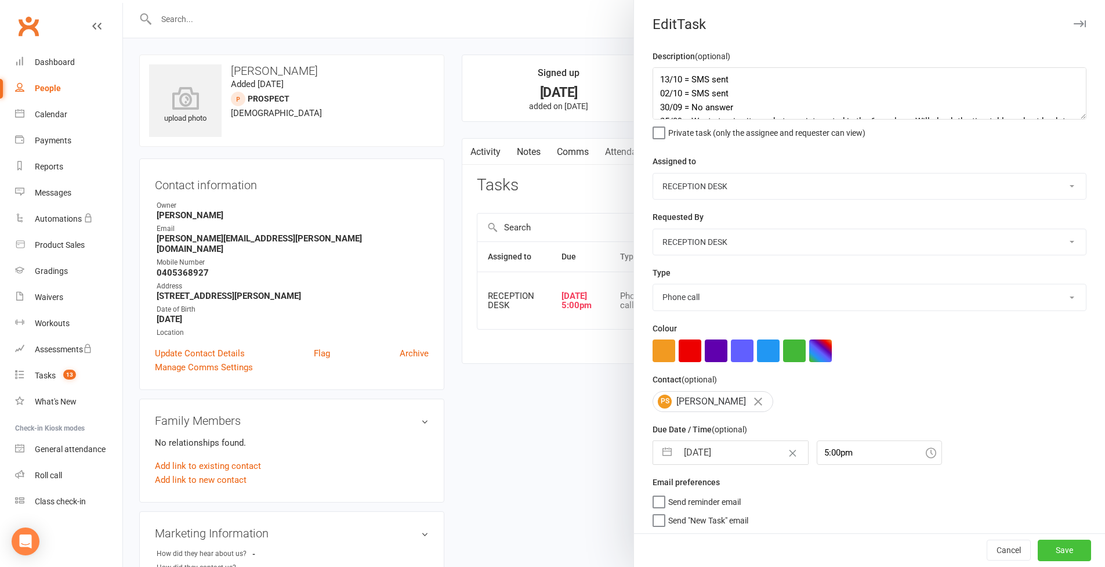
click at [1051, 546] on button "Save" at bounding box center [1064, 550] width 53 height 21
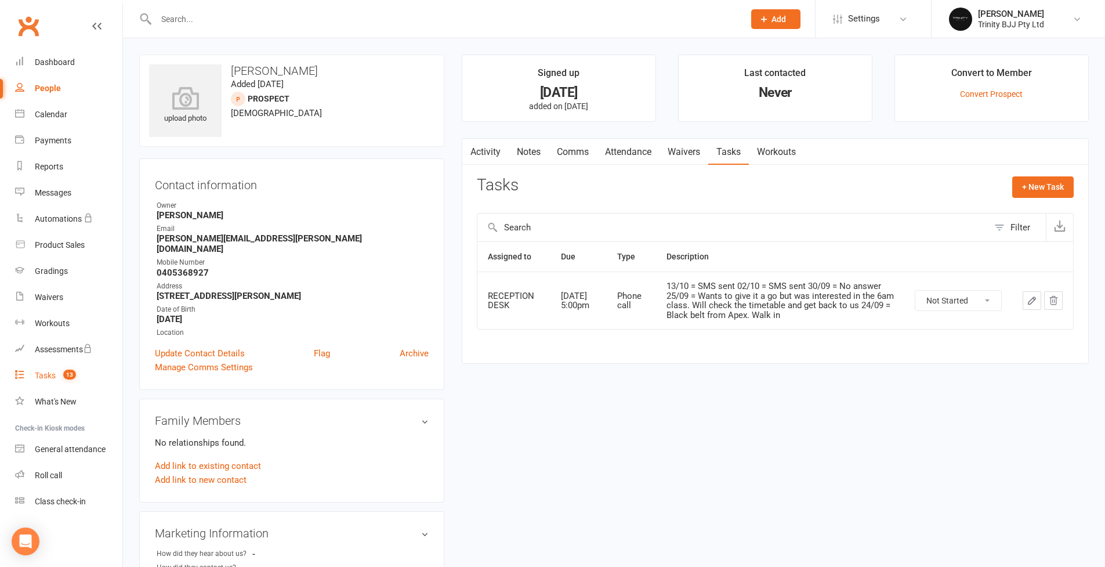
click at [50, 378] on div "Tasks" at bounding box center [45, 375] width 21 height 9
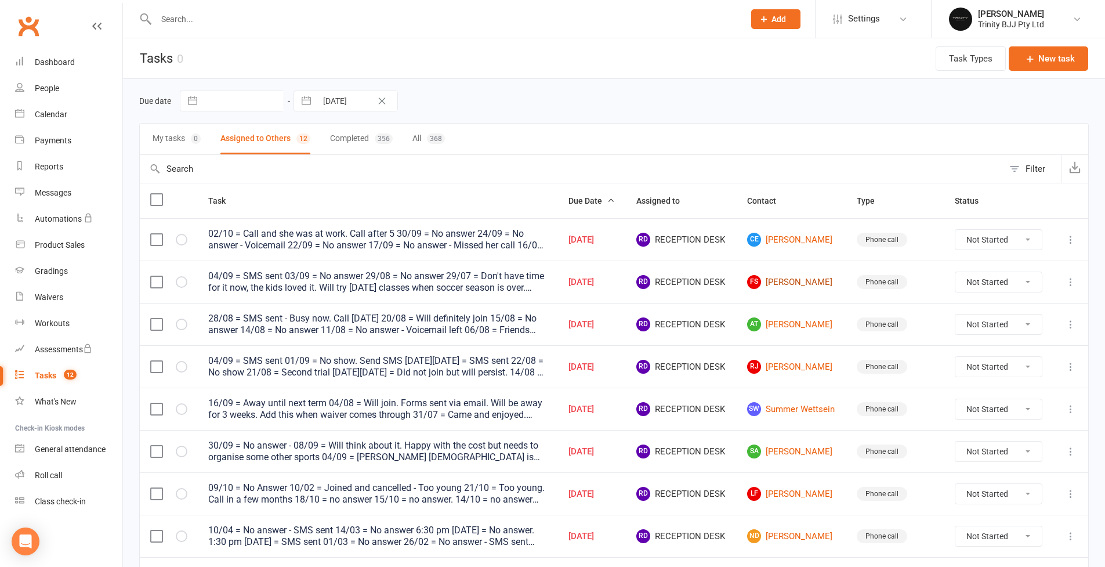
click at [791, 281] on link "FS Fiona Schulze" at bounding box center [791, 282] width 89 height 14
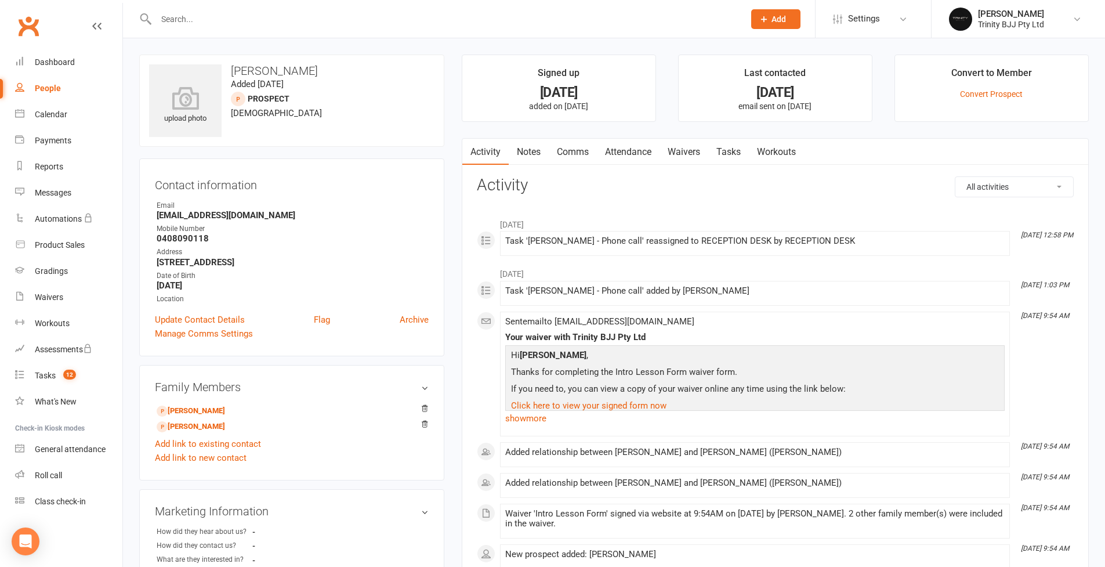
click at [729, 153] on link "Tasks" at bounding box center [728, 152] width 41 height 27
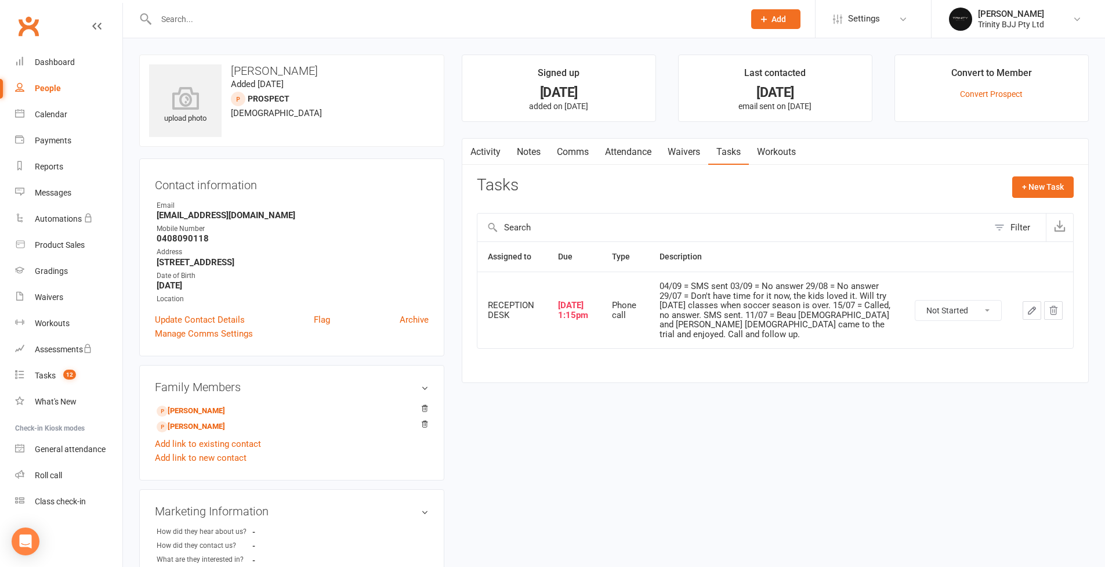
click at [1029, 305] on icon "button" at bounding box center [1032, 310] width 10 height 10
select select "53742"
select select "28721"
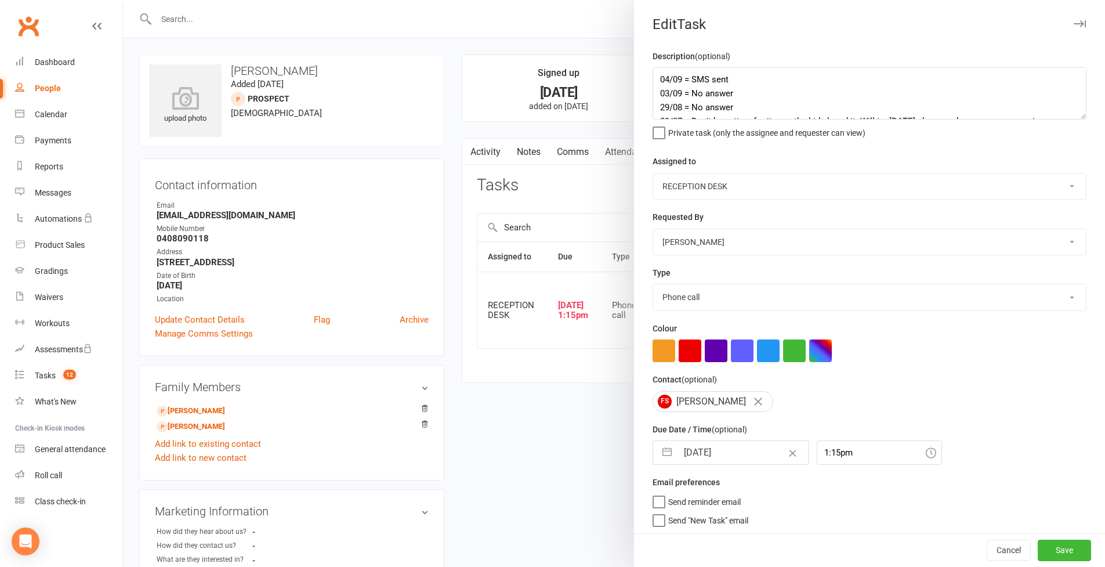
click at [1084, 120] on textarea "04/09 = SMS sent 03/09 = No answer 29/08 = No answer 29/07 = Don't have time fo…" at bounding box center [870, 93] width 434 height 52
click at [656, 77] on textarea "04/09 = SMS sent 03/09 = No answer 29/08 = No answer 29/07 = Don't have time fo…" at bounding box center [870, 93] width 434 height 52
click at [757, 120] on textarea "13/10 = 04/09 = SMS sent 03/09 = No answer 29/08 = No answer 29/07 = Don't have…" at bounding box center [870, 93] width 434 height 52
click at [712, 120] on textarea "13/10 = 04/09 = SMS sent 03/09 = No answer 29/08 = No answer 29/07 = Don't have…" at bounding box center [870, 93] width 434 height 52
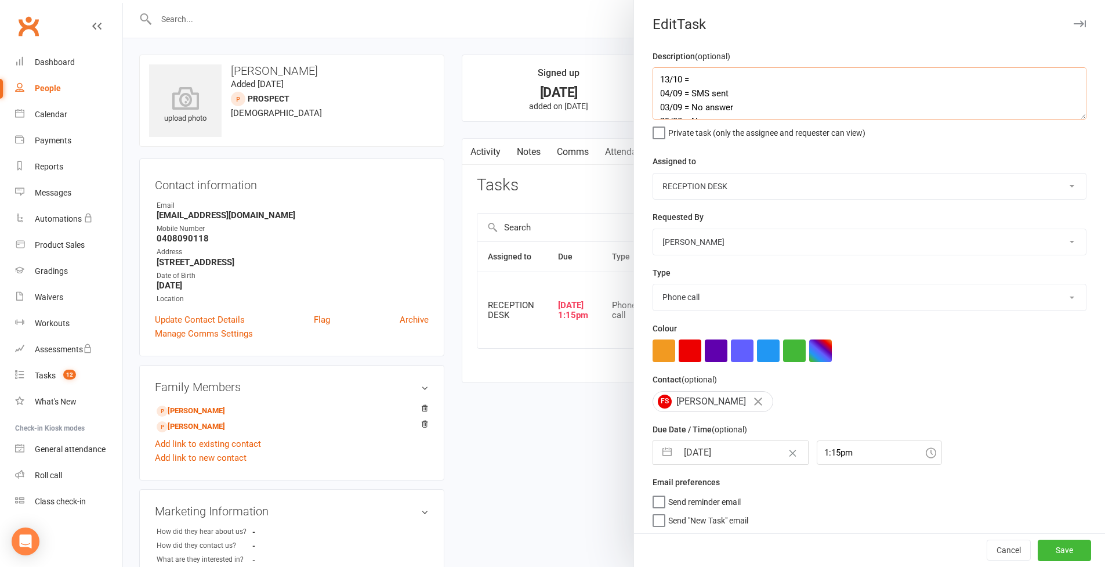
paste textarea "Noah"
click at [697, 120] on textarea "13/10 = 04/09 = SMS sent 03/09 = No answer 29/08 = No answer 29/07 = Don't have…" at bounding box center [870, 93] width 434 height 52
click at [731, 120] on textarea "13/10 = 04/09 = SMS sent 03/09 = No answer 29/08 = No answer 29/07 = Don't have…" at bounding box center [870, 93] width 434 height 52
paste textarea "Beau"
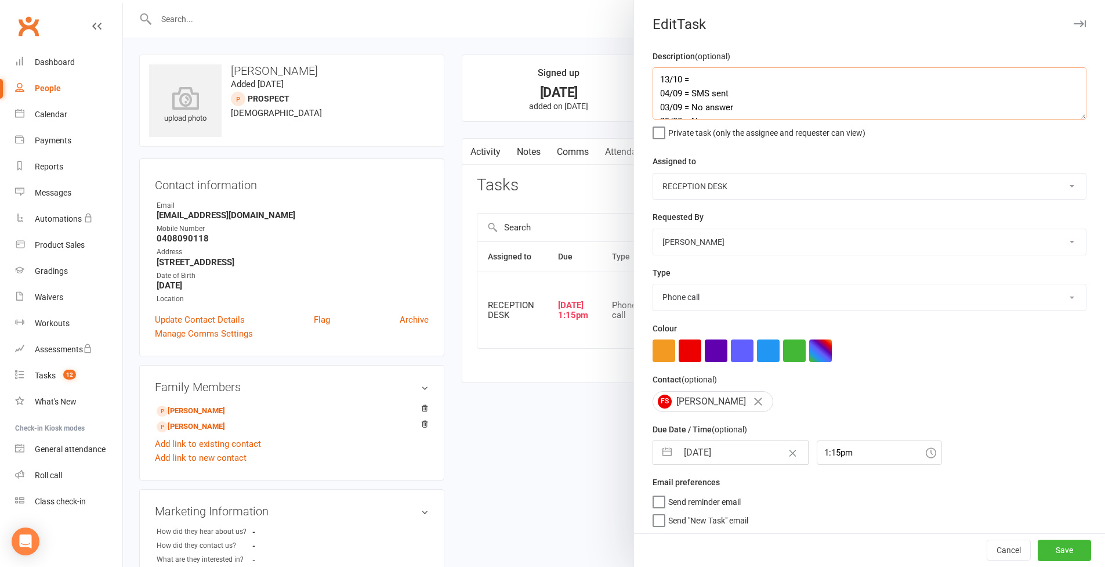
click at [704, 76] on textarea "13/10 = 04/09 = SMS sent 03/09 = No answer 29/08 = No answer 29/07 = Don't have…" at bounding box center [870, 93] width 434 height 52
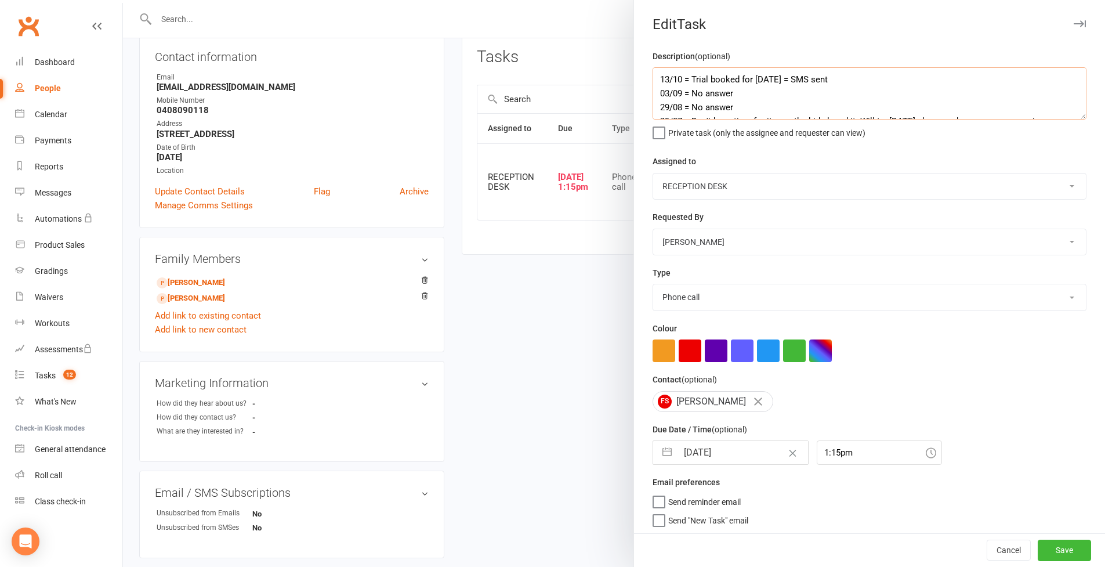
type textarea "13/10 = Trial booked for Saturday 04/09 = SMS sent 03/09 = No answer 29/08 = No…"
click at [658, 464] on button "button" at bounding box center [667, 452] width 21 height 23
select select "8"
select select "2025"
select select "9"
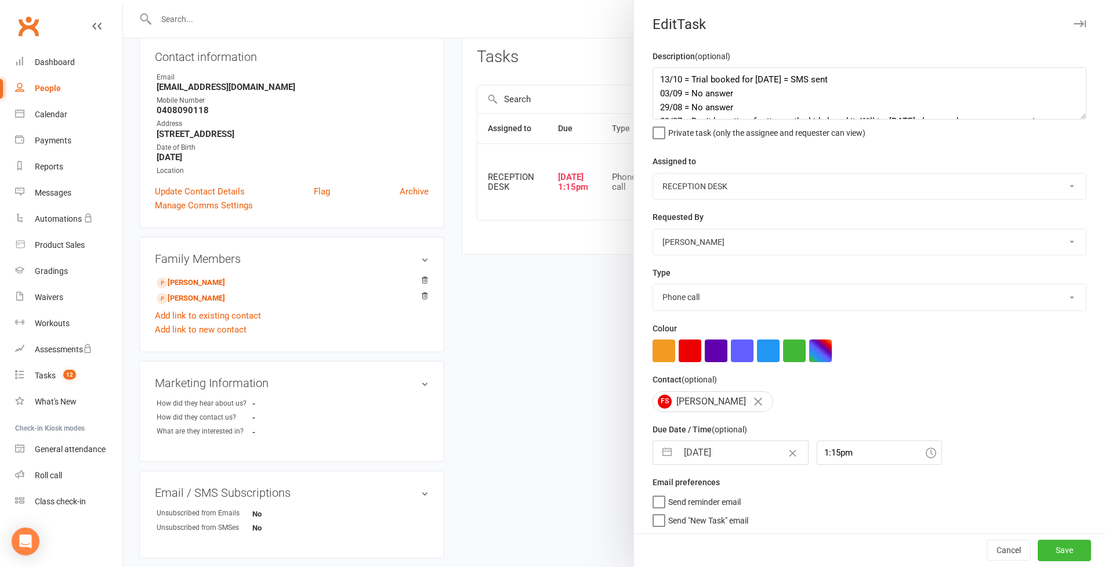
select select "2025"
select select "10"
select select "2025"
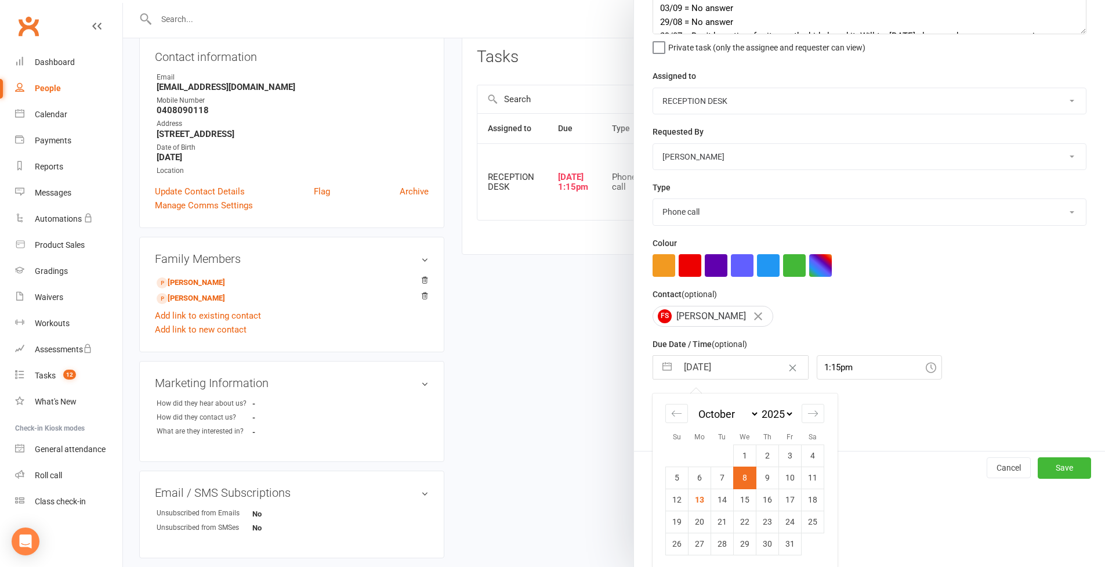
scroll to position [155, 0]
click at [804, 472] on td "11" at bounding box center [813, 476] width 23 height 22
type input "11 Oct 2025"
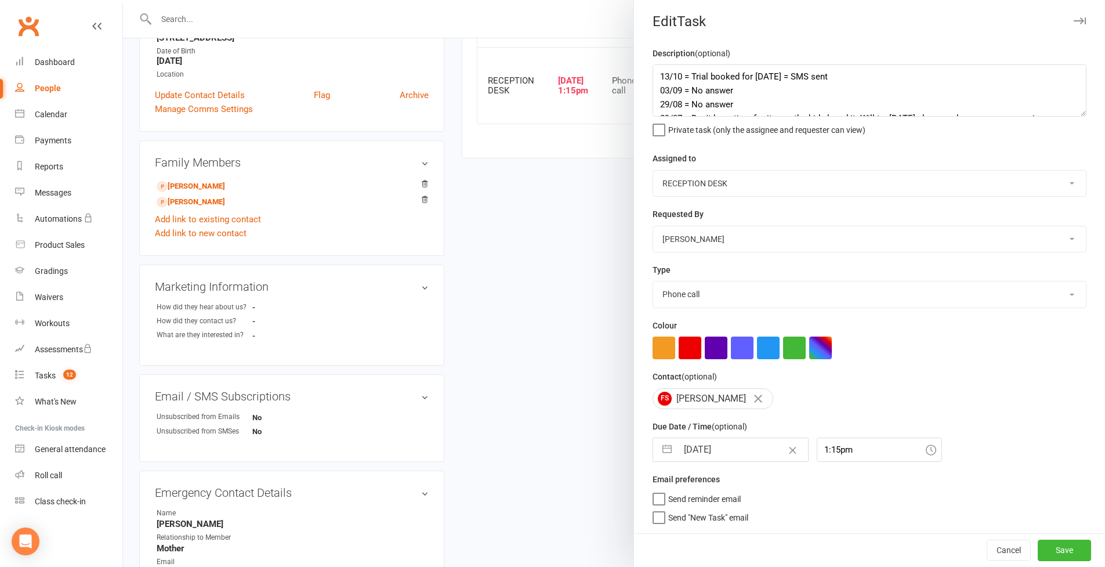
scroll to position [314, 0]
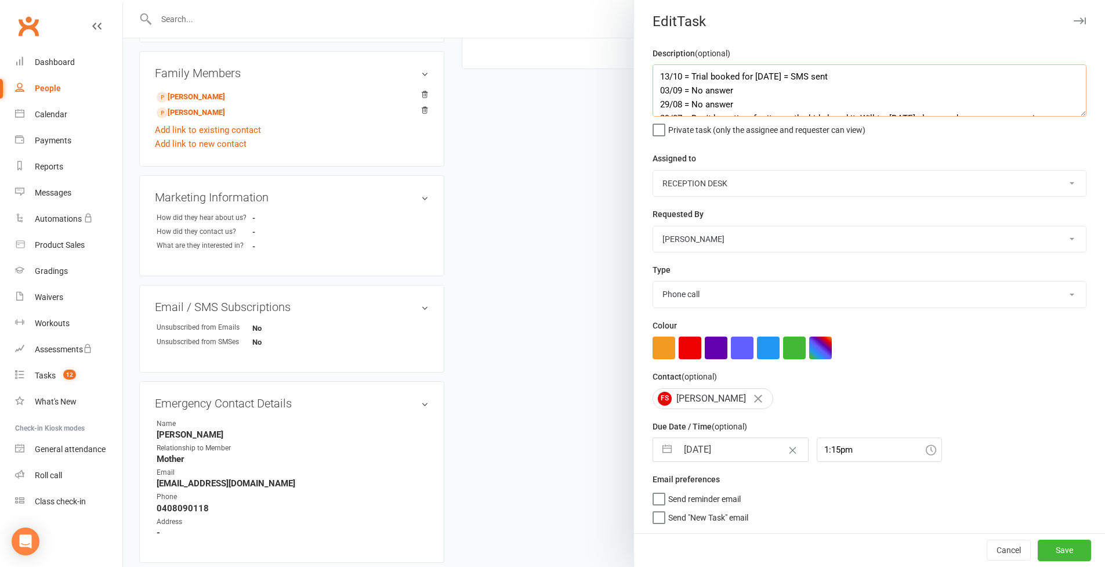
click at [809, 64] on textarea "13/10 = Trial booked for Saturday 04/09 = SMS sent 03/09 = No answer 29/08 = No…" at bounding box center [870, 90] width 434 height 52
click at [824, 64] on textarea "13/10 = Trial booked for Saturday 04/09 = SMS sent 03/09 = No answer 29/08 = No…" at bounding box center [870, 90] width 434 height 52
type textarea "13/10 = Trial booked for Saturday 9:15 04/09 = SMS sent 03/09 = No answer 29/08…"
click at [661, 441] on button "button" at bounding box center [667, 449] width 21 height 23
select select "8"
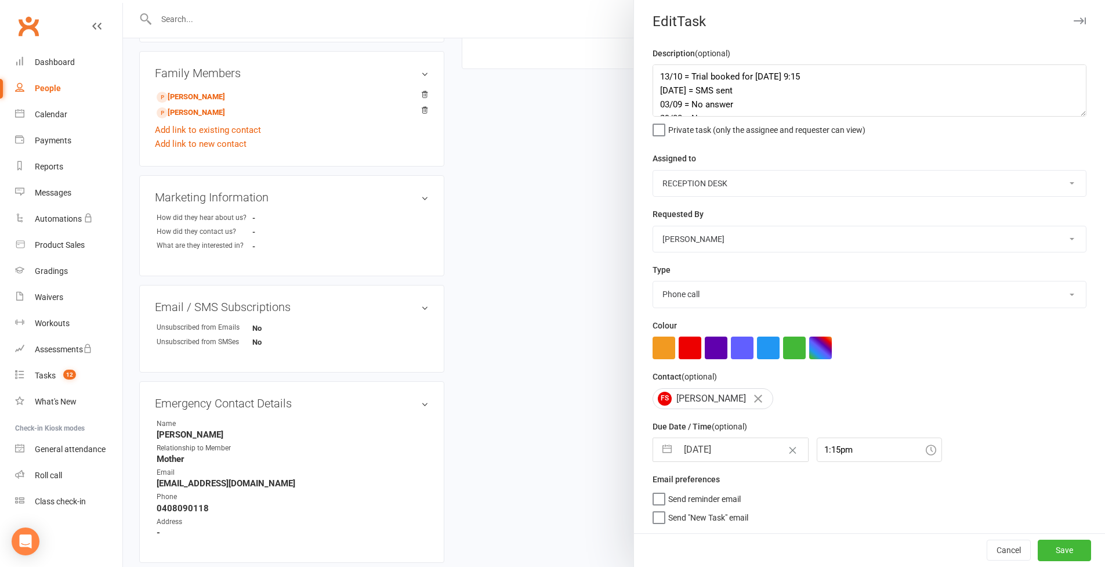
select select "2025"
select select "9"
select select "2025"
select select "10"
select select "2025"
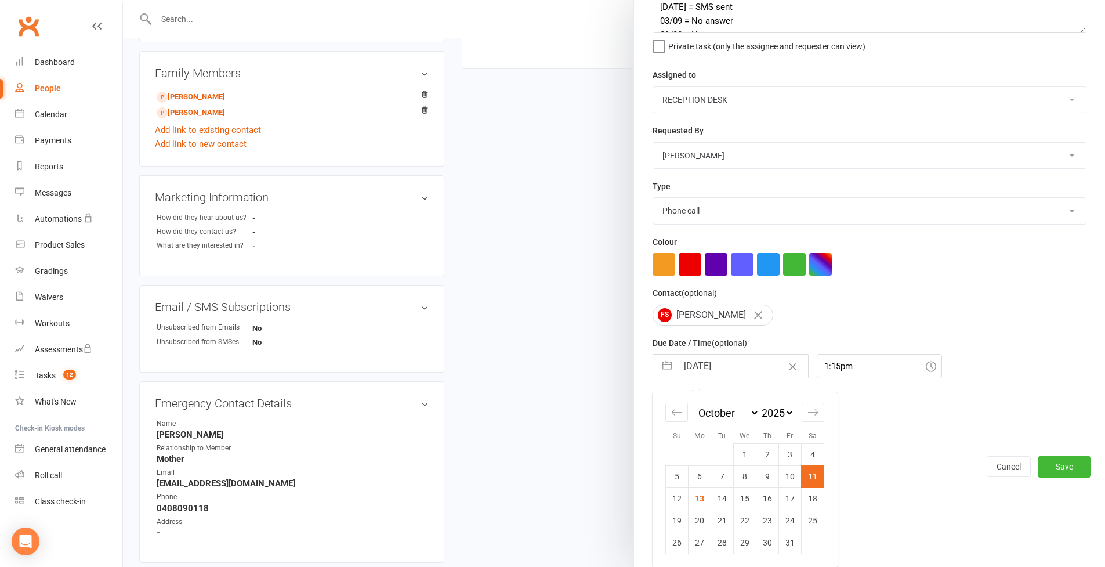
scroll to position [392, 0]
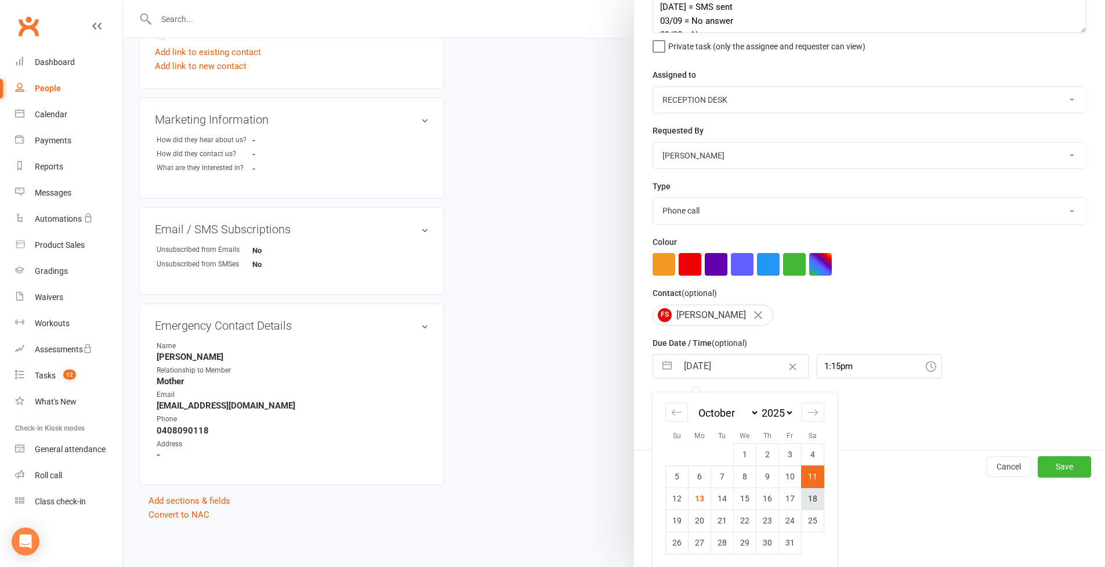
click at [812, 493] on td "18" at bounding box center [813, 498] width 23 height 22
type input "18 Oct 2025"
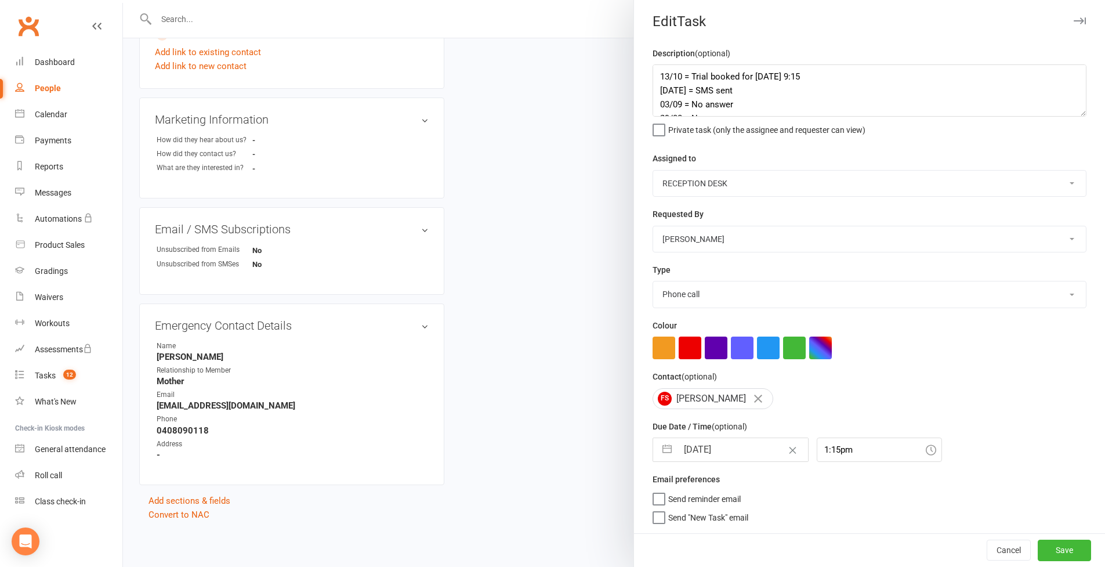
click at [1062, 552] on div "Cancel Save" at bounding box center [869, 549] width 471 height 33
click at [1062, 548] on button "Save" at bounding box center [1064, 550] width 53 height 21
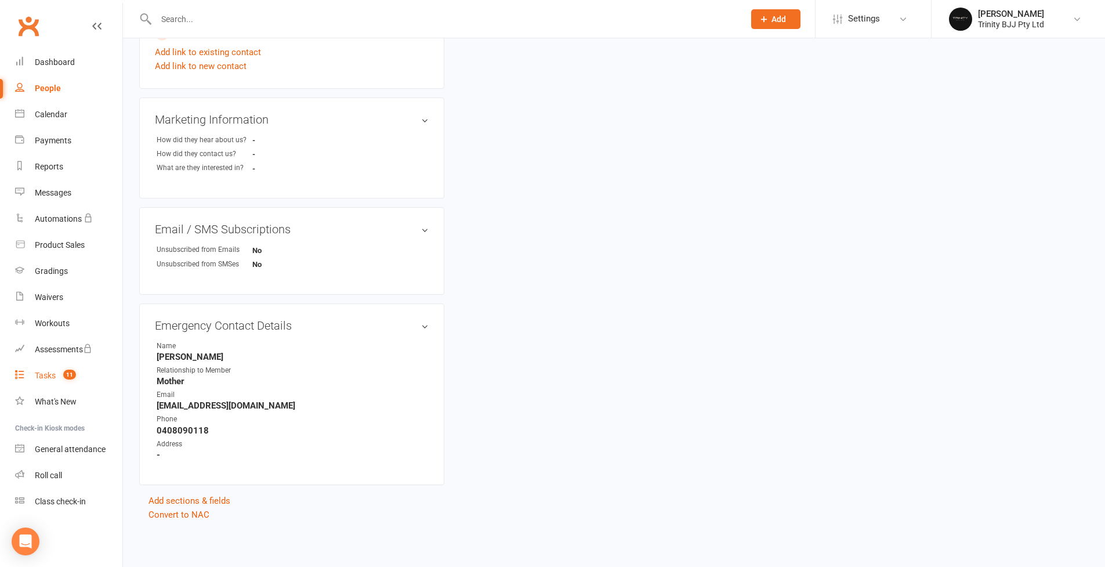
click at [45, 375] on div "Tasks" at bounding box center [45, 375] width 21 height 9
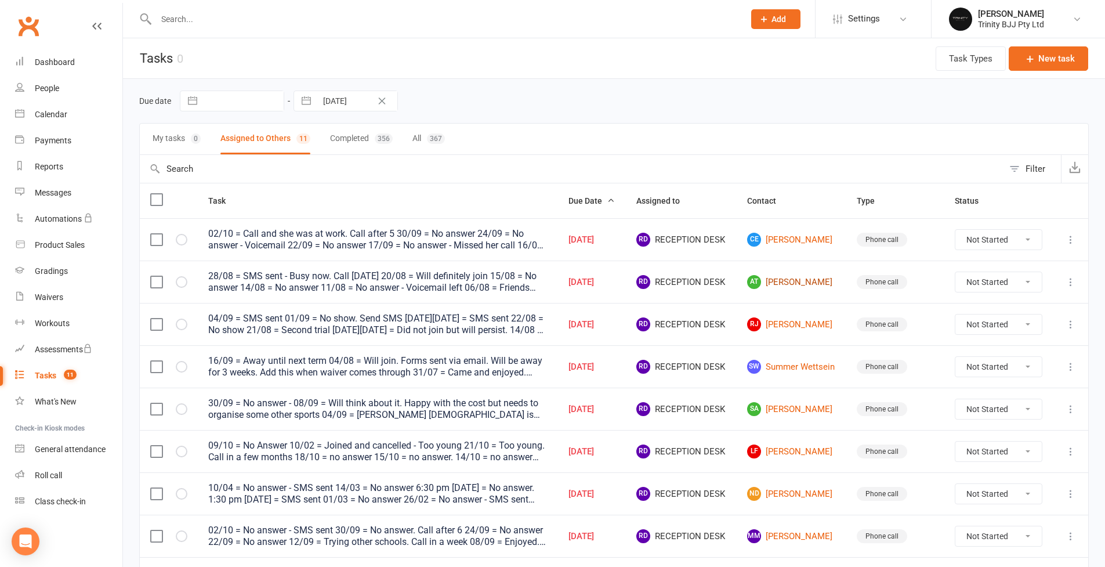
click at [791, 283] on link "AT Ayla Tasker" at bounding box center [791, 282] width 89 height 14
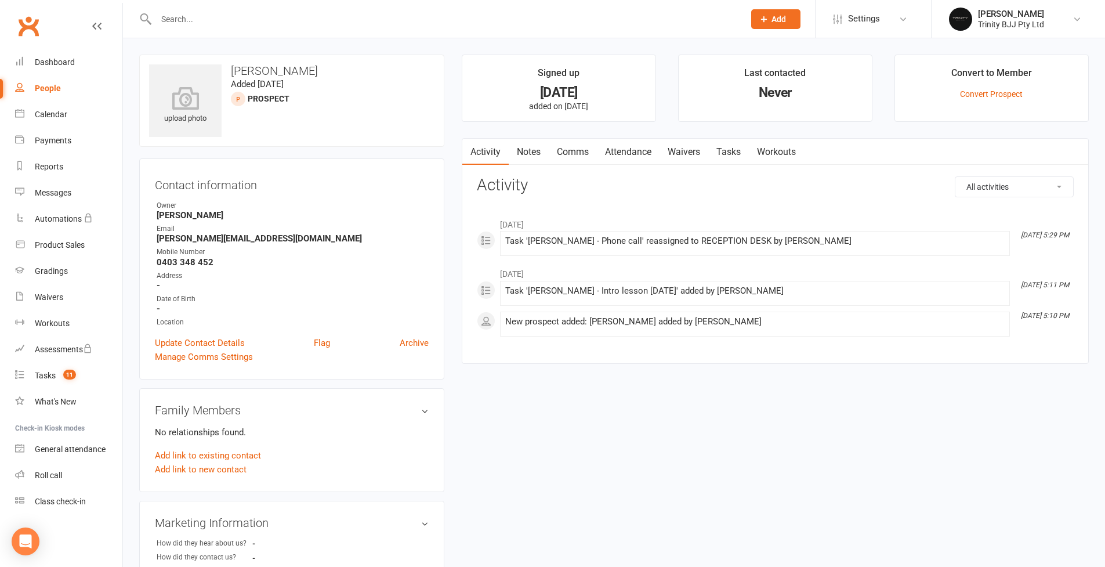
click at [733, 155] on link "Tasks" at bounding box center [728, 152] width 41 height 27
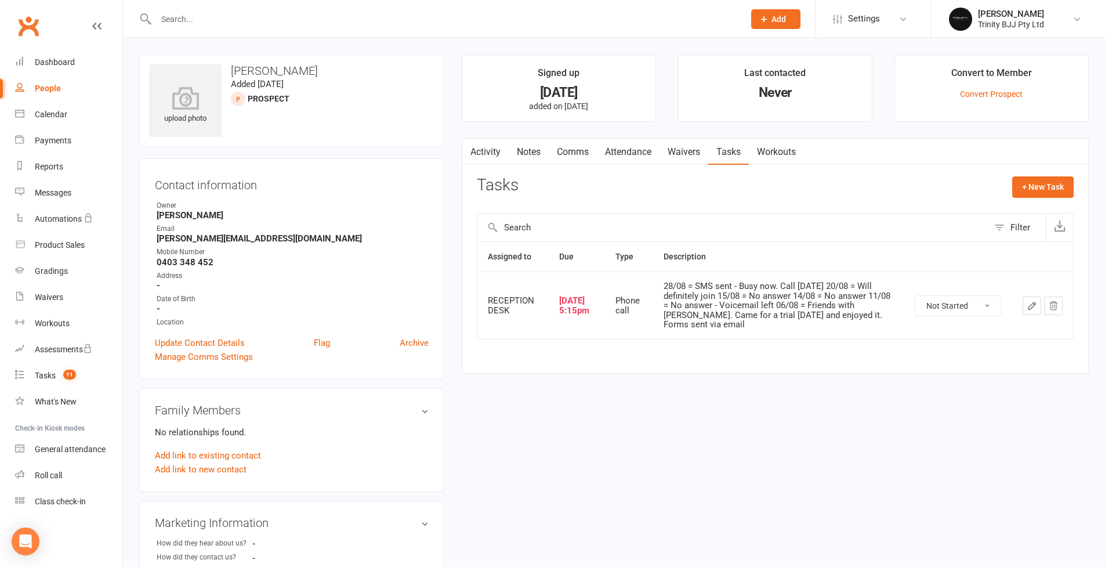
click at [1033, 302] on icon "button" at bounding box center [1032, 305] width 7 height 7
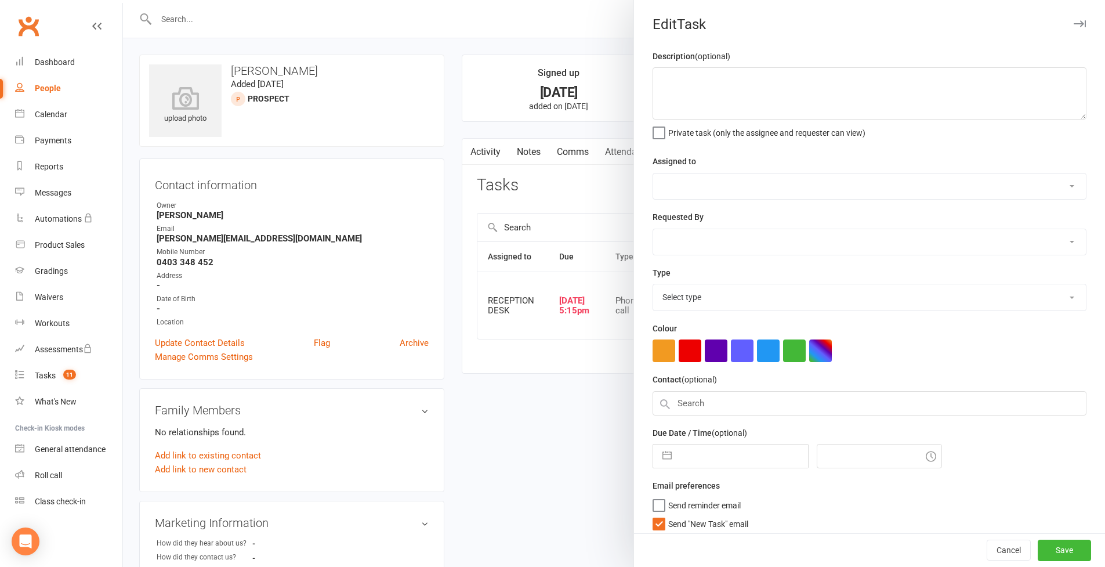
type textarea "28/08 = SMS sent - Busy now. Call in 6 weeks 20/08 = Will definitely join 15/08…"
select select "53742"
select select "49772"
type input "08 Oct 2025"
type input "5:15pm"
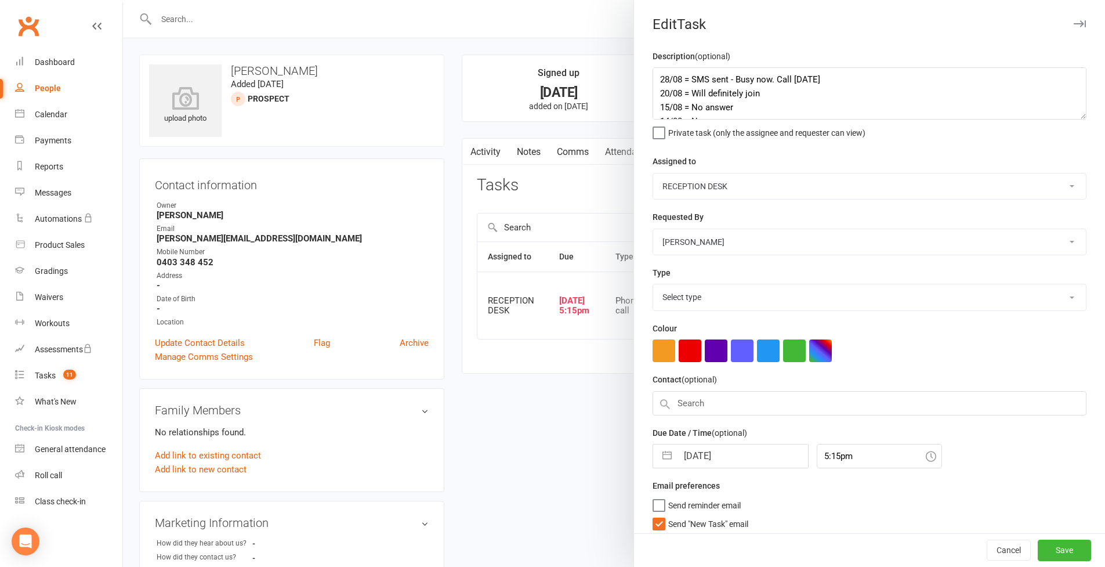
select select "28721"
click at [1073, 120] on textarea "28/08 = SMS sent - Busy now. Call in 6 weeks 20/08 = Will definitely join 15/08…" at bounding box center [870, 93] width 434 height 52
click at [57, 86] on div "People" at bounding box center [48, 88] width 26 height 9
select select "100"
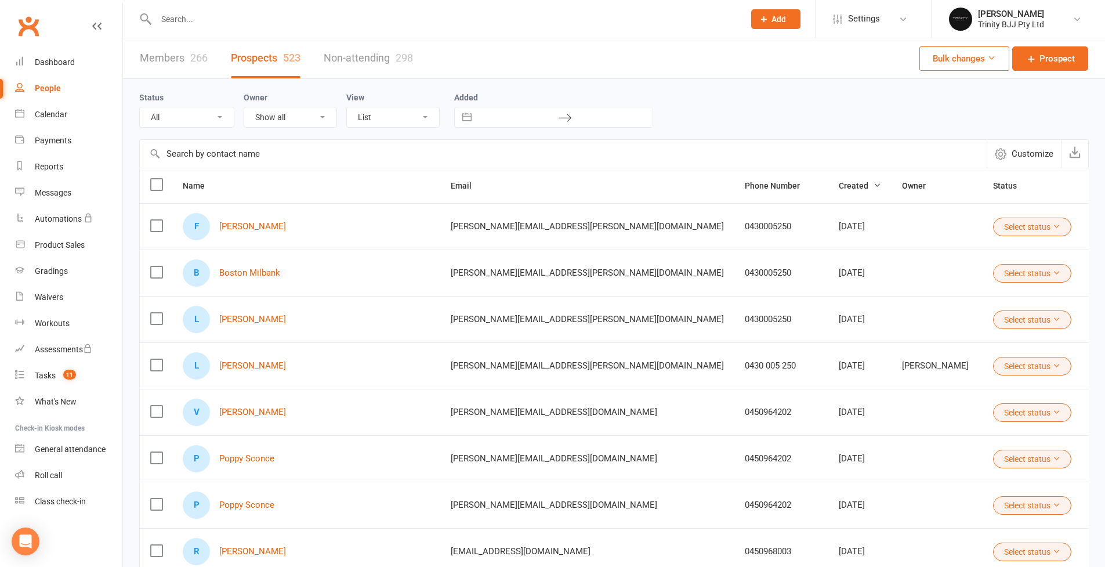
click at [247, 154] on input "text" at bounding box center [563, 154] width 847 height 28
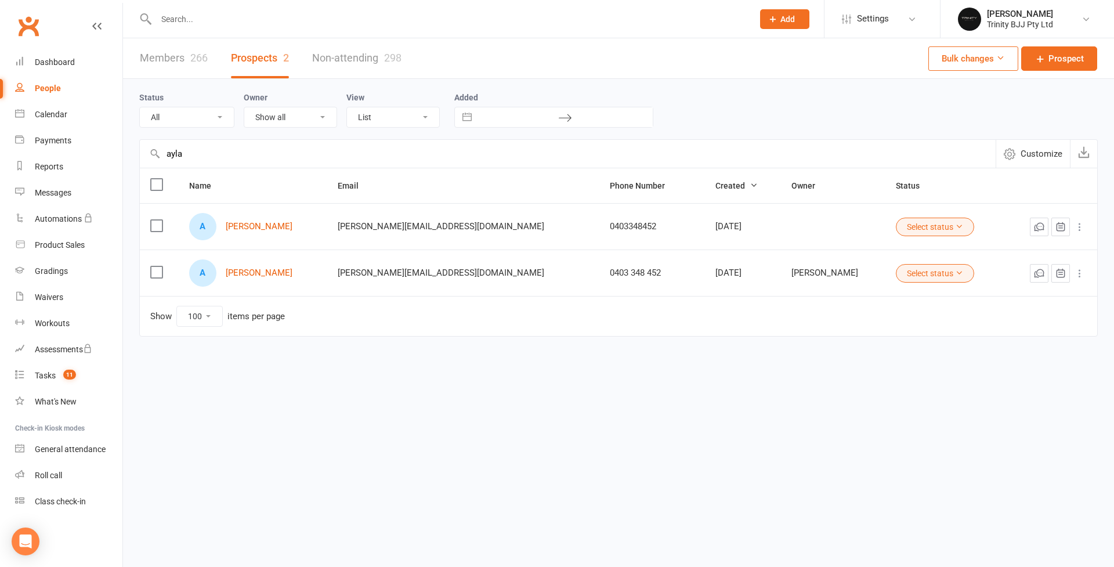
type input "ayla"
click at [176, 57] on link "Members 266" at bounding box center [174, 58] width 68 height 40
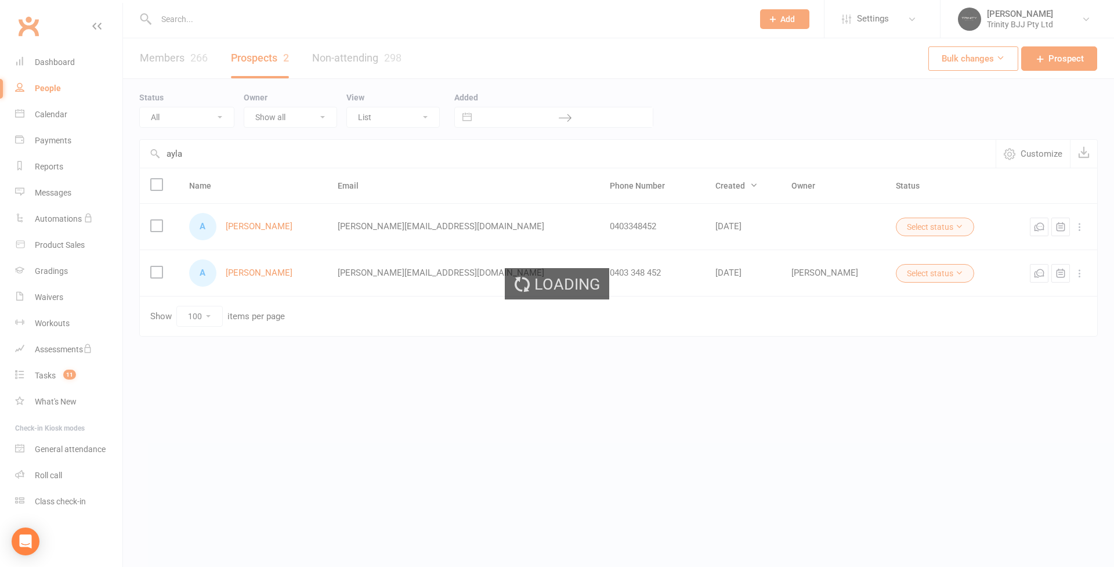
select select "100"
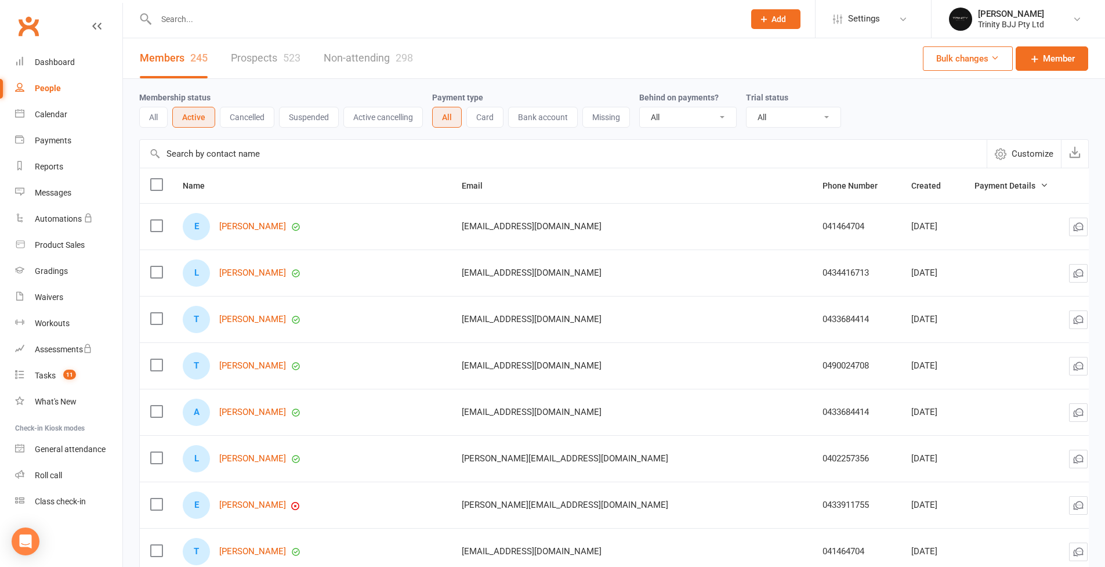
click at [283, 146] on input "text" at bounding box center [563, 154] width 847 height 28
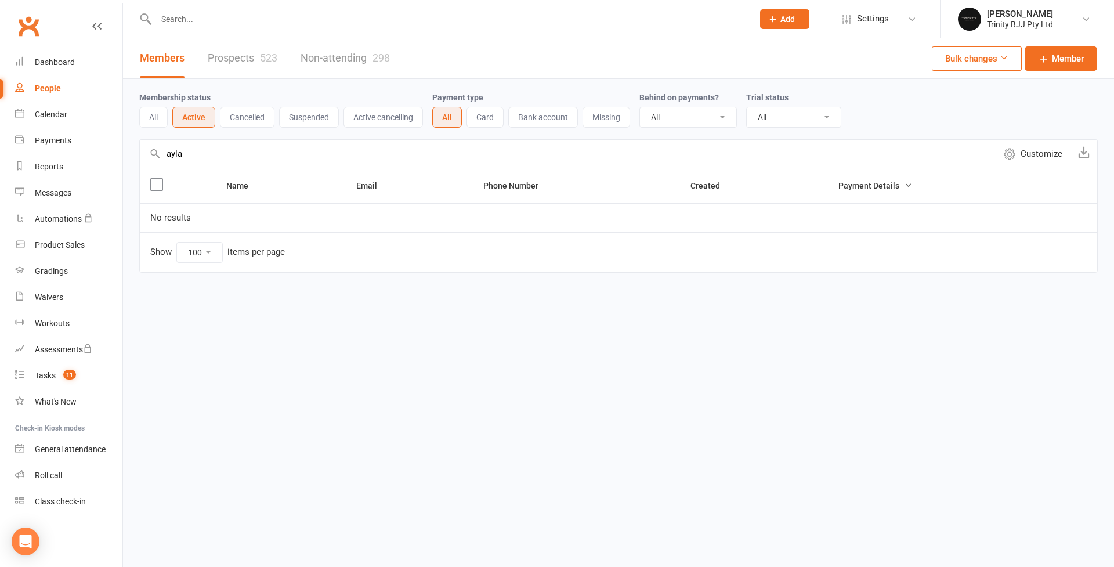
type input "ayla"
click at [241, 61] on link "Prospects 523" at bounding box center [243, 58] width 70 height 40
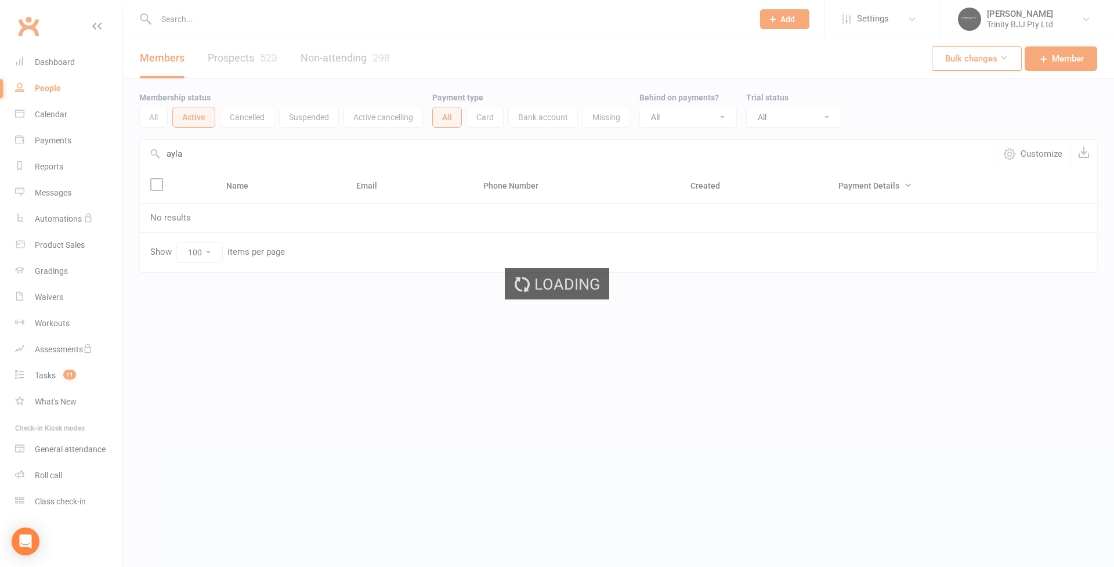
select select "100"
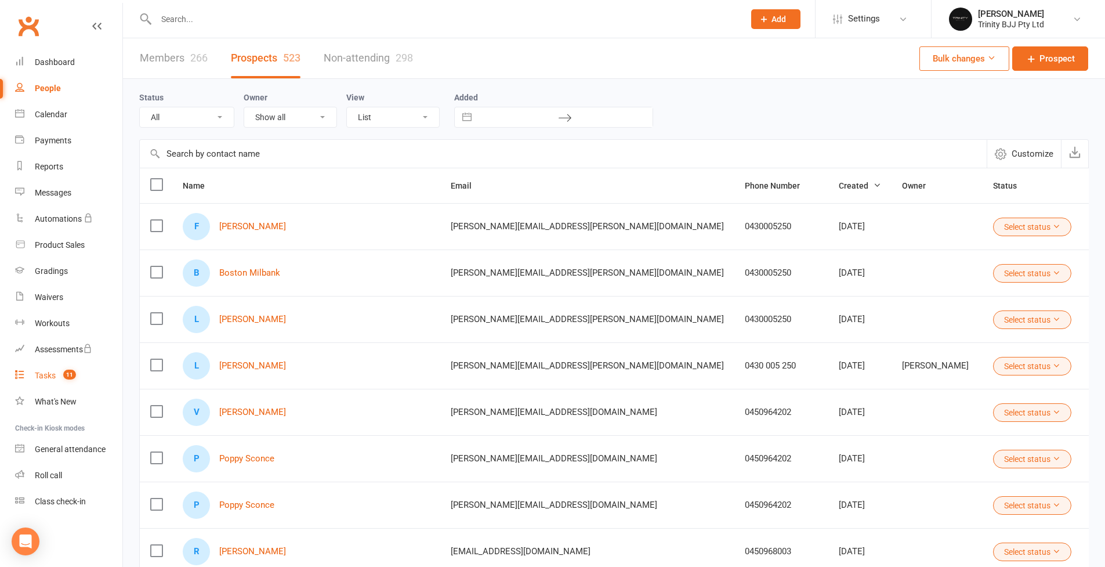
click at [53, 375] on div "Tasks" at bounding box center [45, 375] width 21 height 9
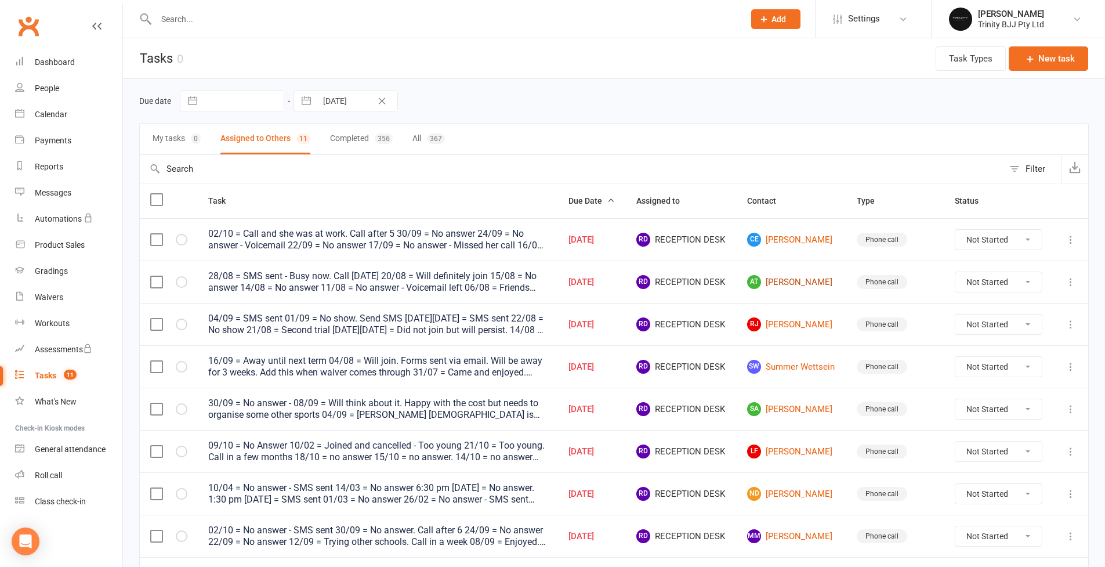
click at [783, 278] on link "AT Ayla Tasker" at bounding box center [791, 282] width 89 height 14
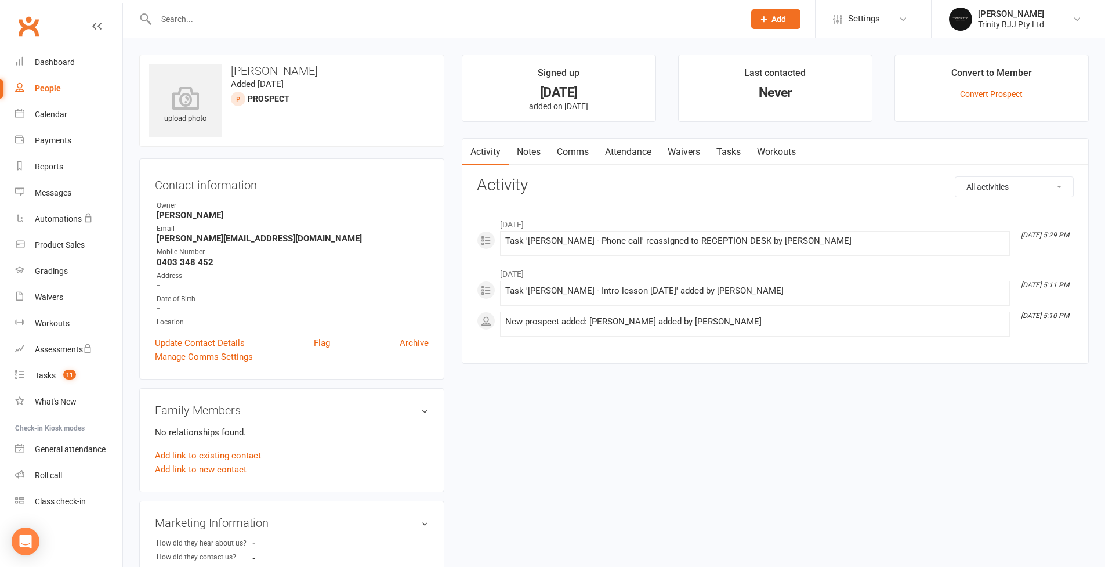
click at [741, 154] on link "Tasks" at bounding box center [728, 152] width 41 height 27
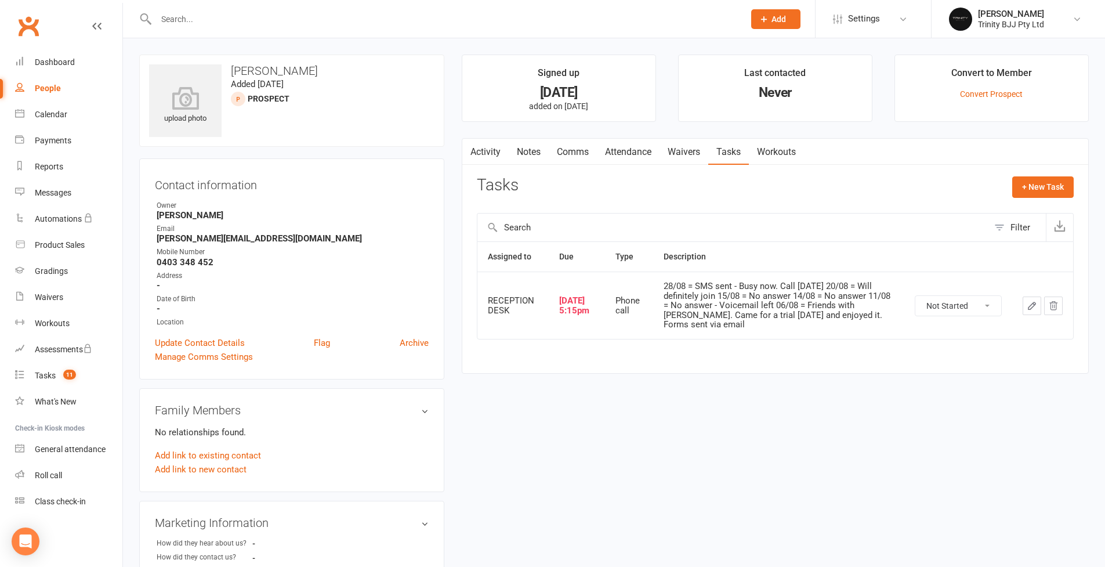
click at [1028, 303] on icon "button" at bounding box center [1032, 306] width 10 height 10
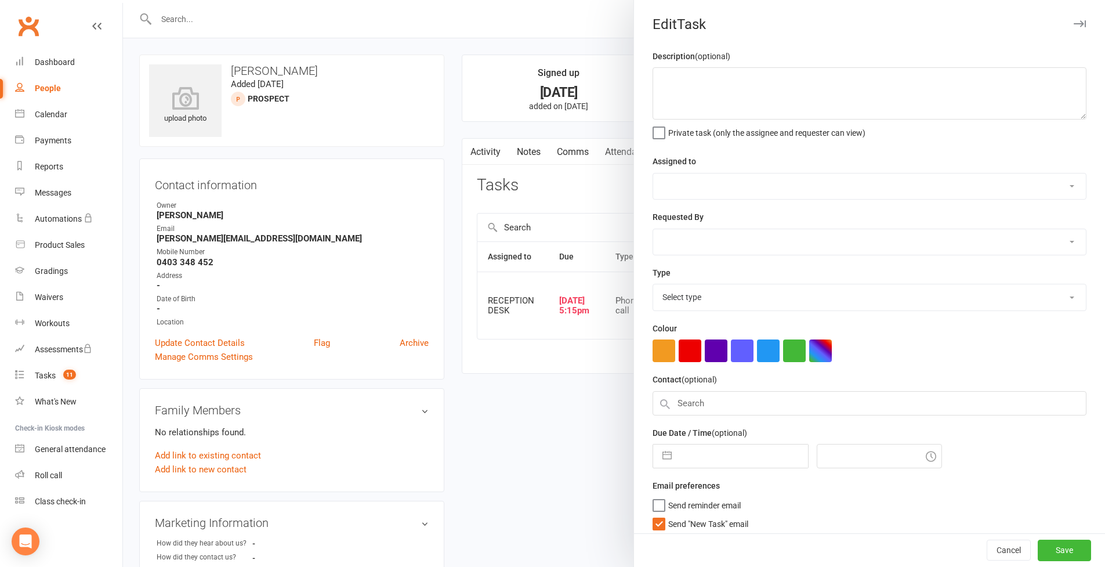
type textarea "28/08 = SMS sent - Busy now. Call in 6 weeks 20/08 = Will definitely join 15/08…"
select select "53742"
select select "49772"
type input "08 Oct 2025"
type input "5:15pm"
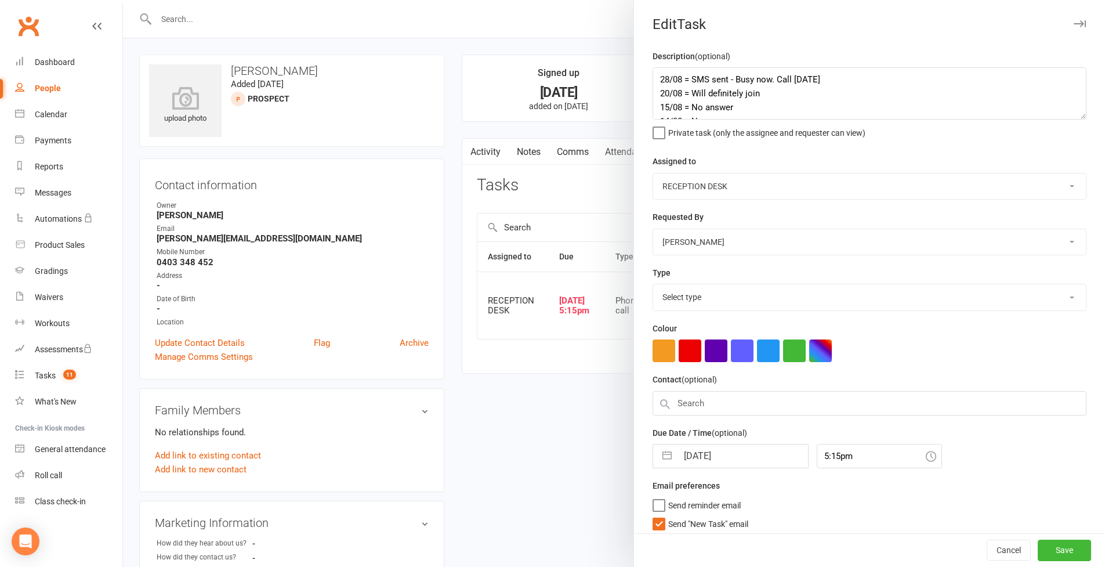
select select "28721"
click at [157, 262] on div at bounding box center [614, 283] width 982 height 567
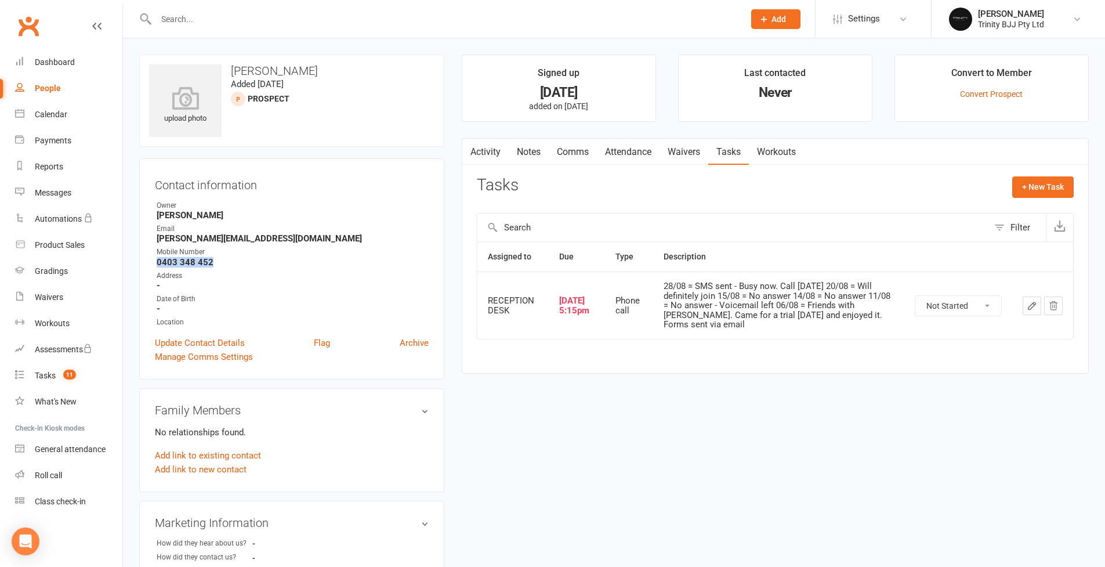
drag, startPoint x: 157, startPoint y: 260, endPoint x: 214, endPoint y: 260, distance: 57.4
copy strong "0403 348 452"
click at [1036, 302] on icon "button" at bounding box center [1032, 306] width 10 height 10
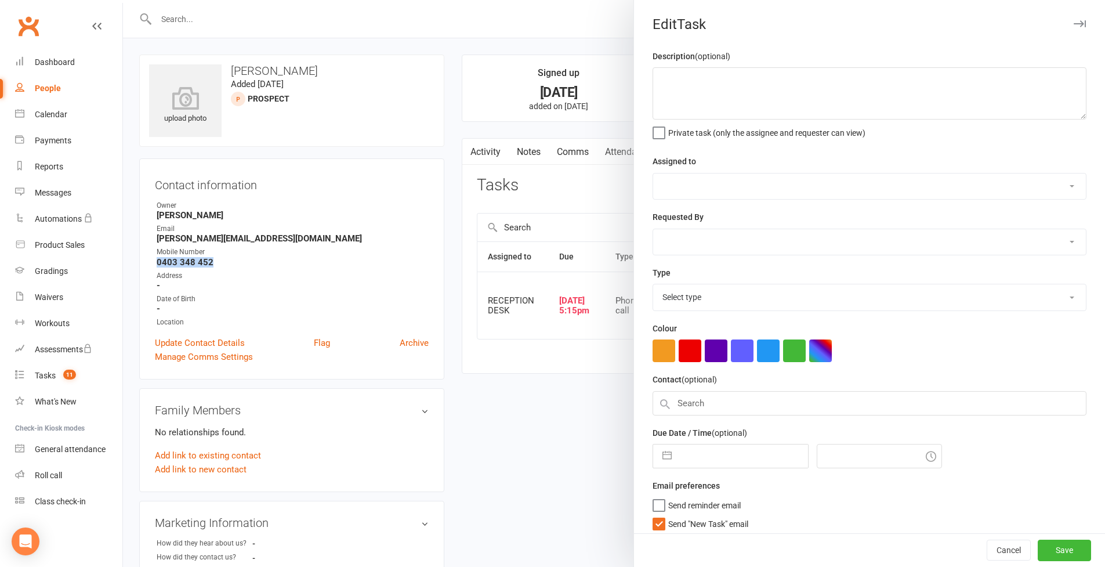
type textarea "28/08 = SMS sent - Busy now. Call in 6 weeks 20/08 = Will definitely join 15/08…"
select select "53742"
select select "49772"
type input "08 Oct 2025"
type input "5:15pm"
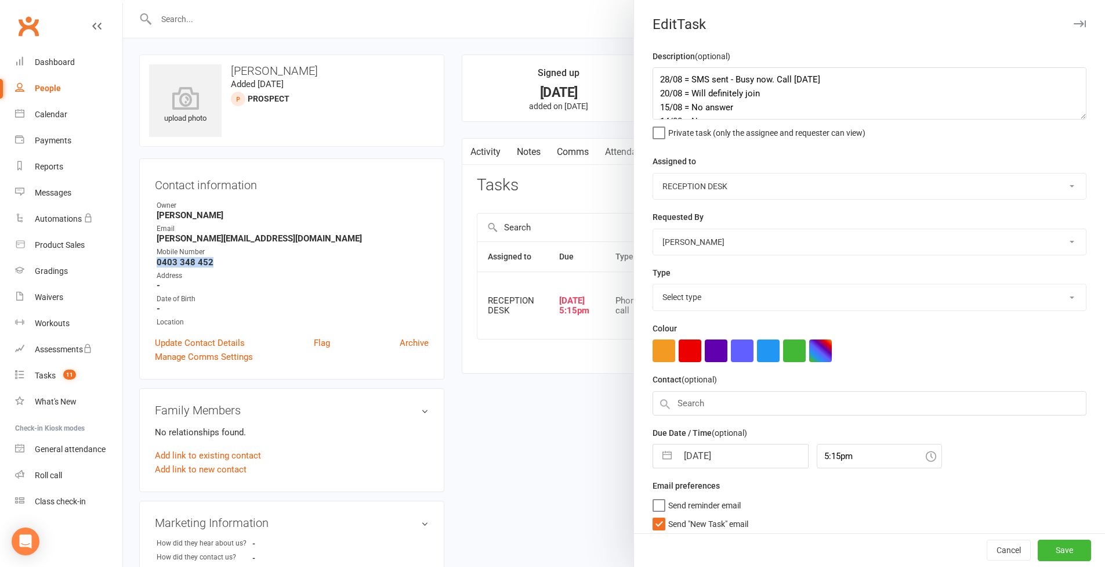
select select "28721"
click at [656, 77] on textarea "28/08 = SMS sent - Busy now. Call in 6 weeks 20/08 = Will definitely join 15/08…" at bounding box center [870, 93] width 434 height 52
type textarea "13/10 = No answer - SMS sent 28/08 = SMS sent - Busy now. Call in 6 weeks 20/08…"
click at [663, 448] on button "button" at bounding box center [667, 452] width 21 height 23
select select "8"
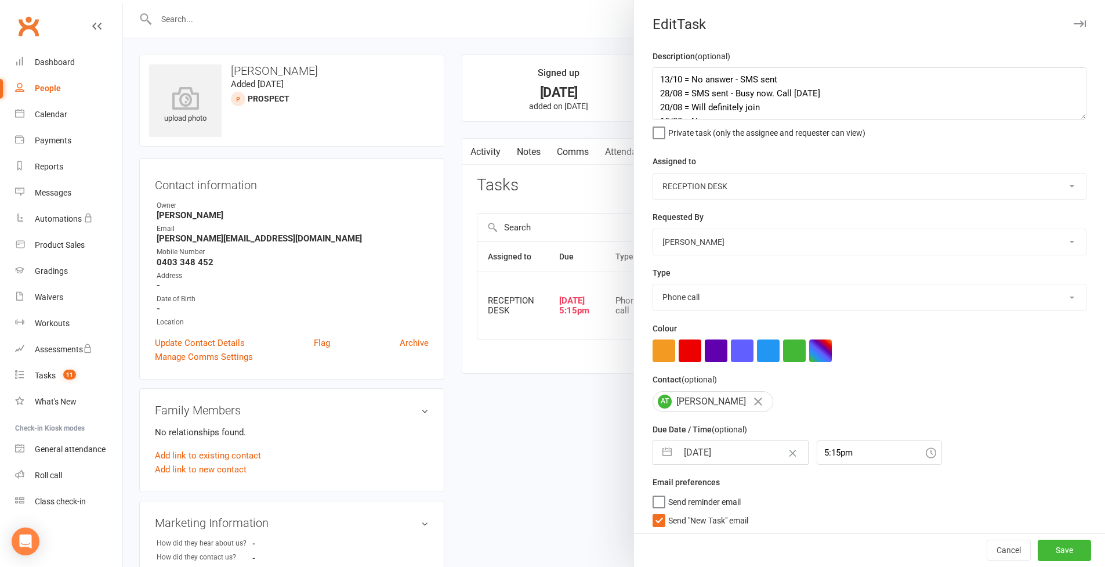
select select "2025"
select select "9"
select select "2025"
select select "10"
select select "2025"
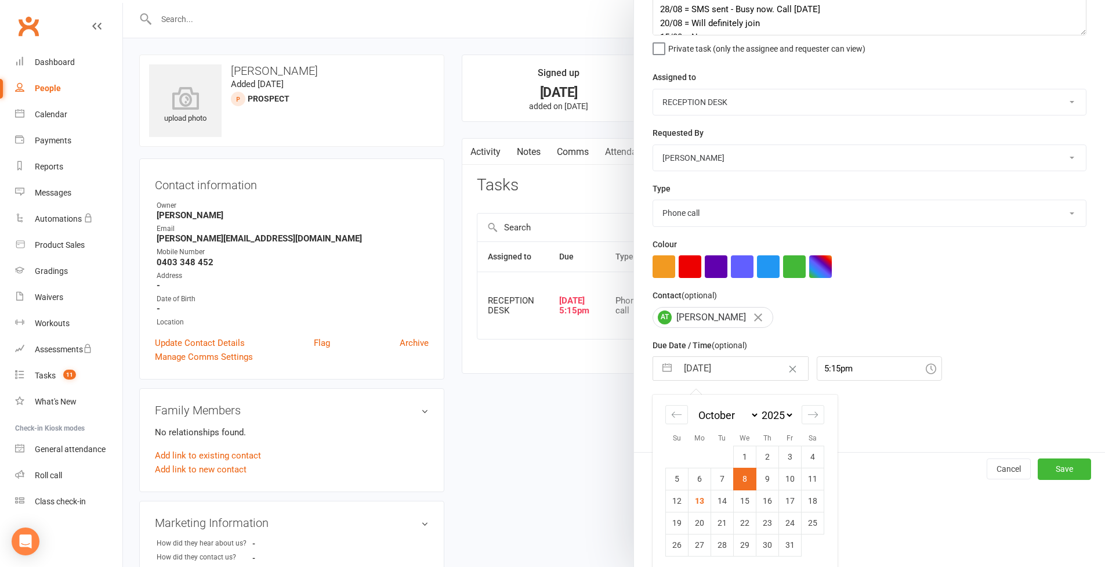
scroll to position [121, 0]
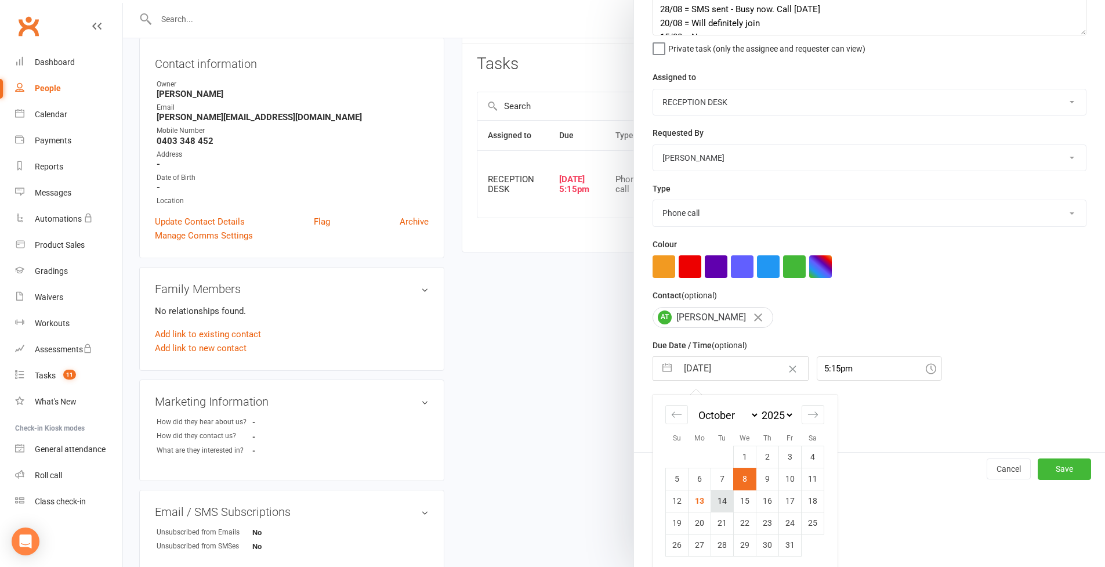
click at [721, 502] on td "14" at bounding box center [722, 501] width 23 height 22
type input "14 Oct 2025"
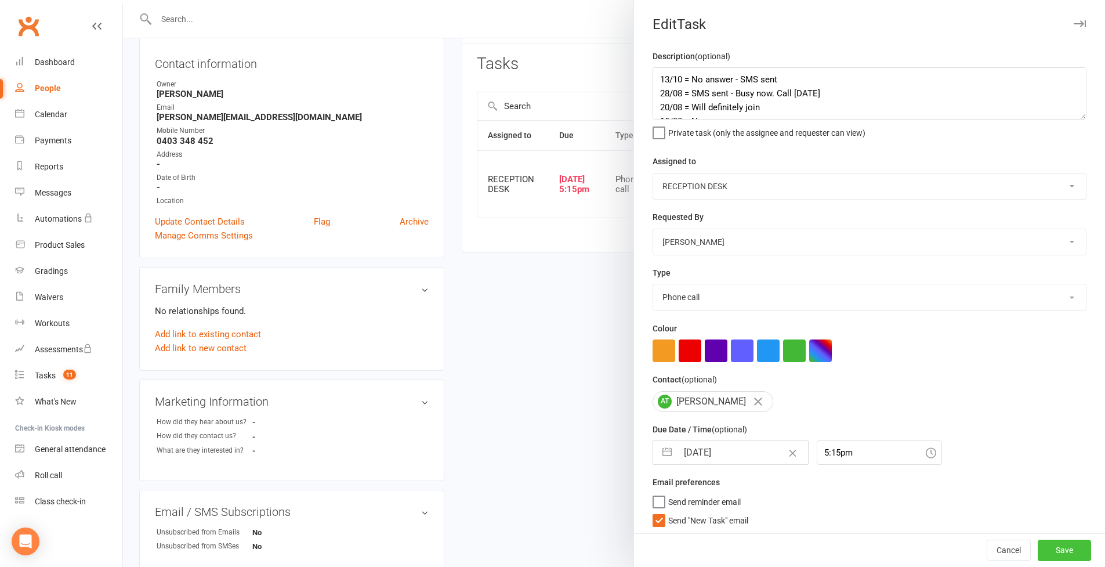
click at [1049, 549] on button "Save" at bounding box center [1064, 550] width 53 height 21
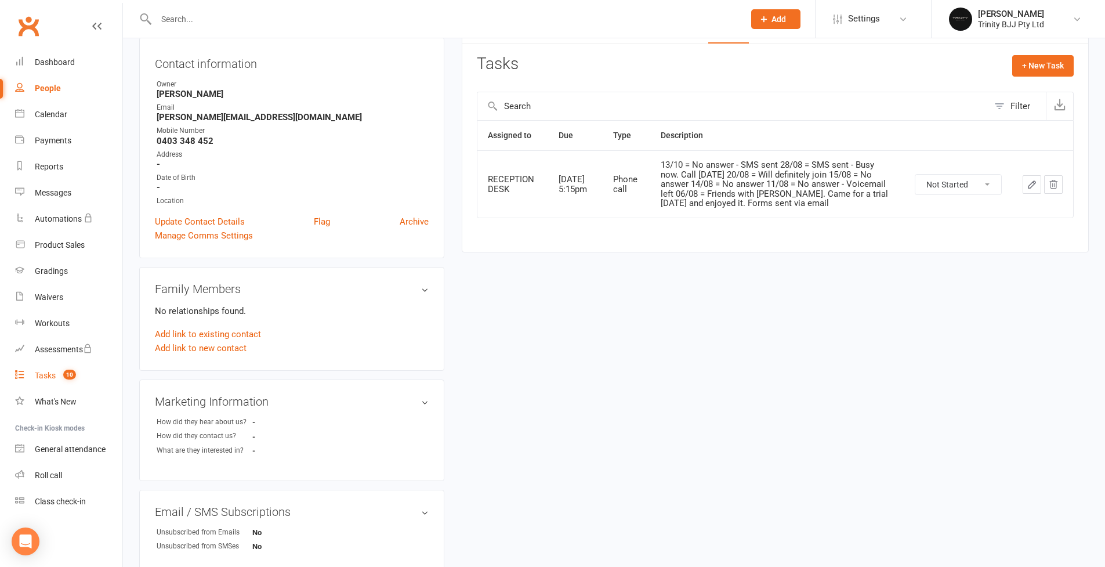
click at [48, 377] on div "Tasks" at bounding box center [45, 375] width 21 height 9
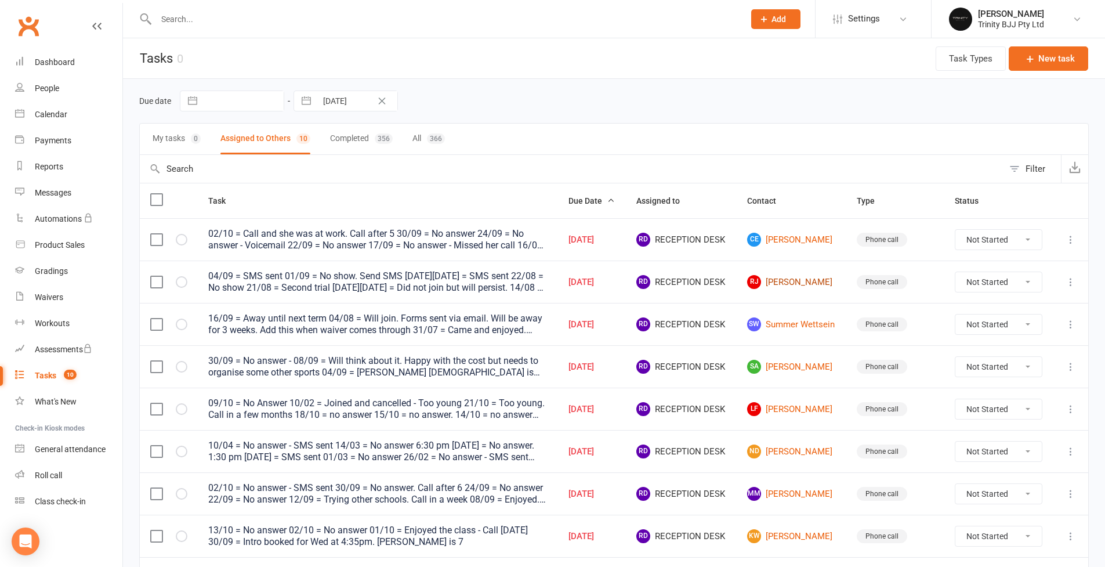
click at [811, 285] on link "RJ Reggie Jordan" at bounding box center [791, 282] width 89 height 14
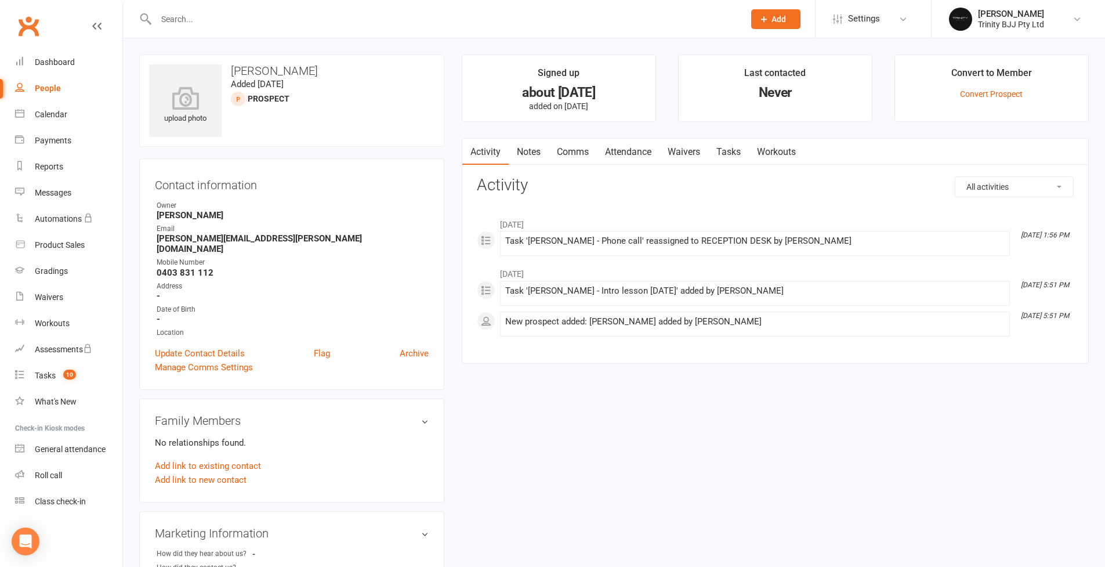
click at [742, 152] on link "Tasks" at bounding box center [728, 152] width 41 height 27
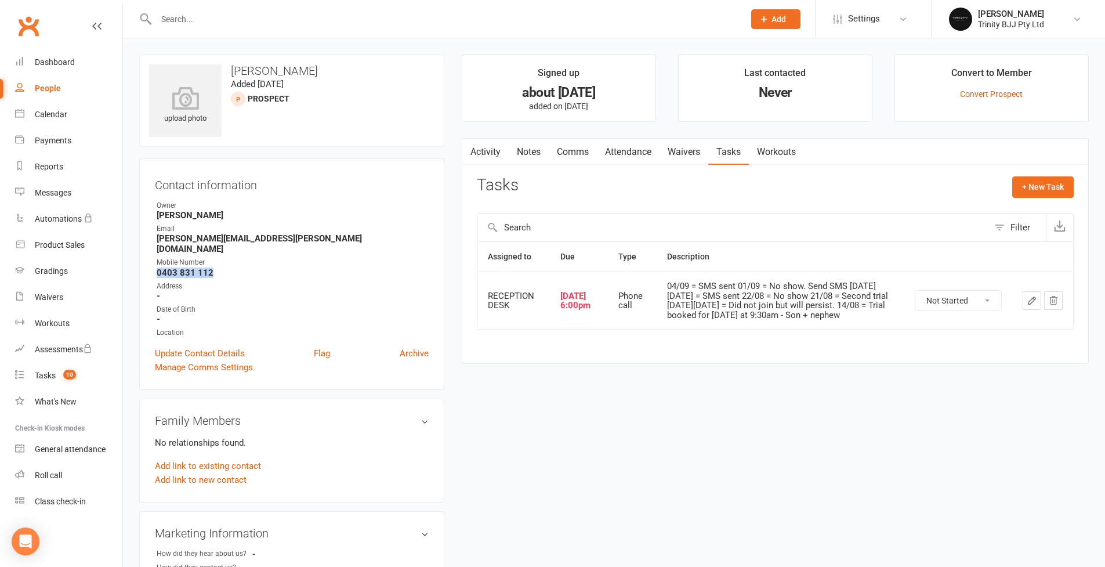
drag, startPoint x: 157, startPoint y: 260, endPoint x: 215, endPoint y: 260, distance: 58.0
click at [215, 260] on li "Mobile Number 0403 831 112" at bounding box center [292, 267] width 274 height 20
copy strong "0403 831 112"
click at [1030, 296] on icon "button" at bounding box center [1032, 300] width 10 height 10
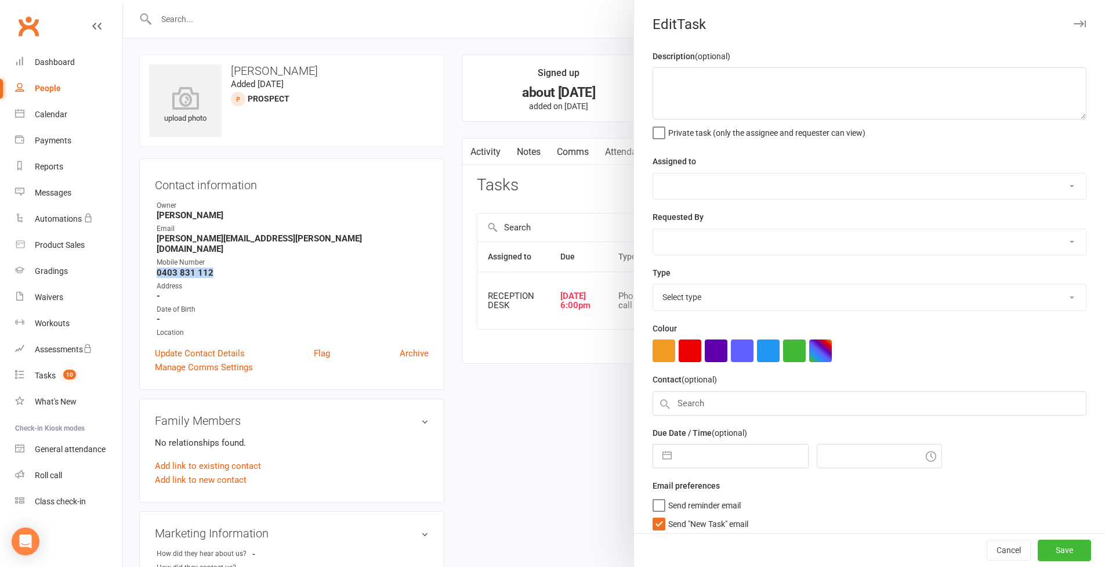
type textarea "04/09 = SMS sent 01/09 = No show. Send SMS on Thursday 27/08 = SMS sent 22/08 =…"
select select "53742"
select select "49772"
type input "09 Oct 2025"
type input "6:00pm"
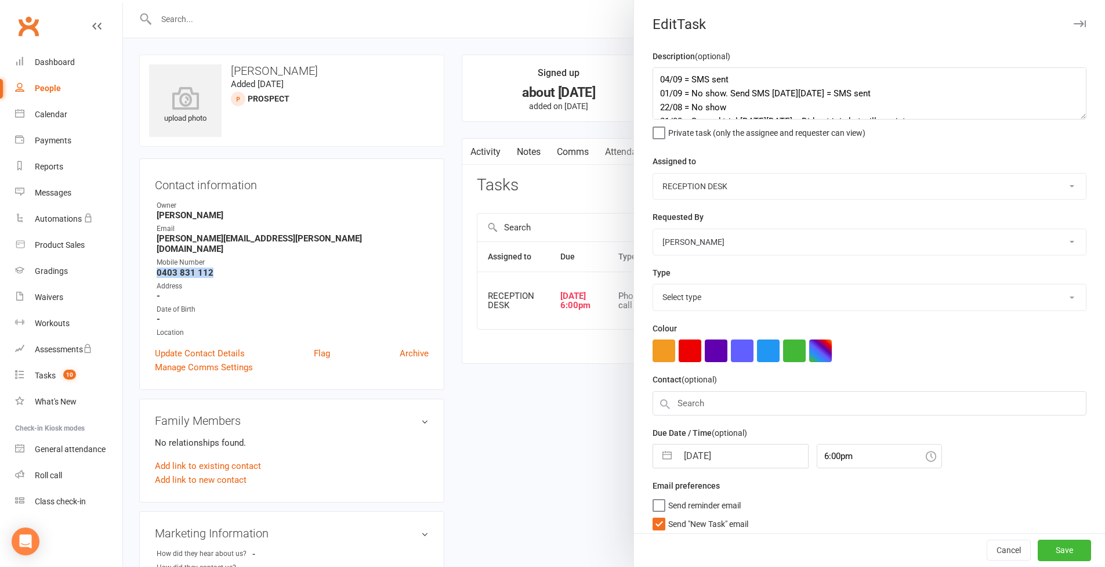
select select "28721"
click at [657, 77] on textarea "04/09 = SMS sent 01/09 = No show. Send SMS on Thursday 27/08 = SMS sent 22/08 =…" at bounding box center [870, 93] width 434 height 52
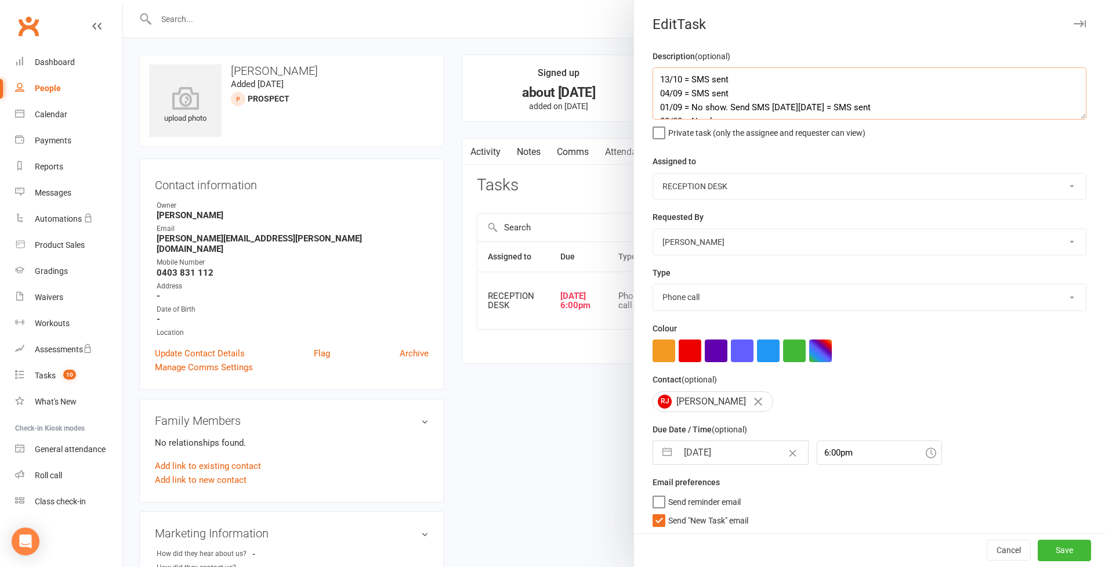
type textarea "13/10 = SMS sent 04/09 = SMS sent 01/09 = No show. Send SMS on Thursday 27/08 =…"
click at [664, 453] on button "button" at bounding box center [667, 452] width 21 height 23
select select "8"
select select "2025"
select select "9"
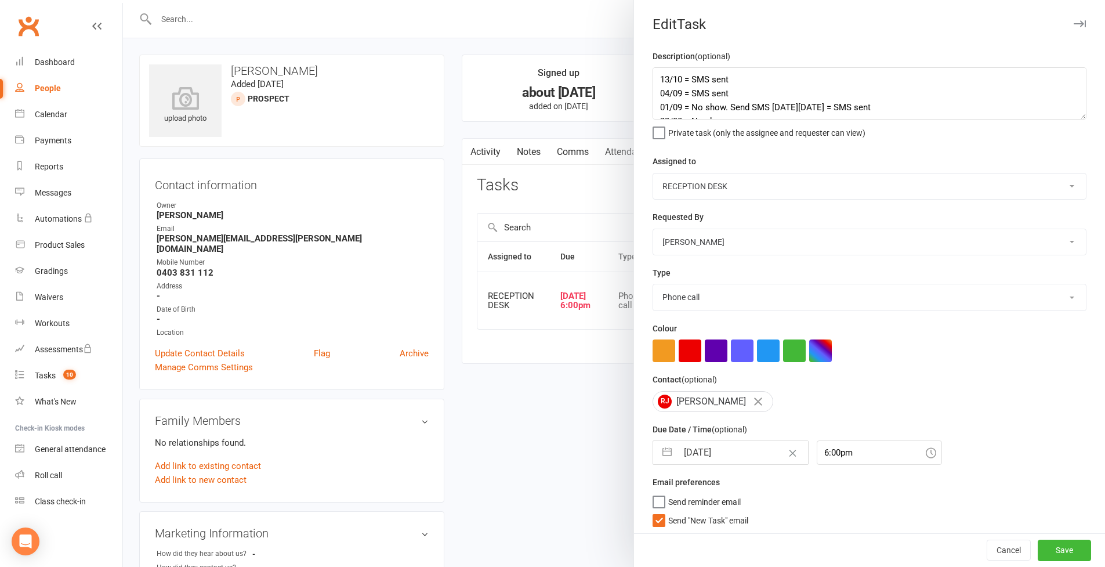
select select "2025"
select select "10"
select select "2025"
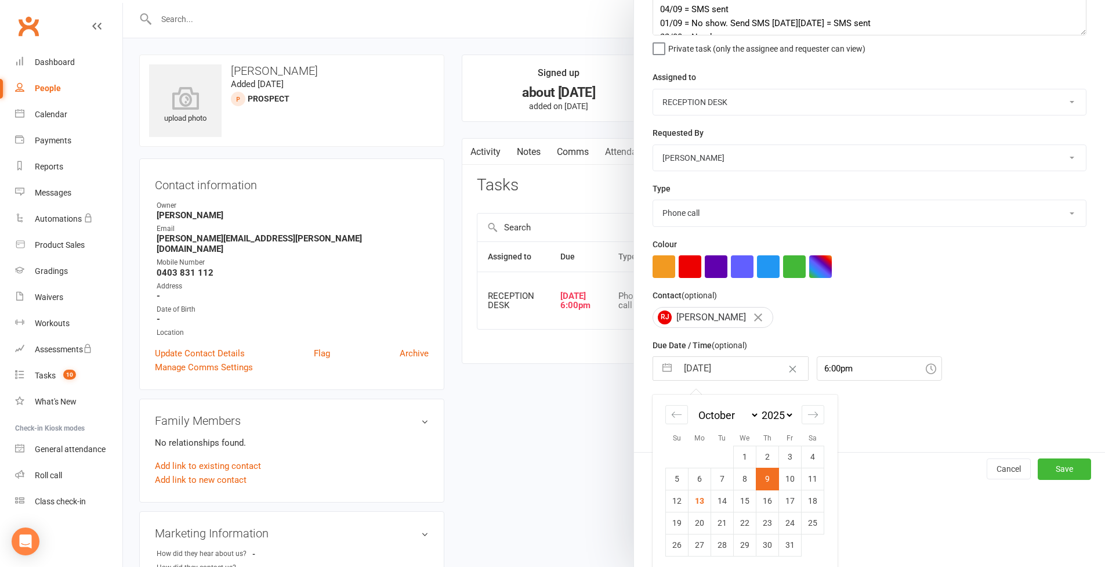
scroll to position [93, 0]
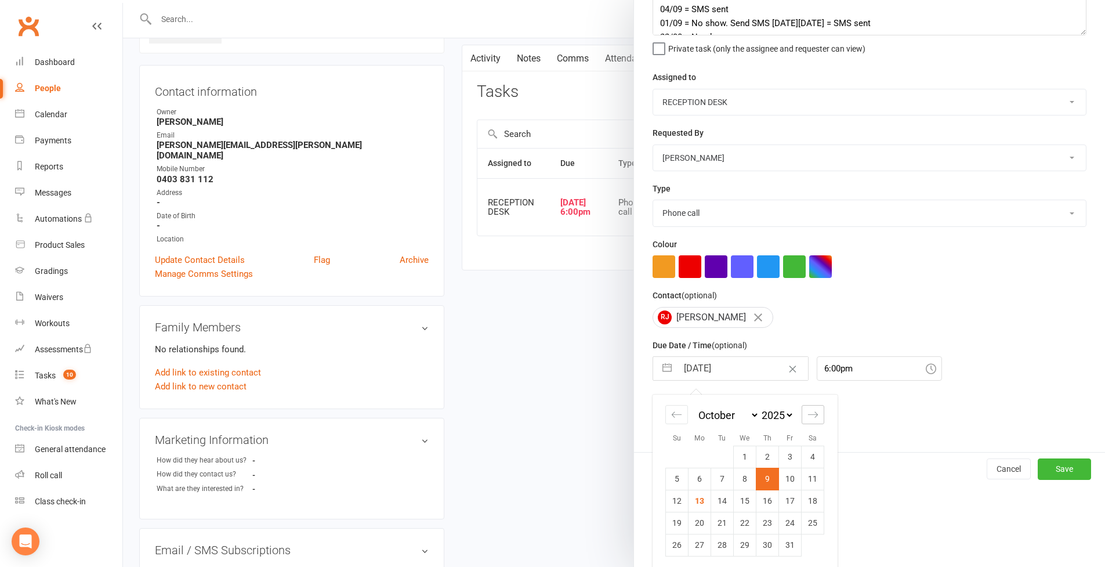
click at [814, 416] on icon "Move forward to switch to the next month." at bounding box center [813, 414] width 11 height 11
select select "11"
select select "2025"
click at [814, 416] on icon "Move forward to switch to the next month." at bounding box center [813, 414] width 11 height 11
select select "2026"
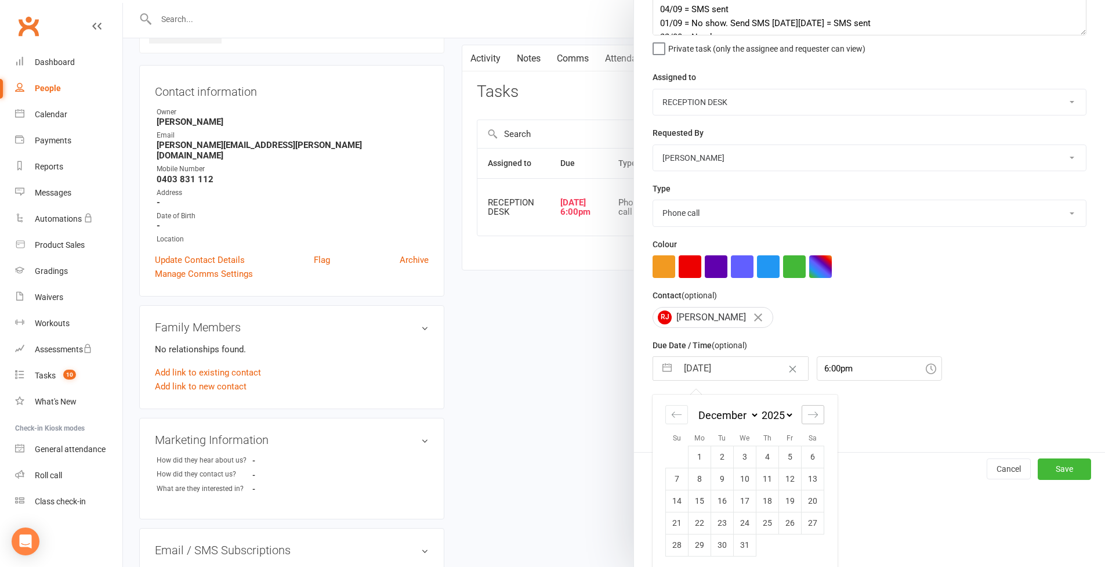
click at [814, 416] on icon "Move forward to switch to the next month." at bounding box center [813, 414] width 11 height 11
select select "1"
select select "2026"
click at [723, 484] on td "6" at bounding box center [722, 479] width 23 height 22
type input "06 Jan 2026"
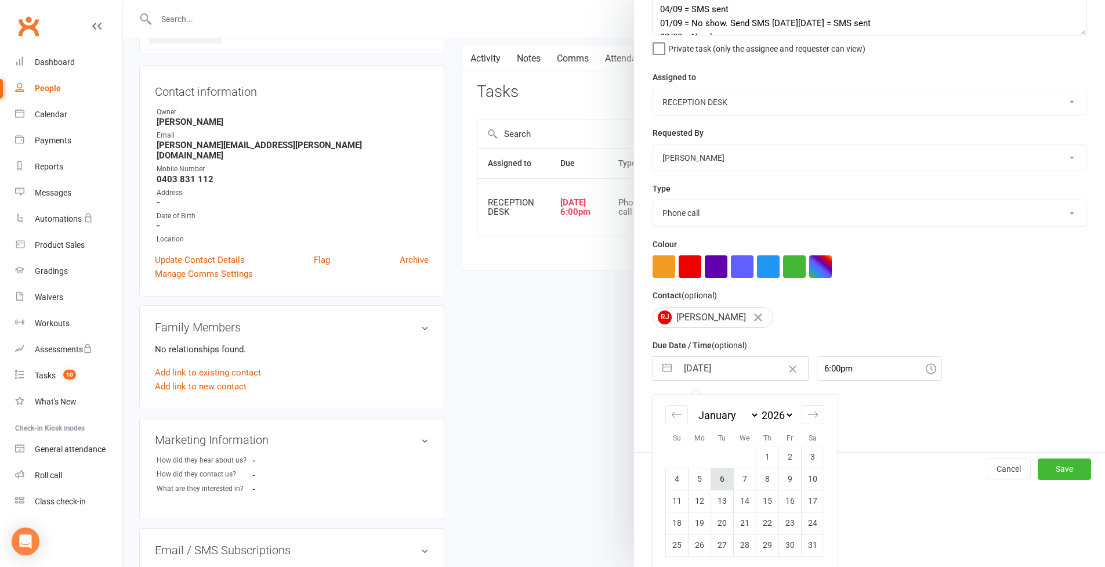
scroll to position [0, 0]
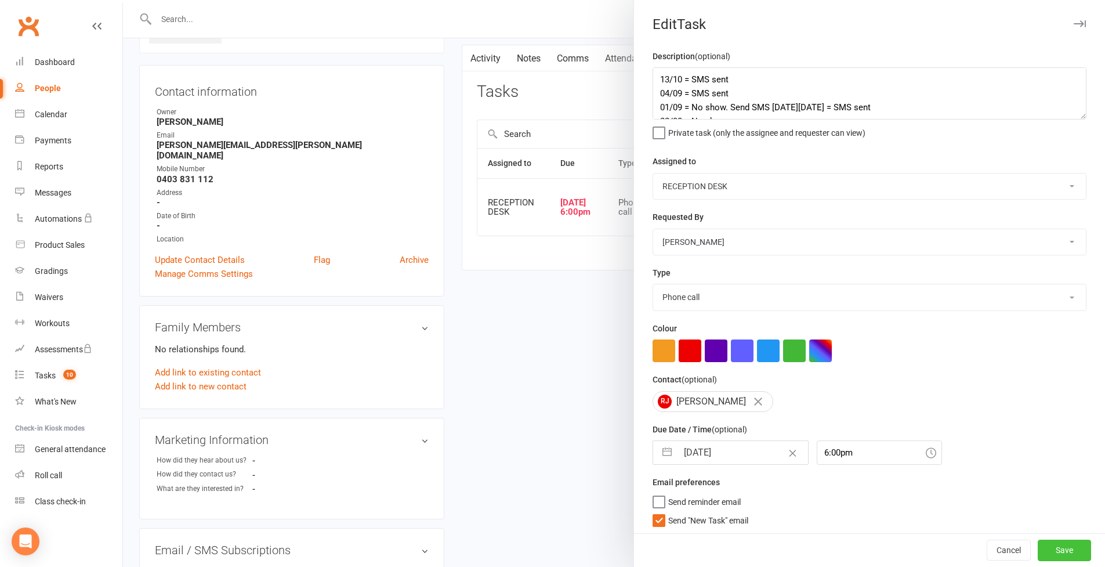
click at [1065, 550] on button "Save" at bounding box center [1064, 550] width 53 height 21
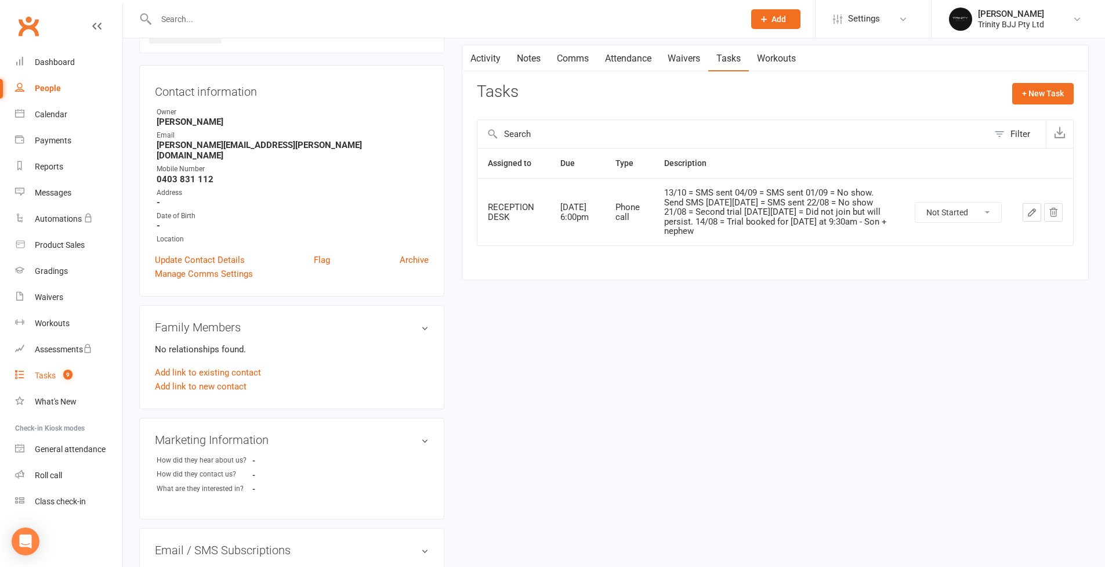
click at [37, 377] on div "Tasks" at bounding box center [45, 375] width 21 height 9
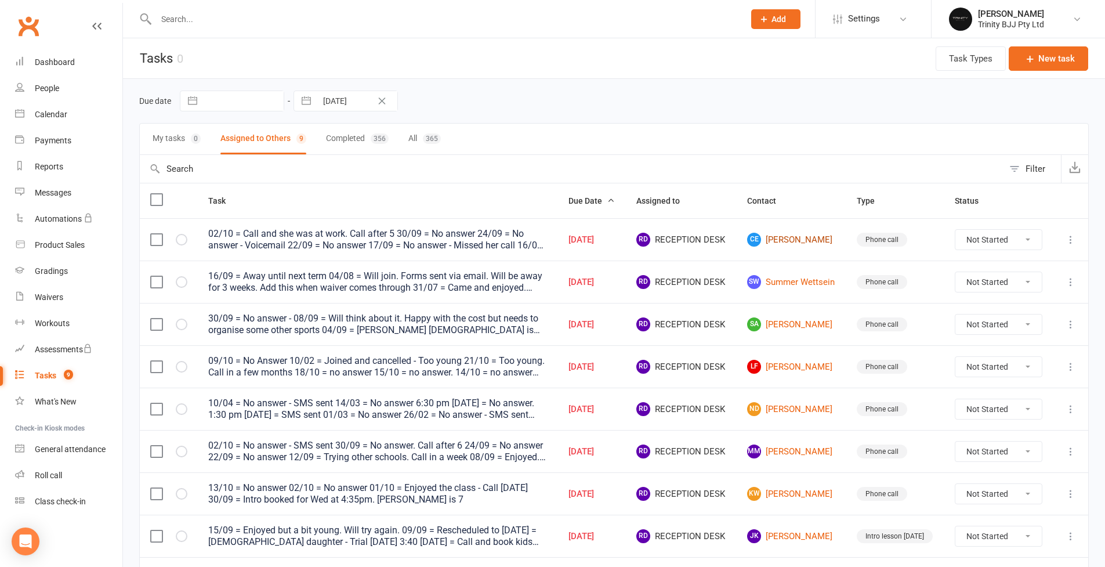
click at [807, 243] on link "CE Carolina Ensinas" at bounding box center [791, 240] width 89 height 14
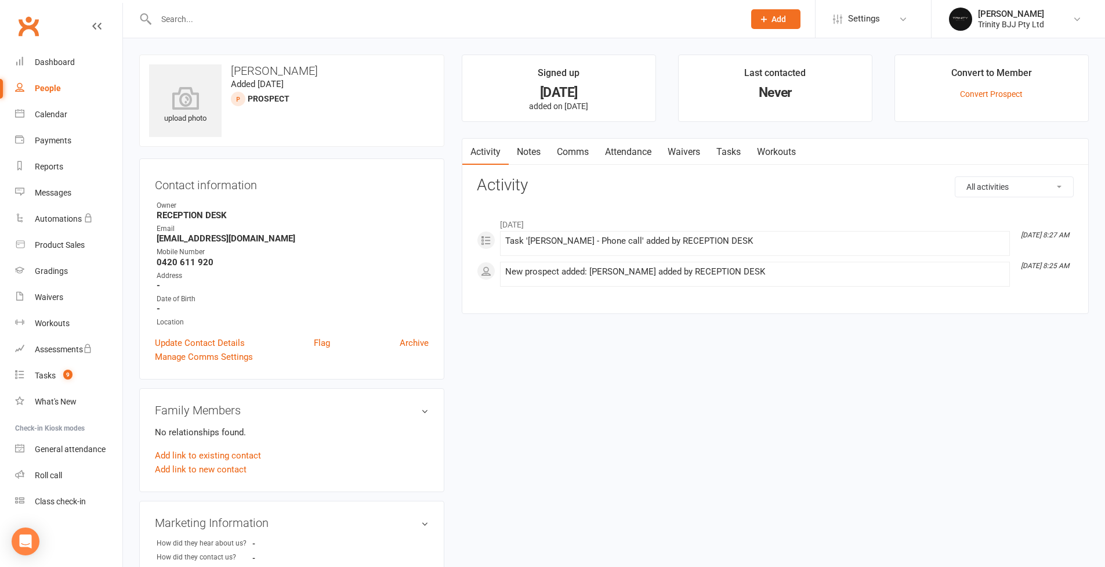
click at [736, 154] on link "Tasks" at bounding box center [728, 152] width 41 height 27
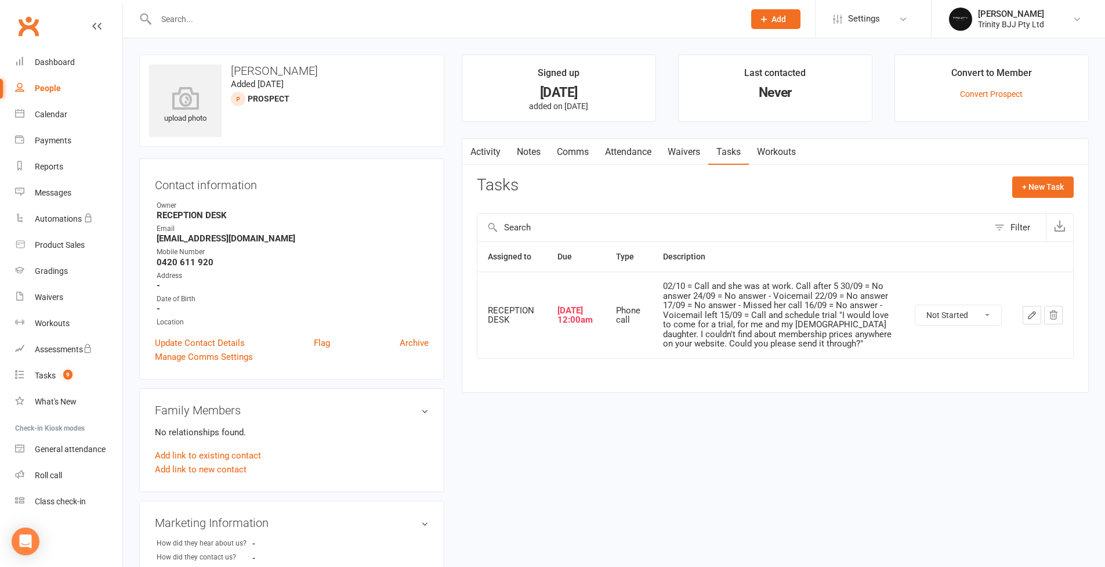
click at [1027, 310] on icon "button" at bounding box center [1032, 315] width 10 height 10
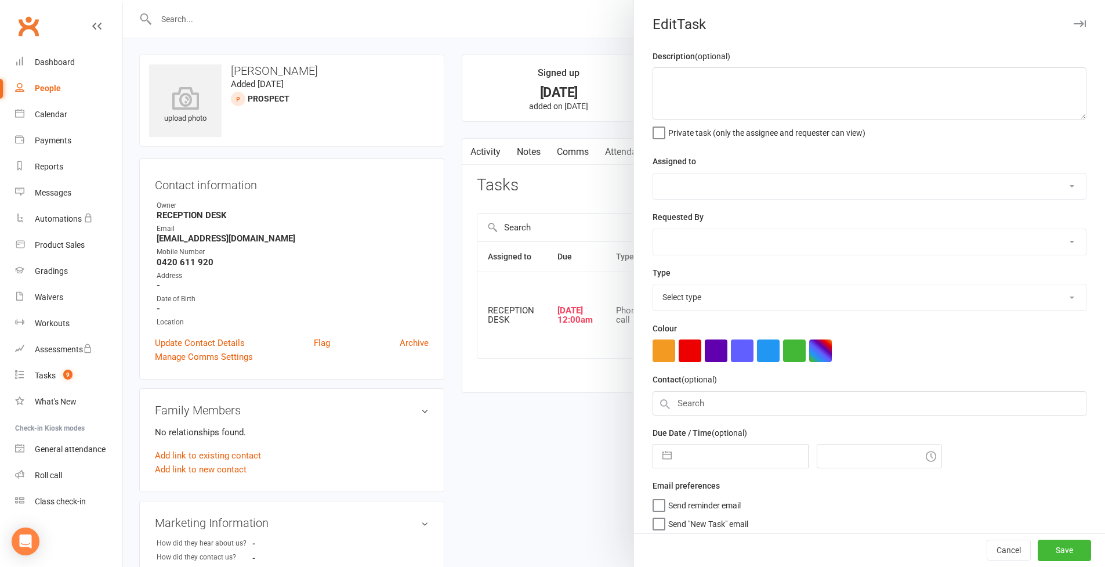
type textarea "02/10 = Call and she was at work. Call after 5 30/09 = No answer 24/09 = No ans…"
select select "53742"
type input "01 Oct 2025"
type input "12:00am"
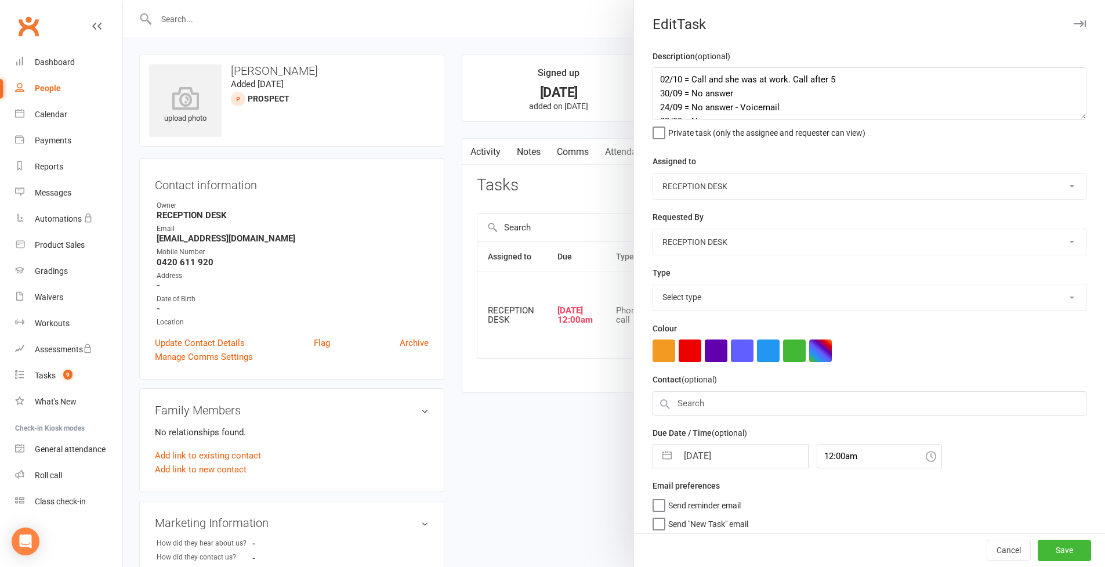
select select "28721"
click at [1059, 50] on div "Description (optional) 02/10 = Call and she was at work. Call after 5 30/09 = N…" at bounding box center [870, 93] width 434 height 89
click at [574, 49] on div at bounding box center [614, 283] width 982 height 567
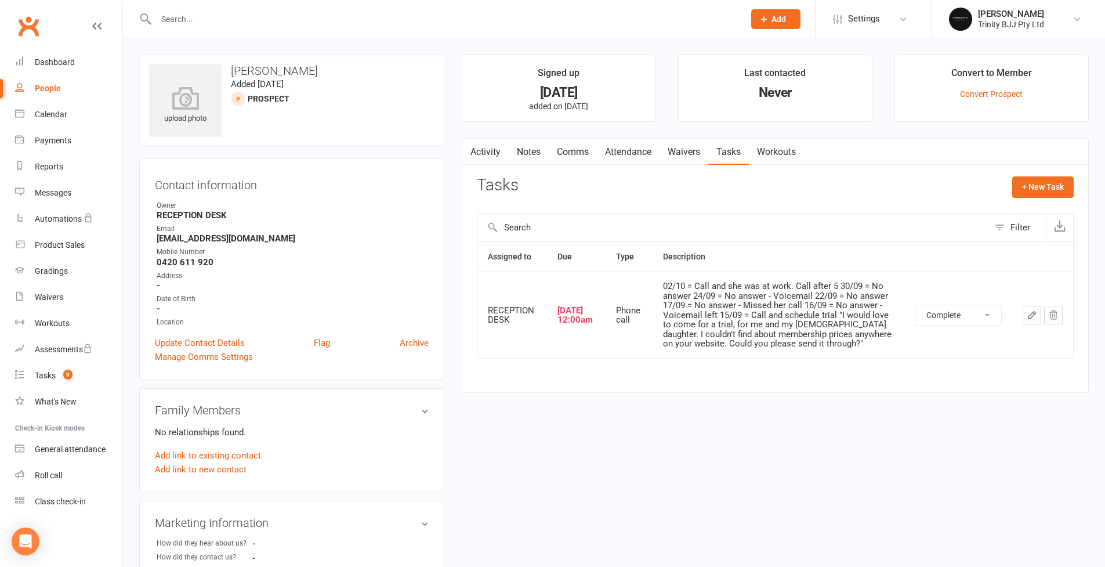
select select "unstarted"
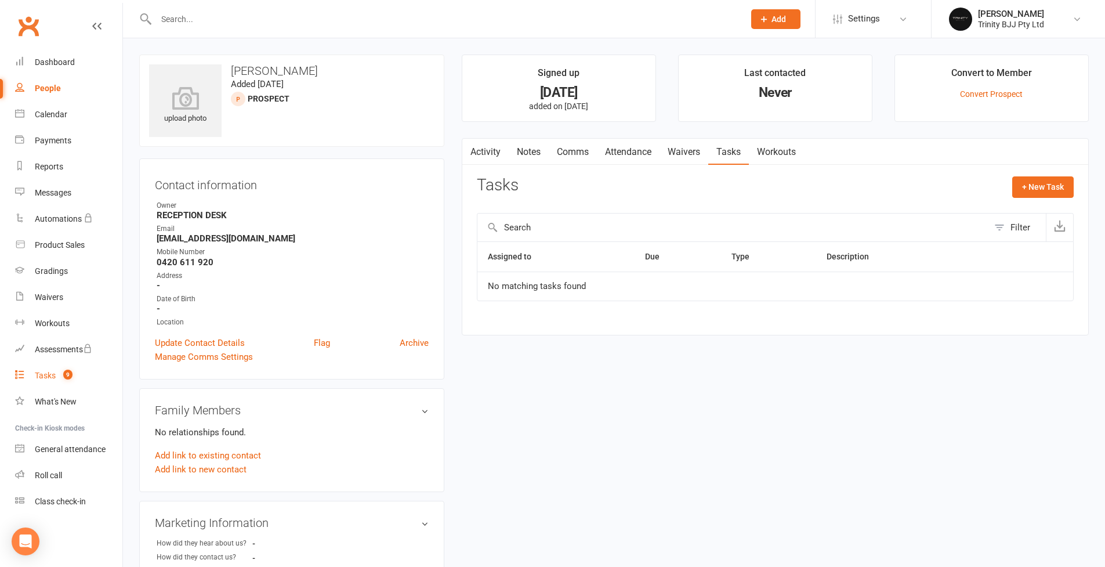
click at [51, 379] on div "Tasks" at bounding box center [45, 375] width 21 height 9
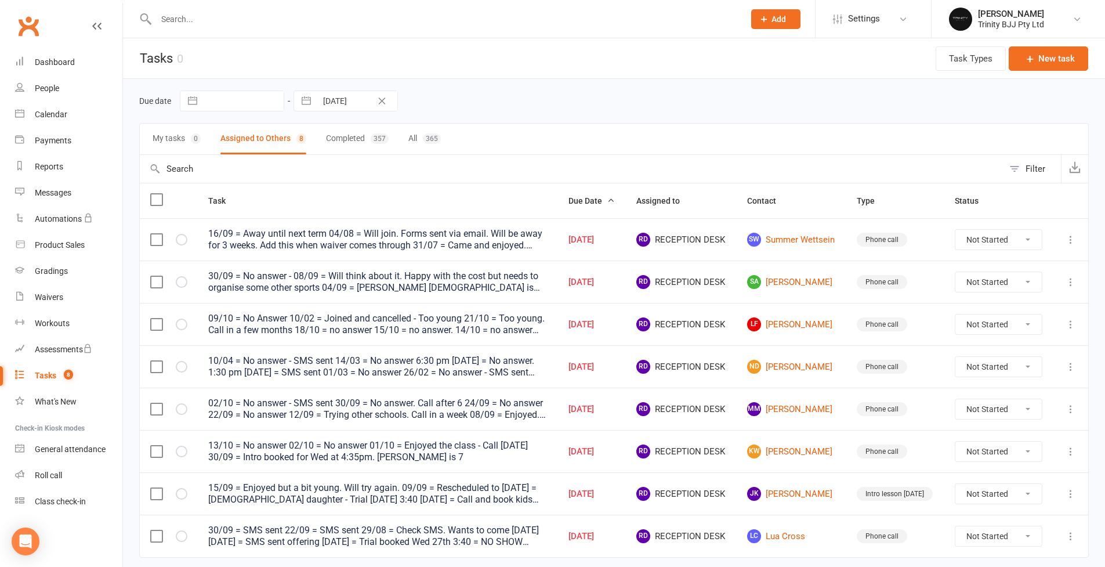
select select "8"
select select "2025"
select select "9"
select select "2025"
select select "10"
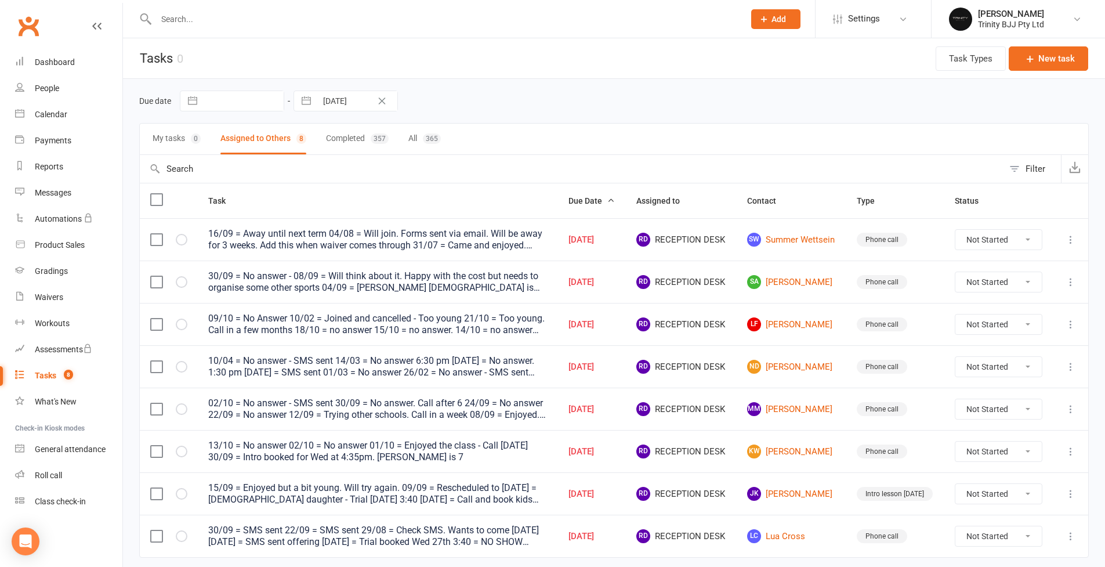
select select "2025"
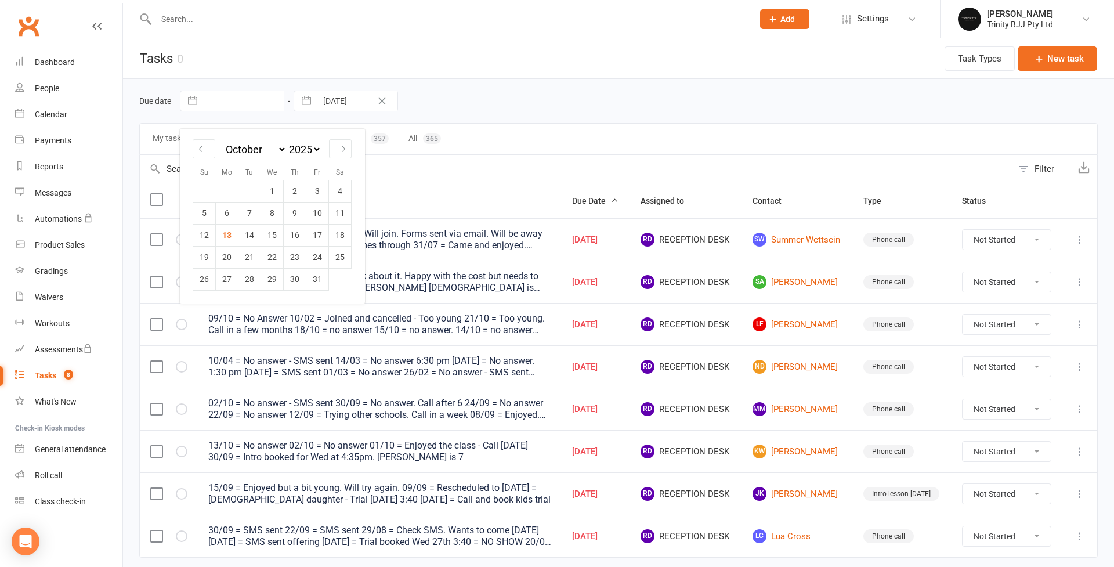
click at [577, 161] on input "text" at bounding box center [576, 169] width 873 height 28
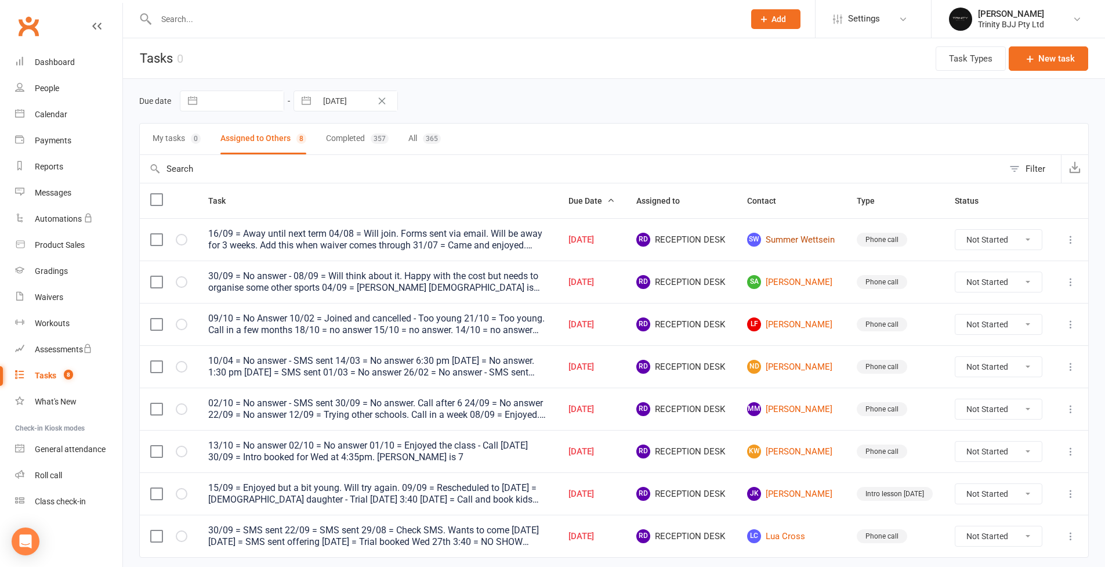
click at [792, 237] on link "SW Summer Wettsein" at bounding box center [791, 240] width 89 height 14
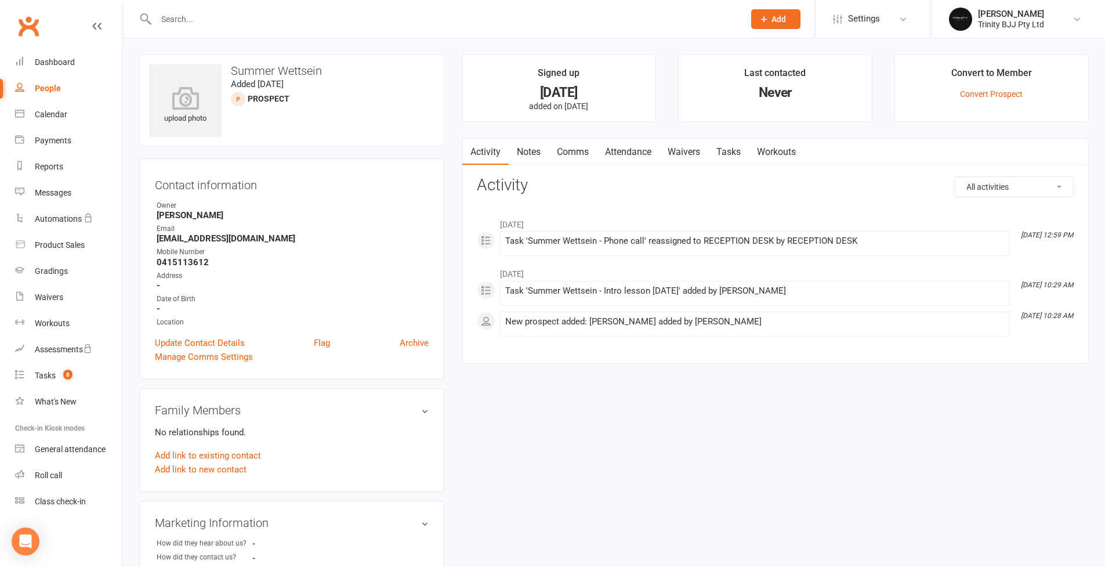
click at [736, 154] on link "Tasks" at bounding box center [728, 152] width 41 height 27
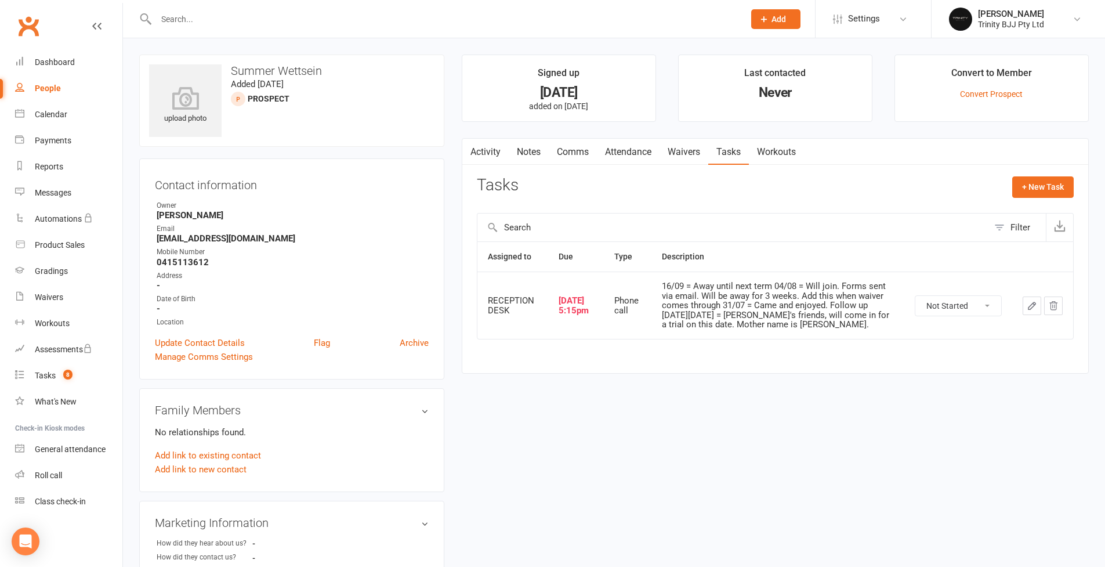
click at [1022, 301] on td at bounding box center [1042, 305] width 61 height 67
click at [1027, 302] on icon "button" at bounding box center [1032, 306] width 10 height 10
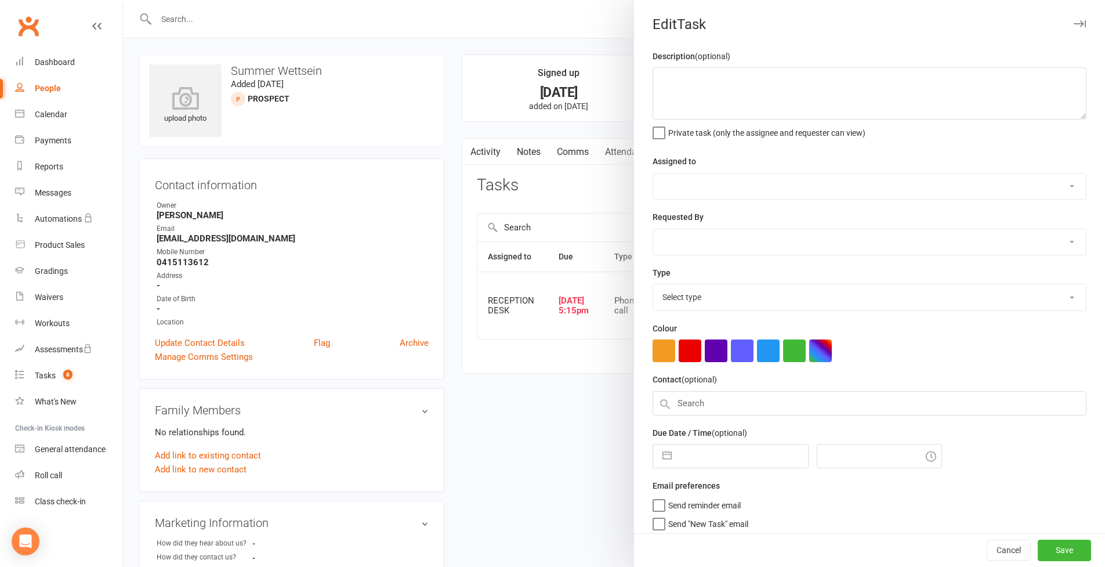
type textarea "16/09 = Away until next term 04/08 = Will join. Forms sent via email. Will be a…"
select select "53742"
select select "49772"
type input "10 Oct 2025"
type input "5:15pm"
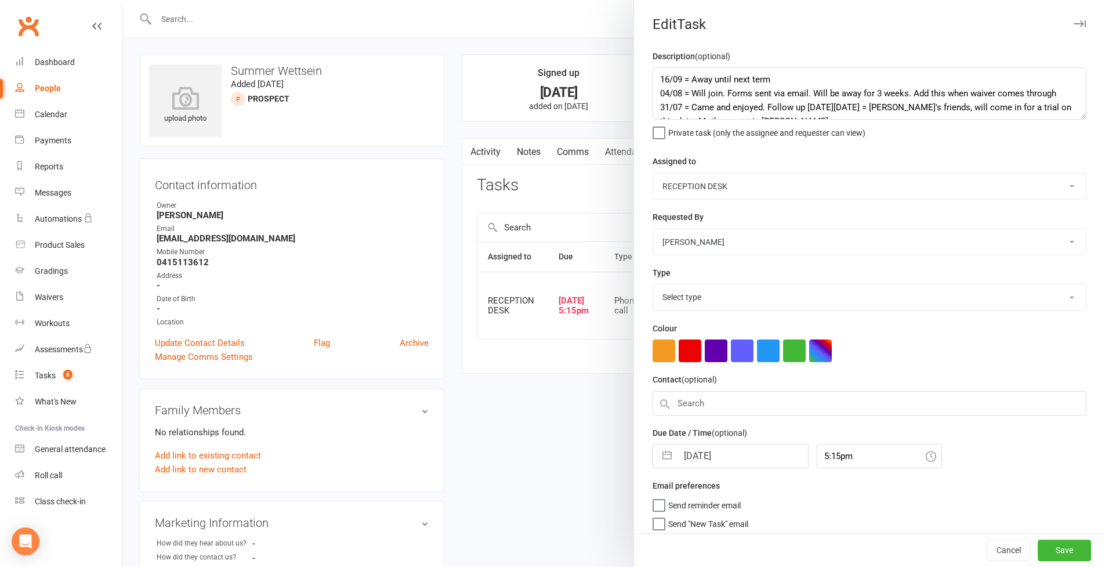
select select "28721"
click at [1075, 120] on textarea "16/09 = Away until next term 04/08 = Will join. Forms sent via email. Will be a…" at bounding box center [870, 93] width 434 height 52
drag, startPoint x: 156, startPoint y: 238, endPoint x: 190, endPoint y: 238, distance: 33.7
click at [190, 237] on div at bounding box center [614, 283] width 982 height 567
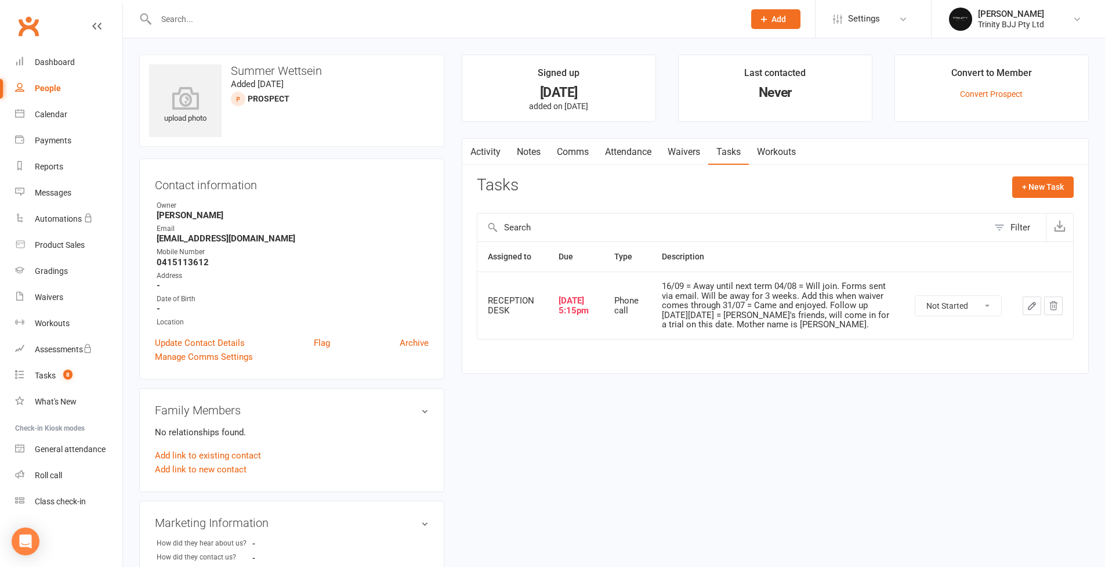
click at [169, 260] on strong "0415113612" at bounding box center [293, 262] width 272 height 10
copy strong "0415113612"
click at [1035, 304] on icon "button" at bounding box center [1032, 306] width 10 height 10
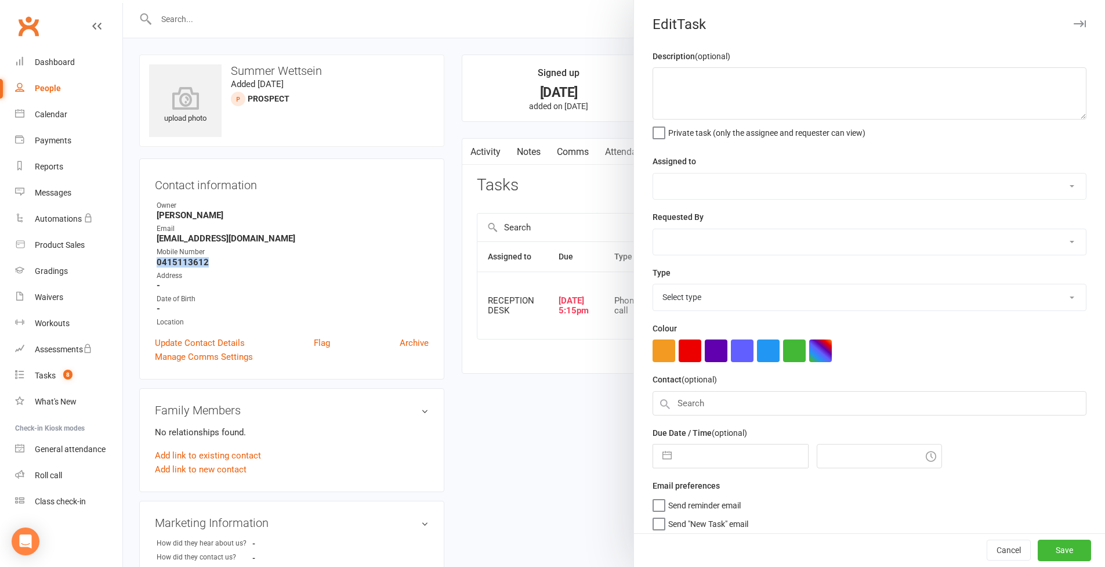
type textarea "16/09 = Away until next term 04/08 = Will join. Forms sent via email. Will be a…"
select select "53742"
select select "49772"
type input "10 Oct 2025"
type input "5:15pm"
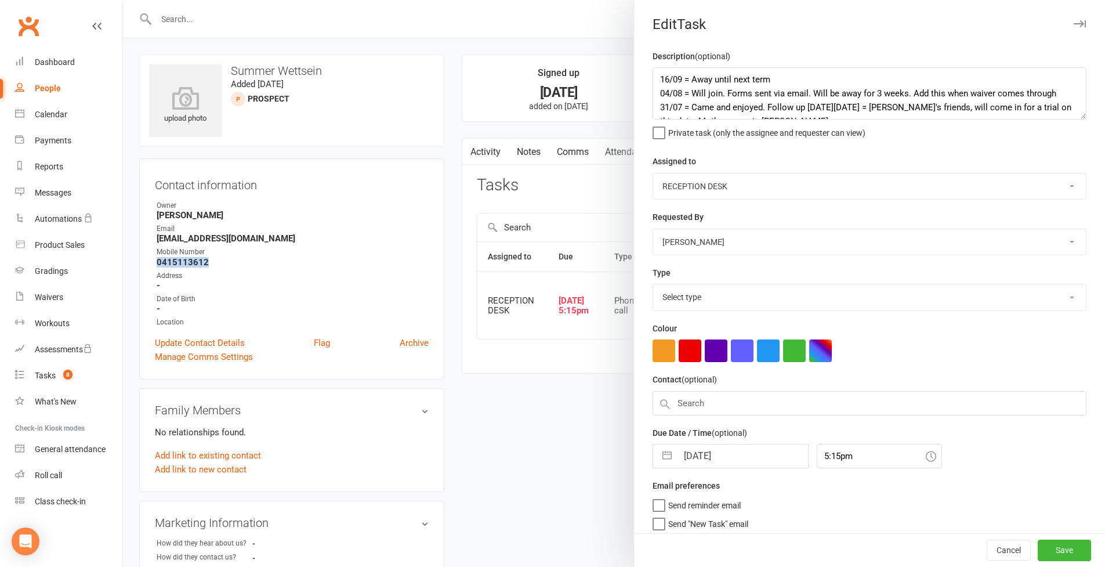
select select "28721"
click at [1082, 120] on textarea "16/09 = Away until next term 04/08 = Will join. Forms sent via email. Will be a…" at bounding box center [870, 93] width 434 height 52
drag, startPoint x: 653, startPoint y: 79, endPoint x: 667, endPoint y: 104, distance: 28.8
click at [654, 79] on textarea "16/09 = Away until next term 04/08 = Will join. Forms sent via email. Will be a…" at bounding box center [870, 93] width 434 height 52
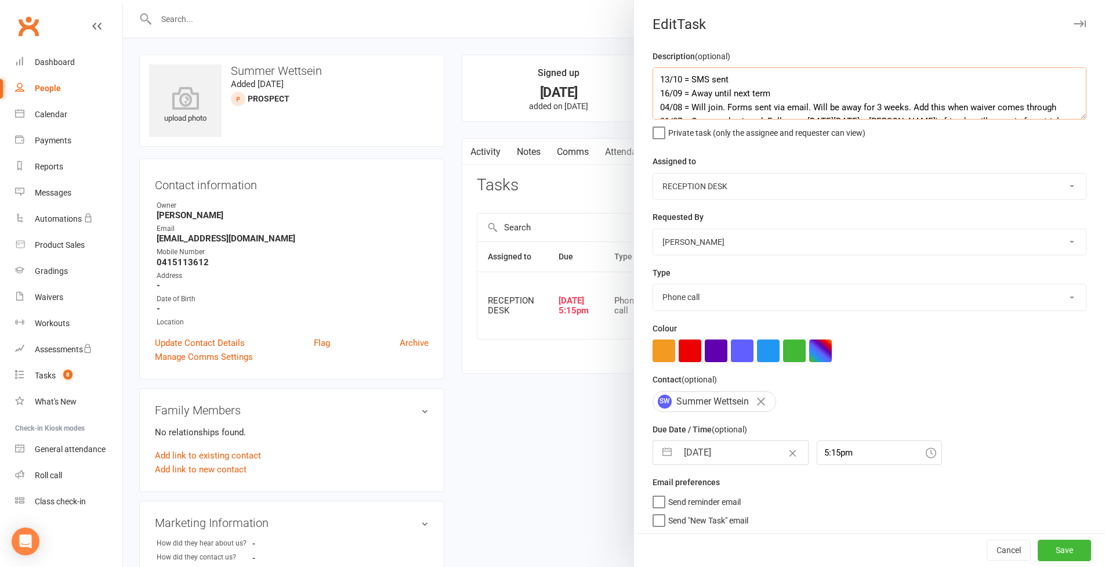
type textarea "13/10 = SMS sent 16/09 = Away until next term 04/08 = Will join. Forms sent via…"
click at [663, 464] on button "button" at bounding box center [667, 452] width 21 height 23
select select "8"
select select "2025"
select select "9"
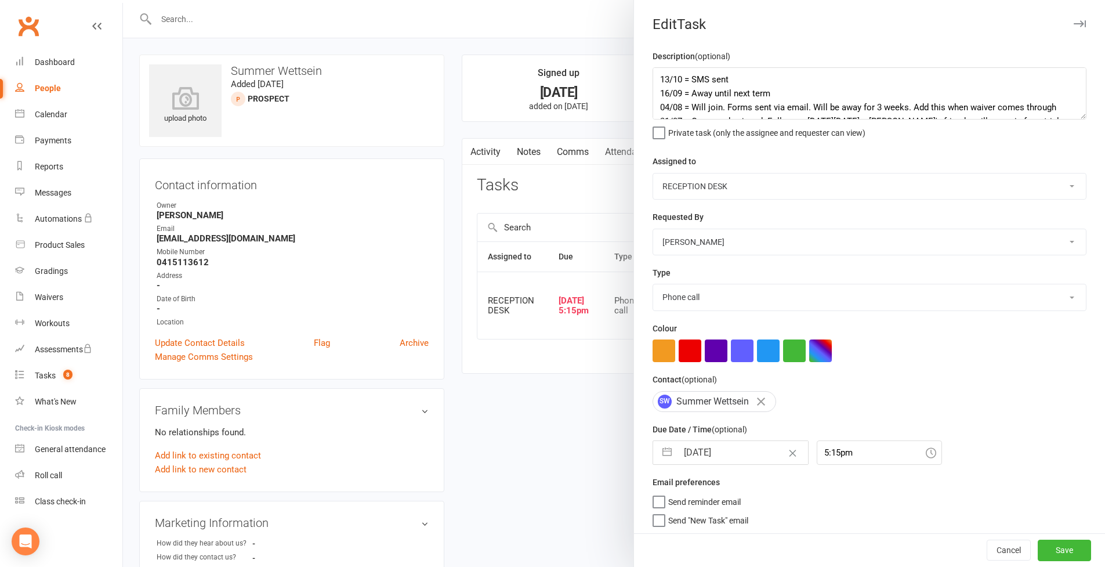
select select "2025"
select select "10"
select select "2025"
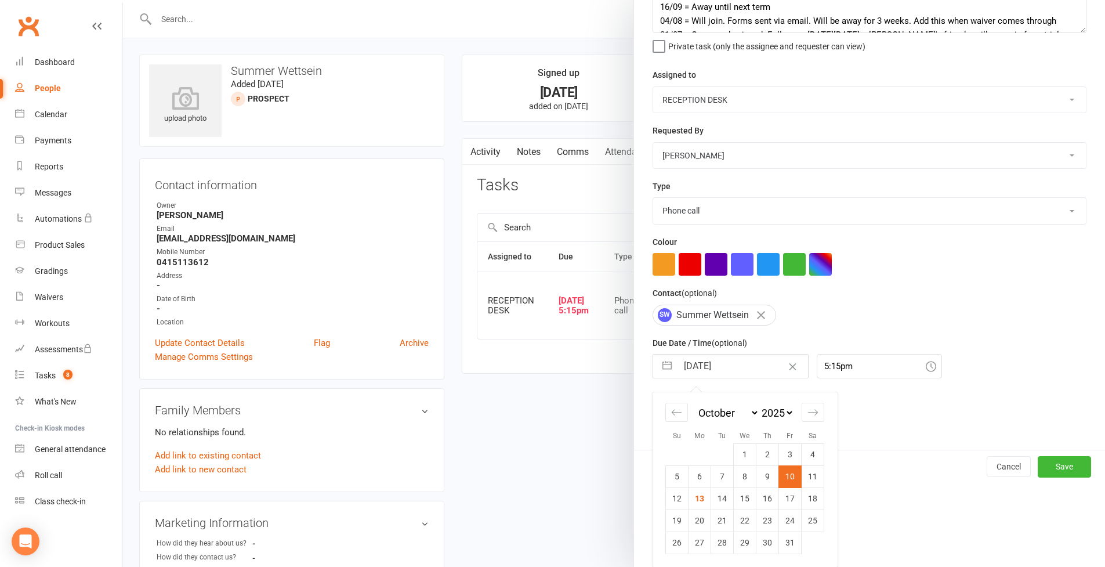
scroll to position [276, 0]
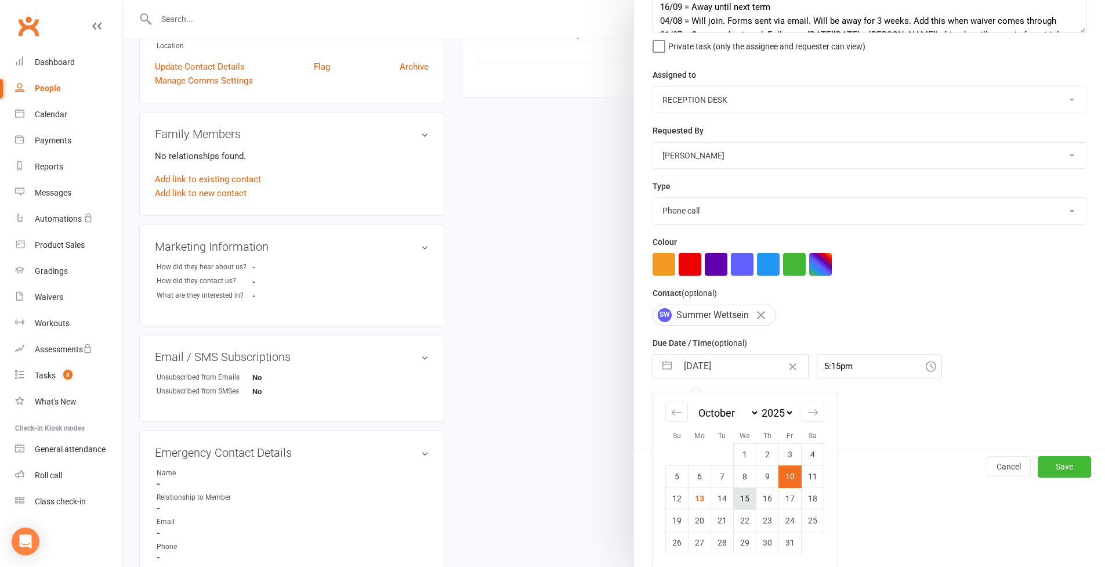
click at [740, 498] on td "15" at bounding box center [745, 498] width 23 height 22
type input "15 Oct 2025"
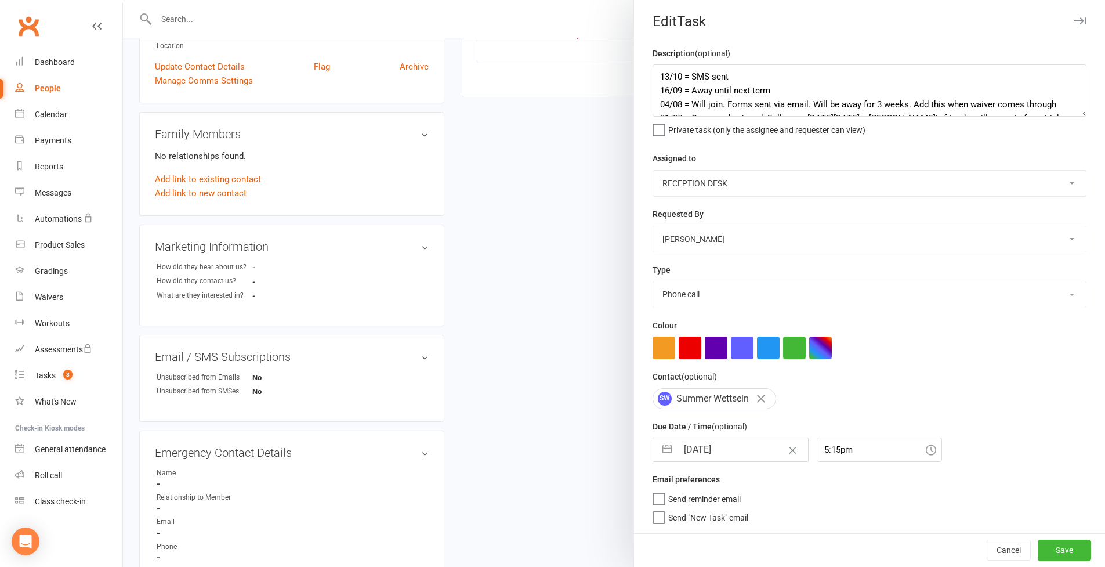
scroll to position [63, 0]
click at [1051, 546] on button "Save" at bounding box center [1064, 550] width 53 height 21
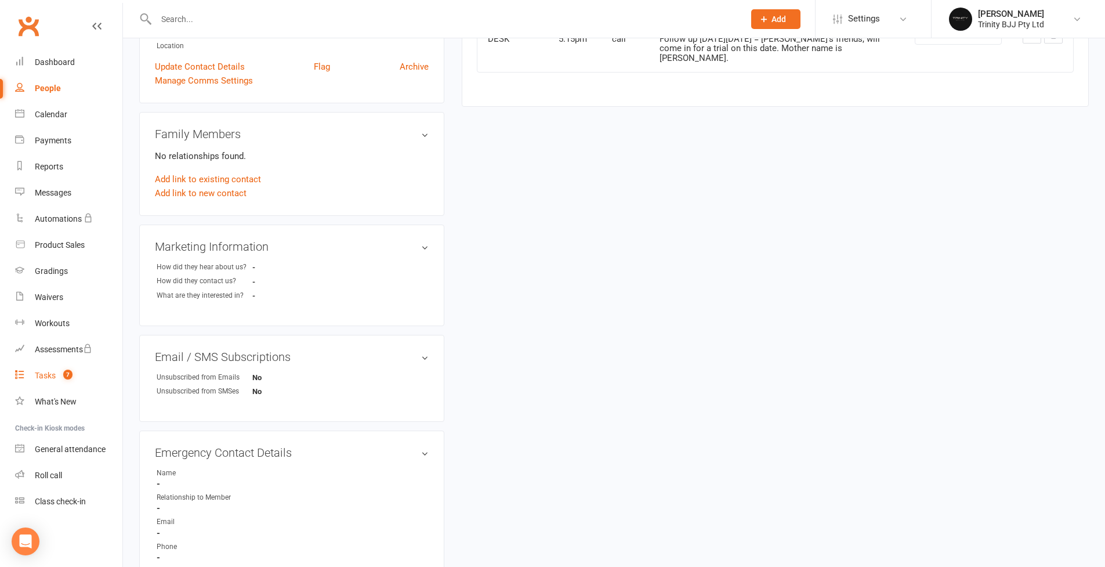
click at [55, 377] on div "Tasks" at bounding box center [45, 375] width 21 height 9
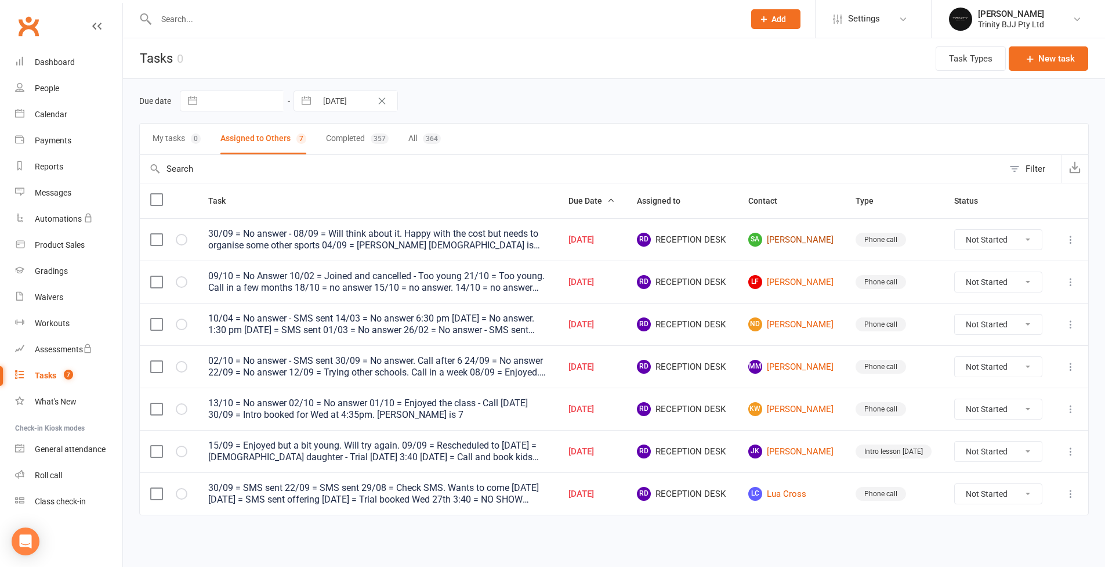
click at [796, 235] on link "SA Sara Aranovich Brunelli" at bounding box center [791, 240] width 87 height 14
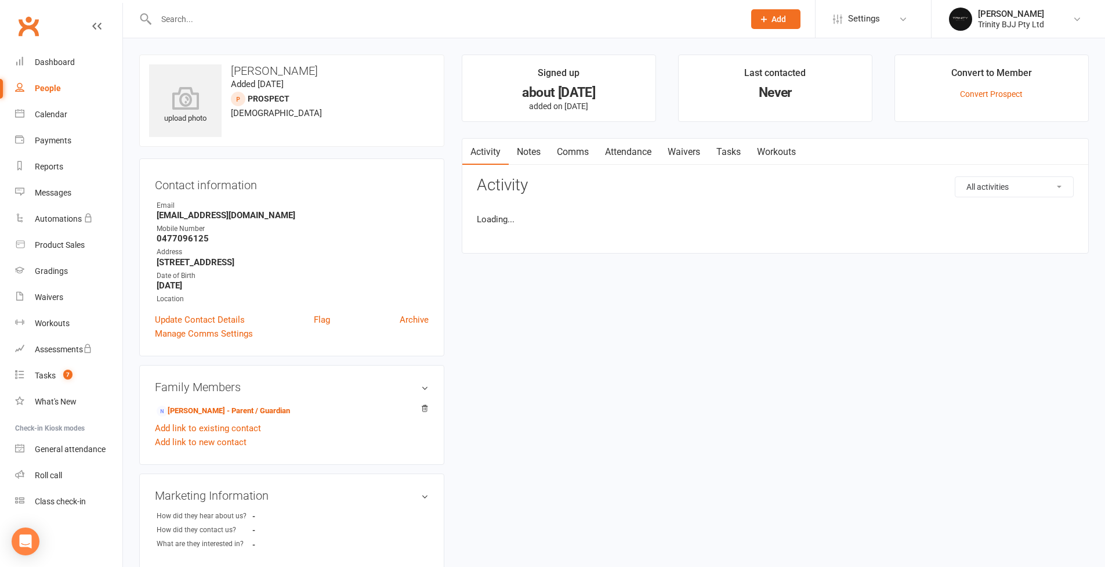
click at [737, 157] on link "Tasks" at bounding box center [728, 152] width 41 height 27
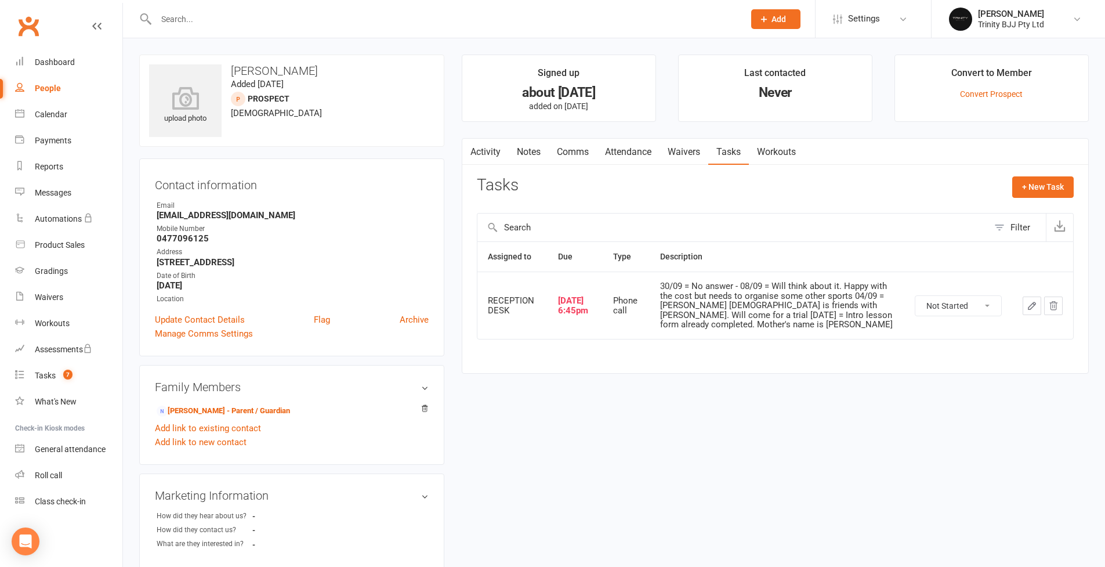
click at [1040, 298] on button "button" at bounding box center [1032, 305] width 19 height 19
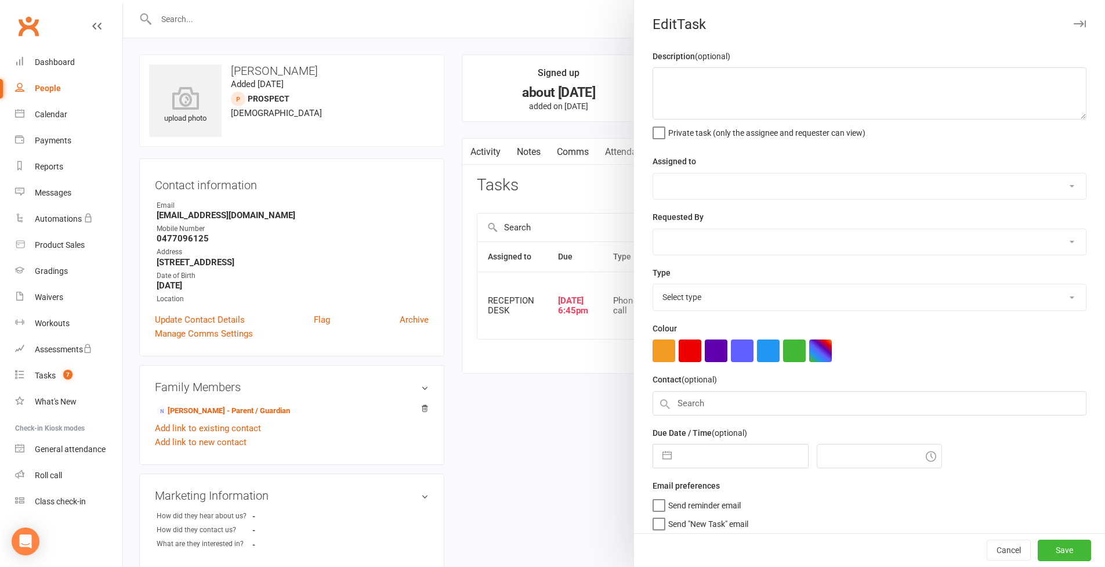
type textarea "30/09 = No answer - 08/09 = Will think about it. Happy with the cost but needs …"
select select "53742"
type input "10 Oct 2025"
type input "6:45pm"
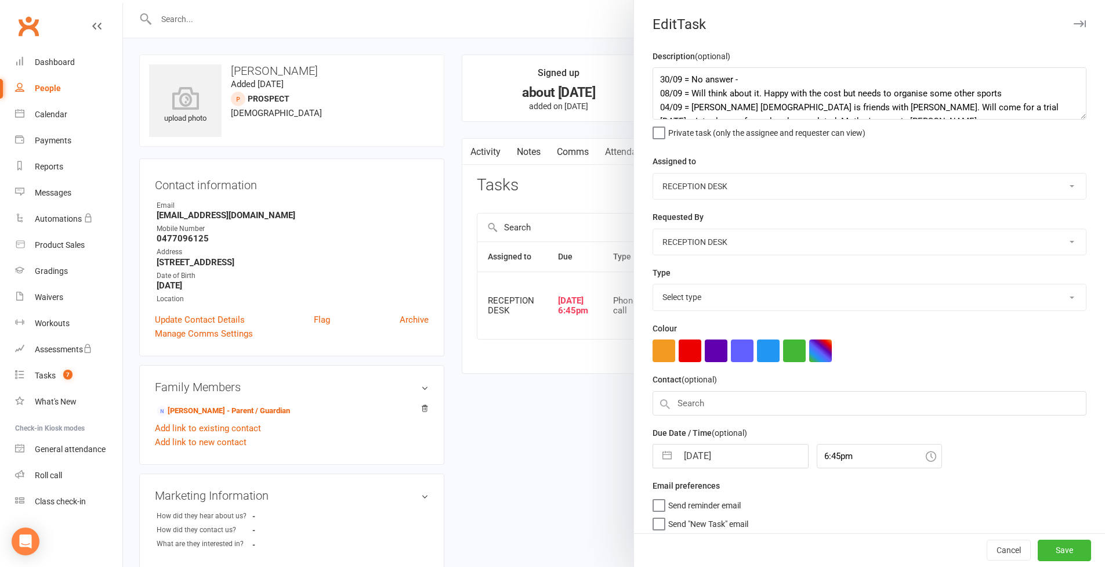
select select "28721"
click at [1074, 120] on textarea "30/09 = No answer - 08/09 = Will think about it. Happy with the cost but needs …" at bounding box center [870, 93] width 434 height 52
click at [184, 236] on div at bounding box center [614, 283] width 982 height 567
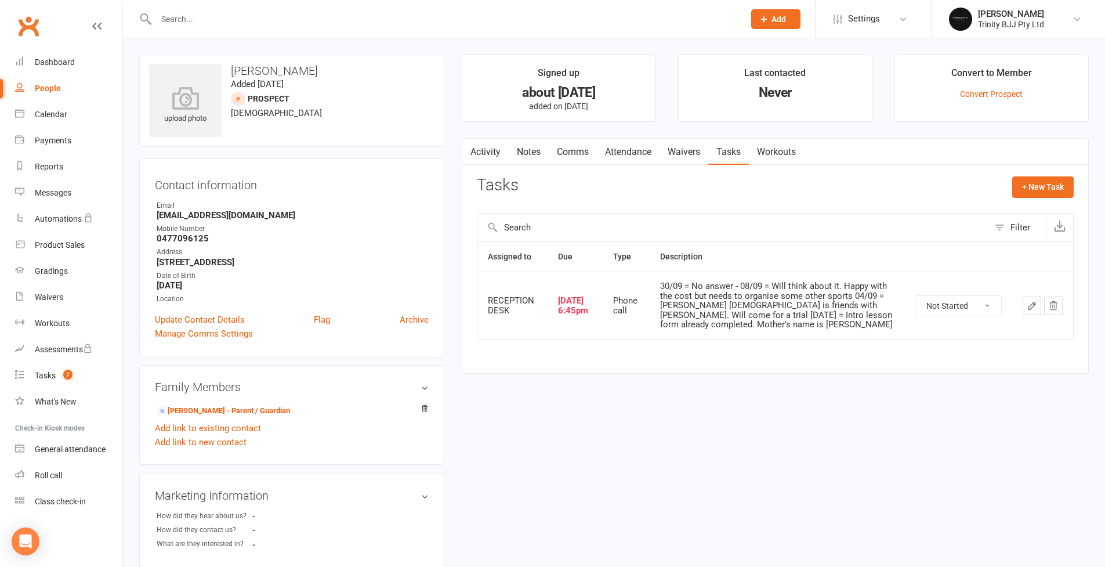
click at [186, 241] on strong "0477096125" at bounding box center [293, 238] width 272 height 10
copy strong "0477096125"
click at [1033, 302] on icon "button" at bounding box center [1032, 305] width 7 height 7
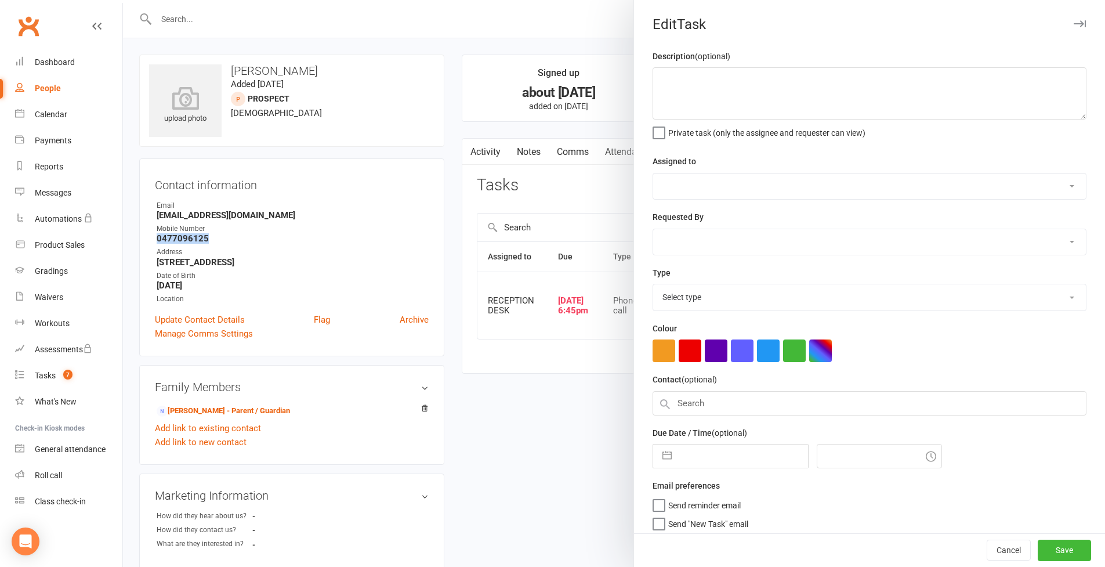
type textarea "30/09 = No answer - 08/09 = Will think about it. Happy with the cost but needs …"
select select "53742"
type input "10 Oct 2025"
type input "6:45pm"
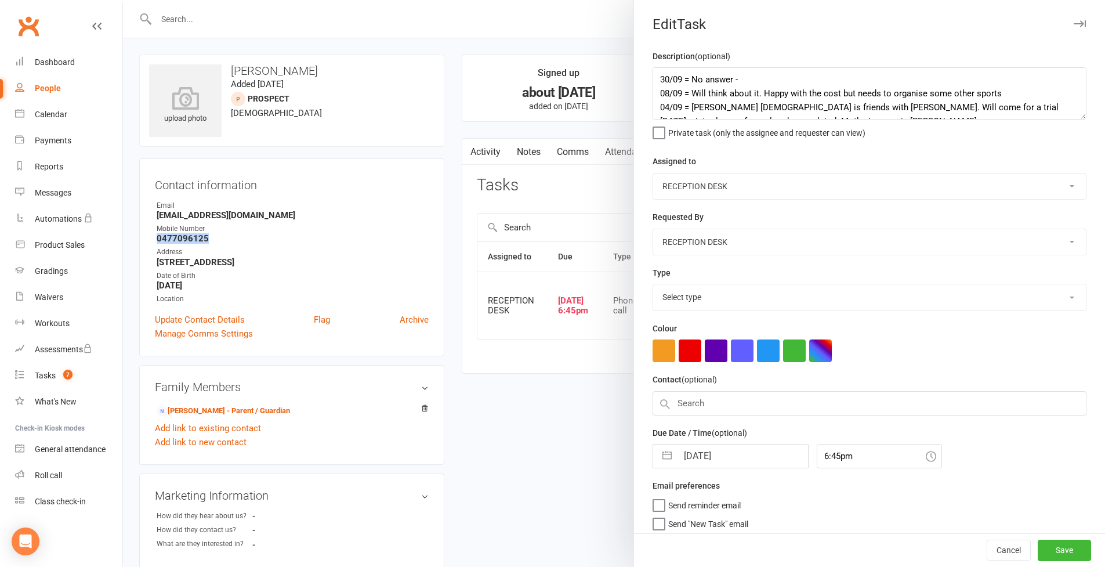
select select "28721"
drag, startPoint x: 654, startPoint y: 79, endPoint x: 669, endPoint y: 111, distance: 35.3
click at [654, 81] on textarea "30/09 = No answer - 08/09 = Will think about it. Happy with the cost but needs …" at bounding box center [870, 93] width 434 height 52
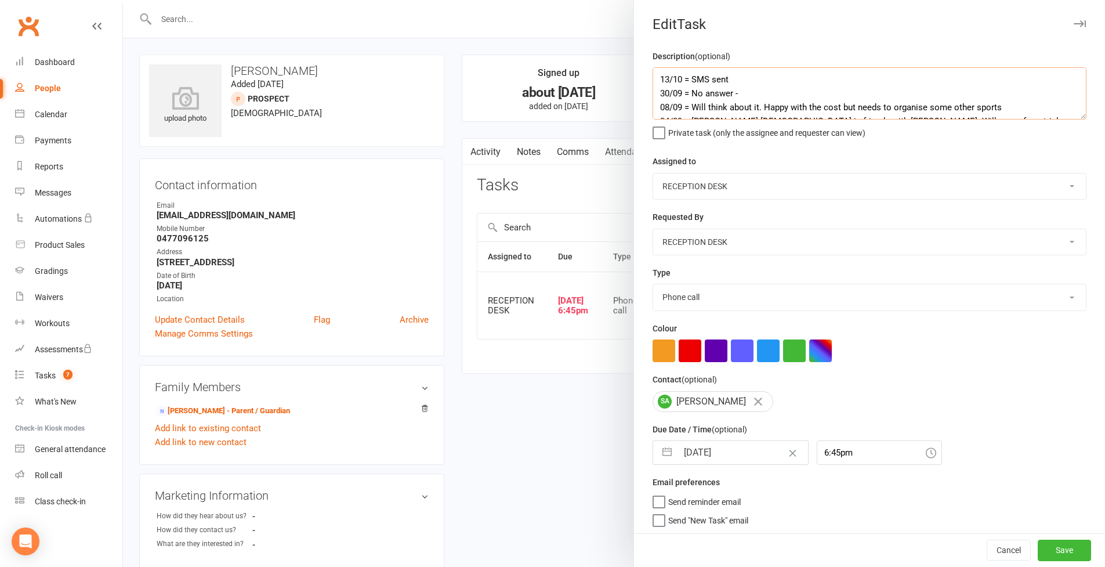
type textarea "13/10 = SMS sent 30/09 = No answer - 08/09 = Will think about it. Happy with th…"
click at [667, 455] on button "button" at bounding box center [667, 452] width 21 height 23
select select "8"
select select "2025"
select select "9"
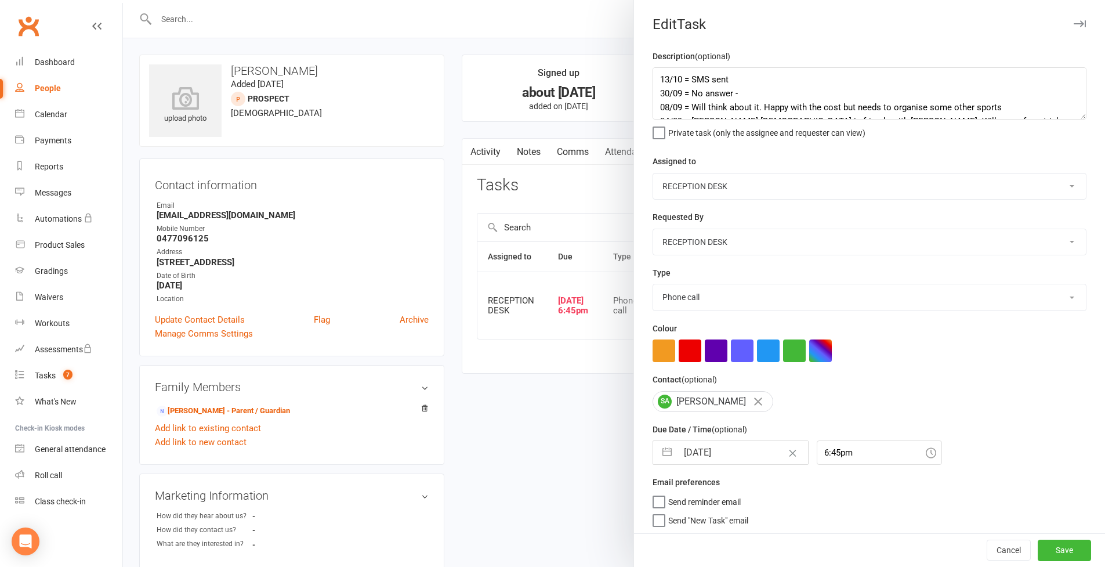
select select "2025"
select select "10"
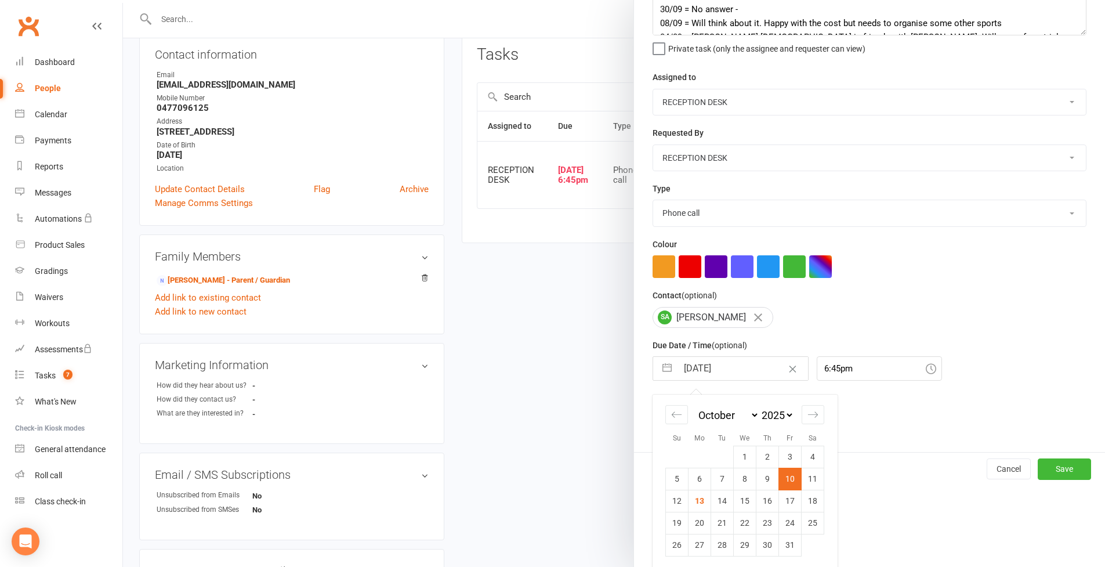
scroll to position [276, 0]
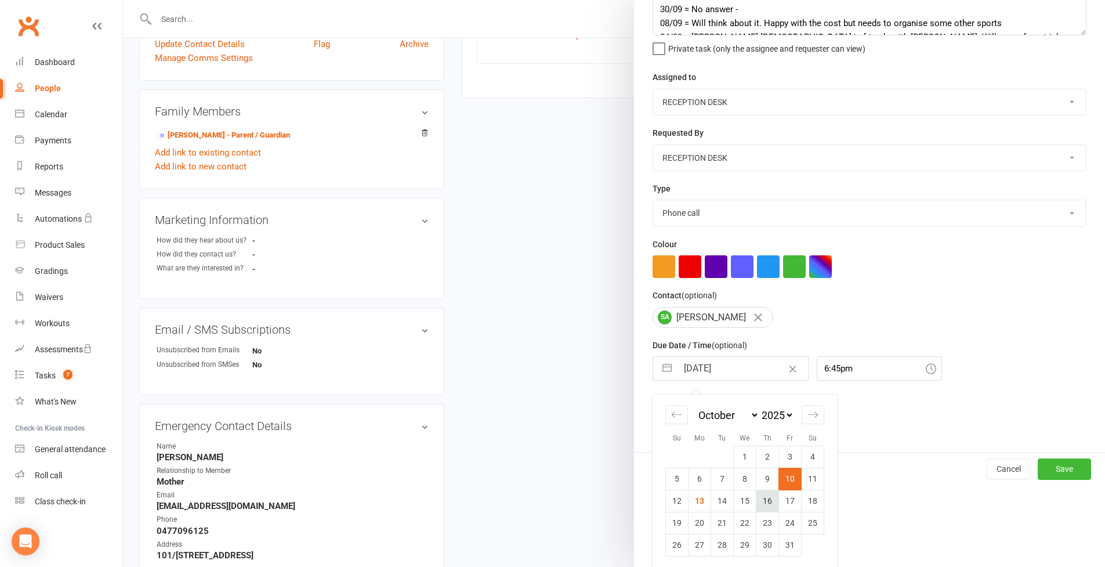
click at [763, 505] on td "16" at bounding box center [767, 501] width 23 height 22
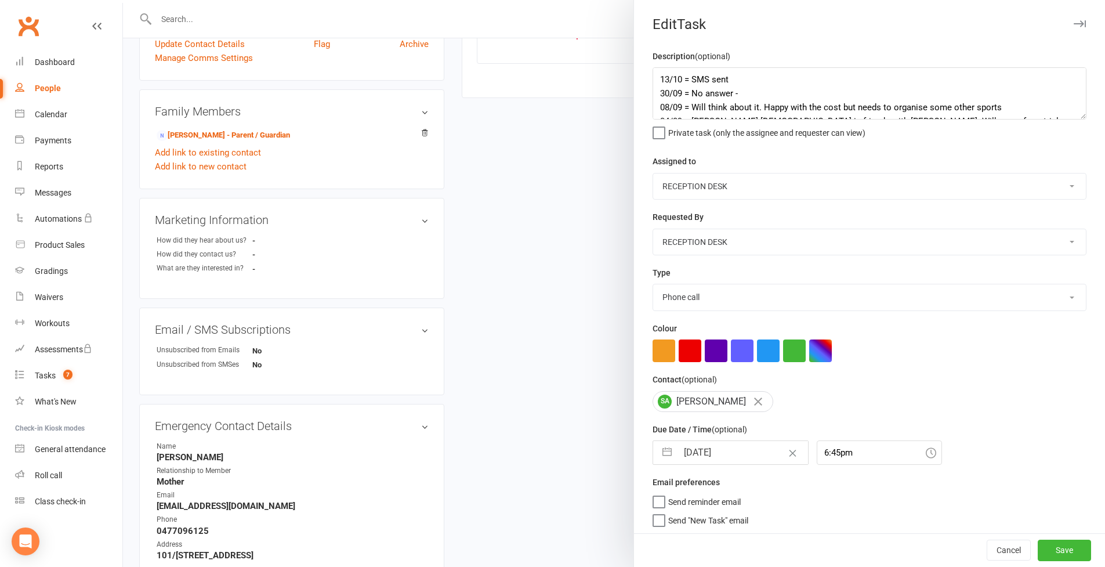
click at [657, 457] on button "button" at bounding box center [667, 452] width 21 height 23
click at [1038, 545] on button "Save" at bounding box center [1064, 550] width 53 height 21
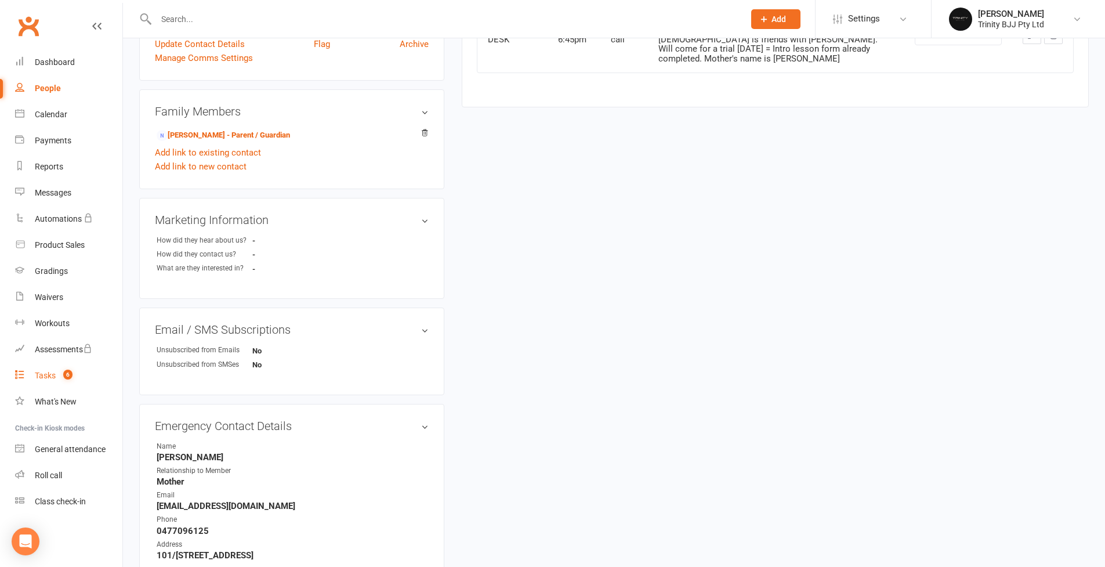
click at [50, 370] on link "Tasks 6" at bounding box center [68, 376] width 107 height 26
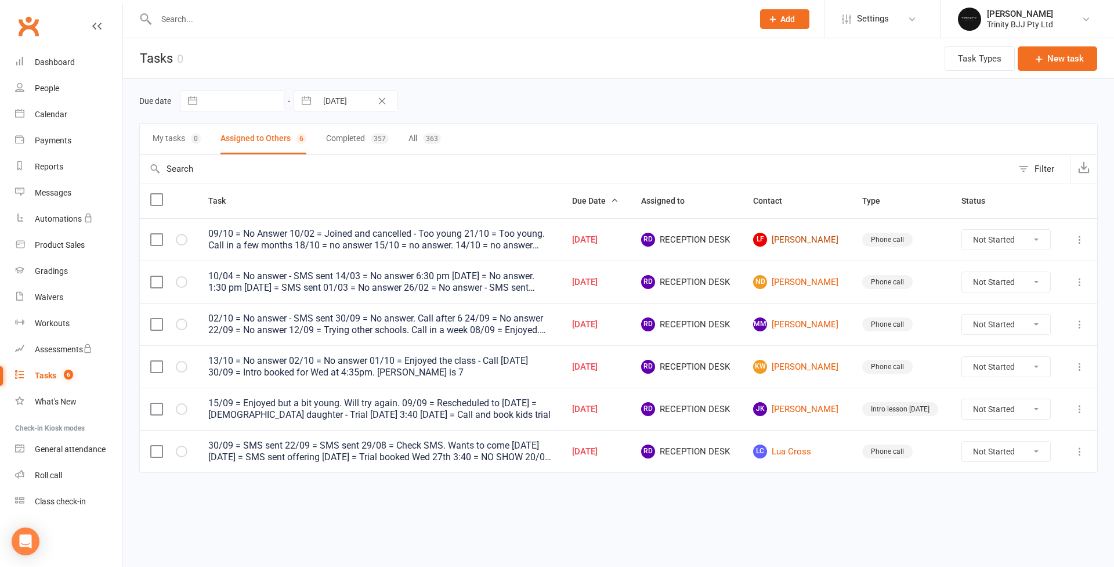
click at [812, 246] on link "LF Laila Franzen" at bounding box center [797, 240] width 88 height 14
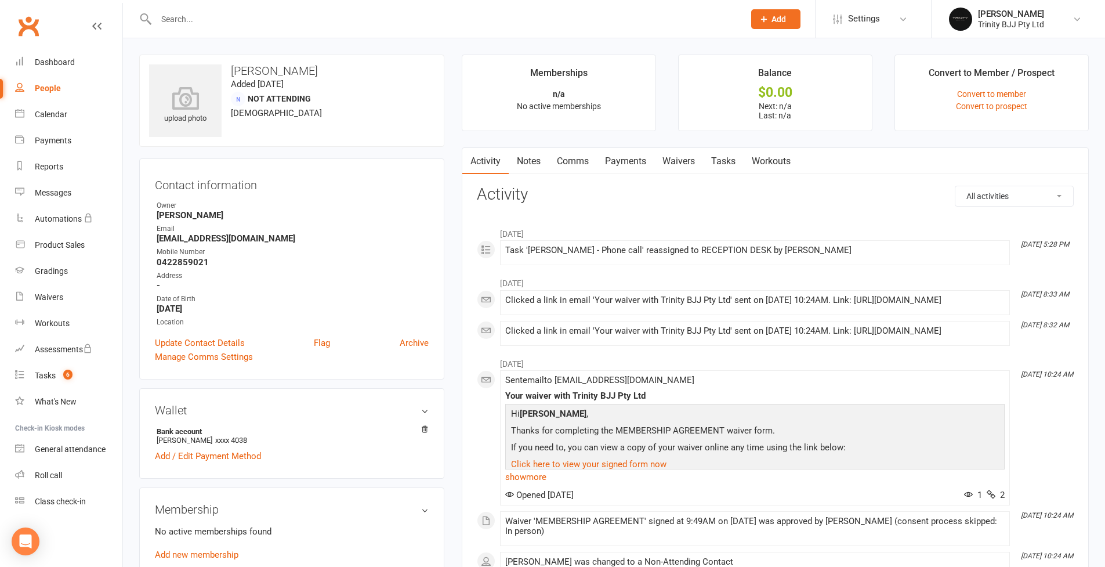
click at [195, 262] on strong "0422859021" at bounding box center [293, 262] width 272 height 10
copy strong "0422859021"
click at [716, 157] on link "Tasks" at bounding box center [723, 161] width 41 height 27
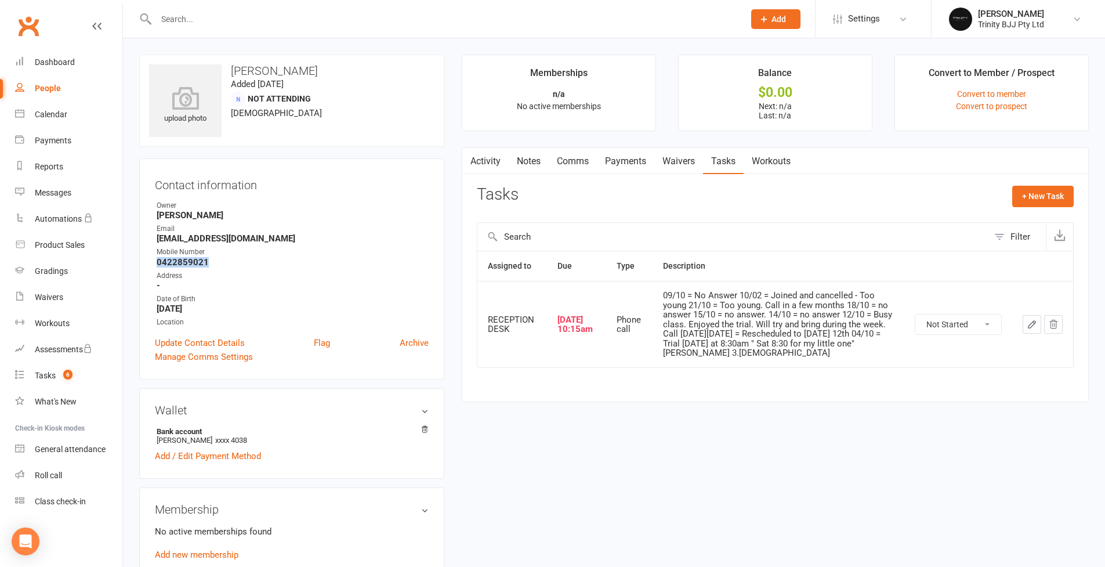
click at [1032, 321] on icon "button" at bounding box center [1032, 324] width 10 height 10
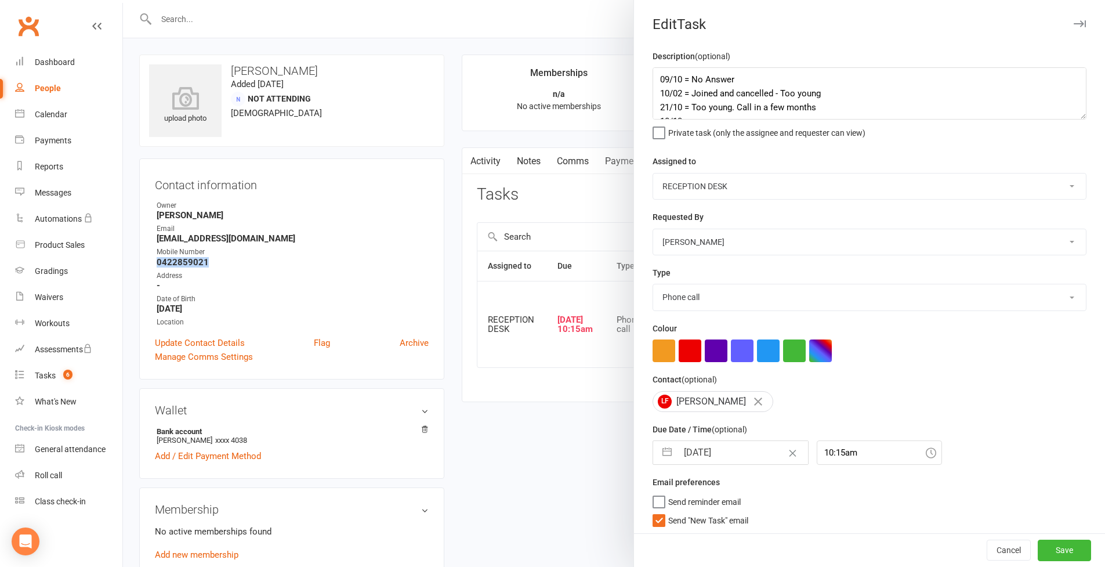
click at [1083, 120] on textarea "09/10 = No Answer 10/02 = Joined and cancelled - Too young 21/10 = Too young. C…" at bounding box center [870, 93] width 434 height 52
click at [656, 77] on textarea "09/10 = No Answer 10/02 = Joined and cancelled - Too young 21/10 = Too young. C…" at bounding box center [870, 93] width 434 height 52
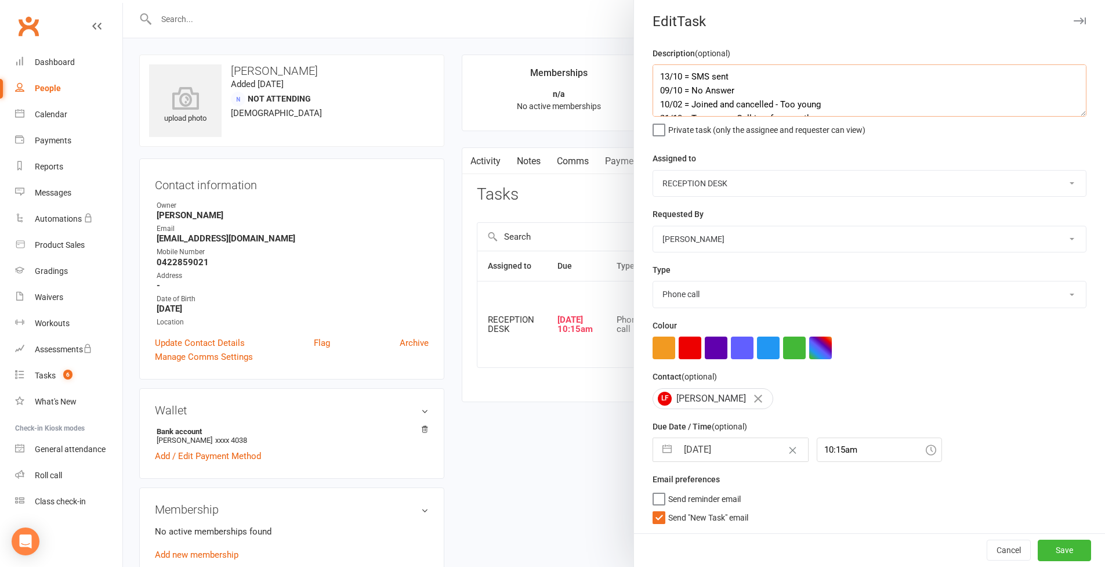
scroll to position [132, 0]
click at [665, 441] on button "button" at bounding box center [667, 449] width 21 height 23
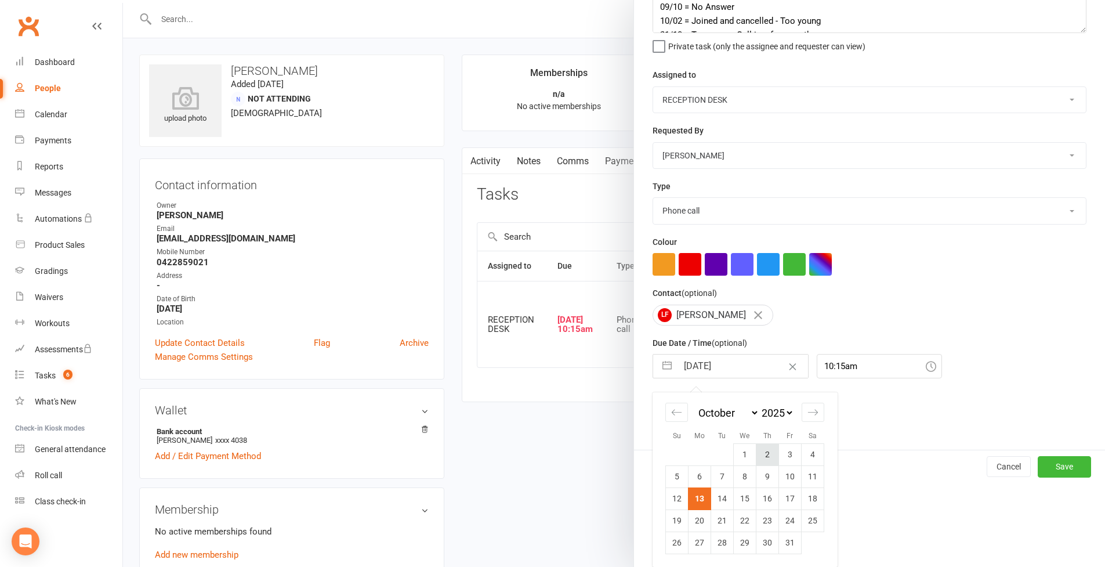
scroll to position [259, 0]
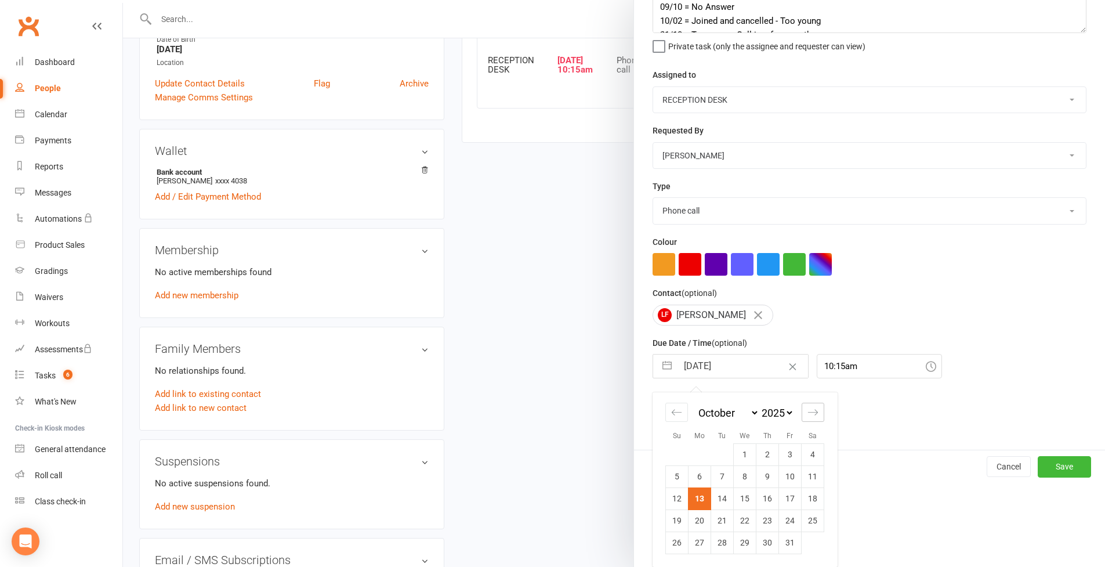
click at [816, 404] on div "Move forward to switch to the next month." at bounding box center [813, 412] width 23 height 19
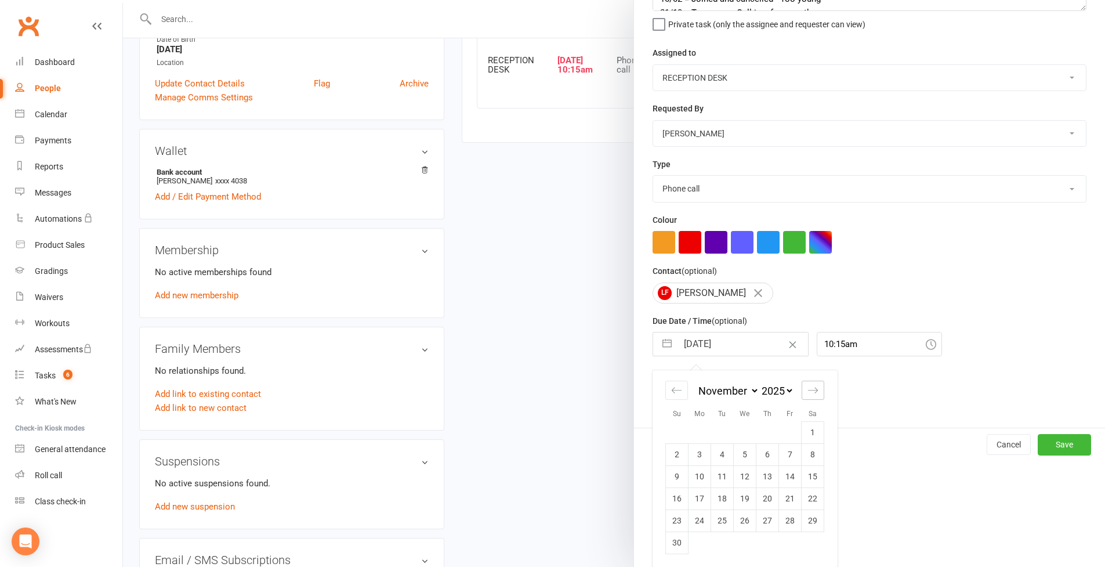
click at [816, 400] on div "Move forward to switch to the next month." at bounding box center [813, 390] width 23 height 19
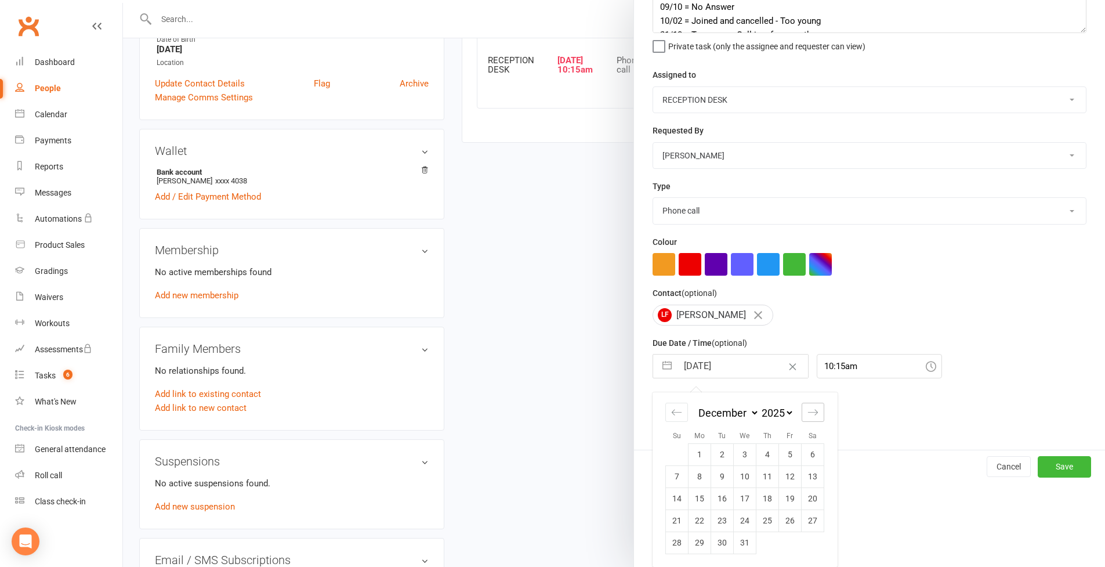
click at [816, 404] on div "Move forward to switch to the next month." at bounding box center [813, 412] width 23 height 19
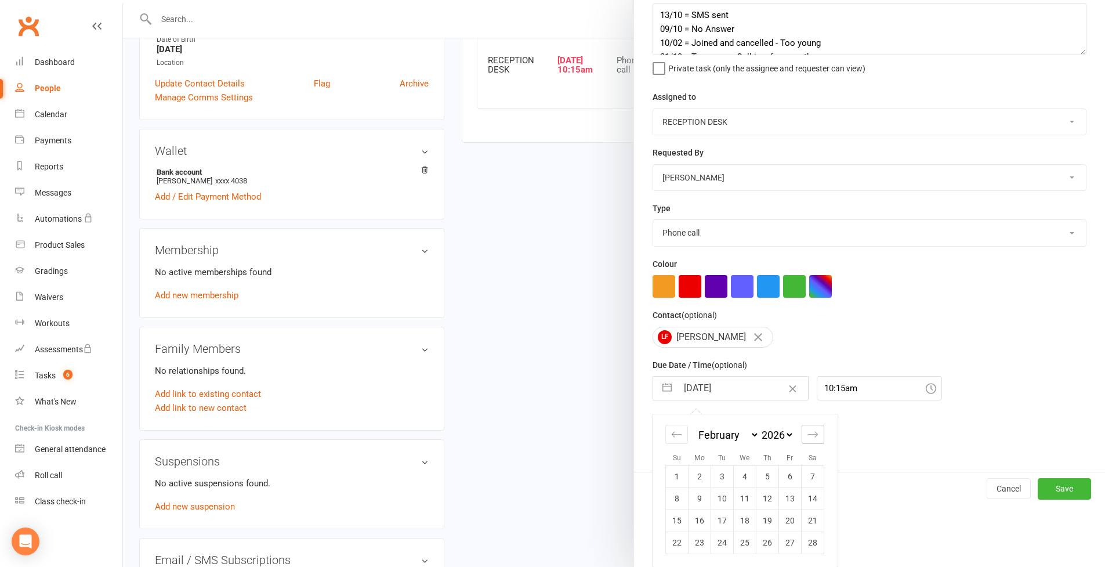
scroll to position [194, 0]
click at [682, 425] on div "Move backward to switch to the previous month." at bounding box center [676, 434] width 23 height 19
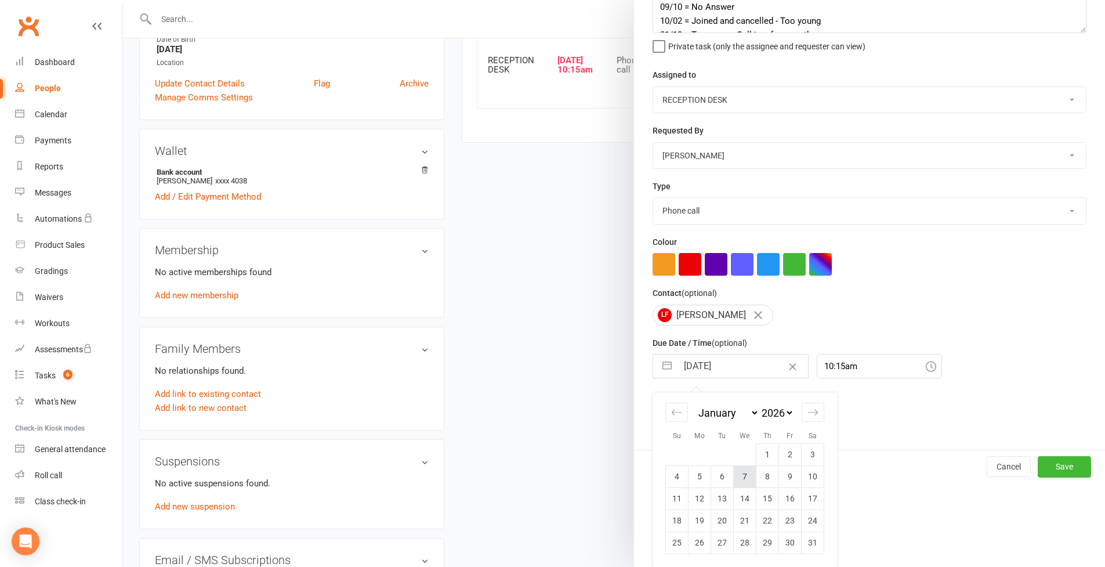
scroll to position [324, 0]
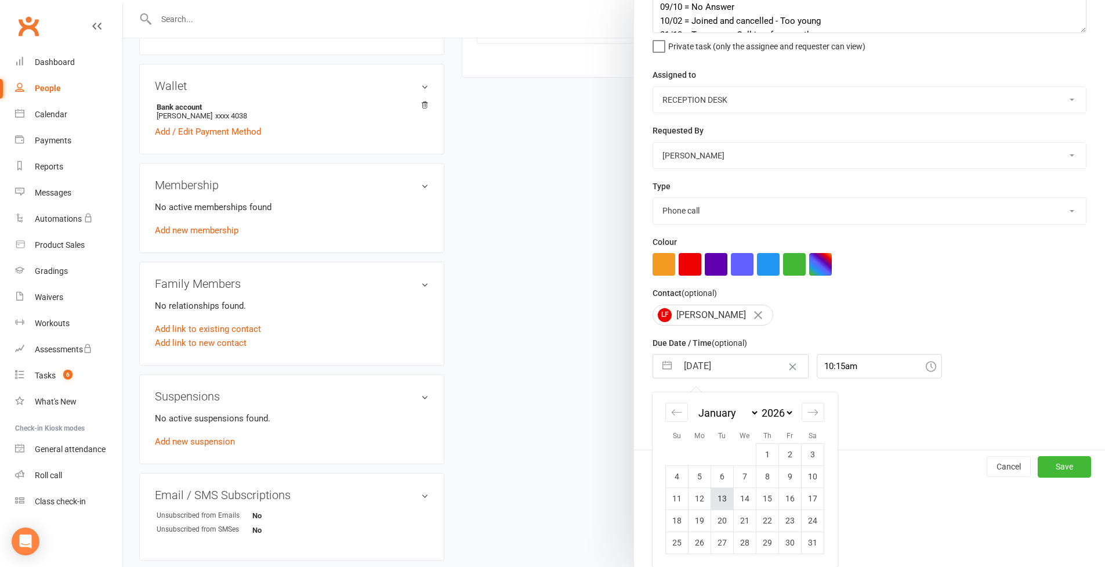
click at [720, 487] on td "13" at bounding box center [722, 498] width 23 height 22
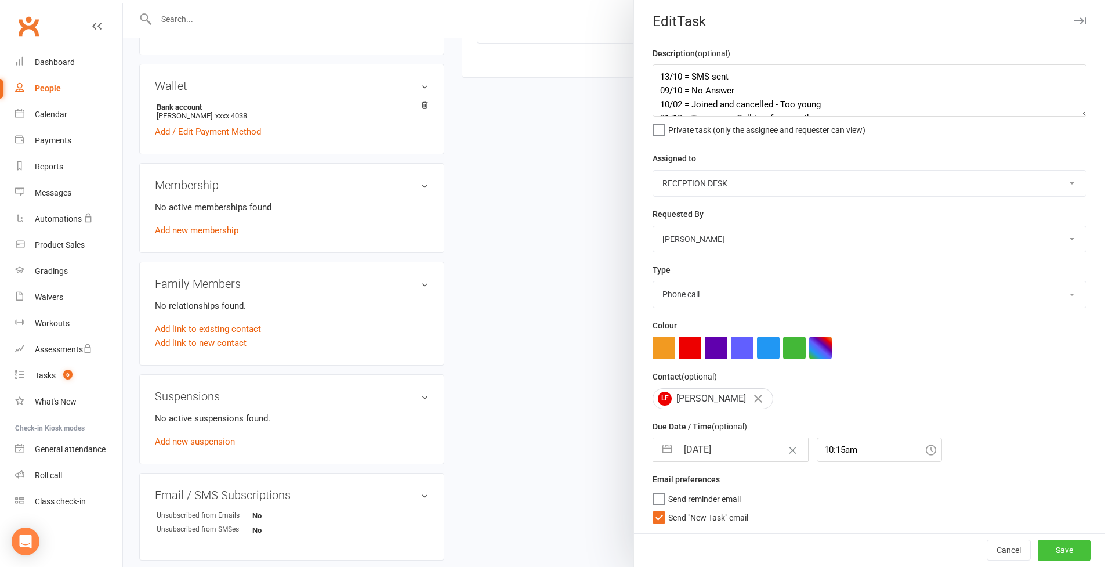
click at [1049, 540] on button "Save" at bounding box center [1064, 550] width 53 height 21
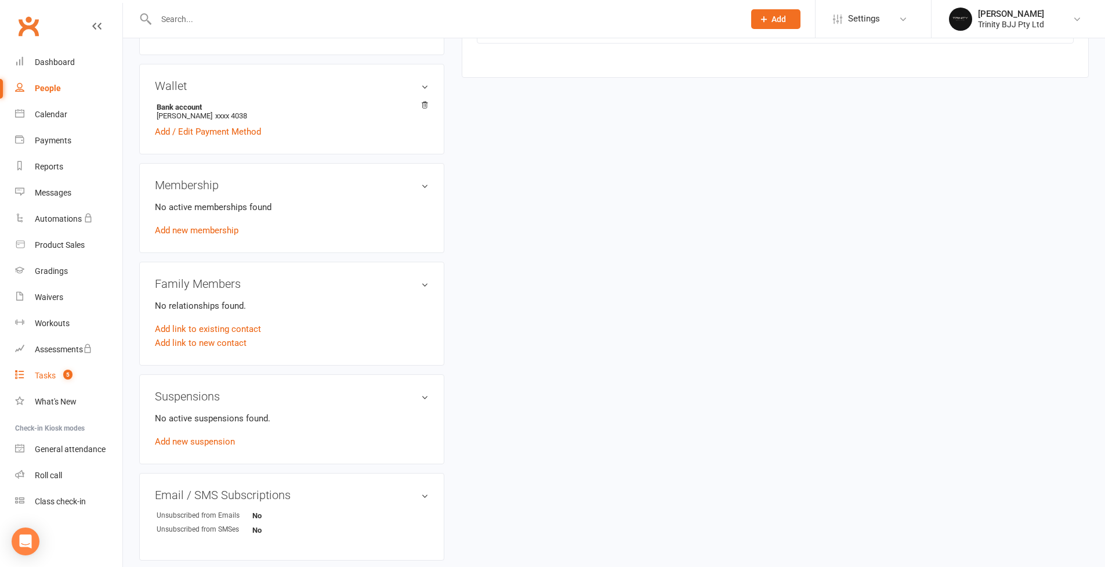
click at [42, 376] on div "Tasks" at bounding box center [45, 375] width 21 height 9
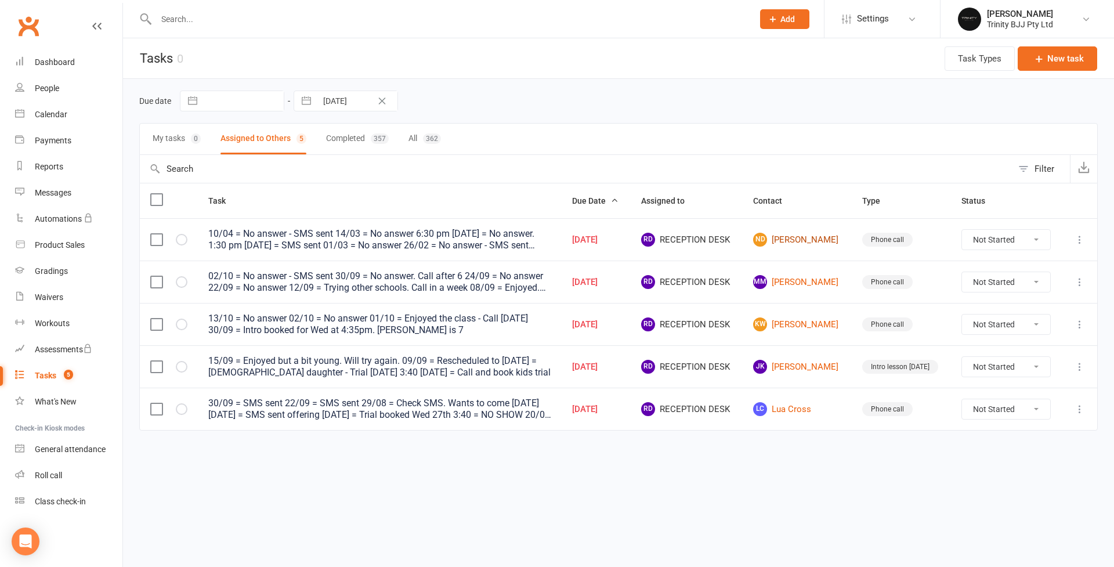
click at [806, 242] on link "Nd Natalie de Freitas" at bounding box center [797, 240] width 88 height 14
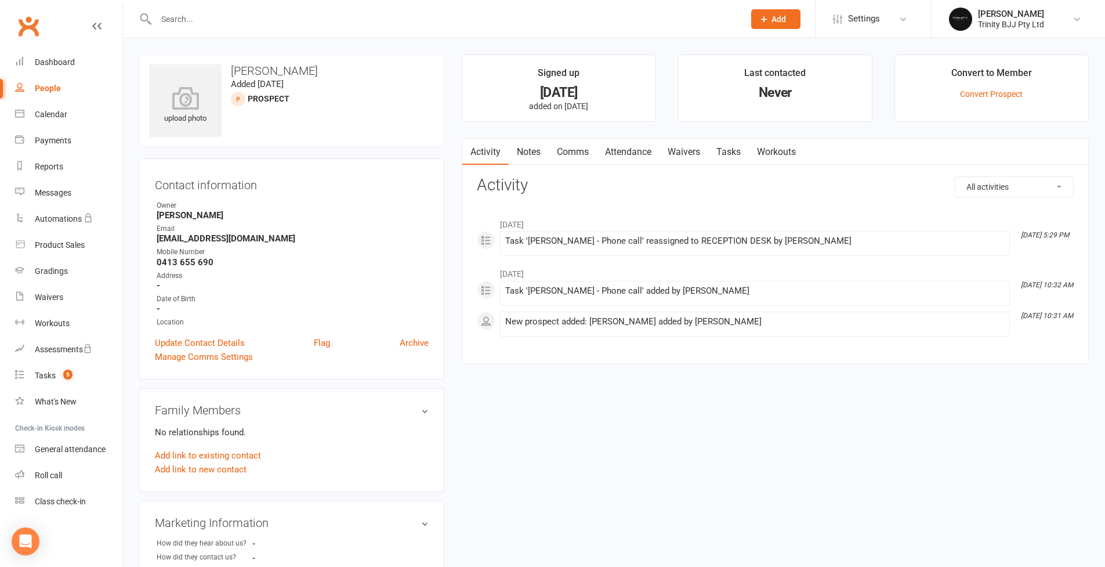
click at [739, 151] on link "Tasks" at bounding box center [728, 152] width 41 height 27
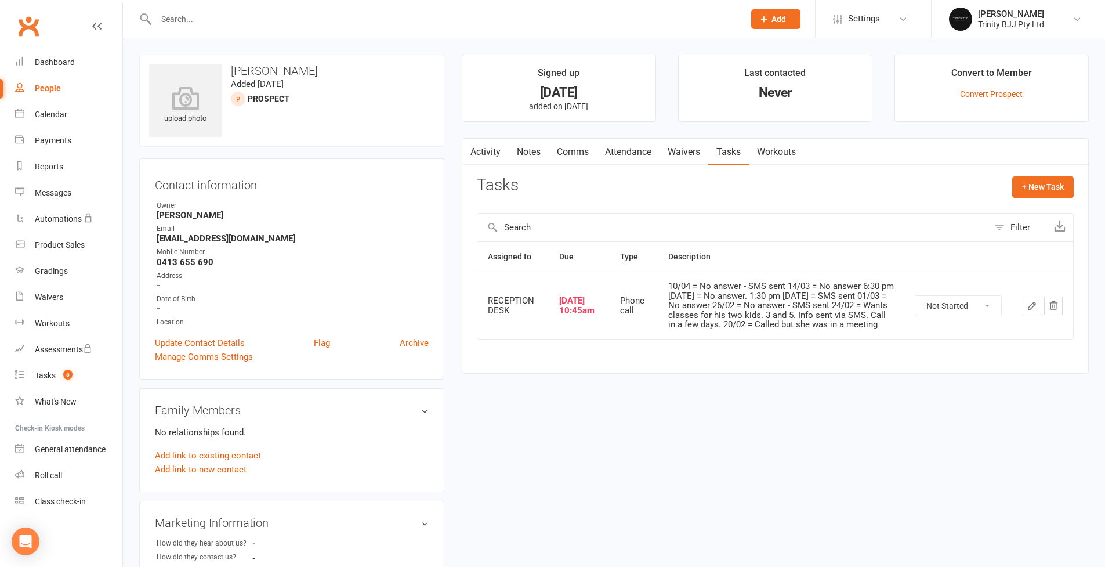
click at [1031, 306] on icon "button" at bounding box center [1032, 305] width 7 height 7
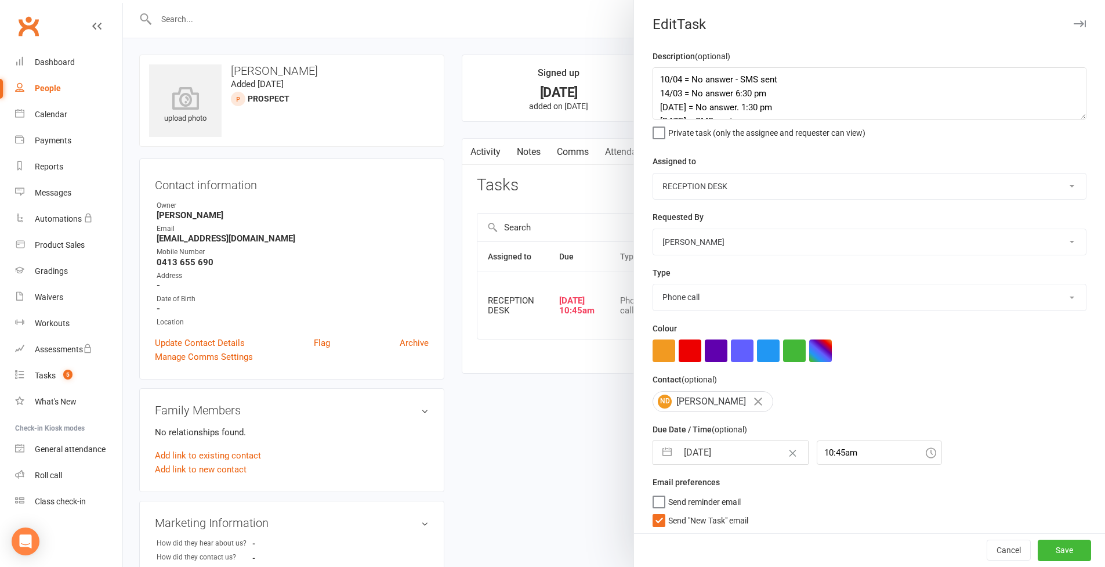
click at [1075, 120] on textarea "10/04 = No answer - SMS sent 14/03 = No answer 6:30 pm 11/03 = No answer. 1:30 …" at bounding box center [870, 93] width 434 height 52
click at [816, 82] on textarea "10/04 = No answer - SMS sent 14/03 = No answer 6:30 pm 11/03 = No answer. 1:30 …" at bounding box center [870, 93] width 434 height 52
click at [657, 78] on textarea "10/04 = No answer - SMS sent 14/03 = No answer 6:30 pm 11/03 = No answer. 1:30 …" at bounding box center [870, 93] width 434 height 52
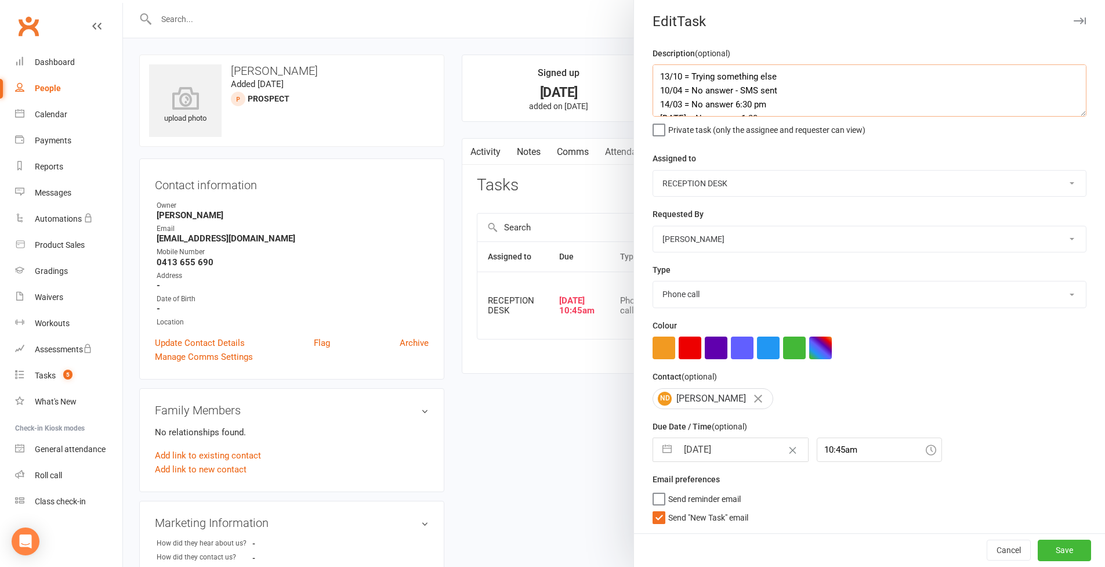
scroll to position [108, 0]
click at [1047, 550] on button "Save" at bounding box center [1064, 550] width 53 height 21
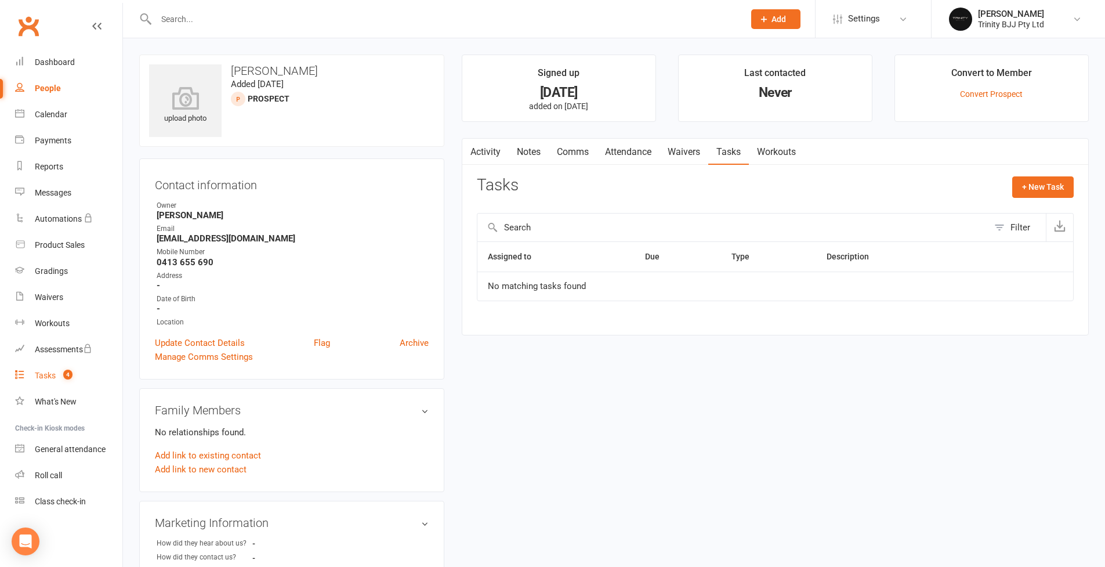
click at [47, 375] on div "Tasks" at bounding box center [45, 375] width 21 height 9
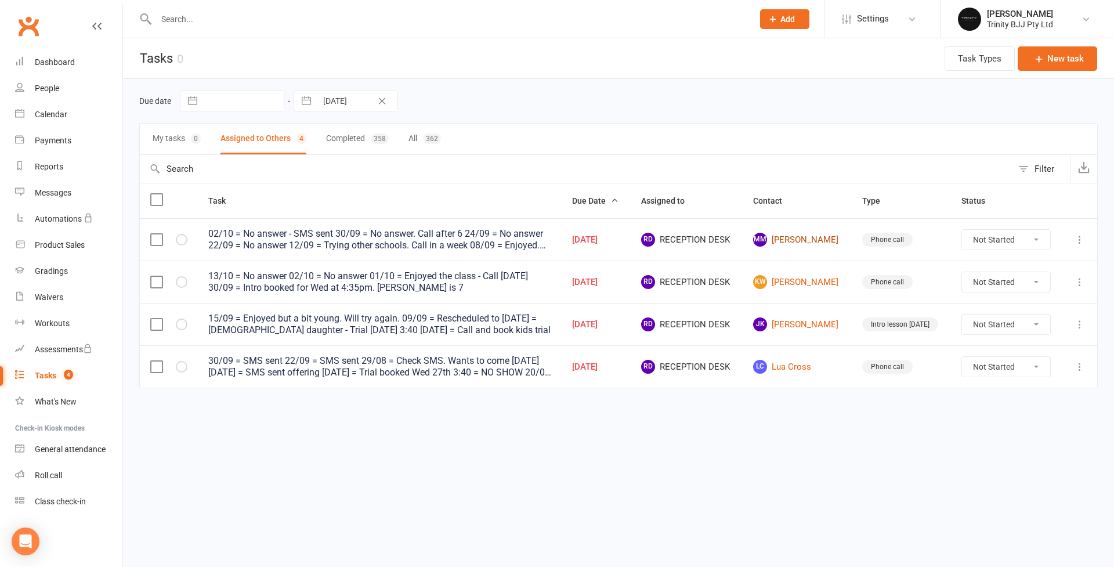
click at [810, 244] on link "MM Melanie Murace" at bounding box center [797, 240] width 88 height 14
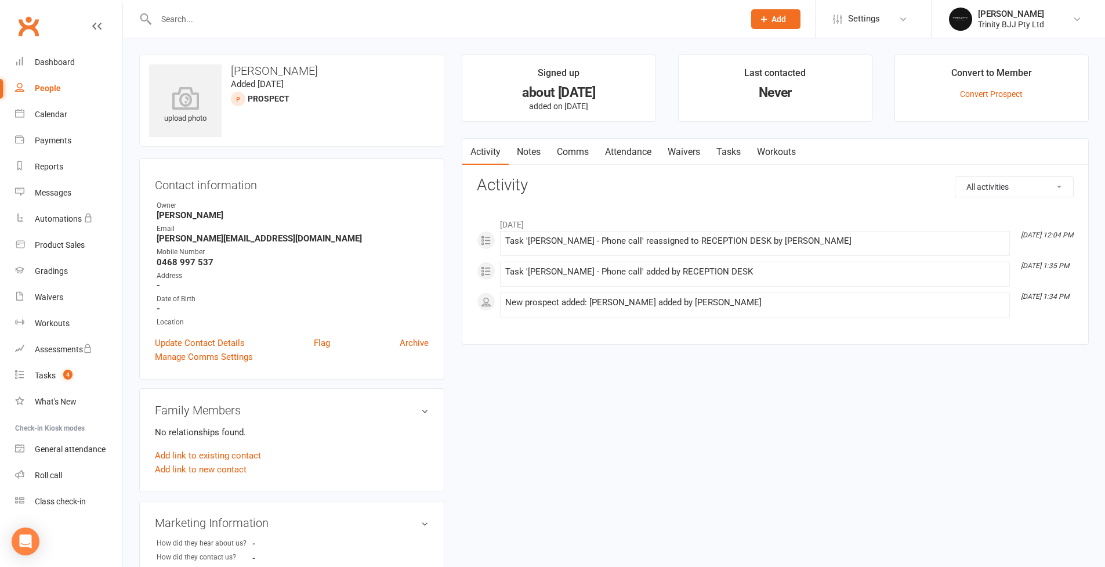
click at [737, 142] on link "Tasks" at bounding box center [728, 152] width 41 height 27
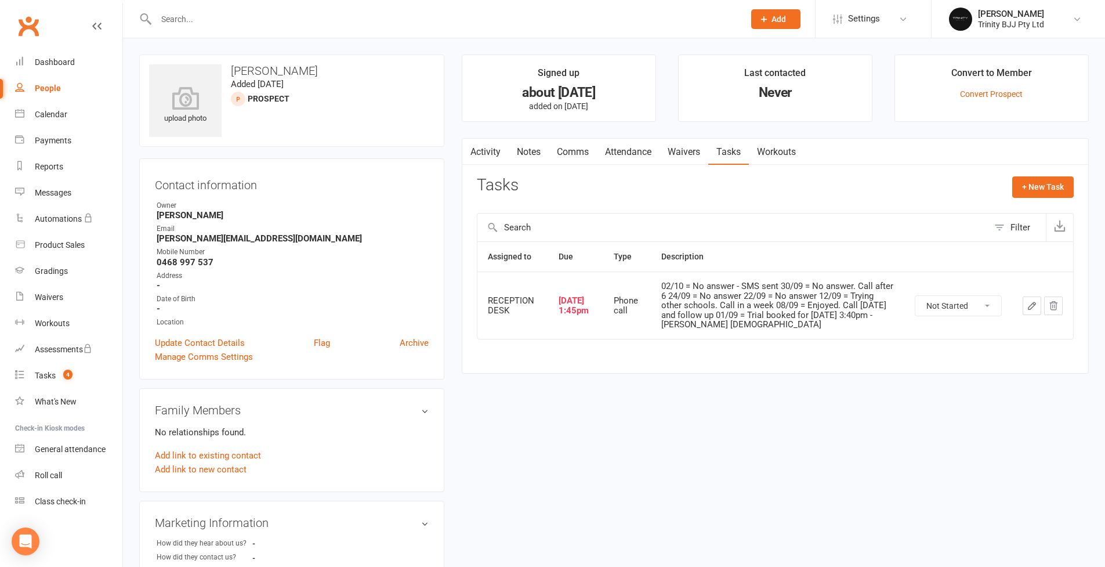
click at [1027, 301] on icon "button" at bounding box center [1032, 306] width 10 height 10
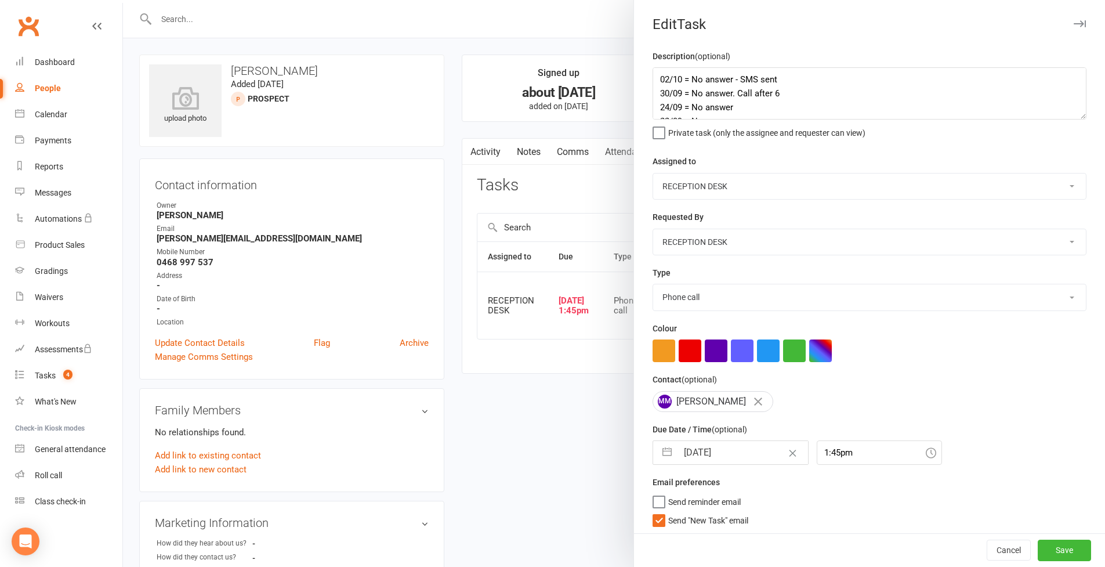
click at [1074, 120] on textarea "02/10 = No answer - SMS sent 30/09 = No answer. Call after 6 24/09 = No answer …" at bounding box center [870, 93] width 434 height 52
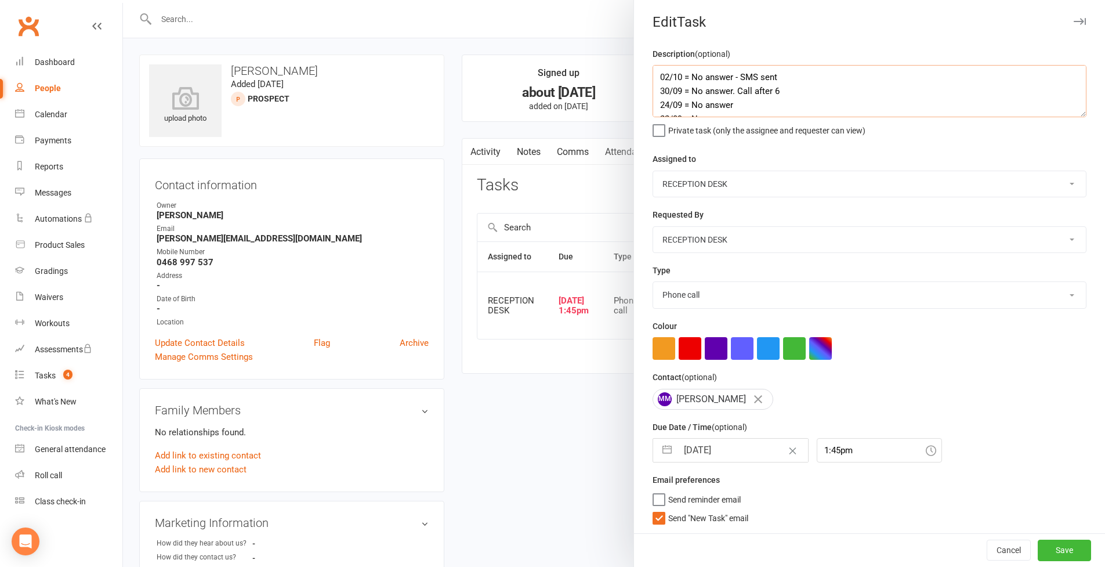
click at [657, 76] on textarea "02/10 = No answer - SMS sent 30/09 = No answer. Call after 6 24/09 = No answer …" at bounding box center [870, 91] width 434 height 52
click at [1043, 546] on button "Save" at bounding box center [1064, 550] width 53 height 21
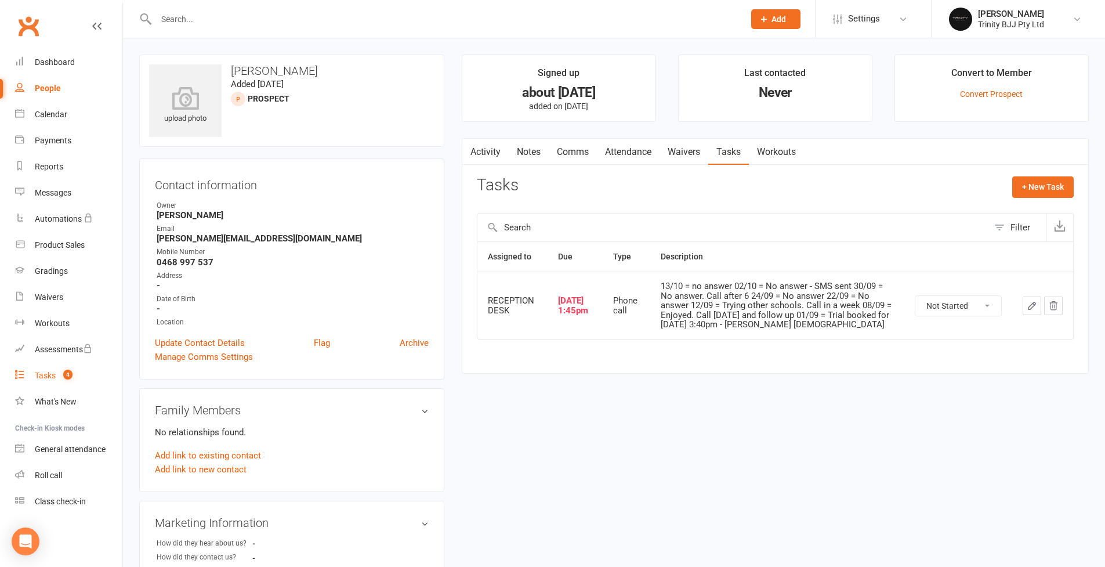
click at [55, 373] on div "Tasks" at bounding box center [45, 375] width 21 height 9
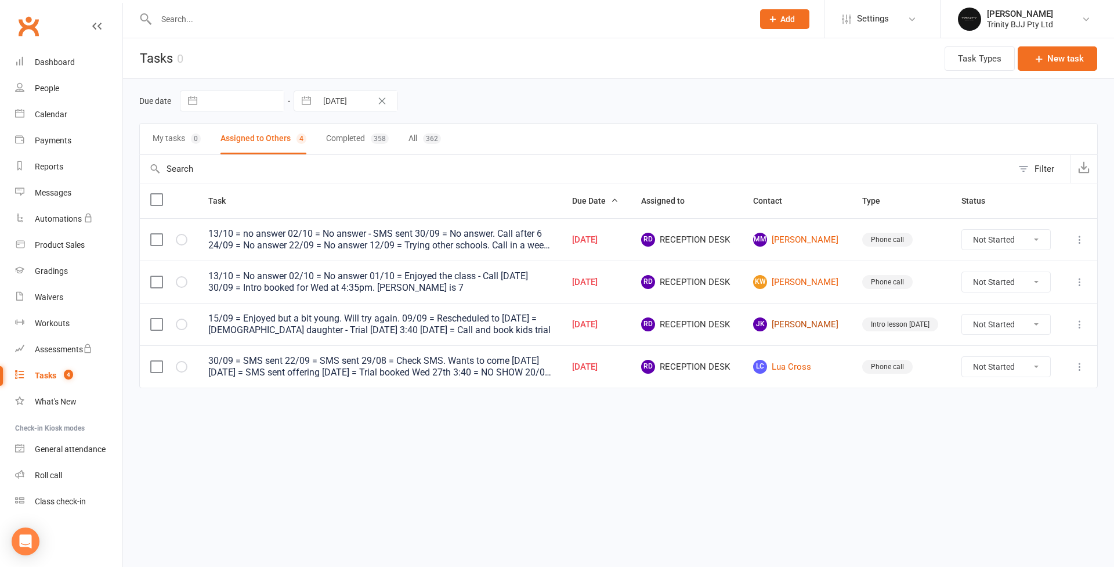
click at [809, 325] on link "JK Jiah Kim" at bounding box center [797, 324] width 88 height 14
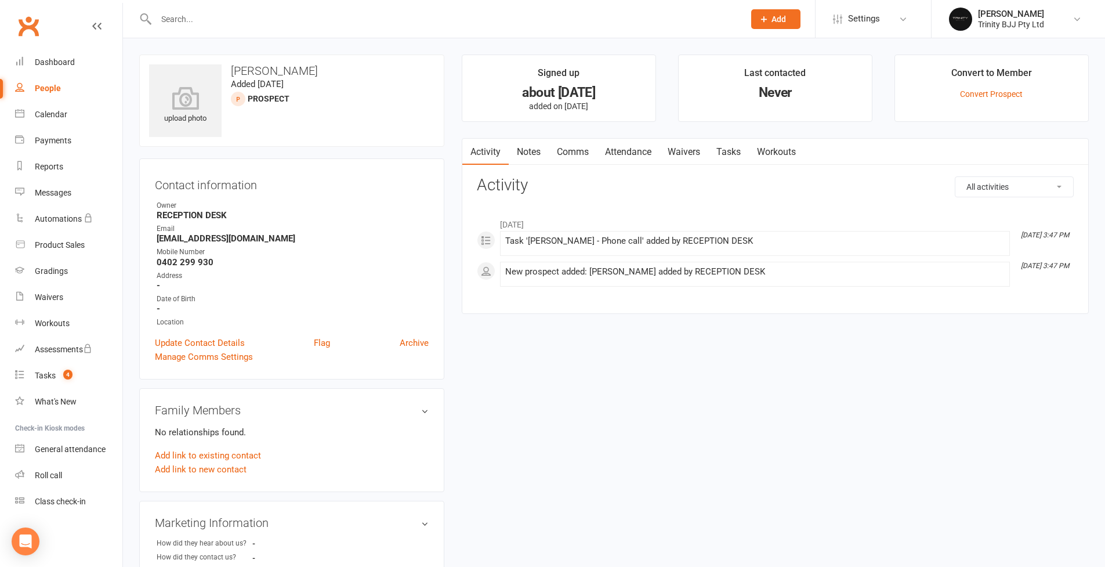
click at [732, 153] on link "Tasks" at bounding box center [728, 152] width 41 height 27
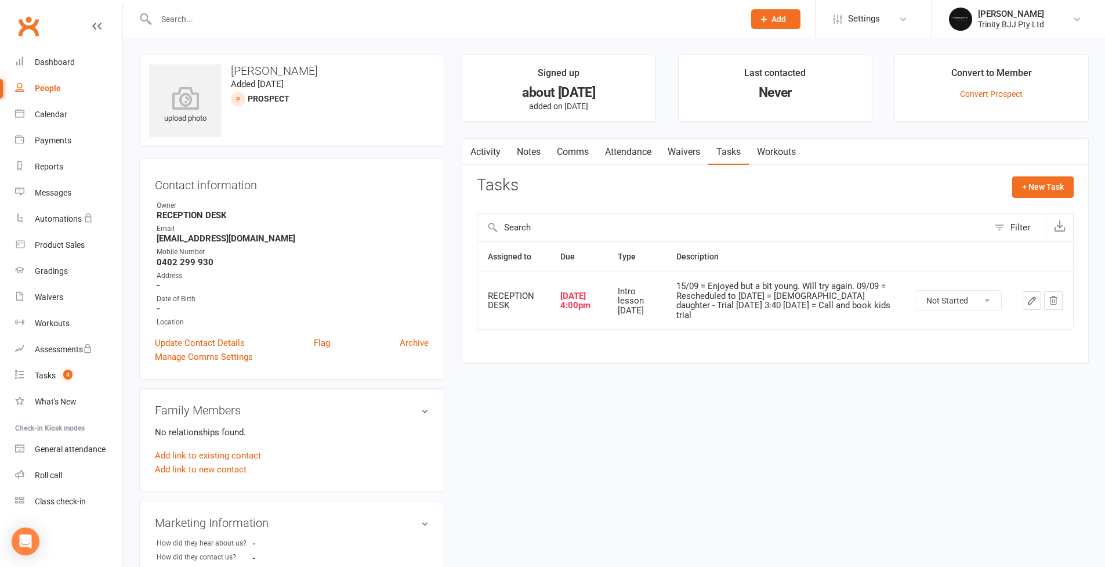
click at [1030, 296] on icon "button" at bounding box center [1032, 300] width 10 height 10
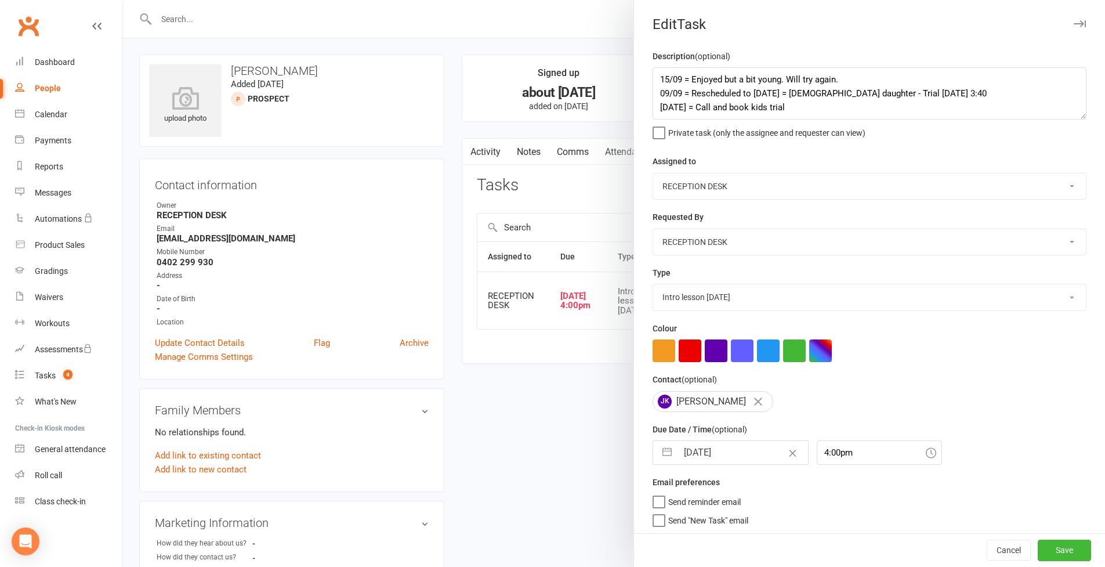
click at [1062, 120] on textarea "15/09 = Enjoyed but a bit young. Will try again. 09/09 = Rescheduled to Monday …" at bounding box center [870, 93] width 434 height 52
click at [158, 260] on div at bounding box center [614, 283] width 982 height 567
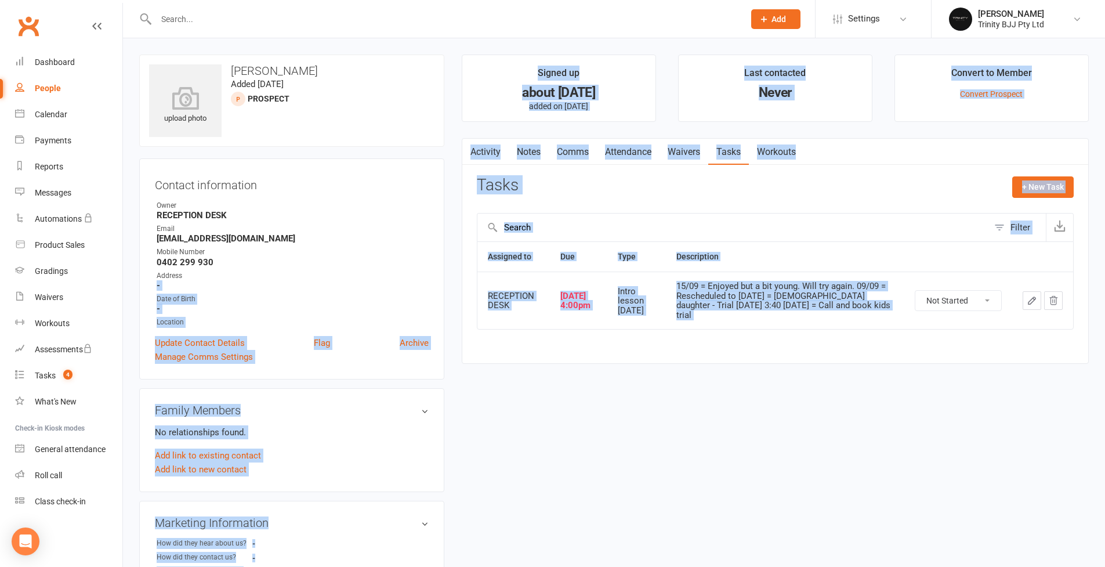
drag, startPoint x: 158, startPoint y: 260, endPoint x: 218, endPoint y: 266, distance: 60.0
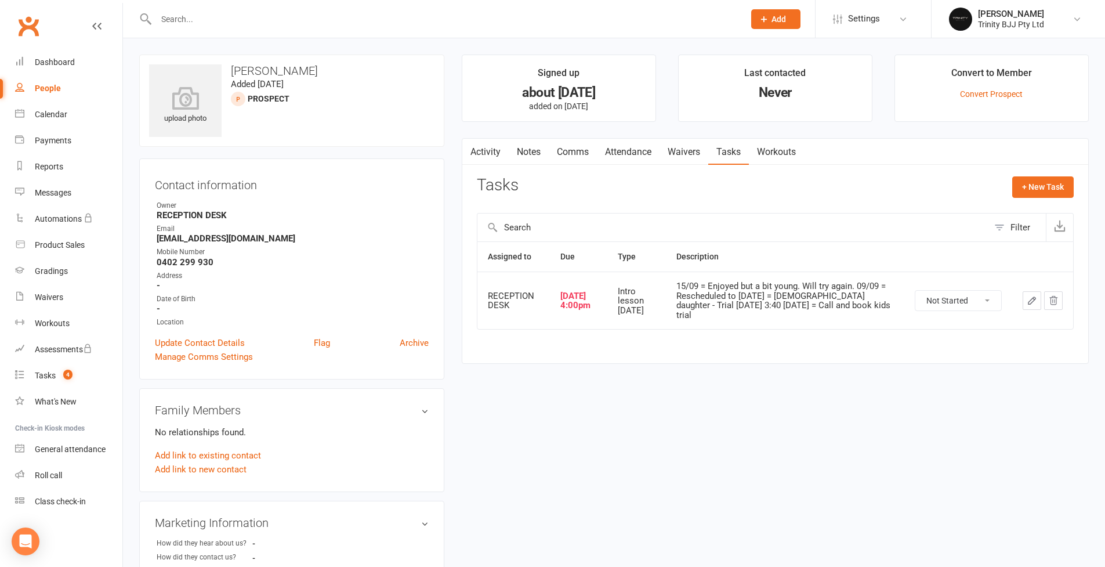
click at [219, 265] on strong "0402 299 930" at bounding box center [293, 262] width 272 height 10
drag, startPoint x: 157, startPoint y: 261, endPoint x: 213, endPoint y: 263, distance: 56.3
click at [213, 263] on strong "0402 299 930" at bounding box center [293, 262] width 272 height 10
click at [1035, 296] on icon "button" at bounding box center [1032, 300] width 10 height 10
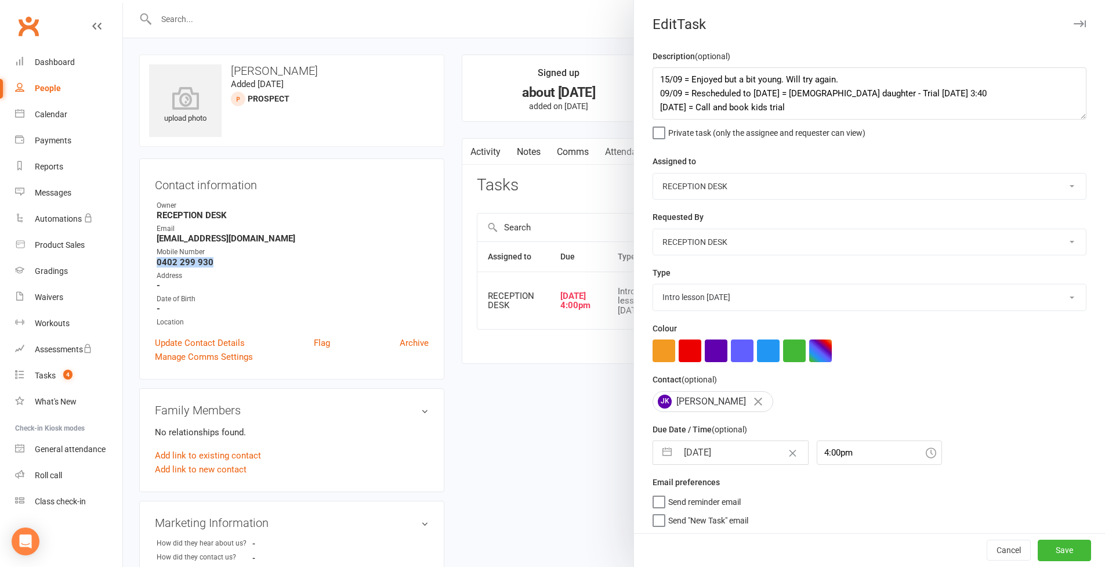
click at [1074, 120] on textarea "15/09 = Enjoyed but a bit young. Will try again. 09/09 = Rescheduled to Monday …" at bounding box center [870, 93] width 434 height 52
click at [661, 464] on button "button" at bounding box center [667, 452] width 21 height 23
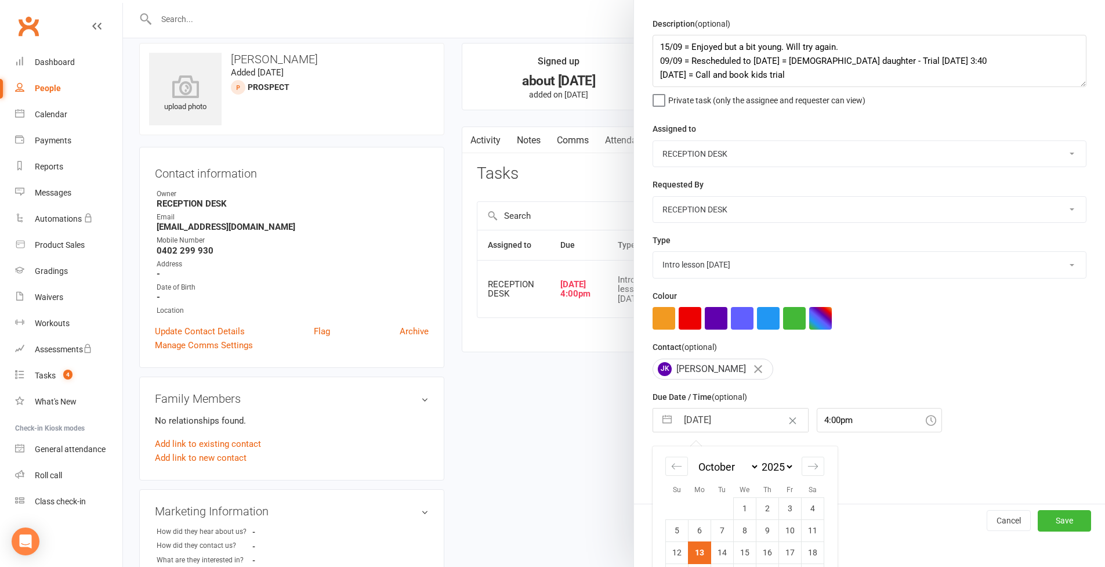
scroll to position [16, 0]
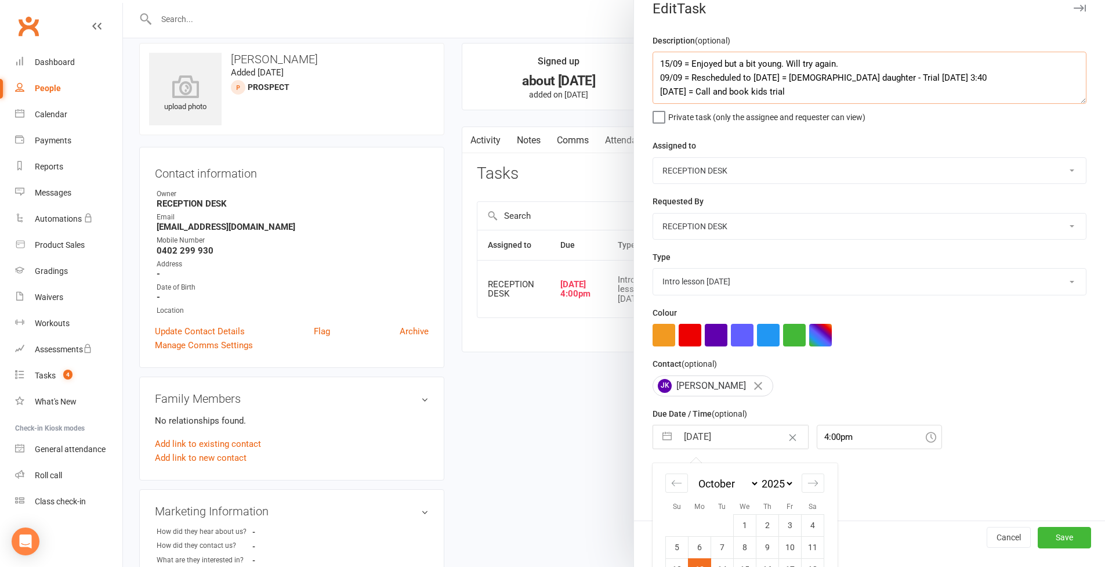
drag, startPoint x: 654, startPoint y: 63, endPoint x: 668, endPoint y: 77, distance: 19.7
click at [655, 63] on textarea "15/09 = Enjoyed but a bit young. Will try again. 09/09 = Rescheduled to Monday …" at bounding box center [870, 78] width 434 height 52
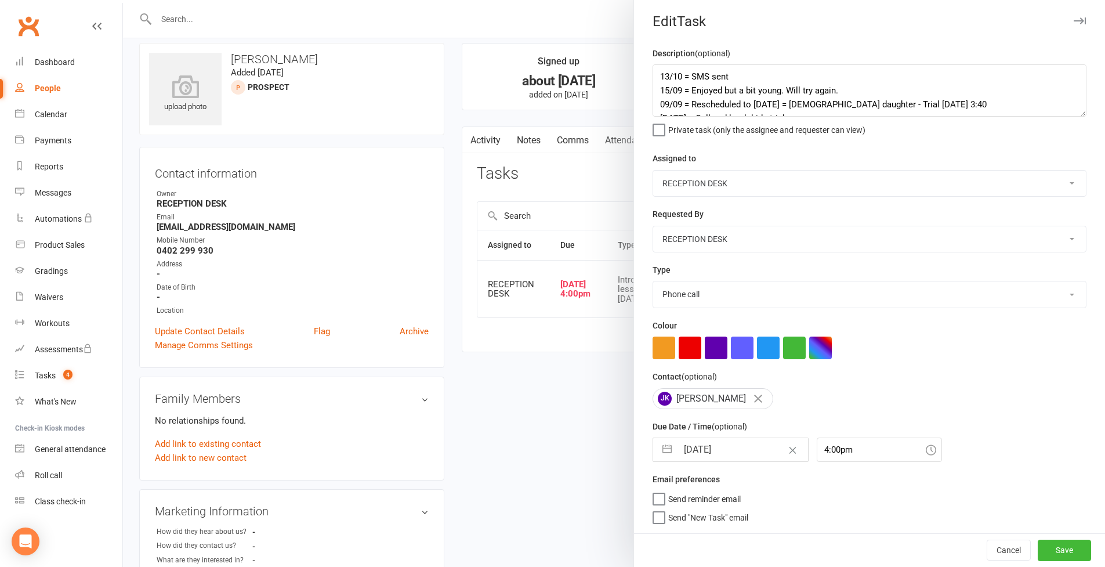
click at [667, 461] on button "button" at bounding box center [667, 449] width 21 height 23
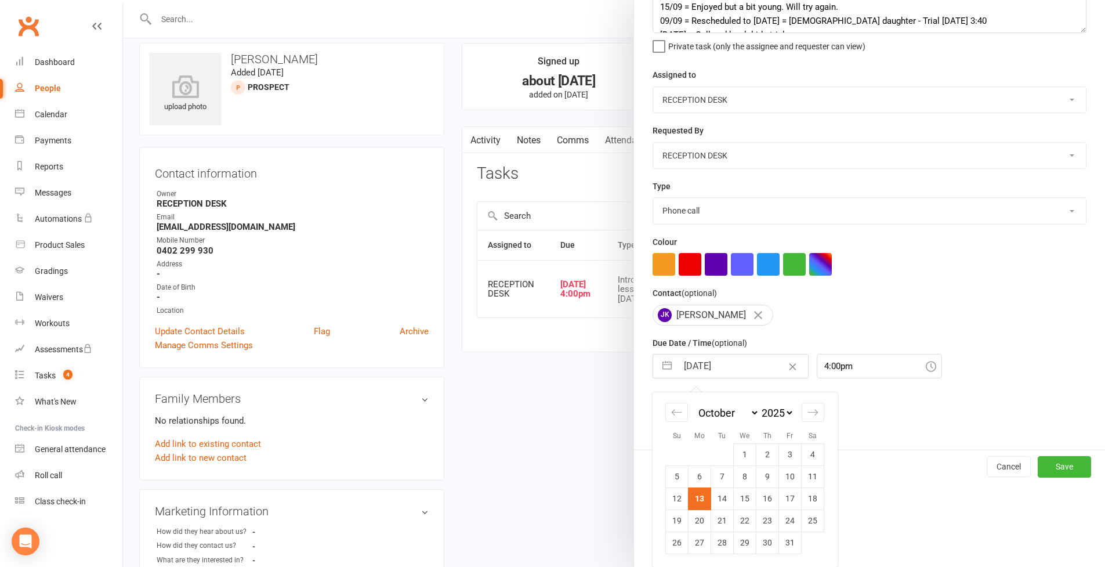
scroll to position [131, 0]
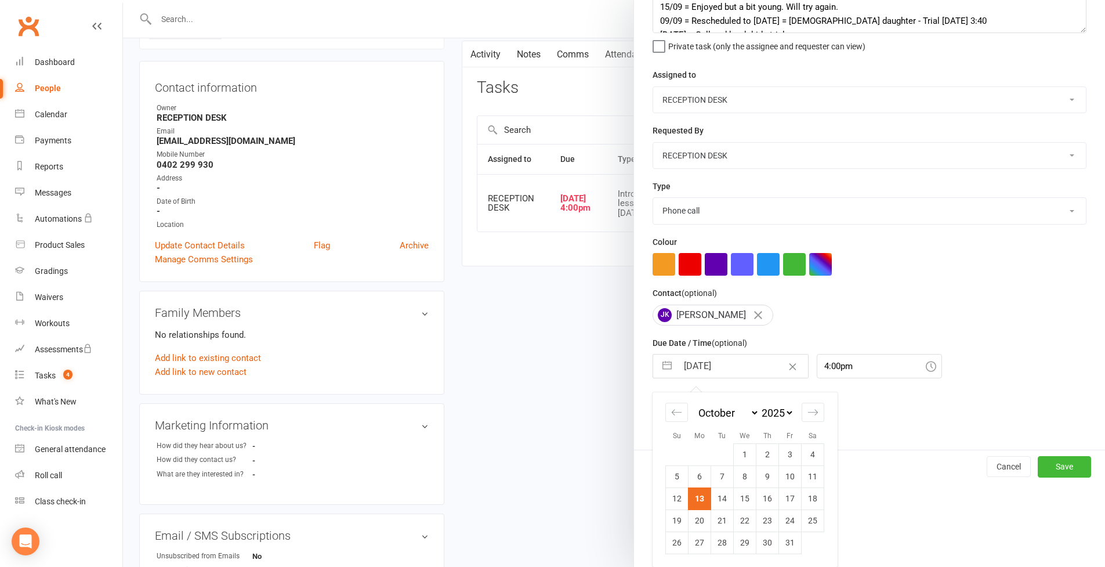
click at [725, 545] on td "28" at bounding box center [722, 542] width 23 height 22
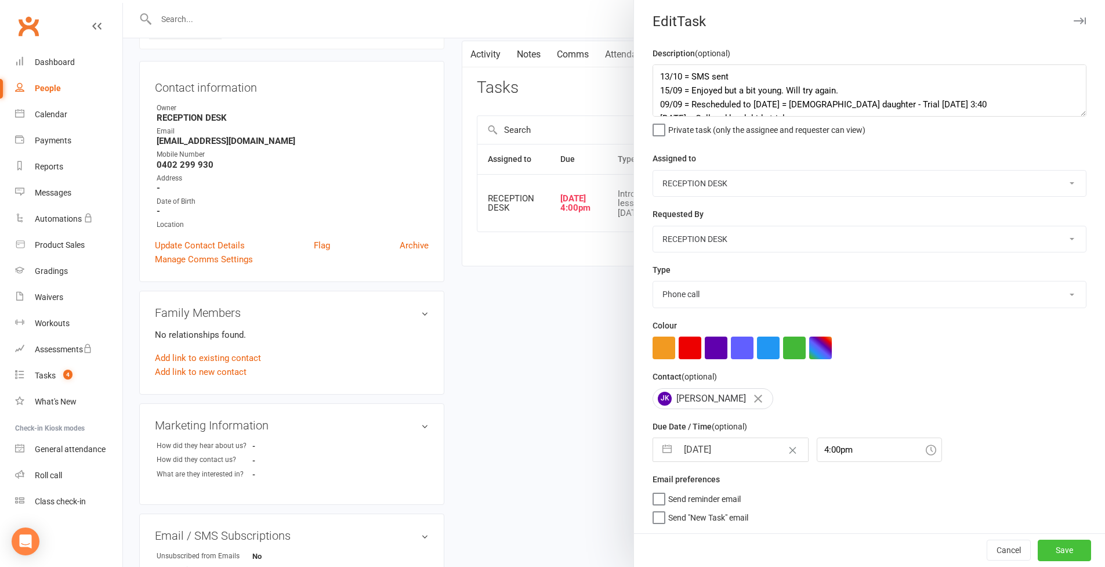
click at [1047, 544] on button "Save" at bounding box center [1064, 550] width 53 height 21
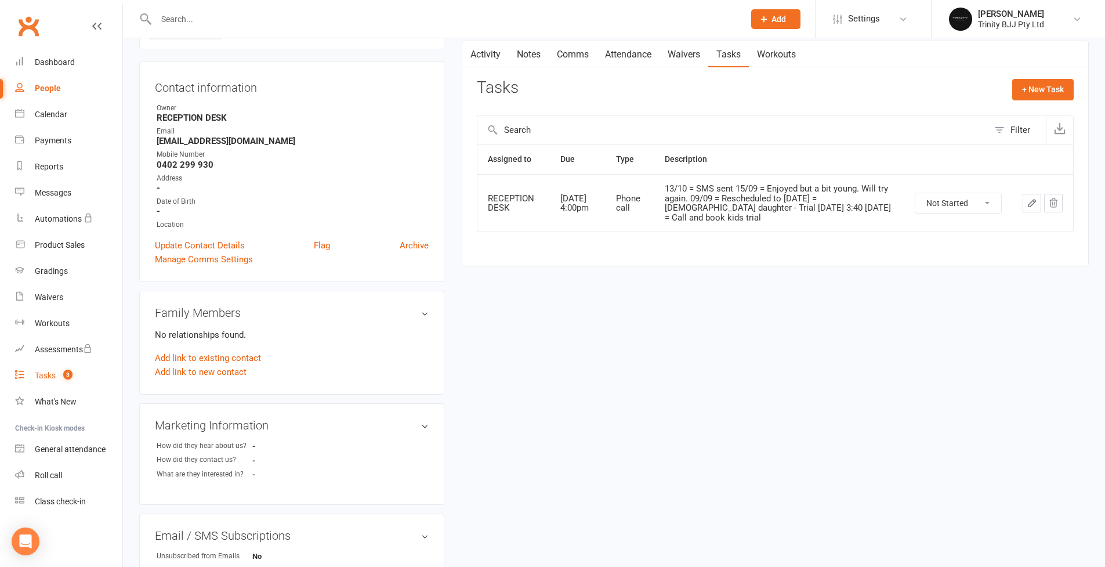
click at [50, 376] on div "Tasks" at bounding box center [45, 375] width 21 height 9
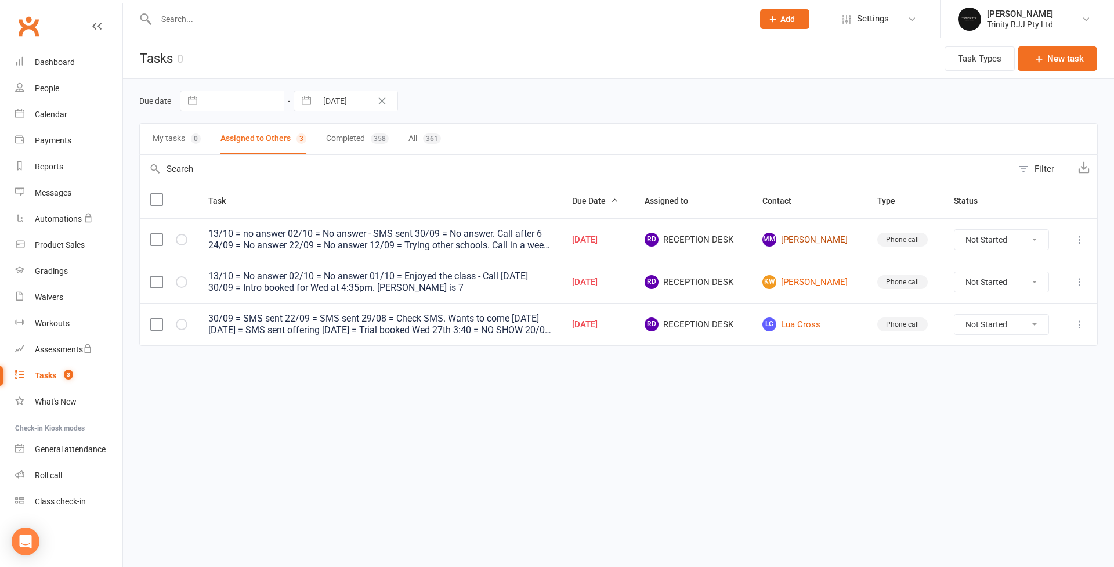
click at [823, 242] on link "MM Melanie Murace" at bounding box center [808, 240] width 93 height 14
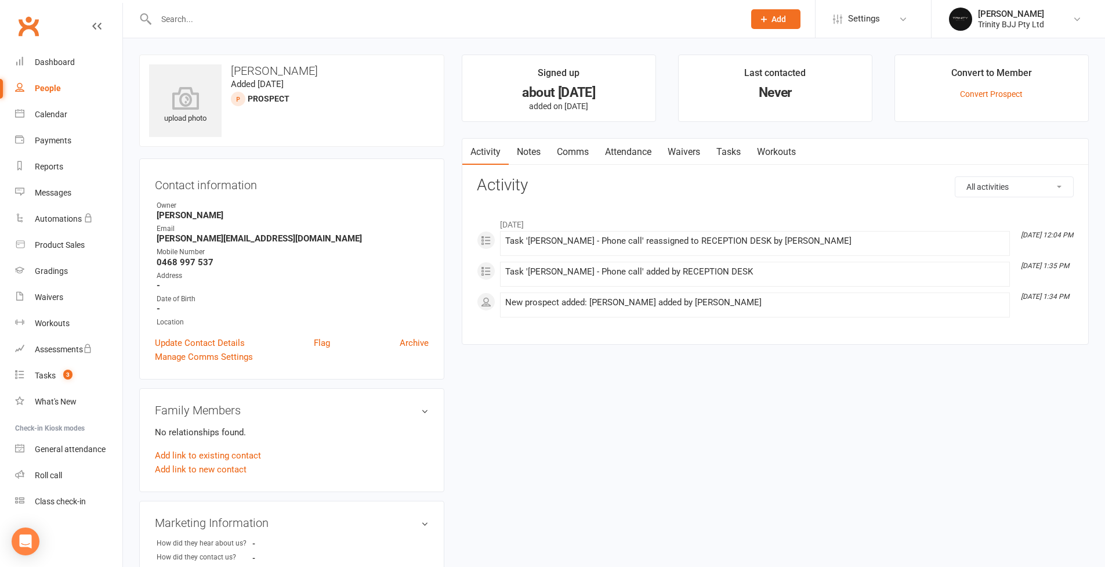
click at [741, 156] on link "Tasks" at bounding box center [728, 152] width 41 height 27
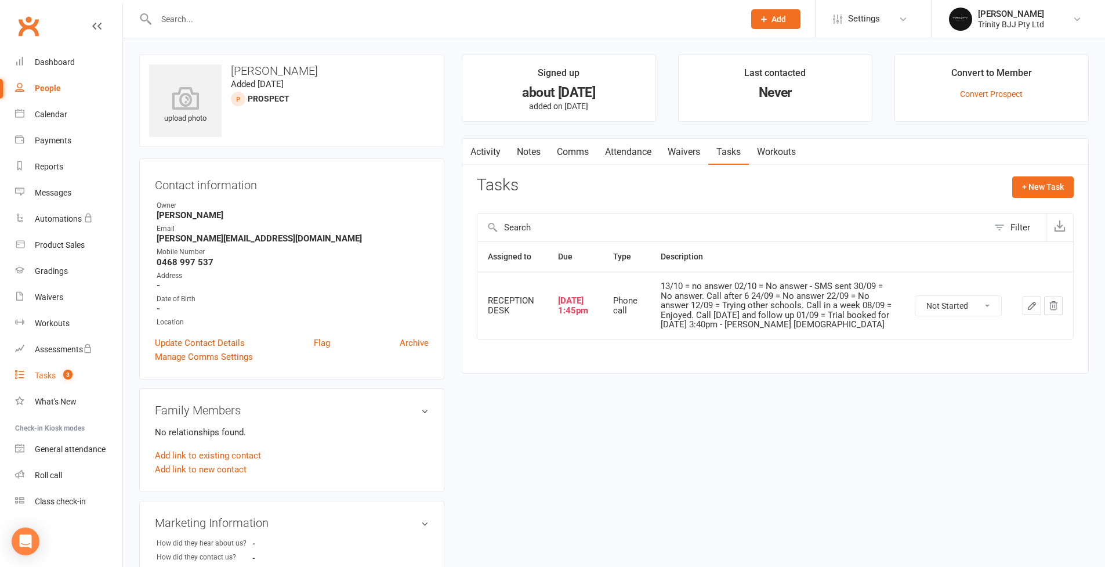
click at [56, 375] on link "Tasks 3" at bounding box center [68, 376] width 107 height 26
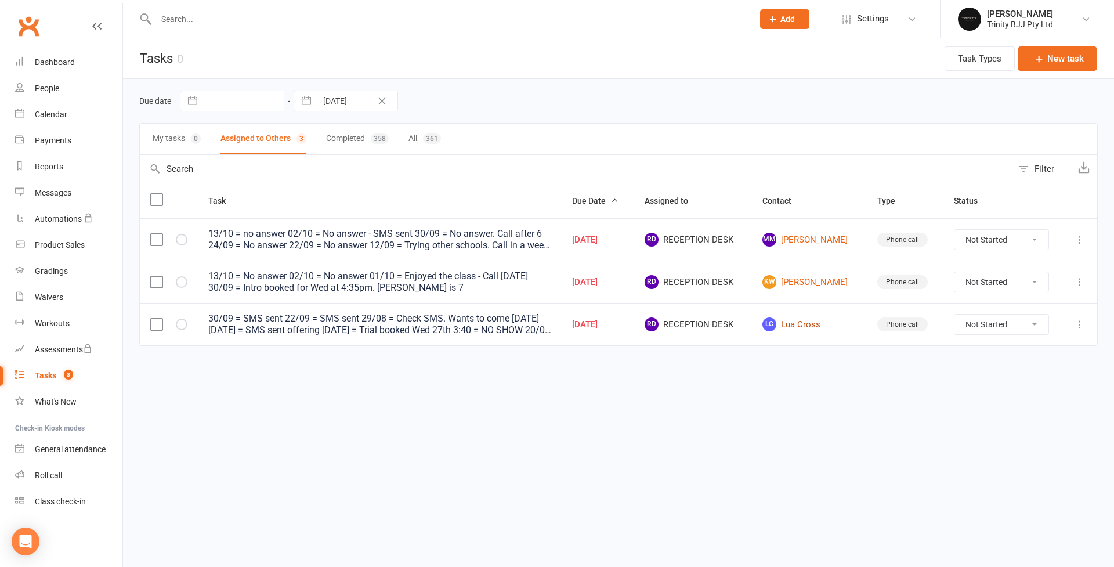
click at [813, 327] on link "LC Lua Cross" at bounding box center [808, 324] width 93 height 14
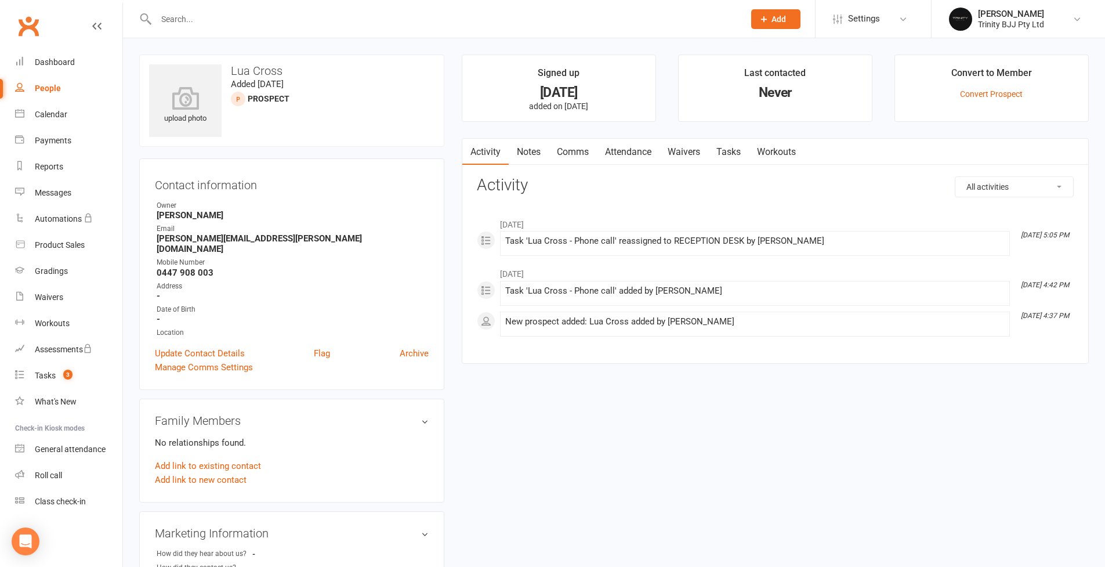
click at [729, 154] on link "Tasks" at bounding box center [728, 152] width 41 height 27
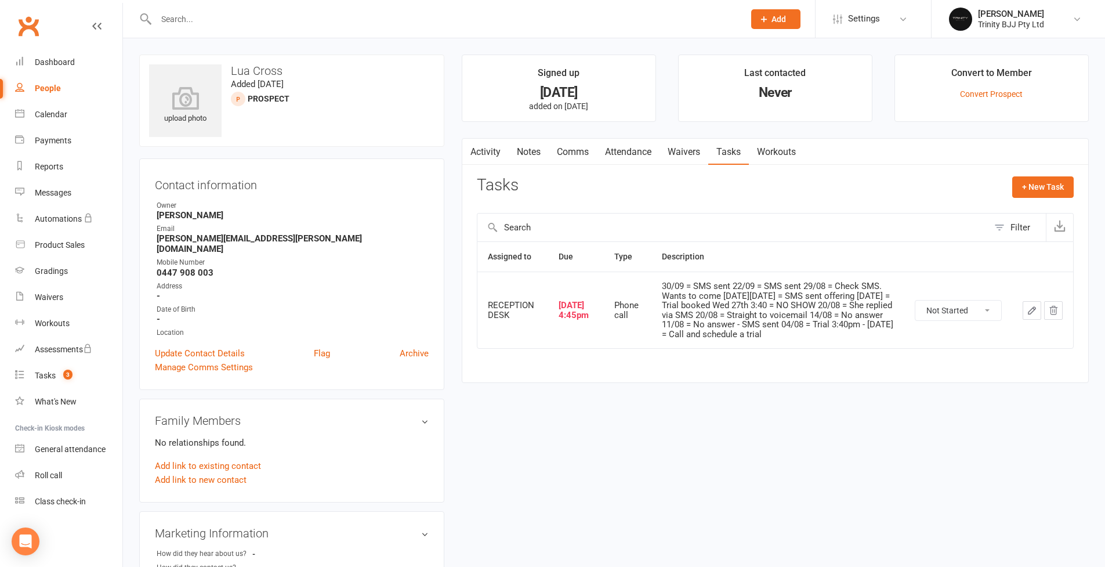
click at [1033, 308] on icon "button" at bounding box center [1032, 310] width 10 height 10
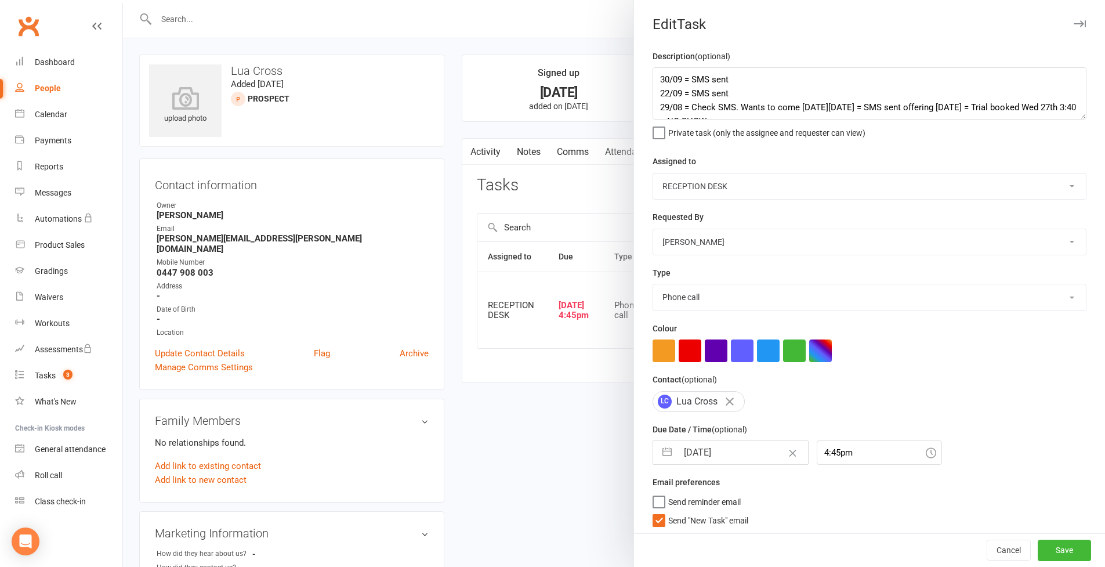
click at [1073, 115] on textarea "30/09 = SMS sent 22/09 = SMS sent 29/08 = Check SMS. Wants to come on Wed 27/08…" at bounding box center [870, 93] width 434 height 52
click at [1051, 120] on textarea "30/09 = SMS sent 22/09 = SMS sent 29/08 = Check SMS. Wants to come on Wed 27/08…" at bounding box center [870, 93] width 434 height 52
click at [160, 258] on div at bounding box center [614, 283] width 982 height 567
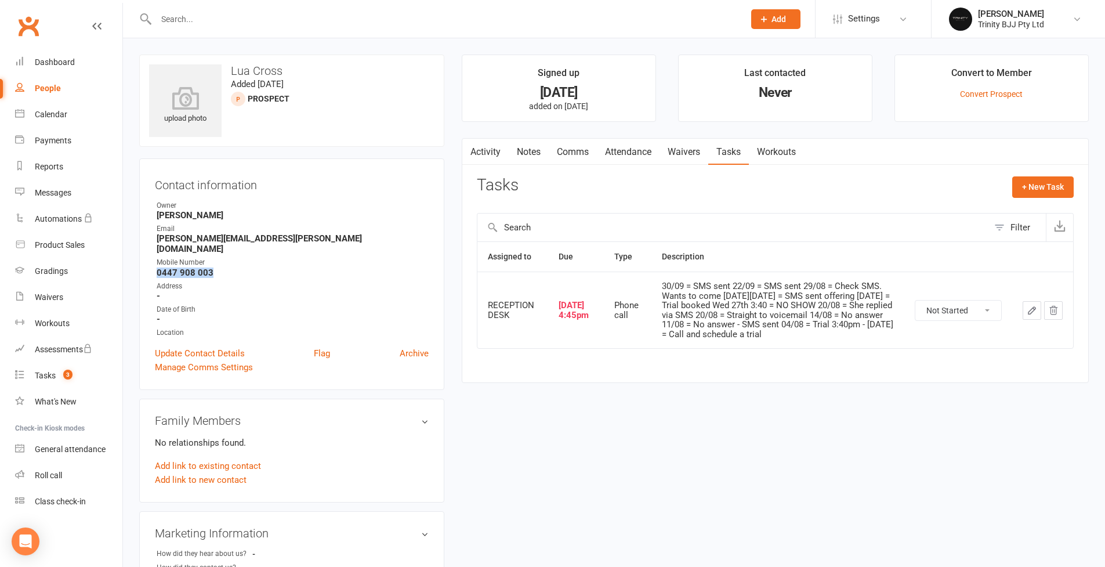
drag, startPoint x: 155, startPoint y: 259, endPoint x: 224, endPoint y: 262, distance: 68.5
click at [224, 262] on li "Mobile Number 0447 908 003" at bounding box center [292, 267] width 274 height 20
click at [1033, 308] on icon "button" at bounding box center [1032, 310] width 10 height 10
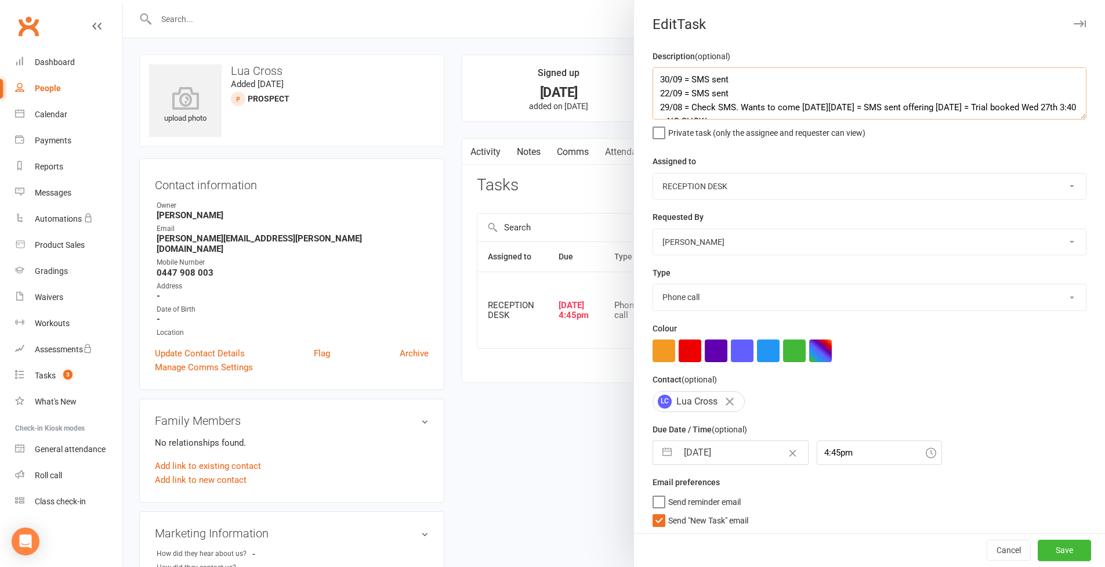
drag, startPoint x: 657, startPoint y: 75, endPoint x: 665, endPoint y: 90, distance: 16.6
click at [657, 75] on textarea "30/09 = SMS sent 22/09 = SMS sent 29/08 = Check SMS. Wants to come on Wed 27/08…" at bounding box center [870, 93] width 434 height 52
click at [663, 450] on button "button" at bounding box center [667, 452] width 21 height 23
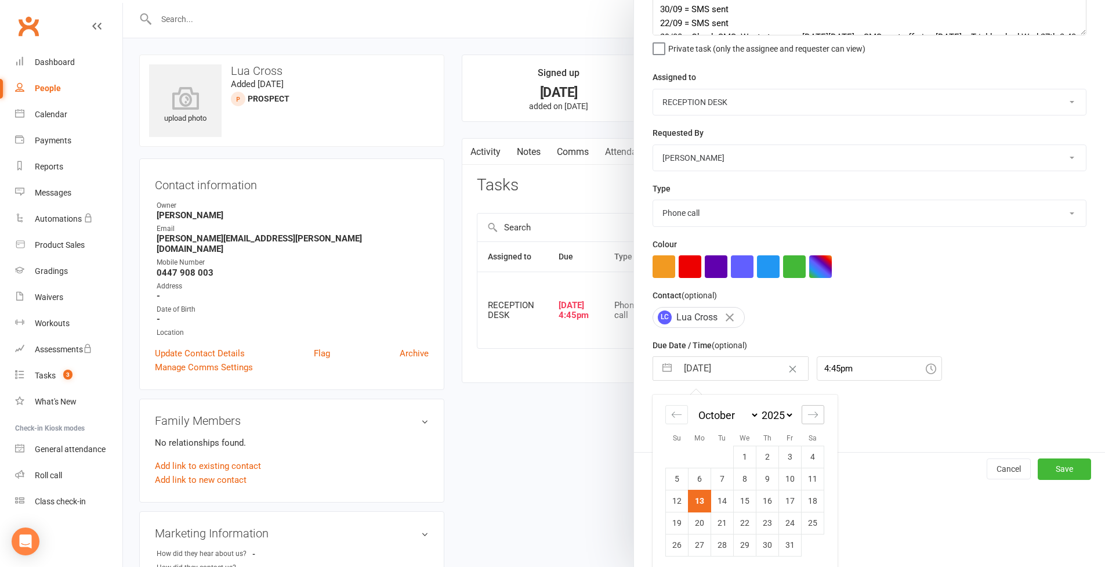
scroll to position [227, 0]
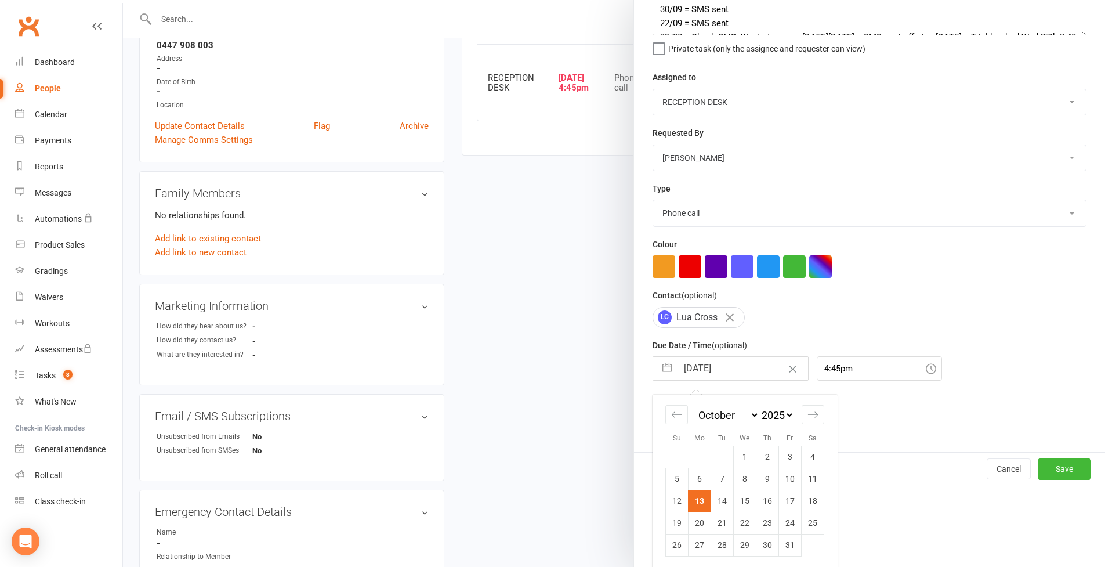
click at [885, 487] on div "Edit Task Description (optional) 13/10 = SMS sent 30/09 = SMS sent 22/09 = SMS …" at bounding box center [870, 283] width 472 height 567
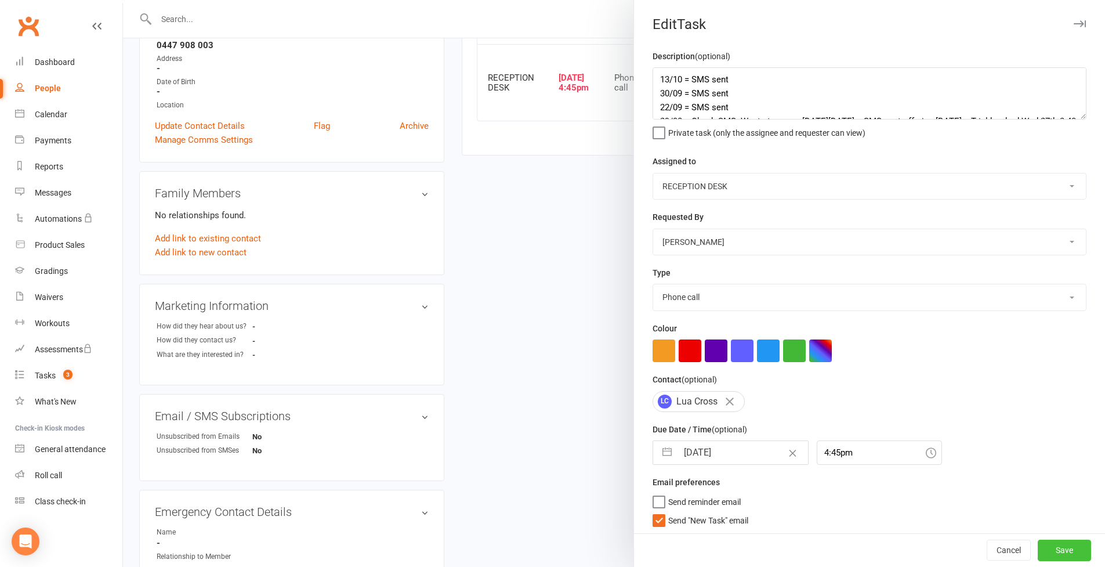
click at [1060, 555] on button "Save" at bounding box center [1064, 550] width 53 height 21
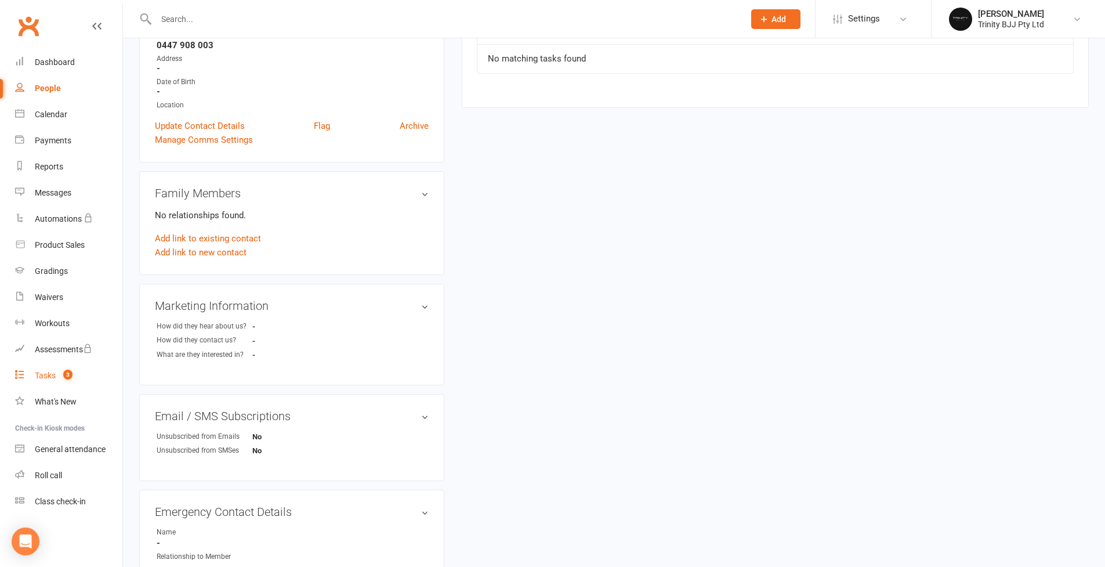
click at [49, 373] on div "Tasks" at bounding box center [45, 375] width 21 height 9
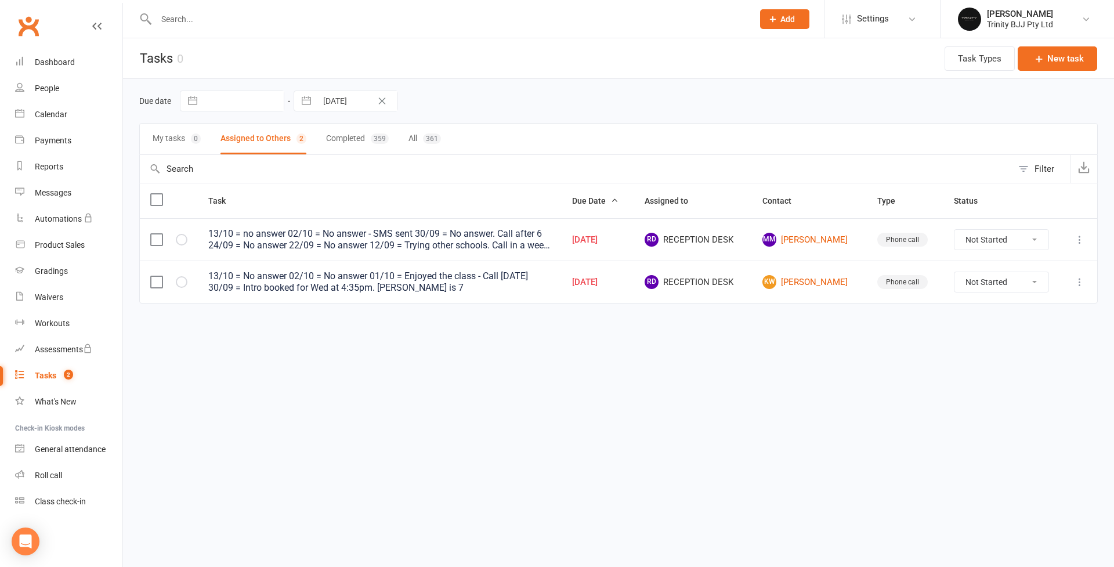
click at [540, 158] on input "text" at bounding box center [576, 169] width 873 height 28
click at [47, 375] on div "Tasks" at bounding box center [45, 375] width 21 height 9
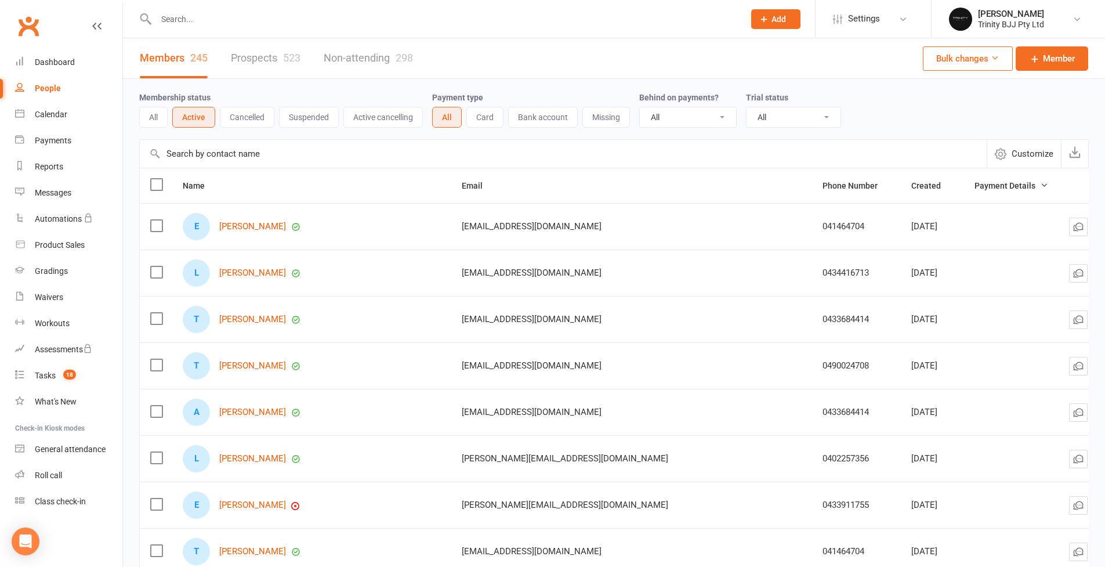
select select "100"
click at [198, 121] on button "Active" at bounding box center [193, 117] width 43 height 21
select select "true"
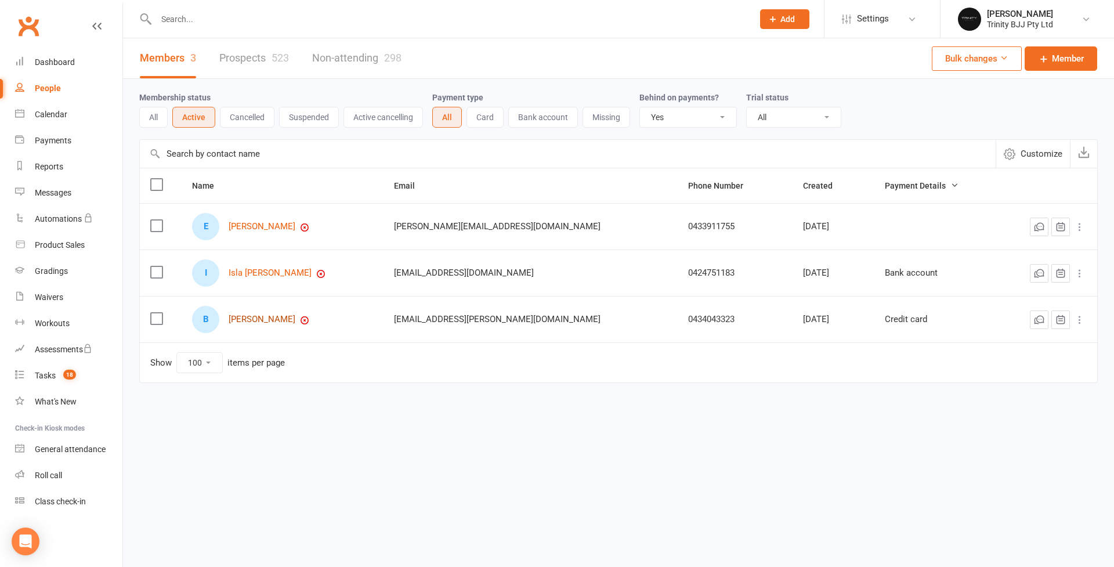
click at [264, 322] on link "[PERSON_NAME]" at bounding box center [262, 319] width 67 height 10
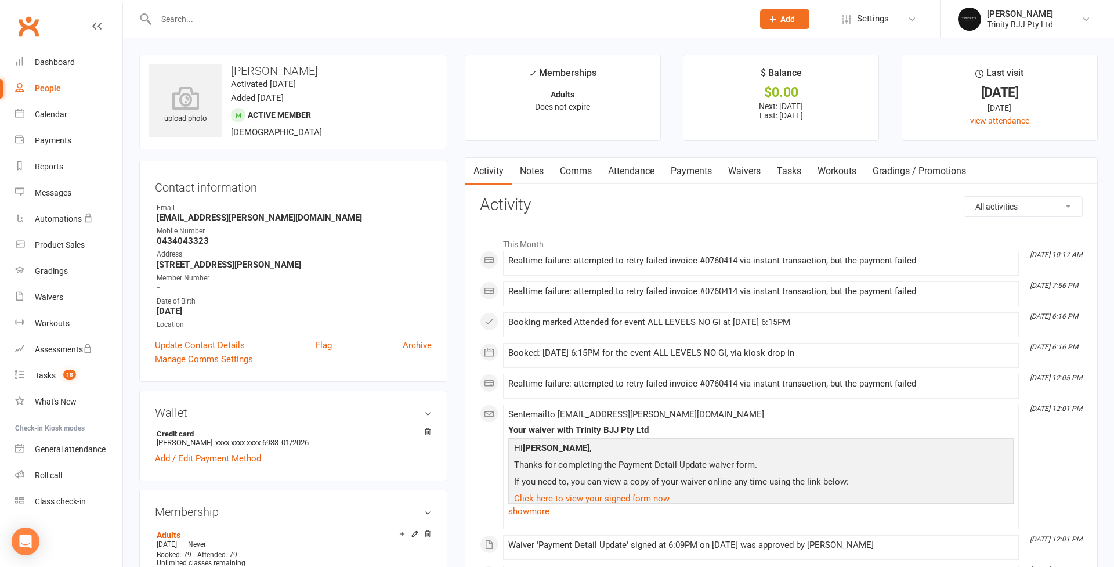
select select "true"
select select "100"
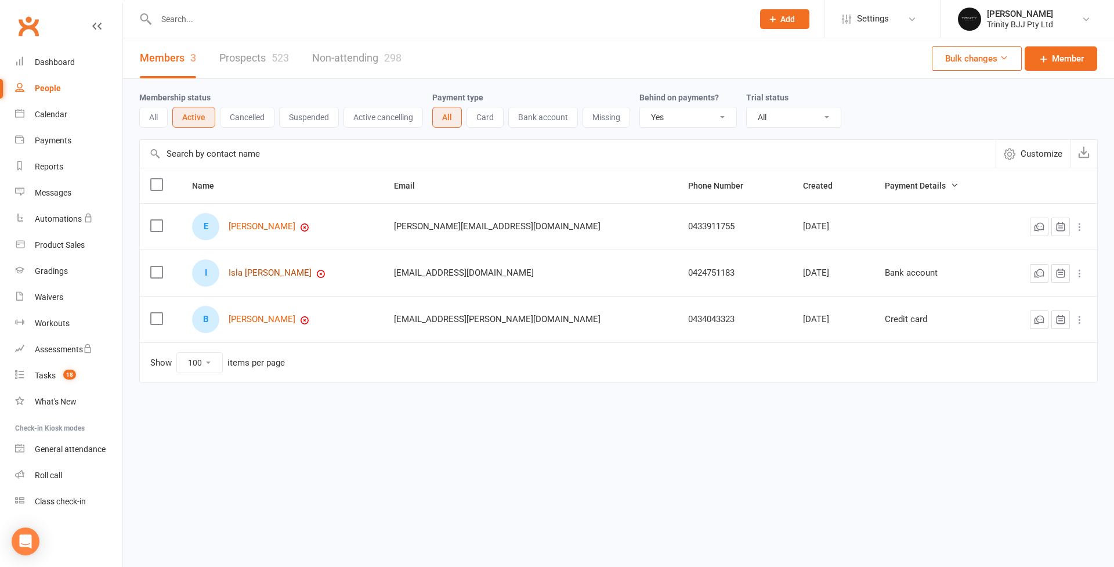
click at [263, 275] on link "Isla [PERSON_NAME]" at bounding box center [270, 273] width 83 height 10
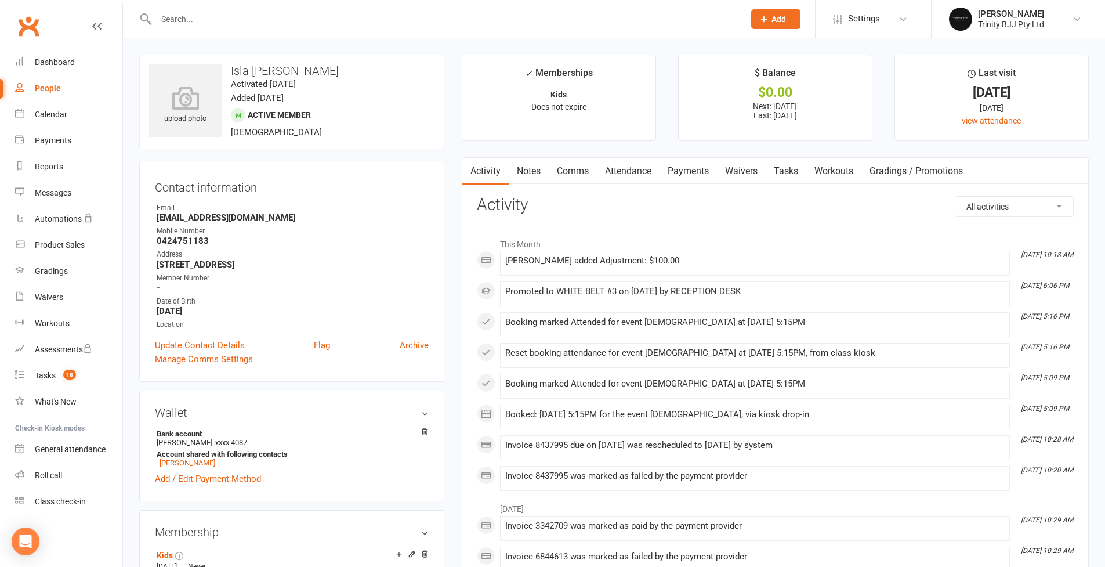
click at [694, 167] on link "Payments" at bounding box center [688, 171] width 57 height 27
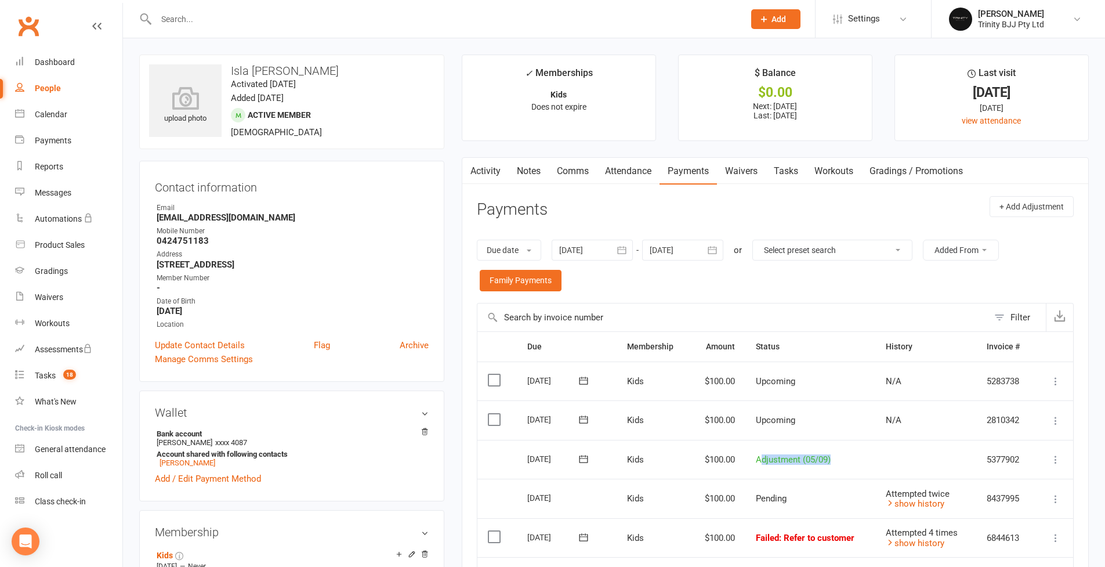
drag, startPoint x: 763, startPoint y: 450, endPoint x: 864, endPoint y: 453, distance: 100.4
click at [864, 453] on td "Adjustment (05/09)" at bounding box center [860, 459] width 231 height 39
drag, startPoint x: 767, startPoint y: 486, endPoint x: 799, endPoint y: 495, distance: 33.2
click at [799, 495] on td "Pending" at bounding box center [810, 498] width 130 height 39
click at [1056, 532] on icon at bounding box center [1056, 538] width 12 height 12
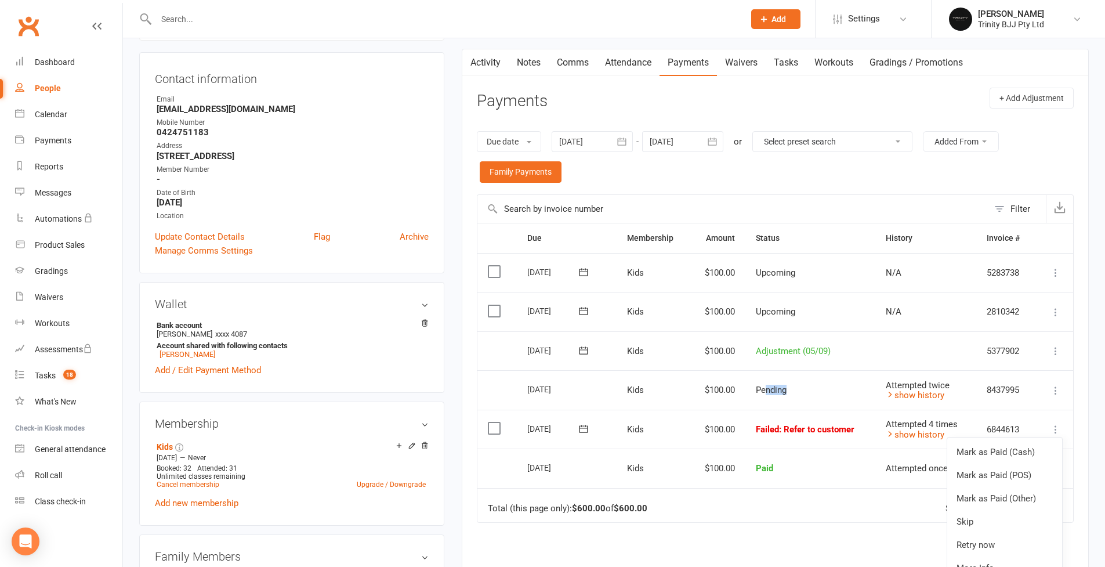
scroll to position [223, 0]
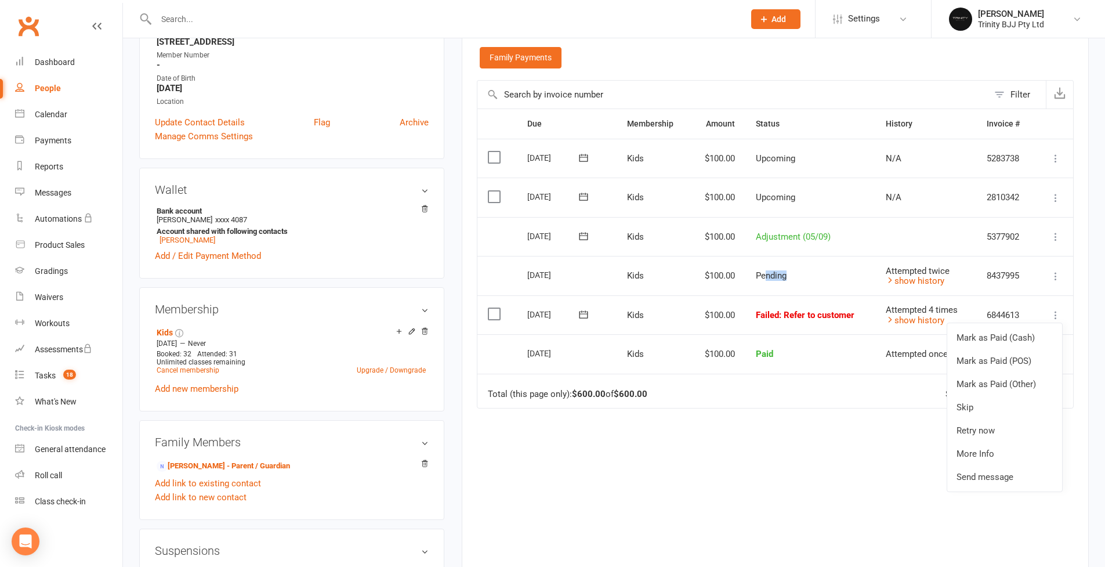
drag, startPoint x: 978, startPoint y: 422, endPoint x: 871, endPoint y: 378, distance: 116.0
click at [978, 422] on link "Retry now" at bounding box center [1004, 430] width 115 height 23
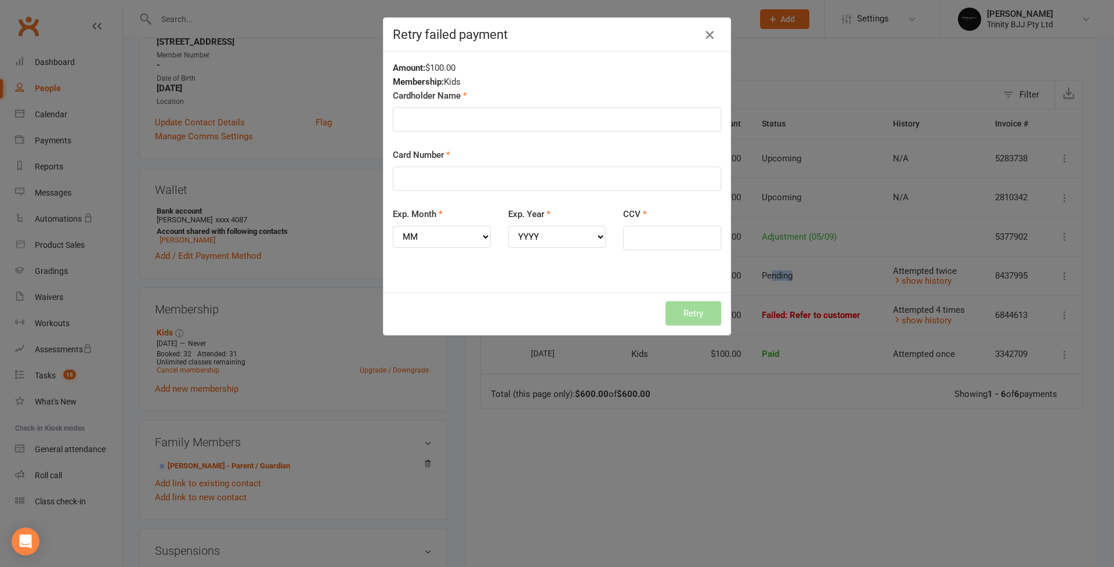
click at [703, 36] on icon "button" at bounding box center [710, 35] width 14 height 14
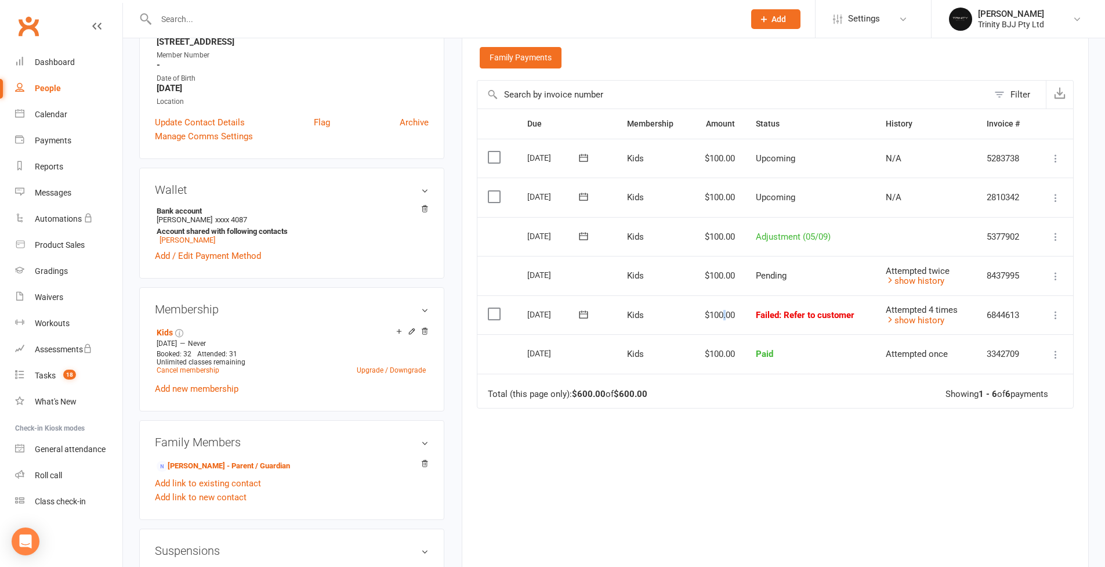
click at [727, 304] on td "$100.00" at bounding box center [718, 314] width 56 height 39
drag, startPoint x: 766, startPoint y: 268, endPoint x: 813, endPoint y: 269, distance: 47.6
click at [813, 269] on td "Pending" at bounding box center [810, 275] width 130 height 39
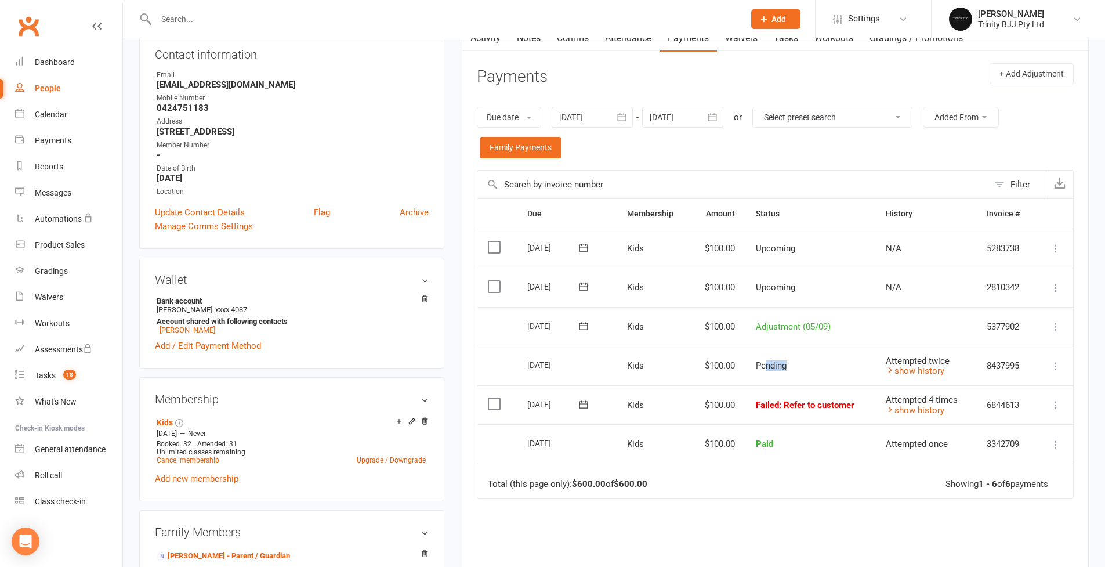
scroll to position [0, 0]
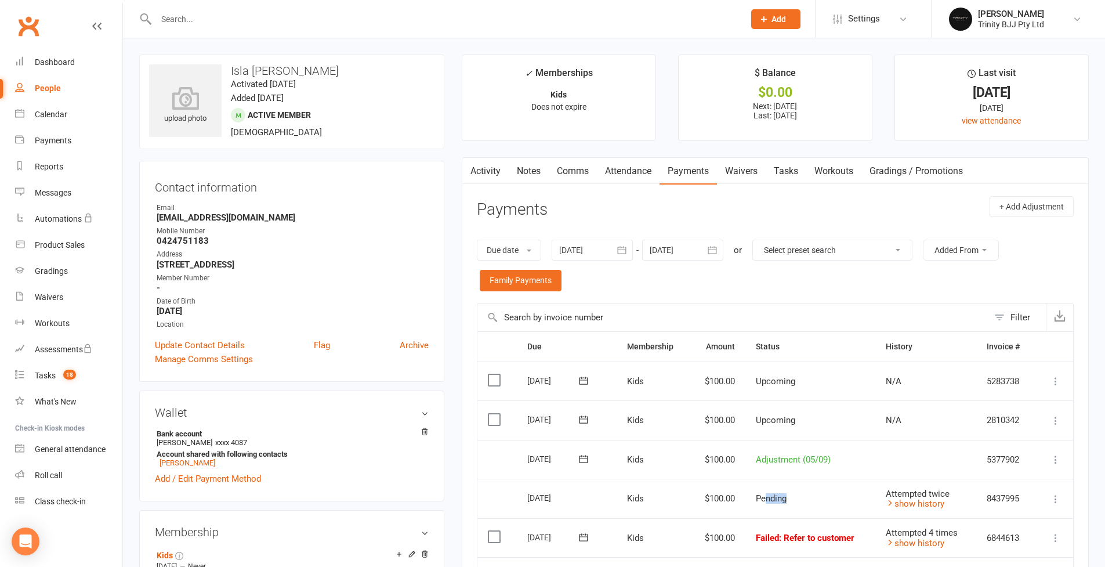
click at [65, 92] on link "People" at bounding box center [68, 88] width 107 height 26
select select "true"
select select "100"
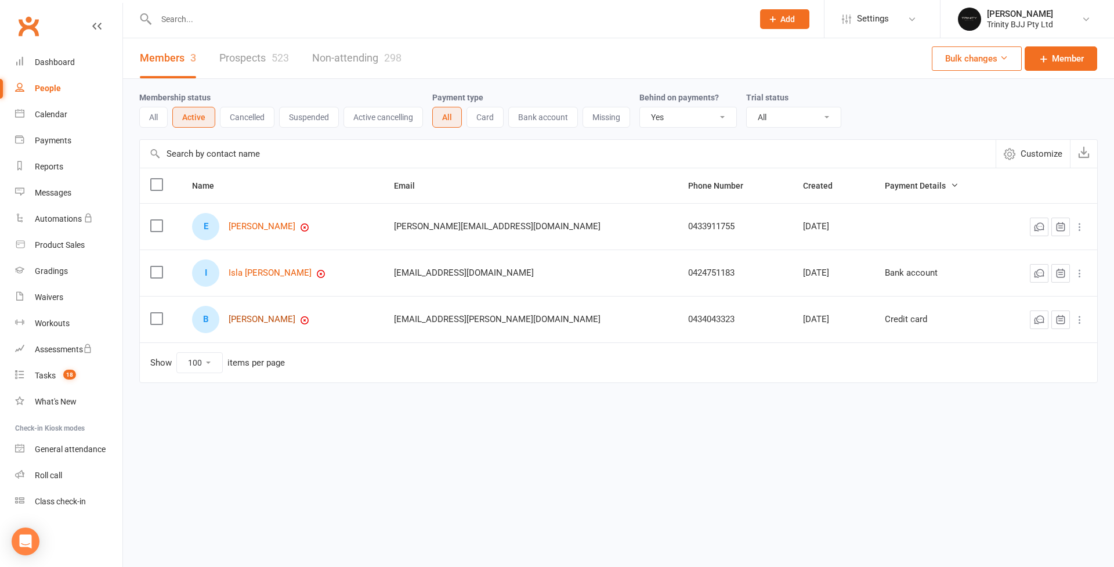
click at [265, 321] on link "[PERSON_NAME]" at bounding box center [262, 319] width 67 height 10
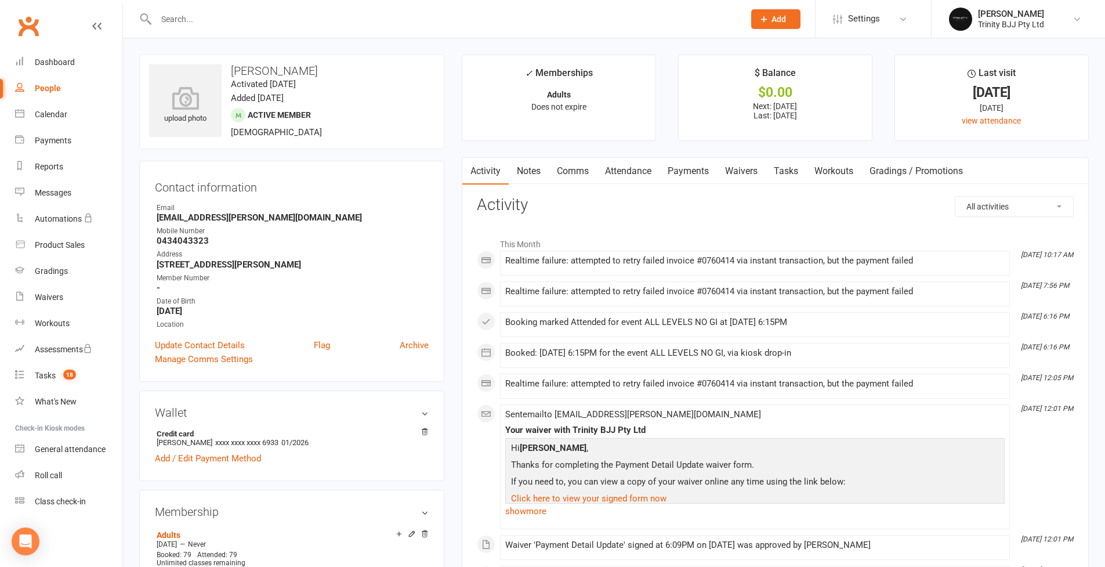
click at [739, 166] on link "Waivers" at bounding box center [741, 171] width 49 height 27
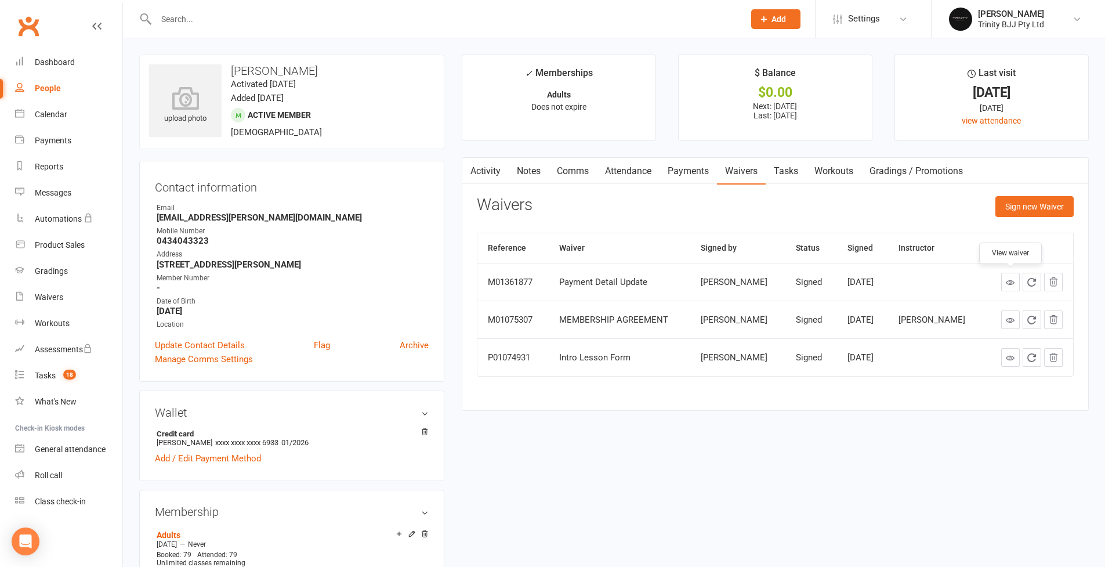
click at [1009, 286] on link at bounding box center [1010, 282] width 19 height 19
click at [692, 176] on link "Payments" at bounding box center [688, 171] width 57 height 27
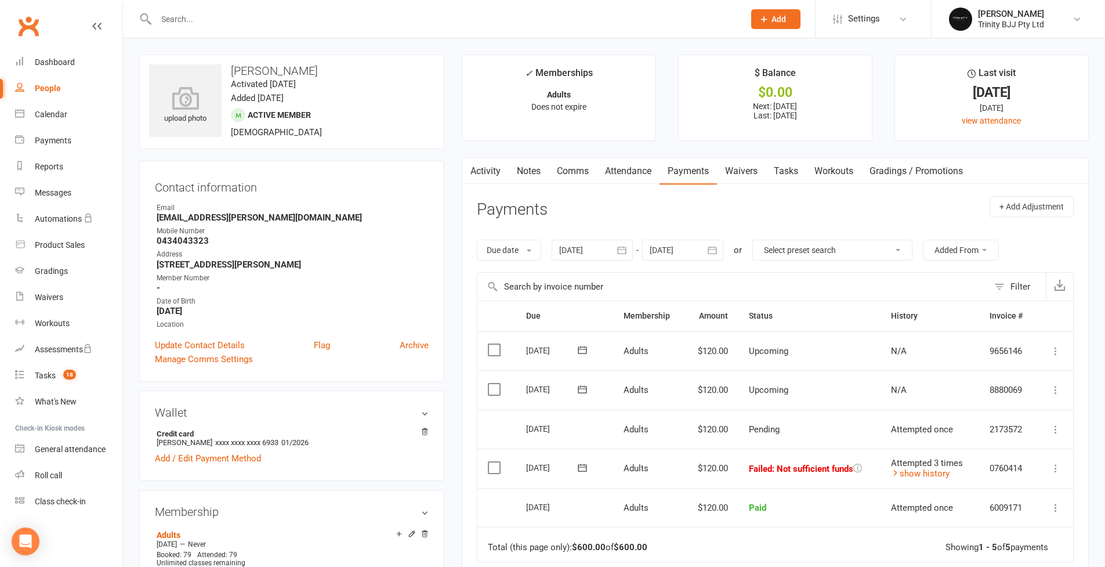
scroll to position [17, 0]
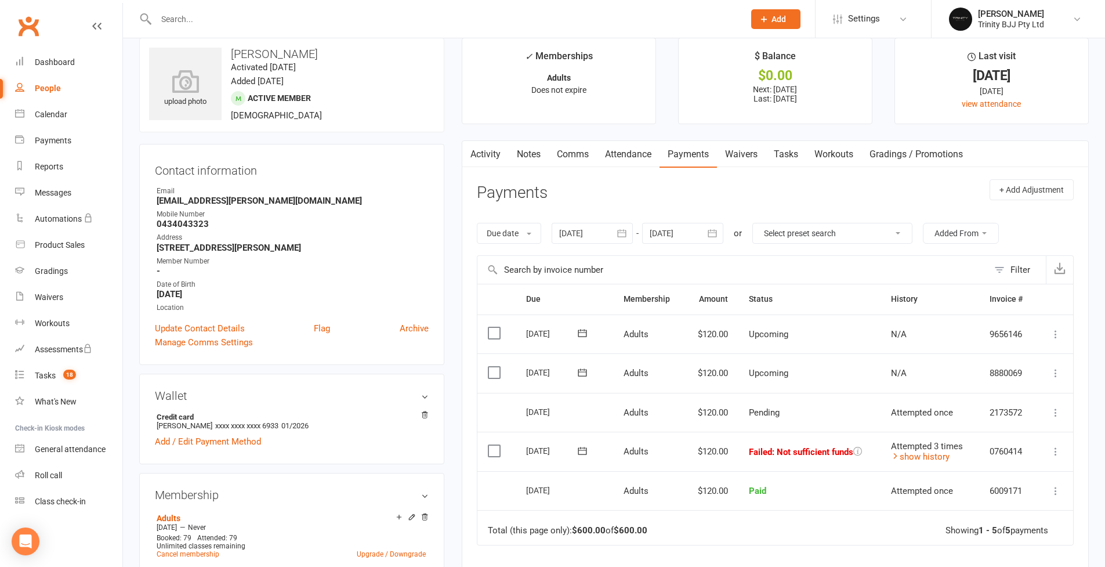
click at [1052, 446] on icon at bounding box center [1056, 452] width 12 height 12
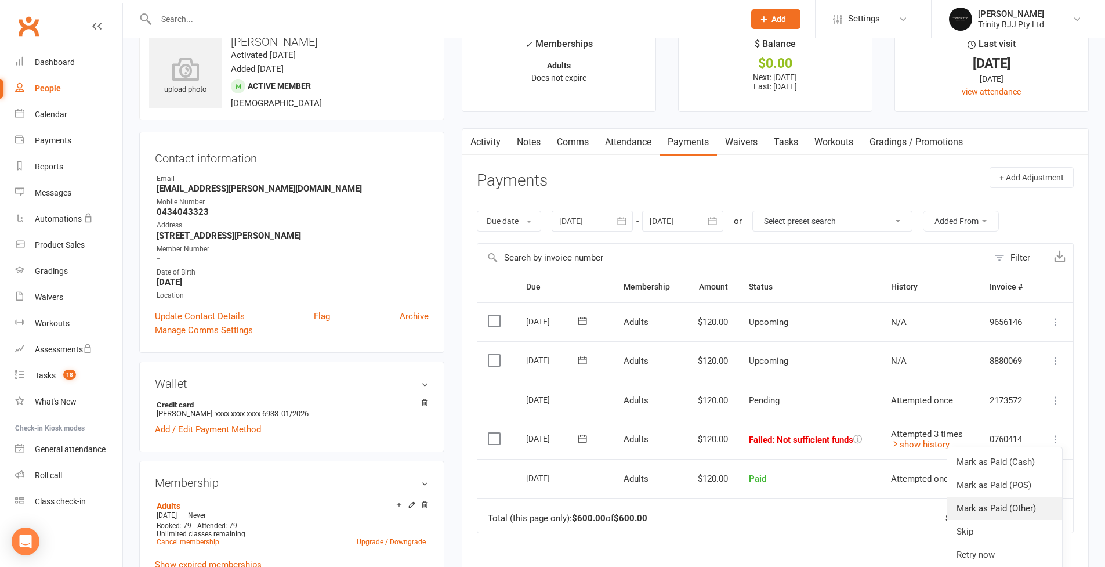
scroll to position [31, 0]
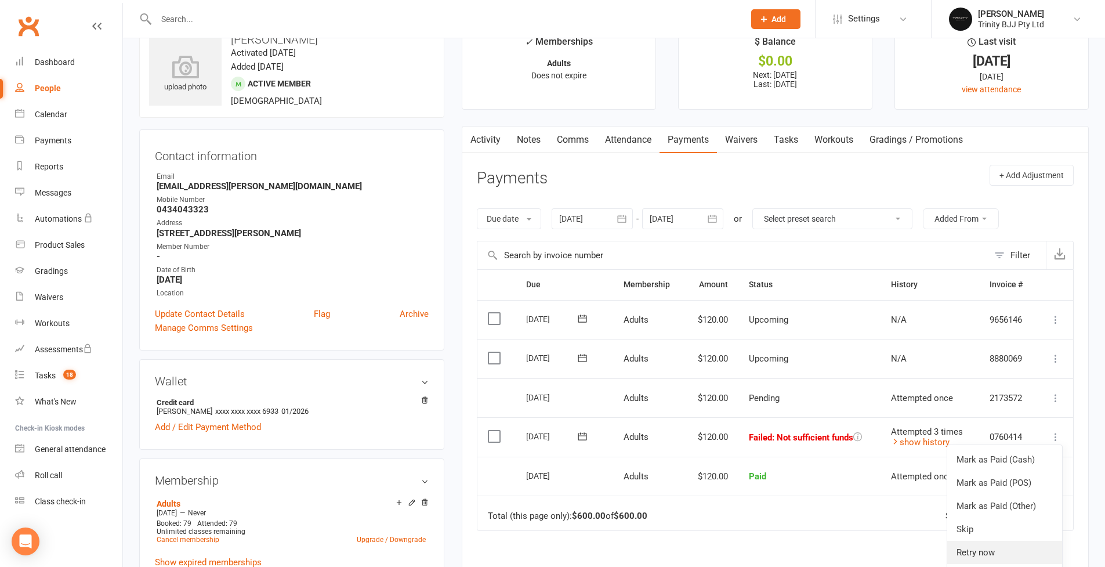
click at [1020, 541] on link "Retry now" at bounding box center [1004, 552] width 115 height 23
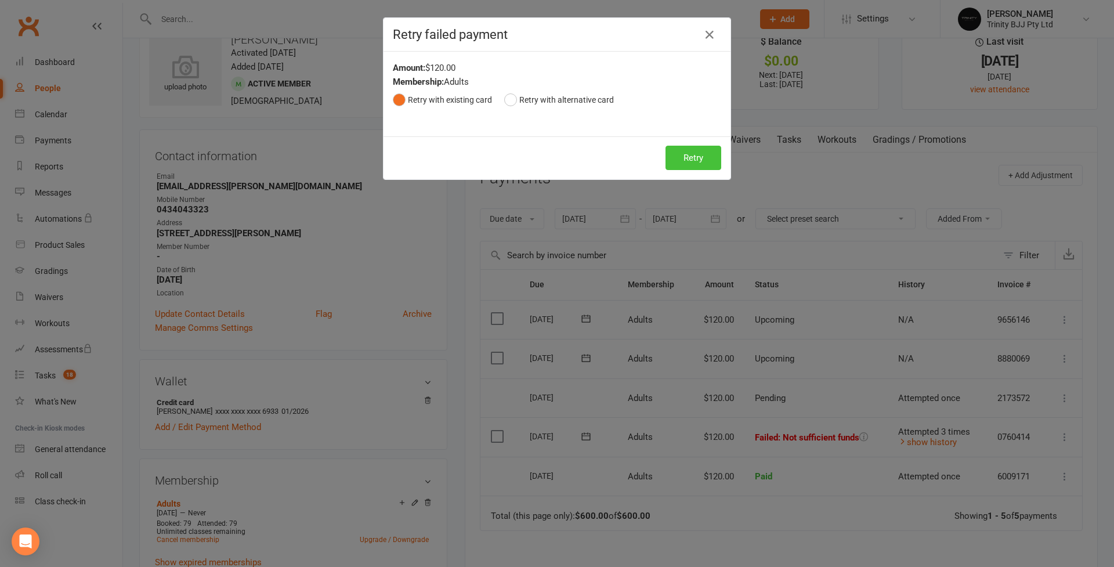
click at [682, 153] on button "Retry" at bounding box center [693, 158] width 56 height 24
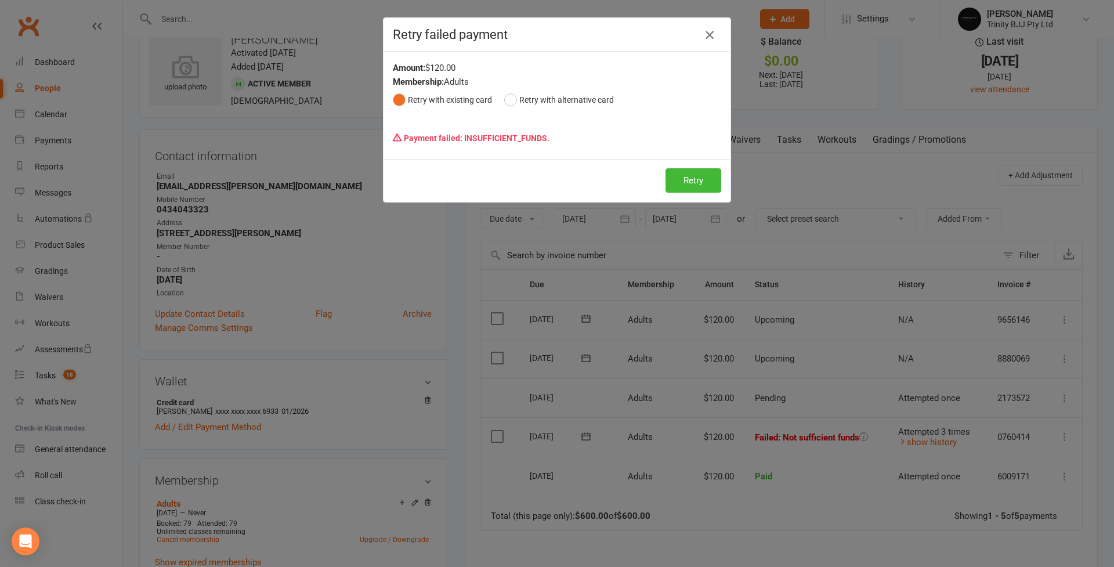
click at [704, 32] on icon "button" at bounding box center [710, 35] width 14 height 14
